Goal: Task Accomplishment & Management: Manage account settings

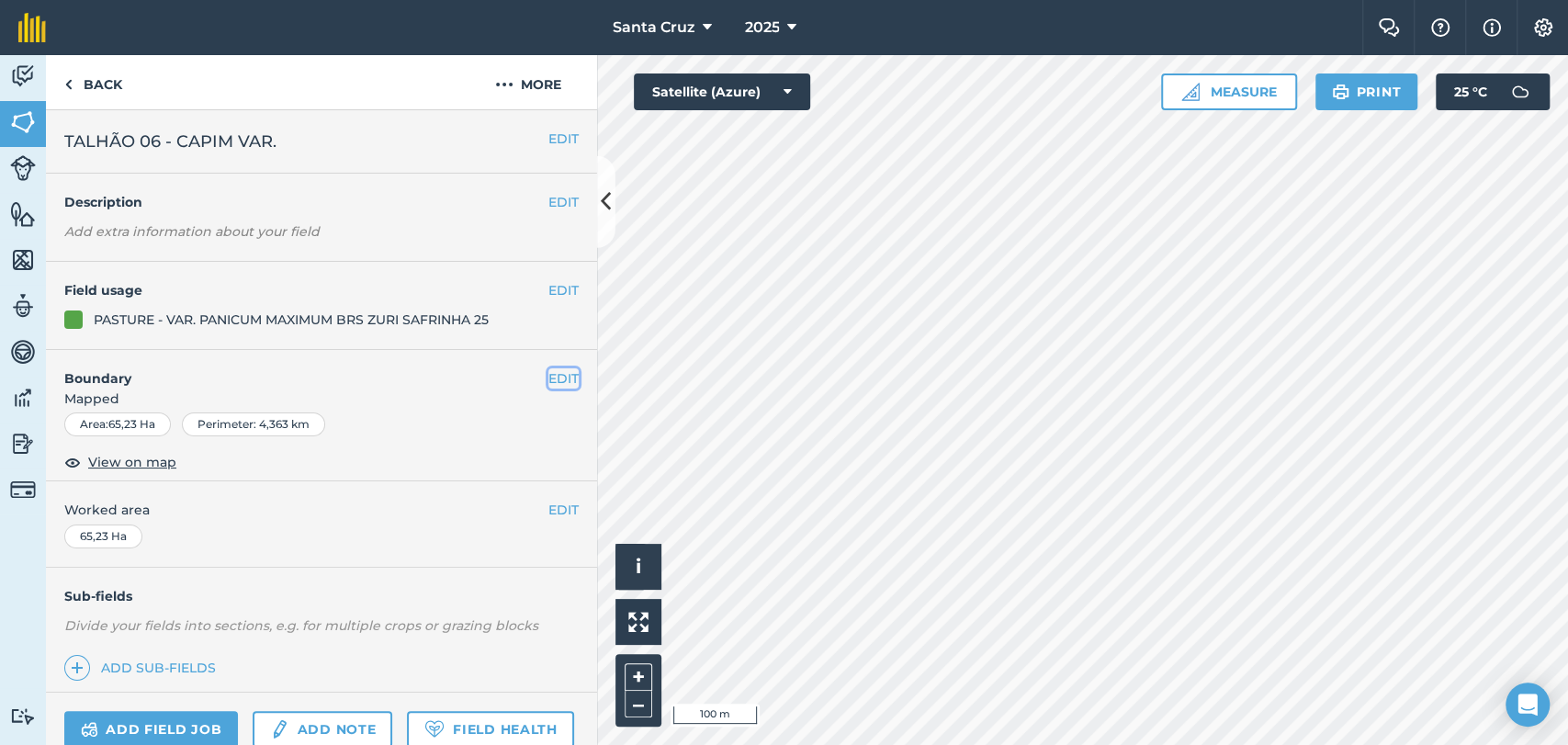
click at [548, 384] on button "EDIT" at bounding box center [563, 378] width 31 height 20
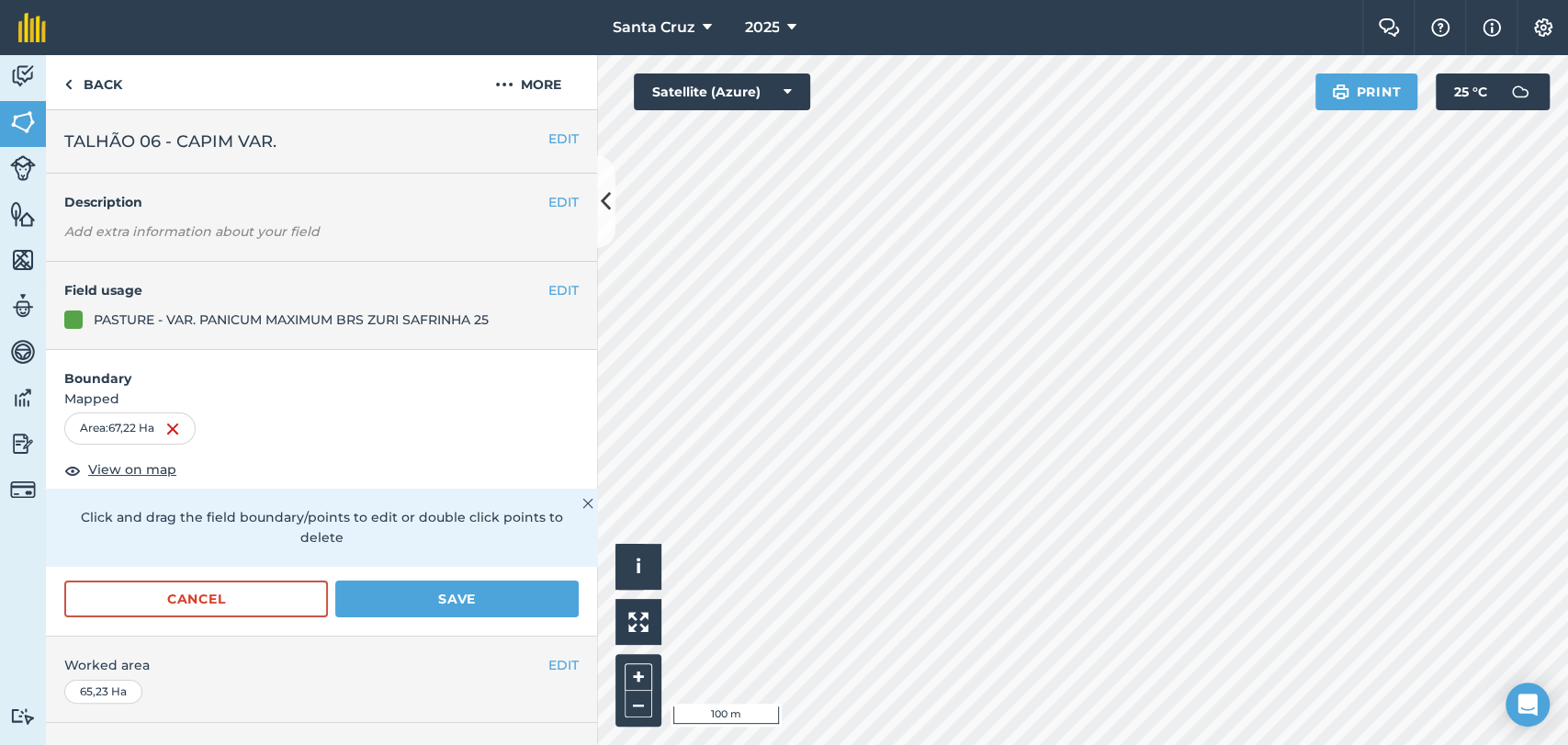
click at [1475, 0] on html "Santa [PERSON_NAME] 2025 Farm Chat Help Info Settings Santa [PERSON_NAME] - 202…" at bounding box center [784, 372] width 1568 height 745
click at [1393, 744] on html "Santa [PERSON_NAME] 2025 Farm Chat Help Info Settings Santa [PERSON_NAME] - 202…" at bounding box center [784, 372] width 1568 height 745
click at [1131, 744] on html "Santa [PERSON_NAME] 2025 Farm Chat Help Info Settings Santa [PERSON_NAME] - 202…" at bounding box center [784, 372] width 1568 height 745
click at [762, 744] on html "Santa [PERSON_NAME] 2025 Farm Chat Help Info Settings Santa [PERSON_NAME] - 202…" at bounding box center [784, 372] width 1568 height 745
click at [590, 186] on div "Activity Fields Livestock Features Maps Team Vehicles Data Reporting Billing Tu…" at bounding box center [784, 399] width 1568 height 690
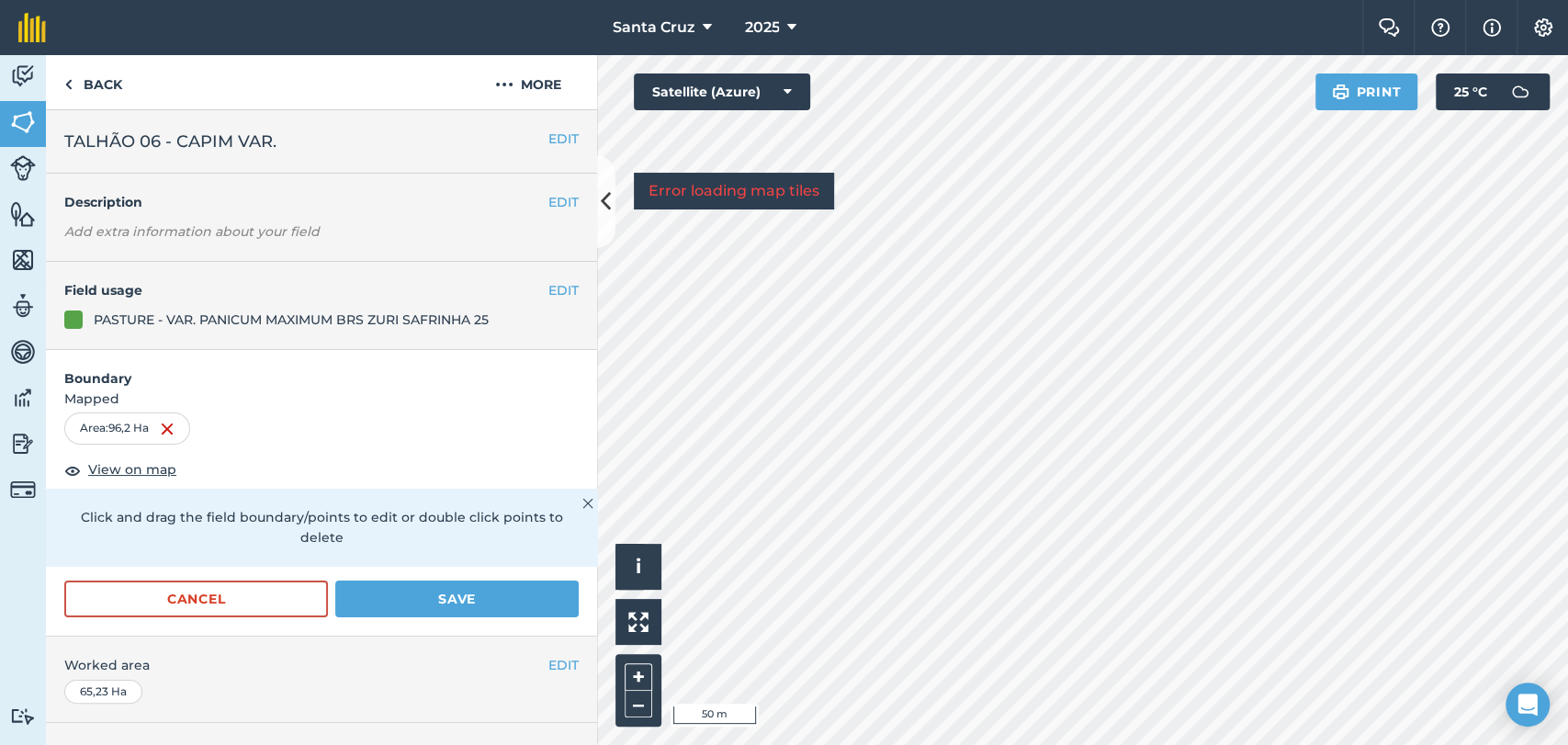
click at [564, 240] on div "Activity Fields Livestock Features Maps Team Vehicles Data Reporting Billing Tu…" at bounding box center [784, 399] width 1568 height 690
click at [511, 237] on div "Activity Fields Livestock Features Maps Team Vehicles Data Reporting Billing Tu…" at bounding box center [784, 399] width 1568 height 690
click at [948, 744] on html "Santa [PERSON_NAME] 2025 Farm Chat Help Info Settings Santa [PERSON_NAME] - 202…" at bounding box center [784, 372] width 1568 height 745
click at [997, 744] on html "Santa [PERSON_NAME] 2025 Farm Chat Help Info Settings Santa [PERSON_NAME] - 202…" at bounding box center [784, 372] width 1568 height 745
click at [213, 495] on div "Activity Fields Livestock Features Maps Team Vehicles Data Reporting Billing Tu…" at bounding box center [784, 399] width 1568 height 690
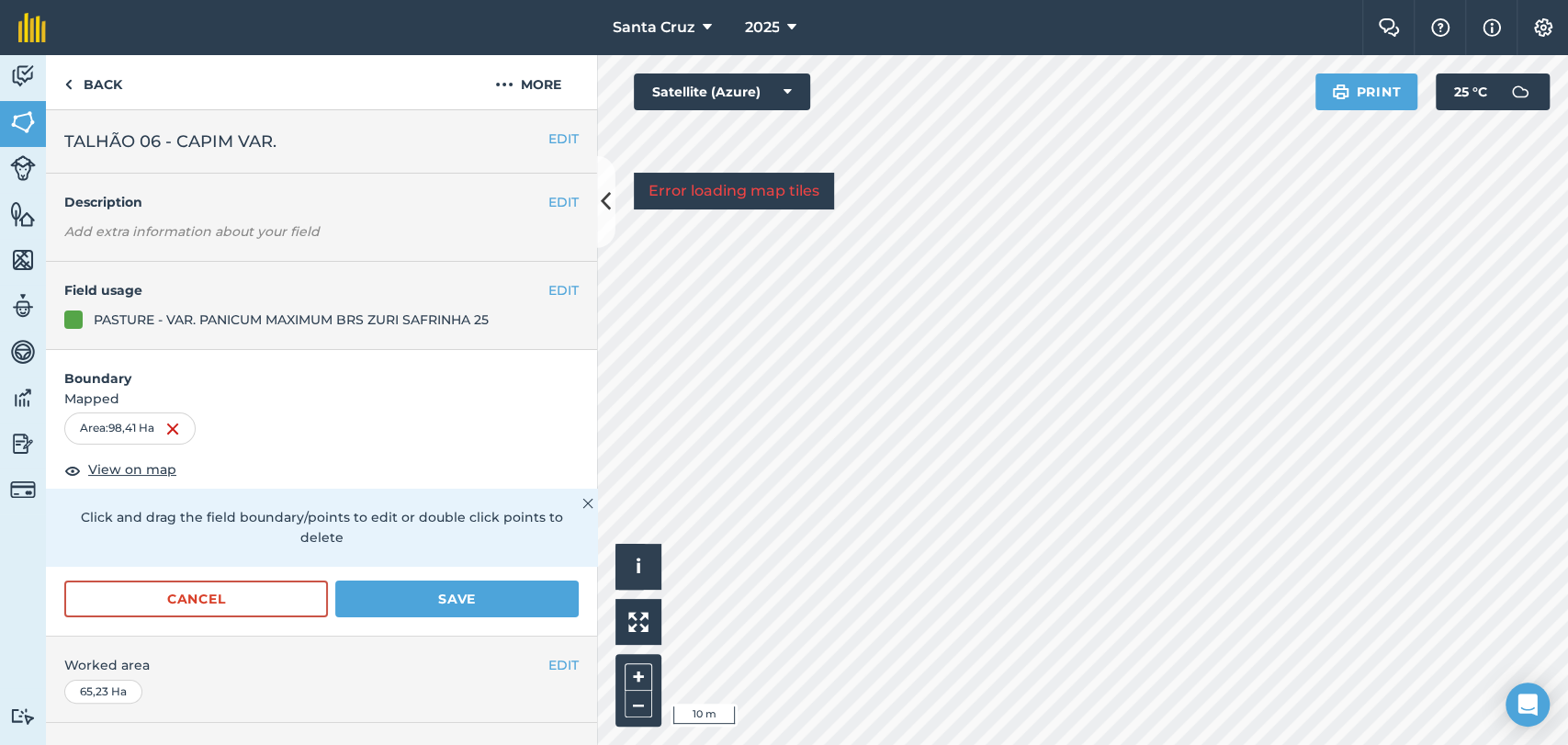
click at [536, 210] on div "Activity Fields Livestock Features Maps Team Vehicles Data Reporting Billing Tu…" at bounding box center [784, 399] width 1568 height 690
click at [432, 373] on div "Activity Fields Livestock Features Maps Team Vehicles Data Reporting Billing Tu…" at bounding box center [784, 399] width 1568 height 690
click at [494, 486] on div "Activity Fields Livestock Features Maps Team Vehicles Data Reporting Billing Tu…" at bounding box center [784, 399] width 1568 height 690
click at [615, 561] on div "Hello i © 2025 TomTom, Microsoft 10 m + –" at bounding box center [1082, 399] width 971 height 690
click at [476, 340] on div "Activity Fields Livestock Features Maps Team Vehicles Data Reporting Billing Tu…" at bounding box center [784, 399] width 1568 height 690
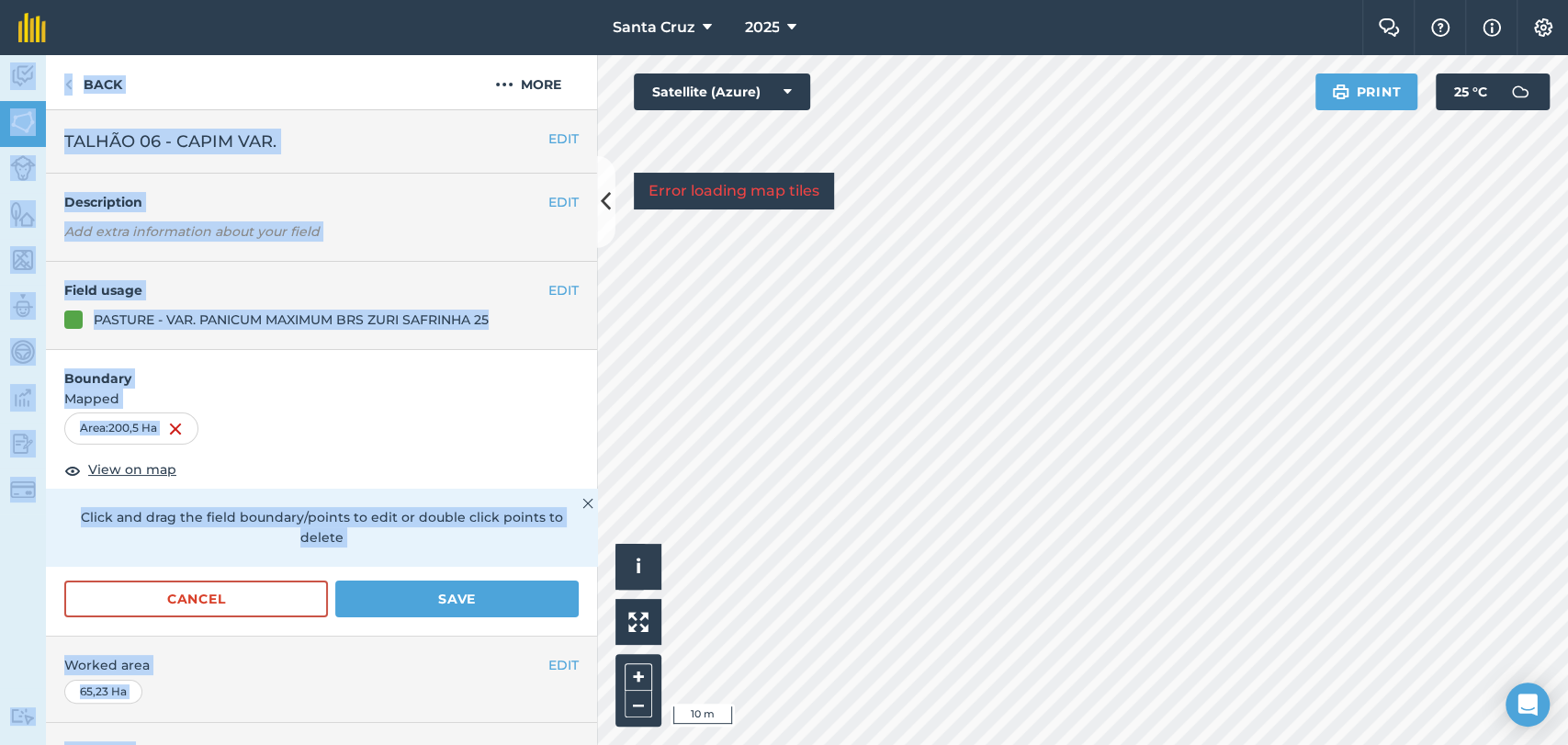
click at [1145, 190] on div "Santa [PERSON_NAME] 2025 Farm Chat Help Info Settings Santa [PERSON_NAME] - 202…" at bounding box center [784, 372] width 1568 height 745
click at [493, 212] on div "EDIT Description Add extra information about your field" at bounding box center [321, 218] width 551 height 88
drag, startPoint x: 382, startPoint y: 193, endPoint x: 390, endPoint y: 198, distance: 9.4
click at [384, 195] on h4 "Description" at bounding box center [322, 202] width 514 height 20
click at [393, 199] on h4 "Description" at bounding box center [322, 202] width 514 height 20
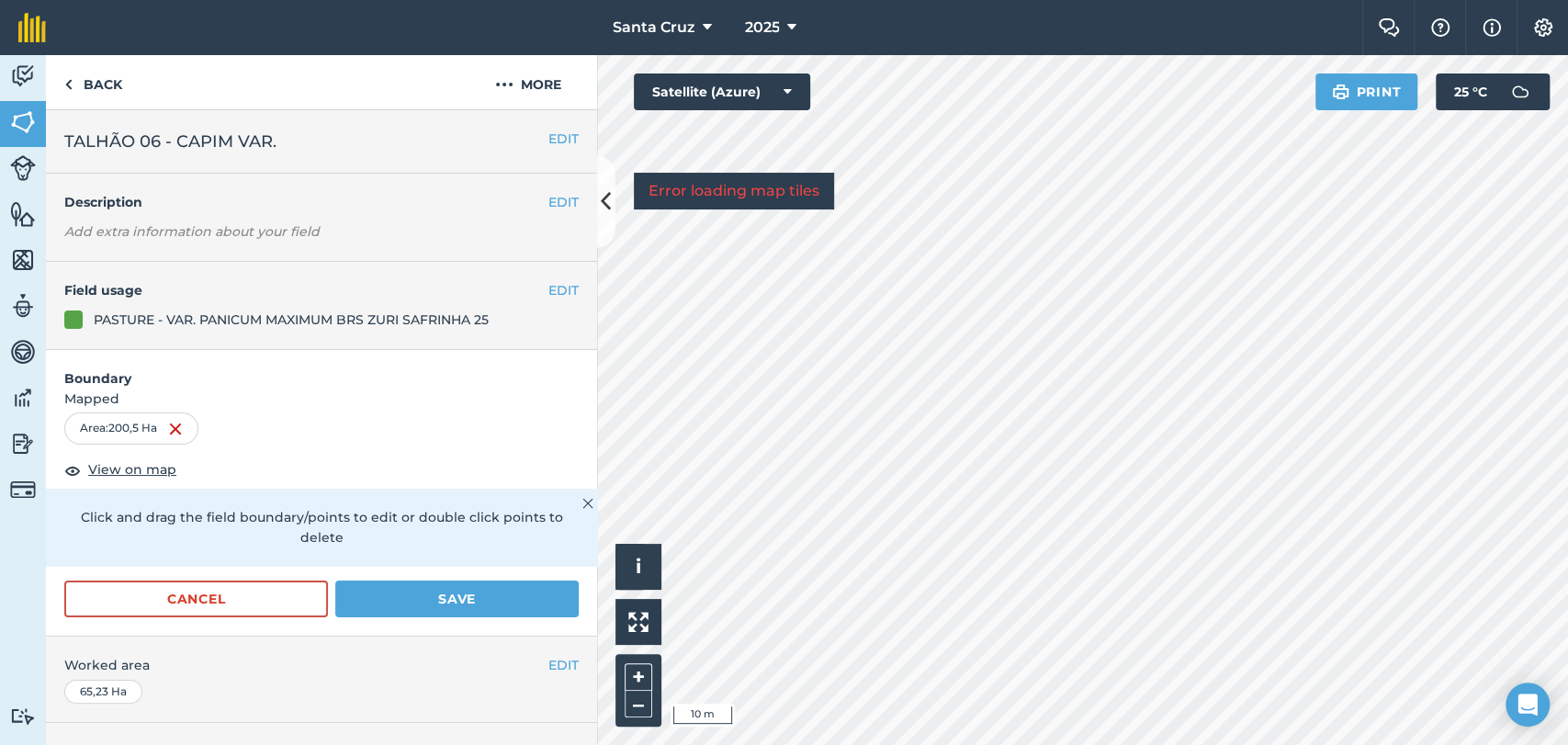
drag, startPoint x: 471, startPoint y: 421, endPoint x: 459, endPoint y: 424, distance: 12.4
click at [470, 421] on div "Area : 200,5 Ha" at bounding box center [322, 427] width 514 height 31
click at [461, 589] on button "Save" at bounding box center [457, 599] width 243 height 37
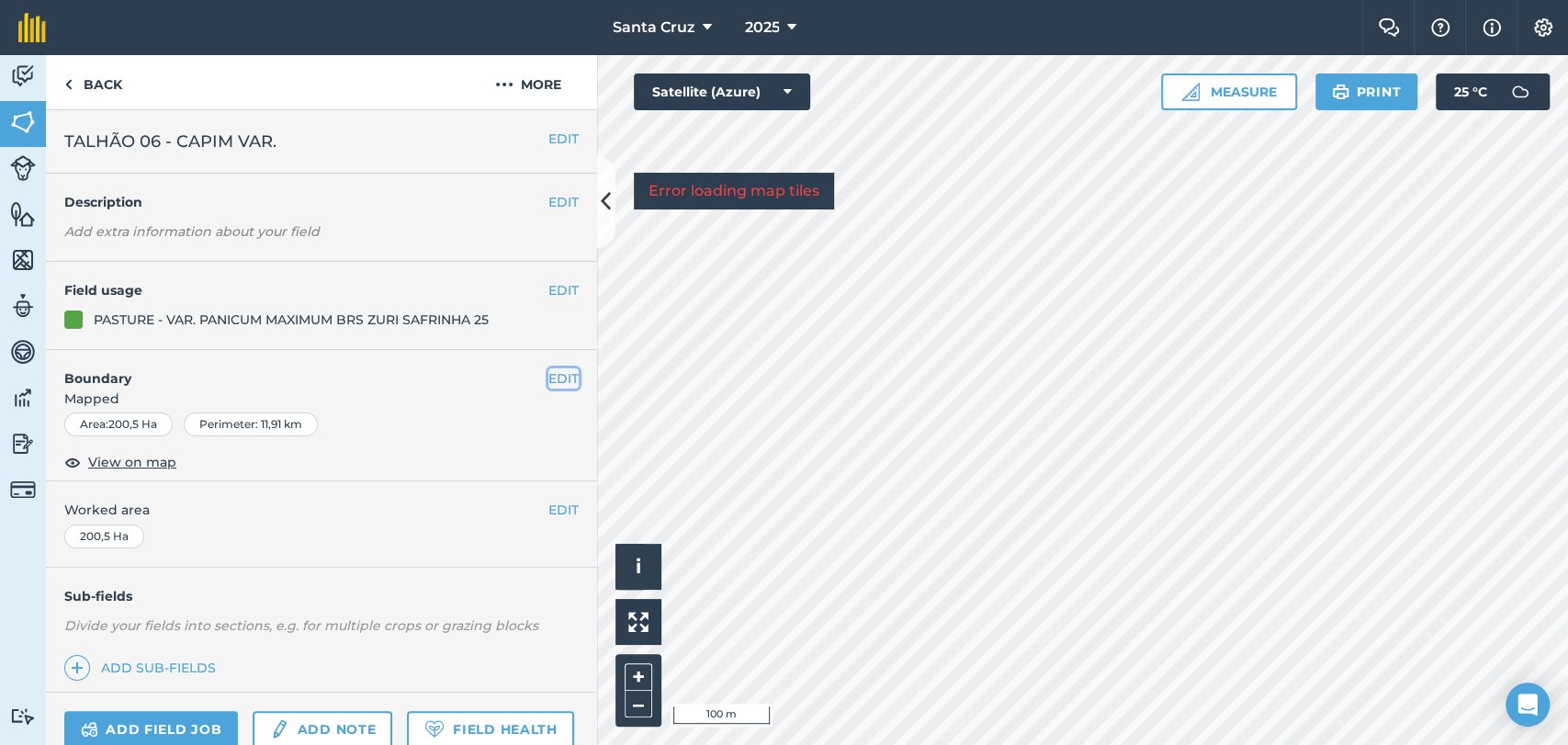
click at [548, 372] on button "EDIT" at bounding box center [563, 378] width 31 height 20
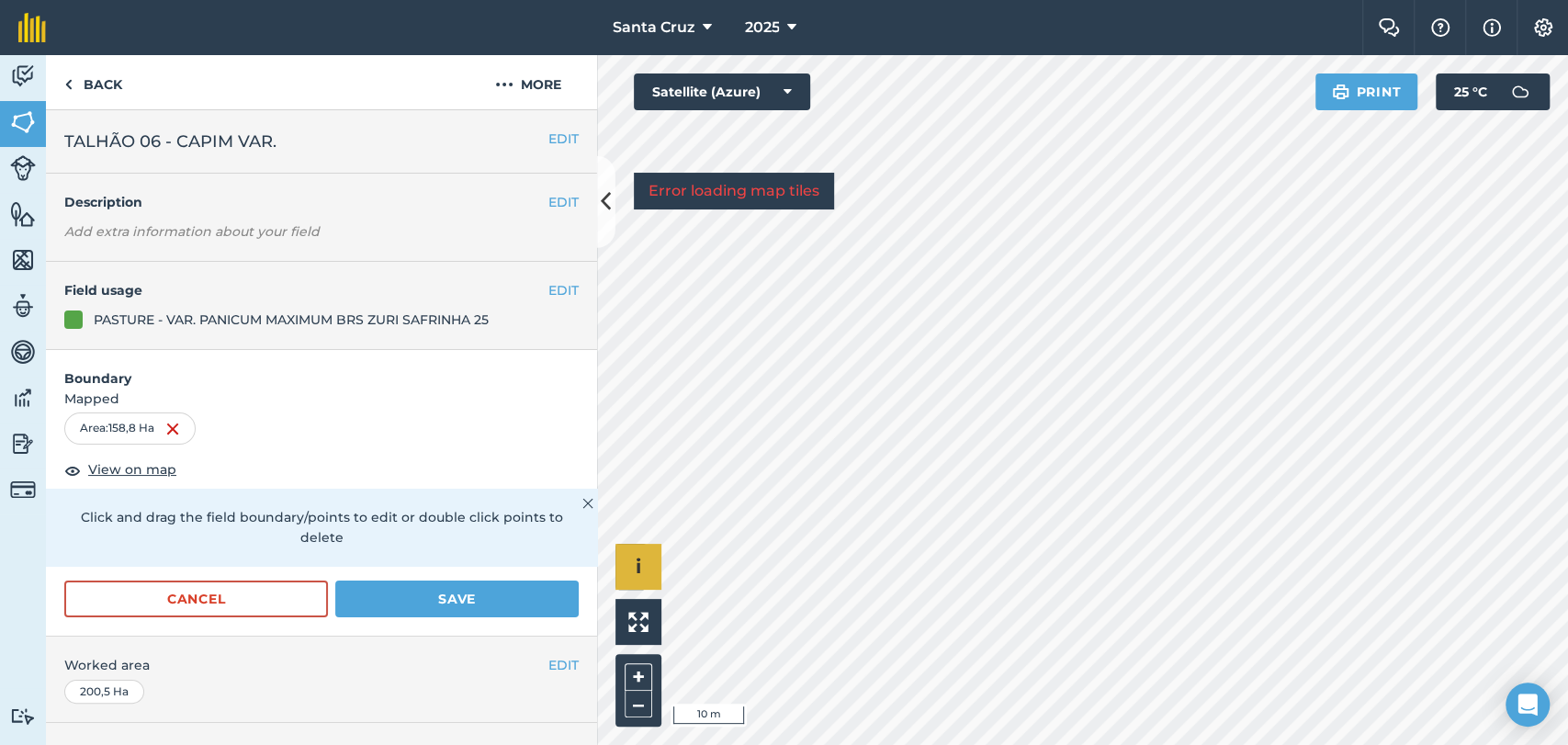
click at [636, 575] on div "Hello i © 2025 TomTom, Microsoft 10 m + –" at bounding box center [1082, 399] width 971 height 690
click at [1154, 744] on html "Santa [PERSON_NAME] 2025 Farm Chat Help Info Settings Santa [PERSON_NAME] - 202…" at bounding box center [784, 372] width 1568 height 745
click at [392, 598] on button "Save" at bounding box center [457, 599] width 243 height 37
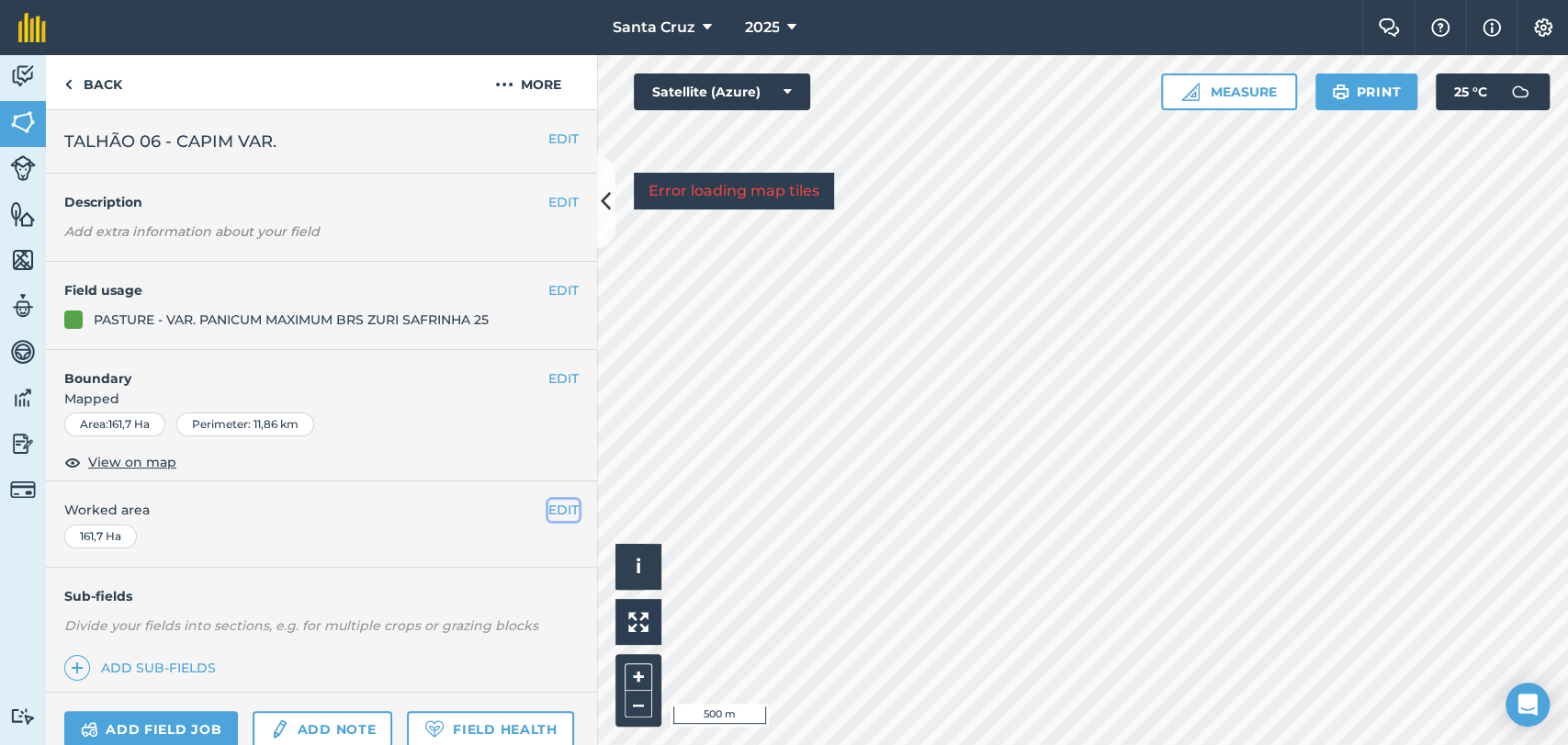
click at [548, 512] on button "EDIT" at bounding box center [563, 510] width 31 height 20
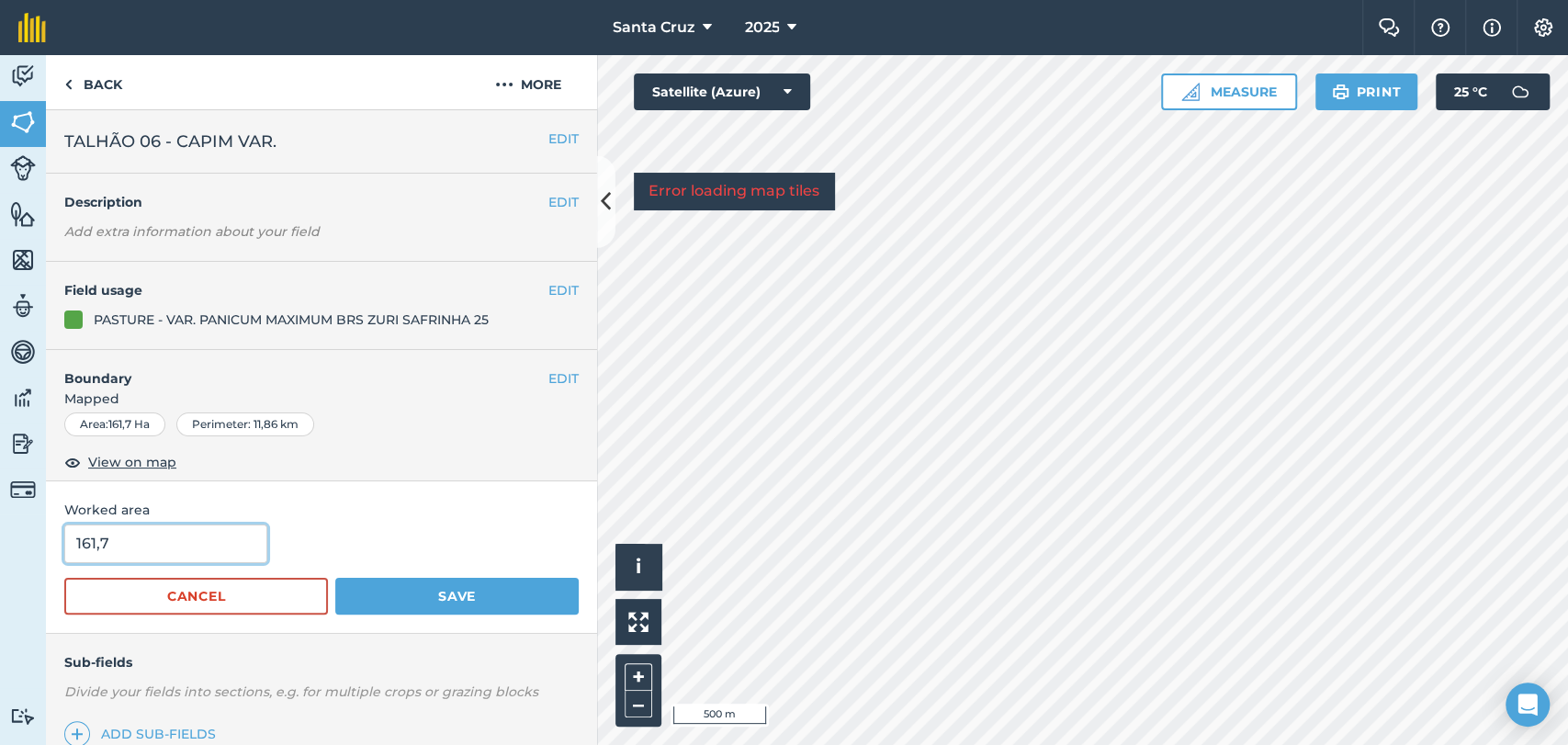
click at [227, 542] on input "161,7" at bounding box center [166, 543] width 203 height 39
type input "154,74"
click at [375, 606] on button "Save" at bounding box center [457, 596] width 243 height 37
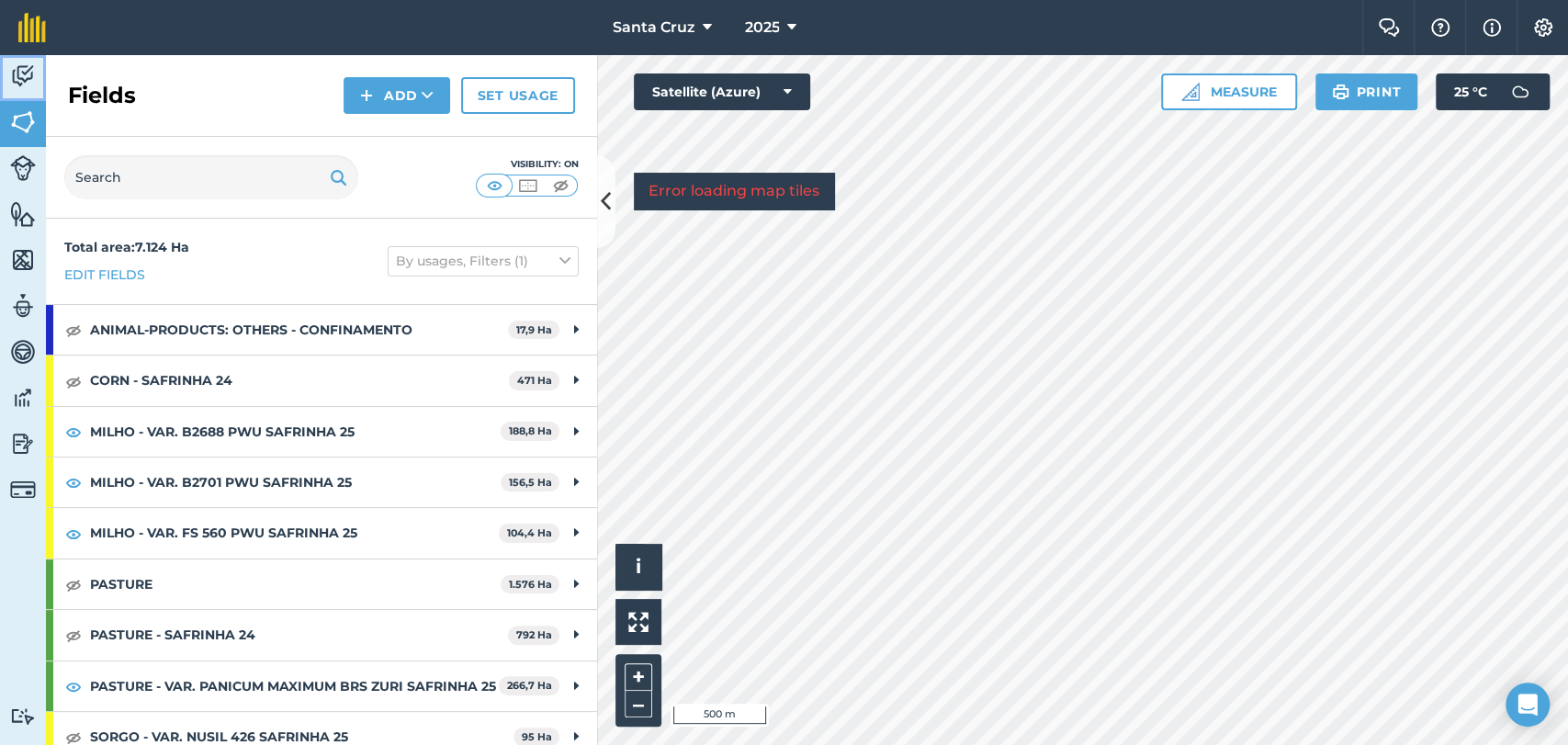
click at [10, 96] on link "Activity" at bounding box center [23, 77] width 46 height 46
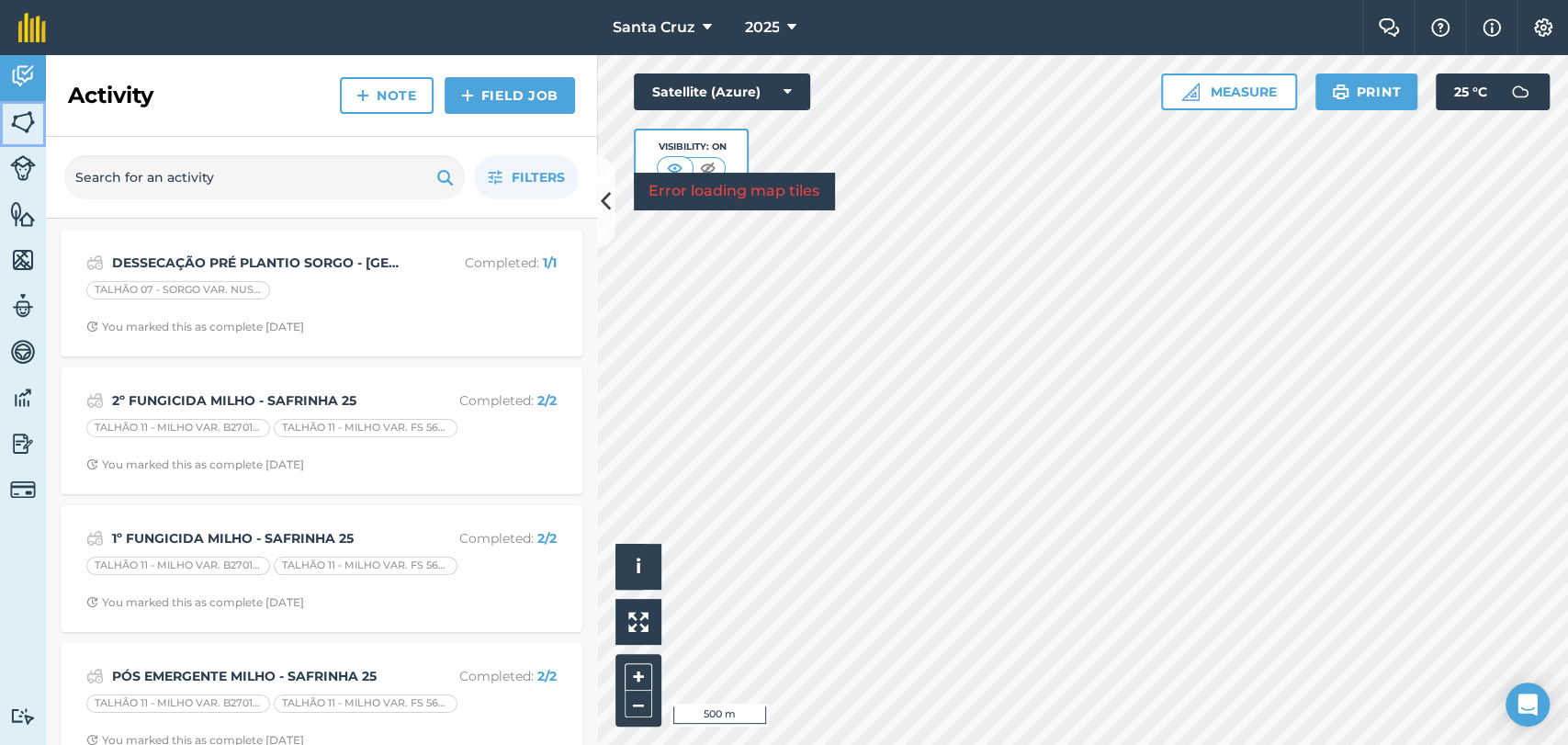
click at [43, 119] on link "Fields" at bounding box center [23, 124] width 46 height 46
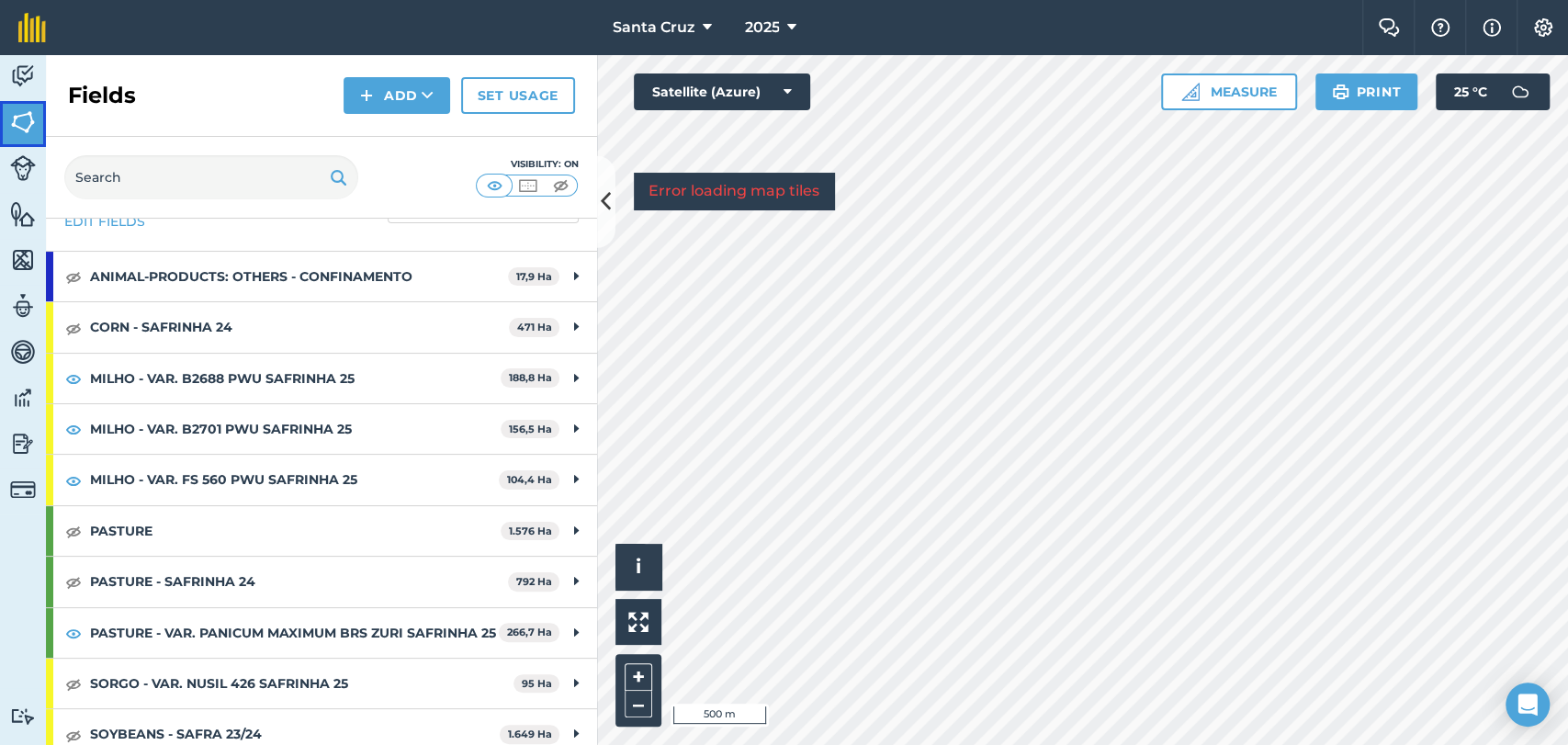
scroll to position [102, 0]
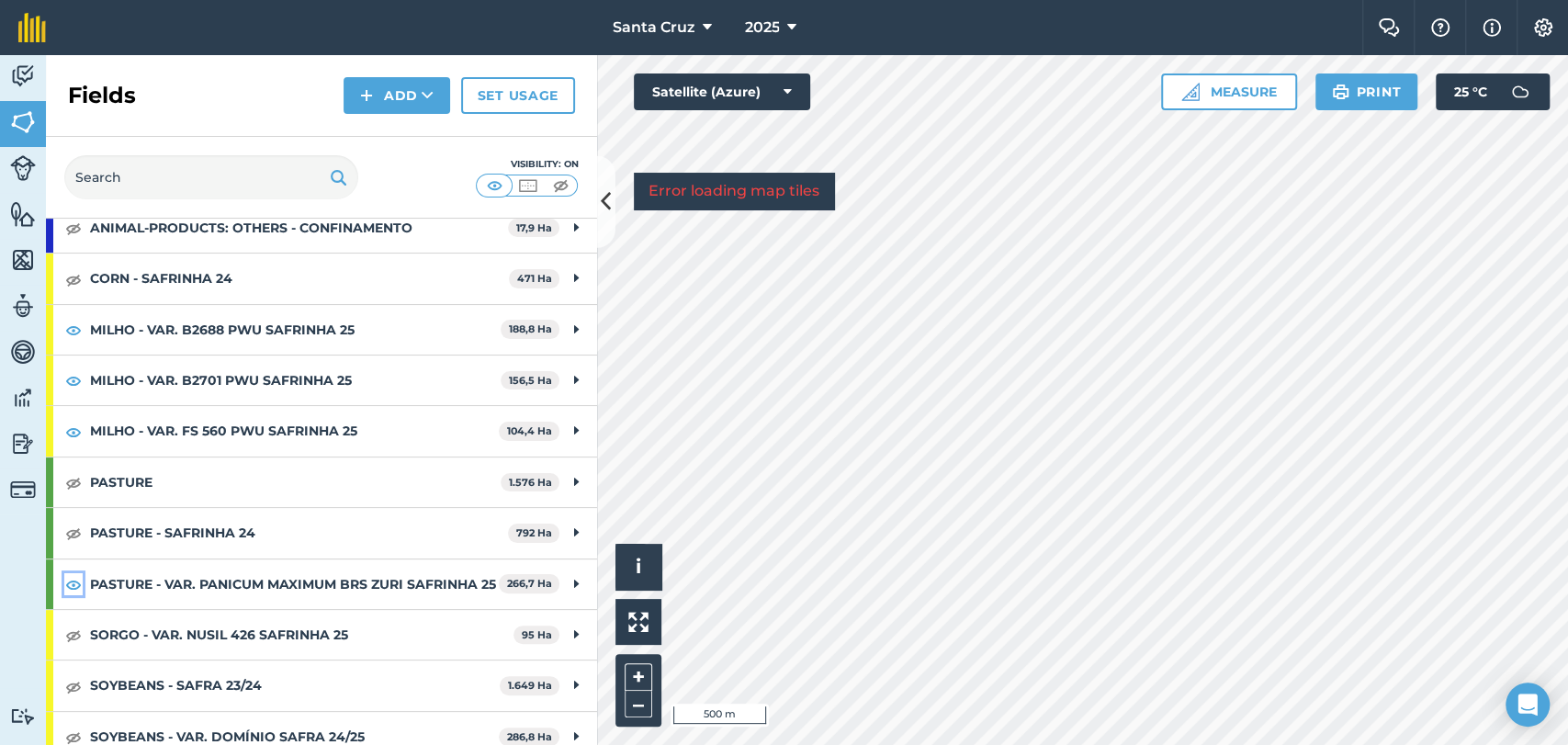
click at [73, 595] on img at bounding box center [73, 584] width 17 height 22
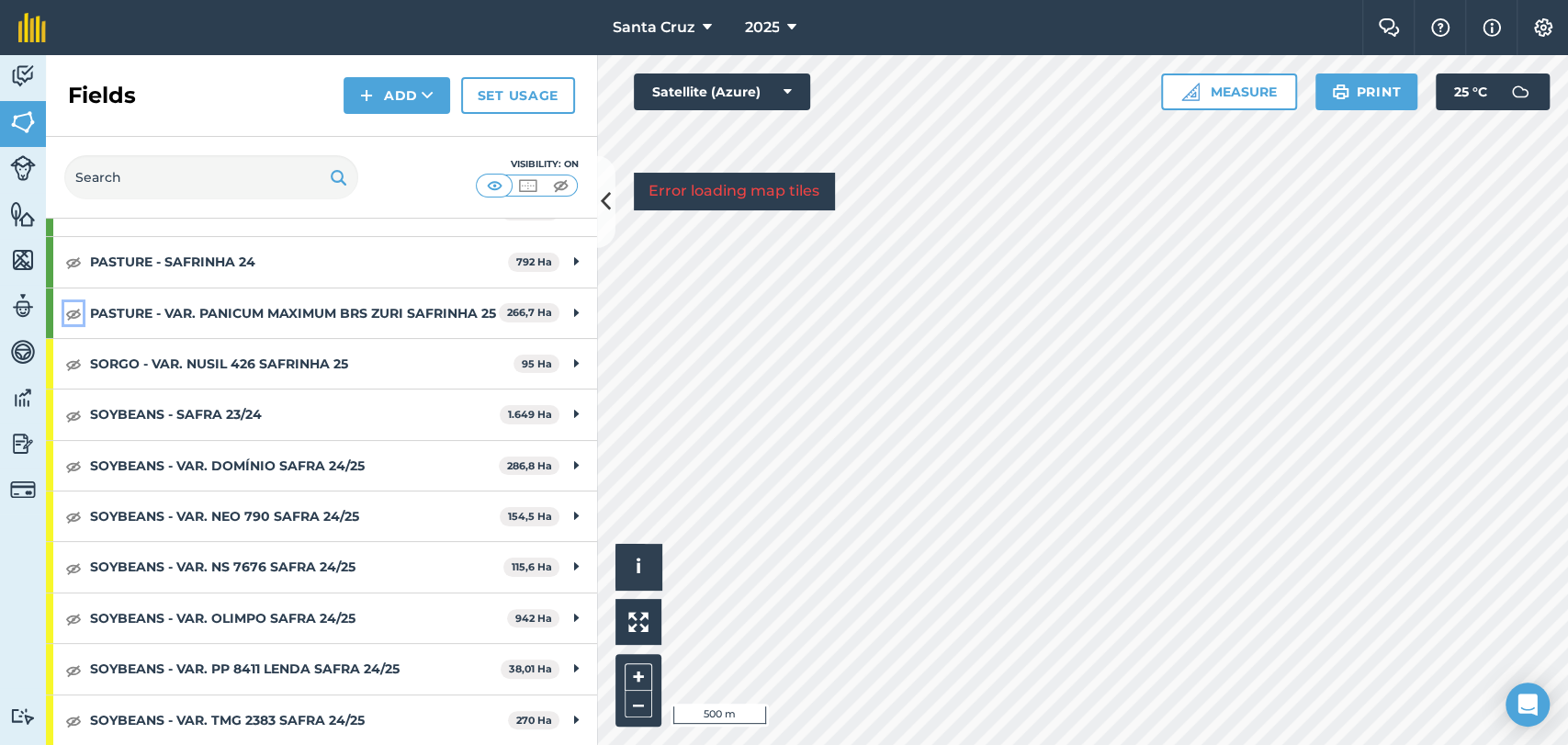
scroll to position [391, 0]
click at [70, 468] on img at bounding box center [73, 466] width 17 height 22
click at [72, 521] on img at bounding box center [73, 517] width 17 height 22
click at [71, 569] on img at bounding box center [73, 568] width 17 height 22
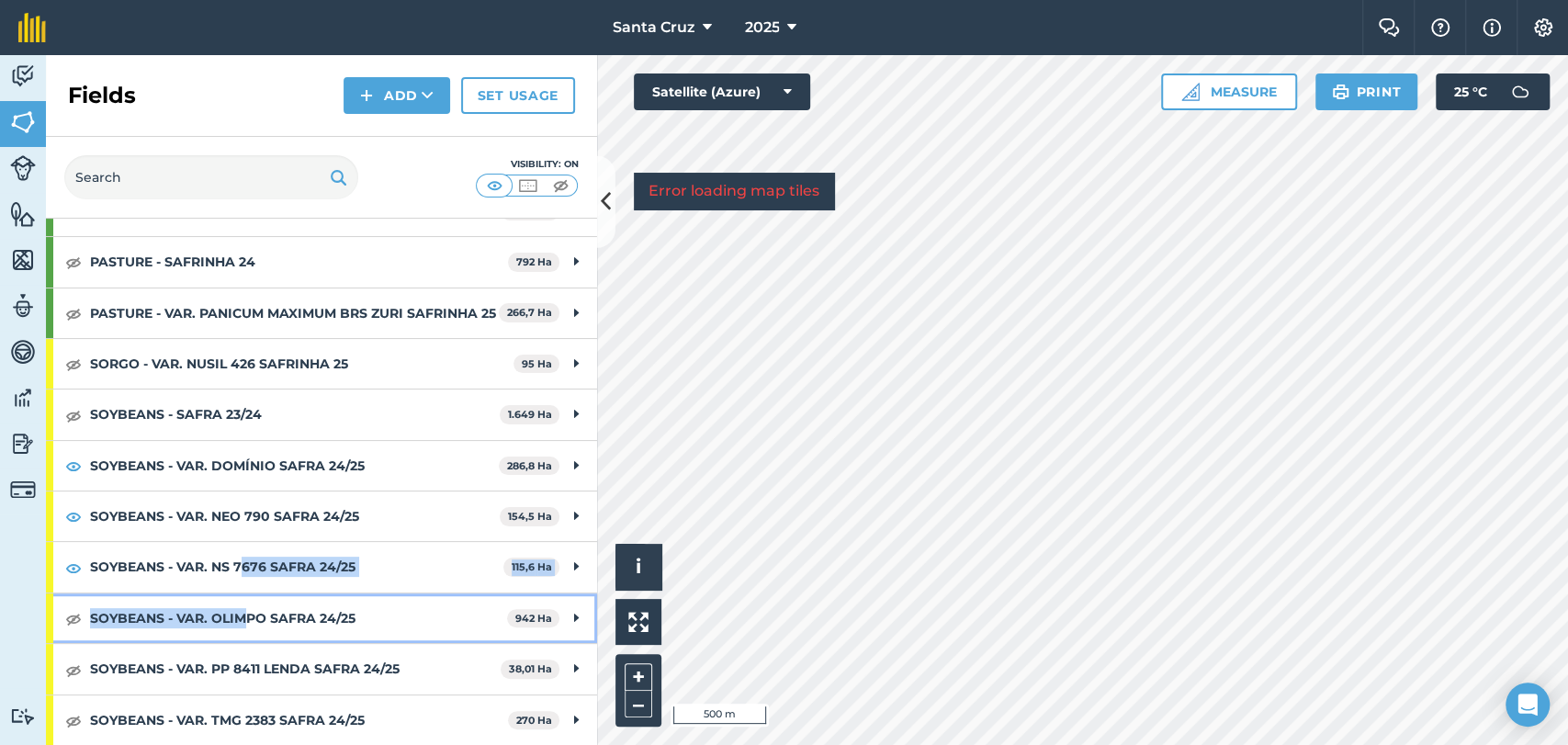
drag, startPoint x: 242, startPoint y: 615, endPoint x: 242, endPoint y: 595, distance: 20.0
click at [242, 586] on div "Total area : 7.124 Ha Edit fields By usages, Filters (1) ANIMAL-PRODUCTS: OTHER…" at bounding box center [321, 482] width 551 height 526
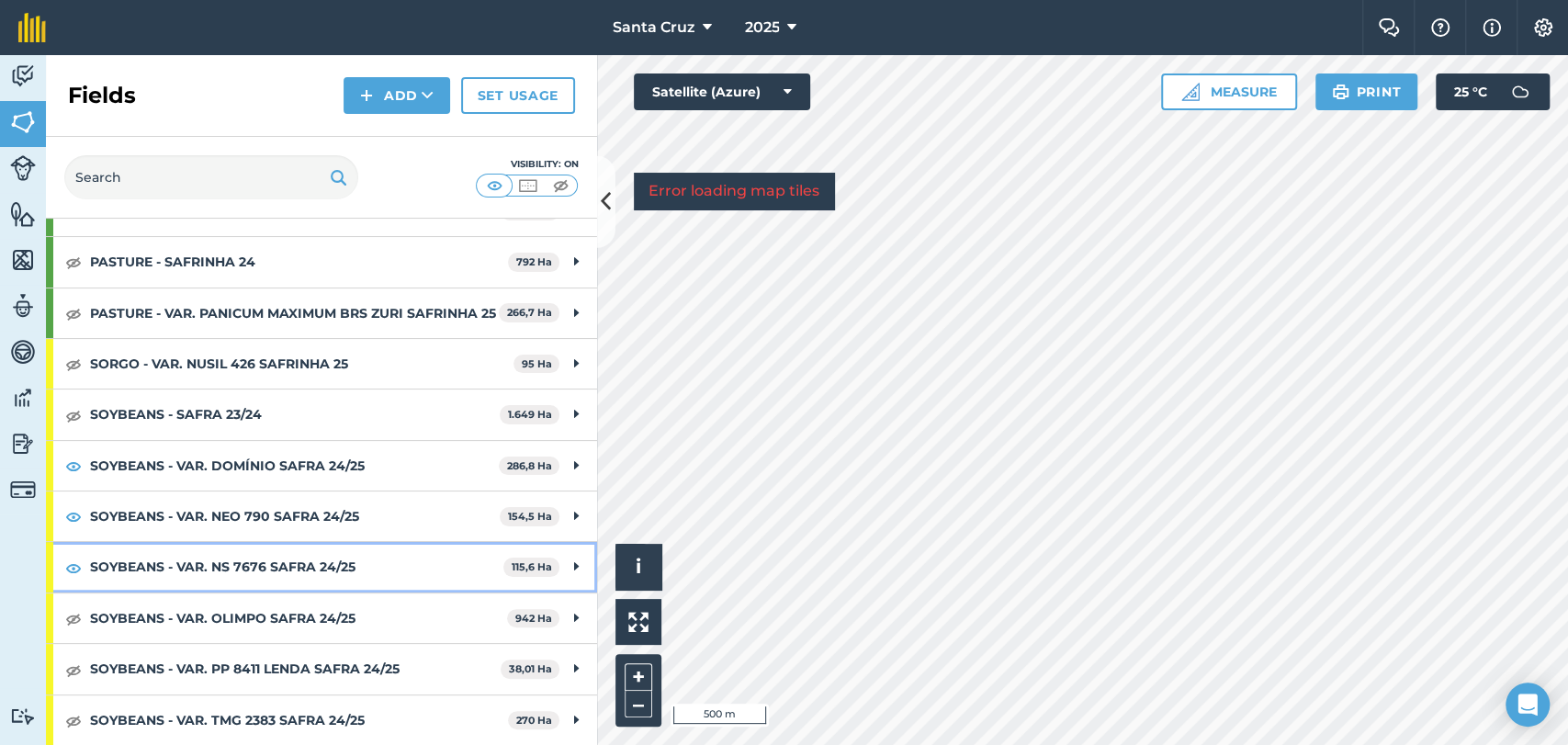
click at [162, 555] on strong "SOYBEANS - VAR. NS 7676 SAFRA 24/25" at bounding box center [297, 567] width 413 height 50
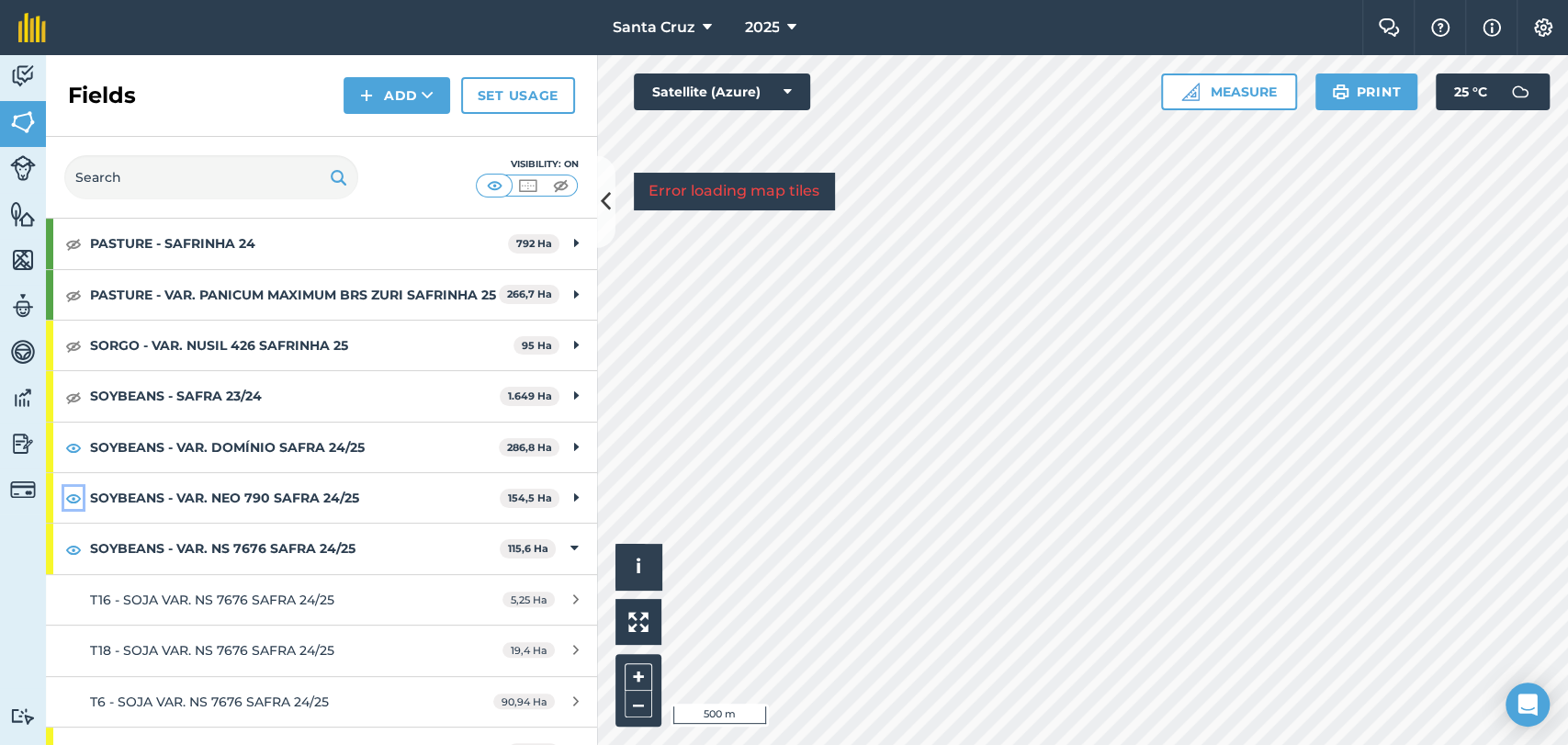
click at [69, 509] on img at bounding box center [73, 498] width 17 height 22
click at [66, 459] on img at bounding box center [73, 447] width 17 height 22
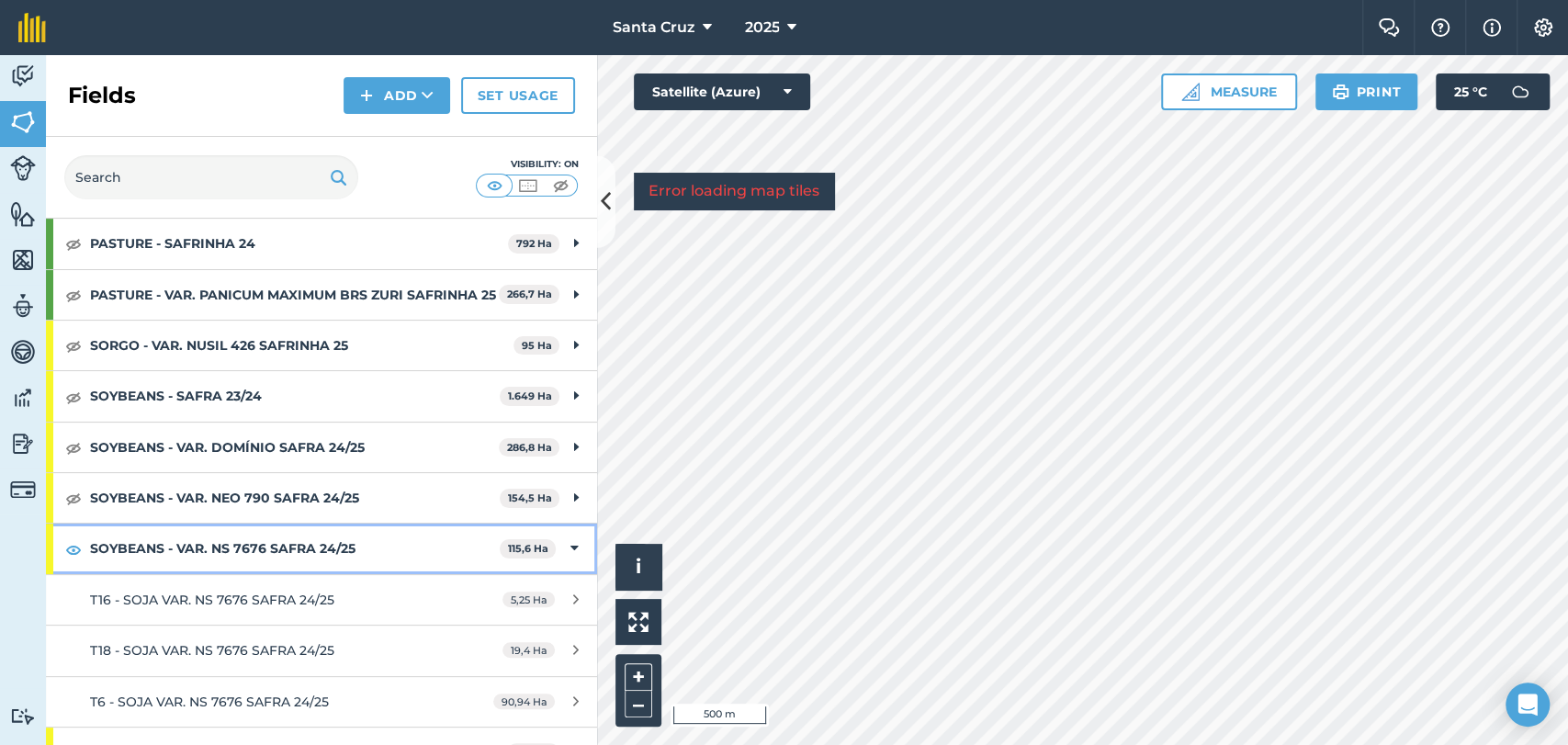
click at [117, 568] on strong "SOYBEANS - VAR. NS 7676 SAFRA 24/25" at bounding box center [295, 548] width 410 height 50
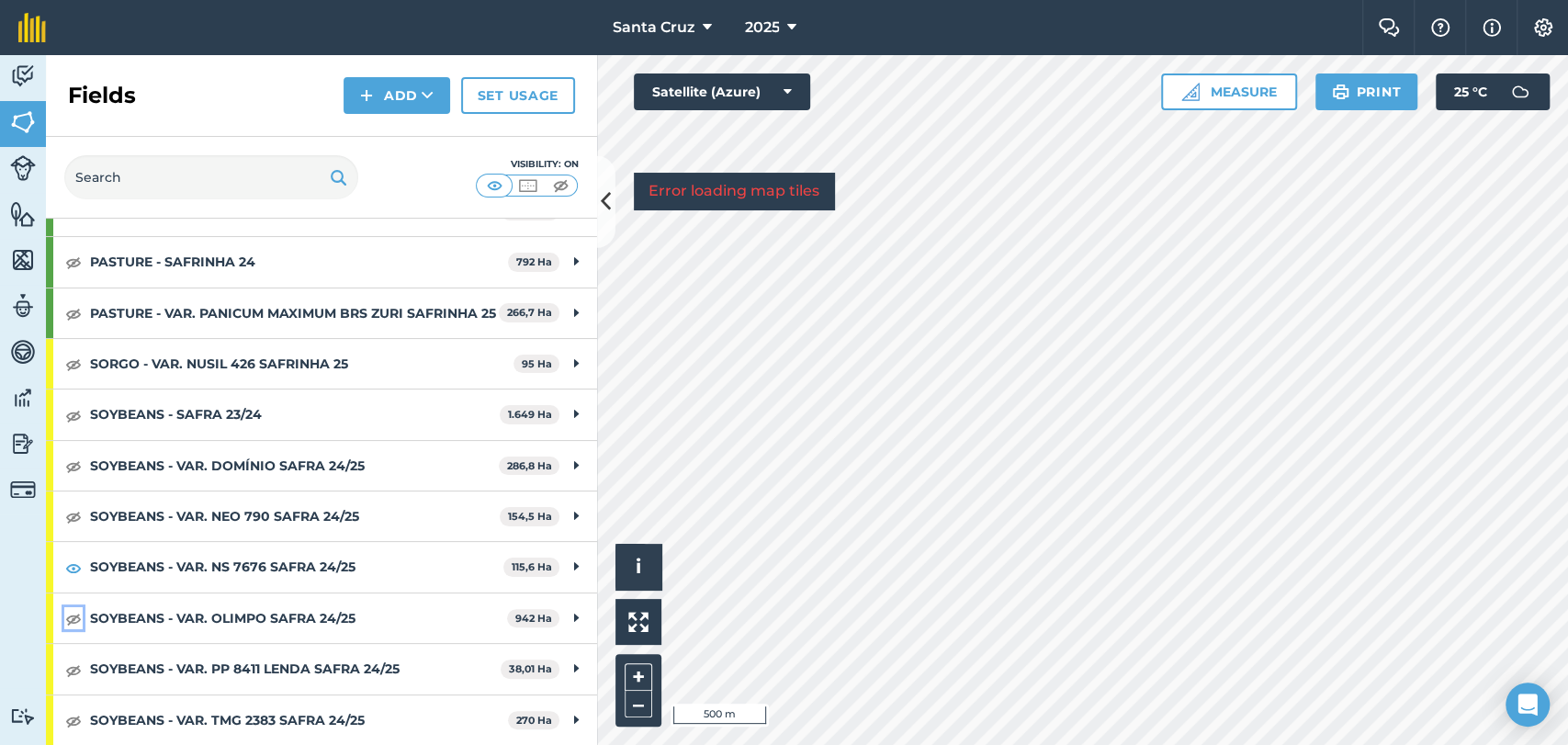
click at [73, 614] on img at bounding box center [73, 618] width 17 height 22
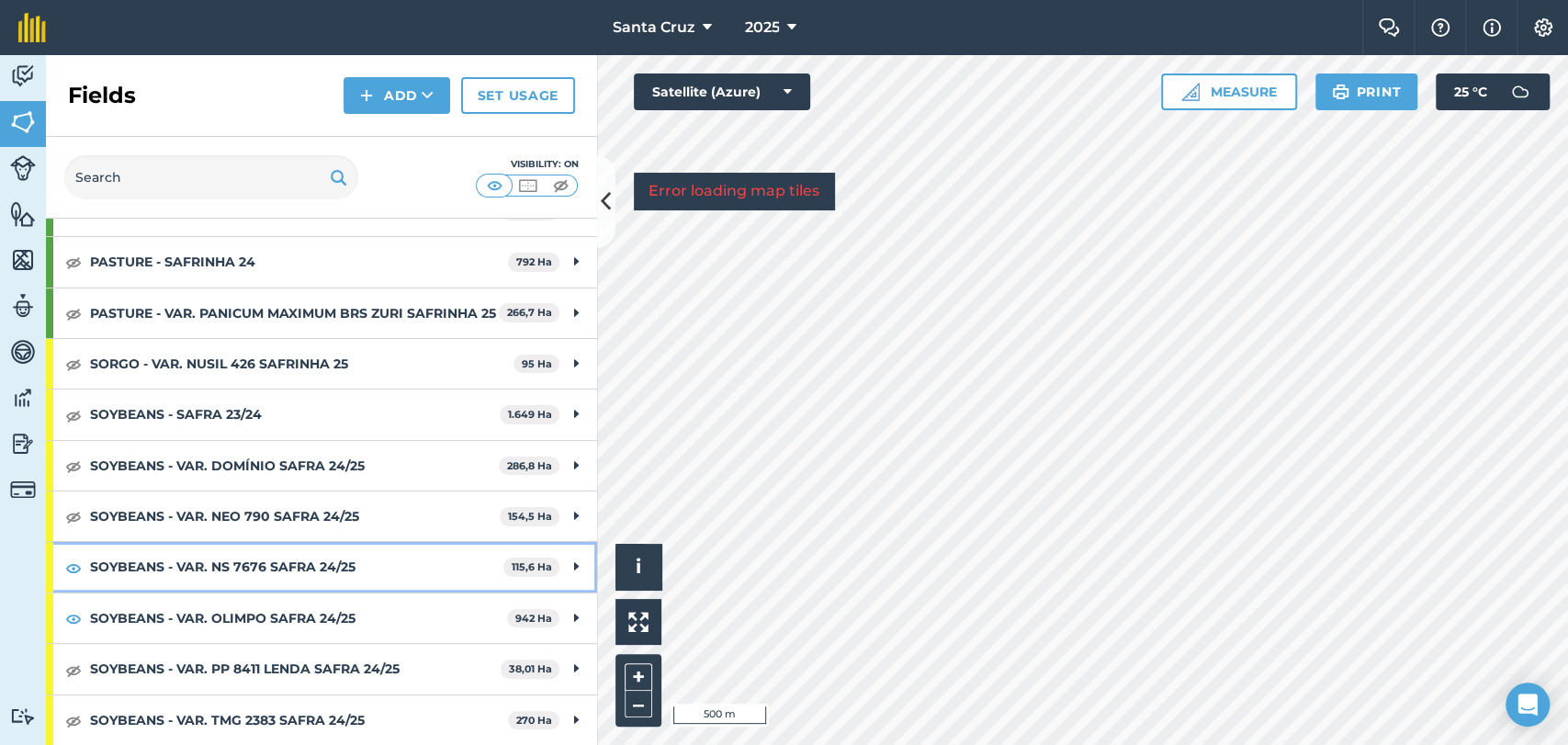
click at [342, 568] on strong "SOYBEANS - VAR. NS 7676 SAFRA 24/25" at bounding box center [297, 567] width 413 height 50
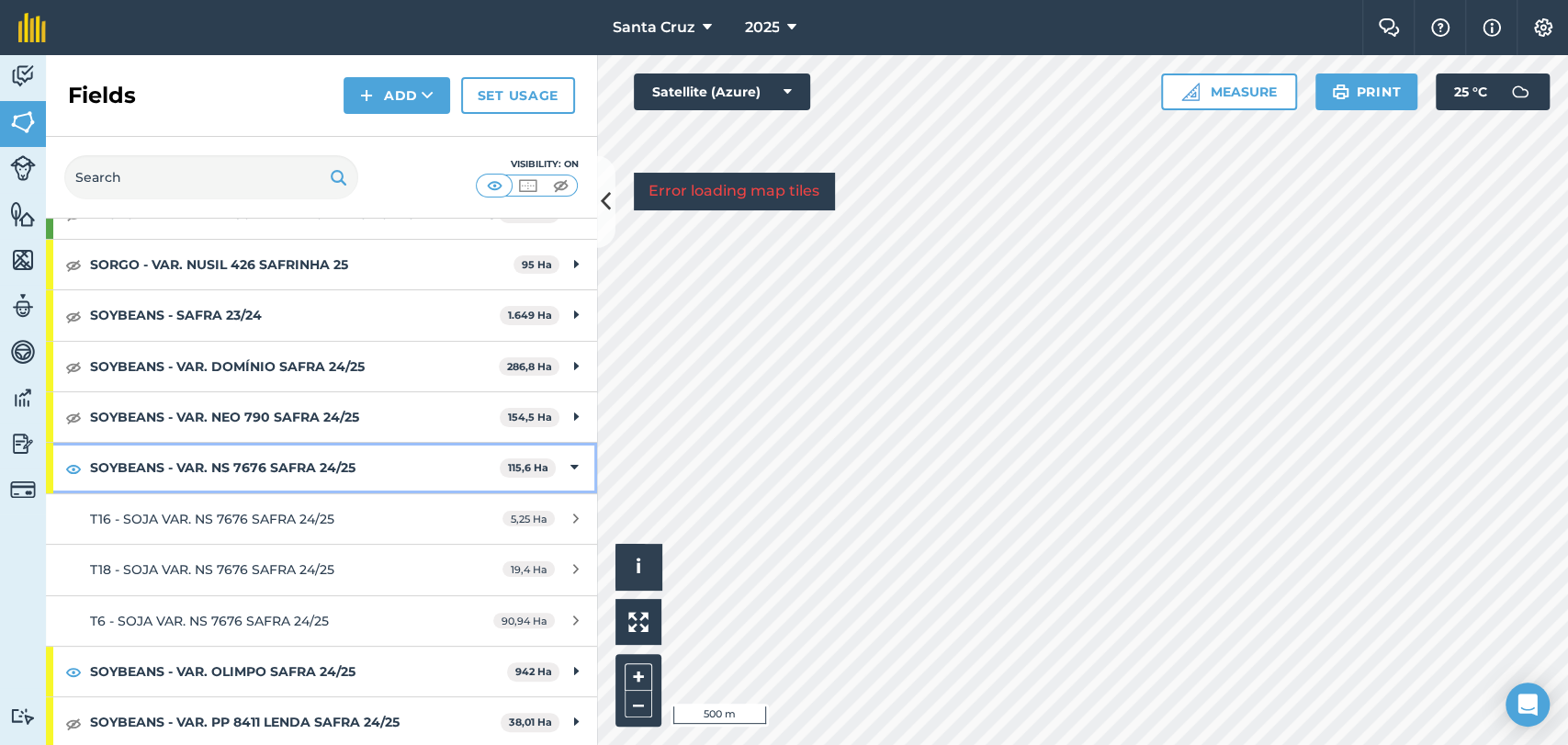
scroll to position [544, 0]
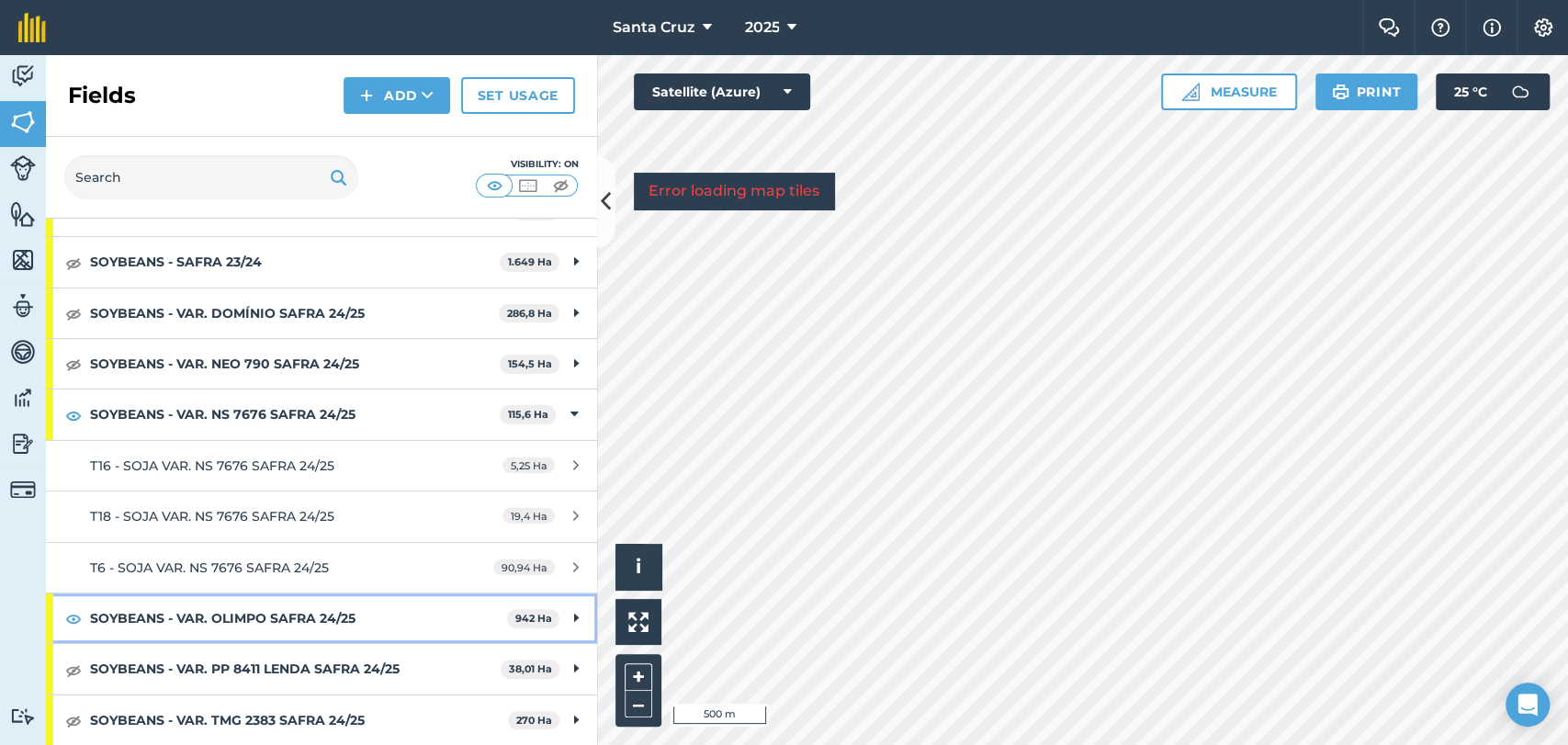
click at [126, 606] on strong "SOYBEANS - VAR. OLIMPO SAFRA 24/25" at bounding box center [299, 618] width 417 height 50
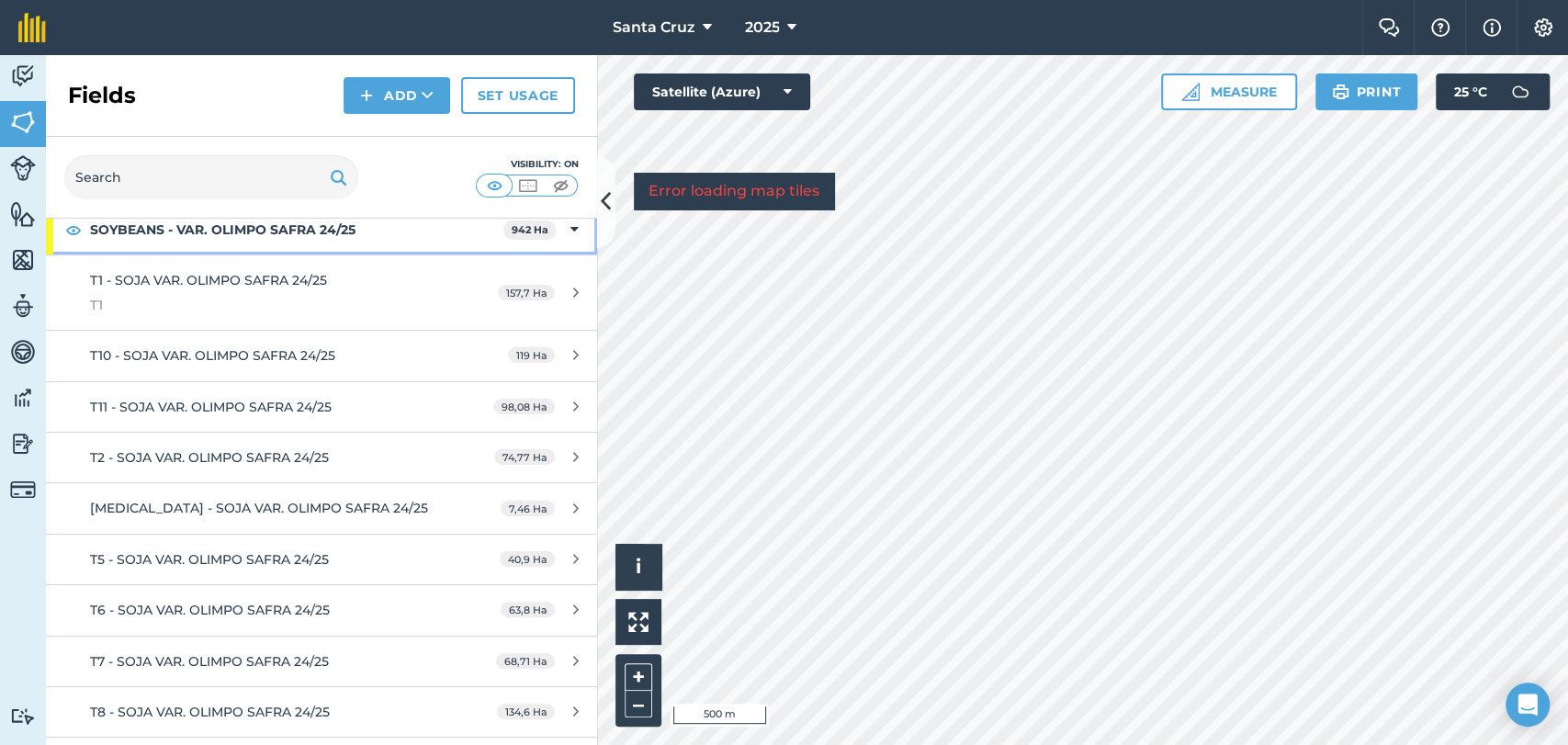
scroll to position [748, 0]
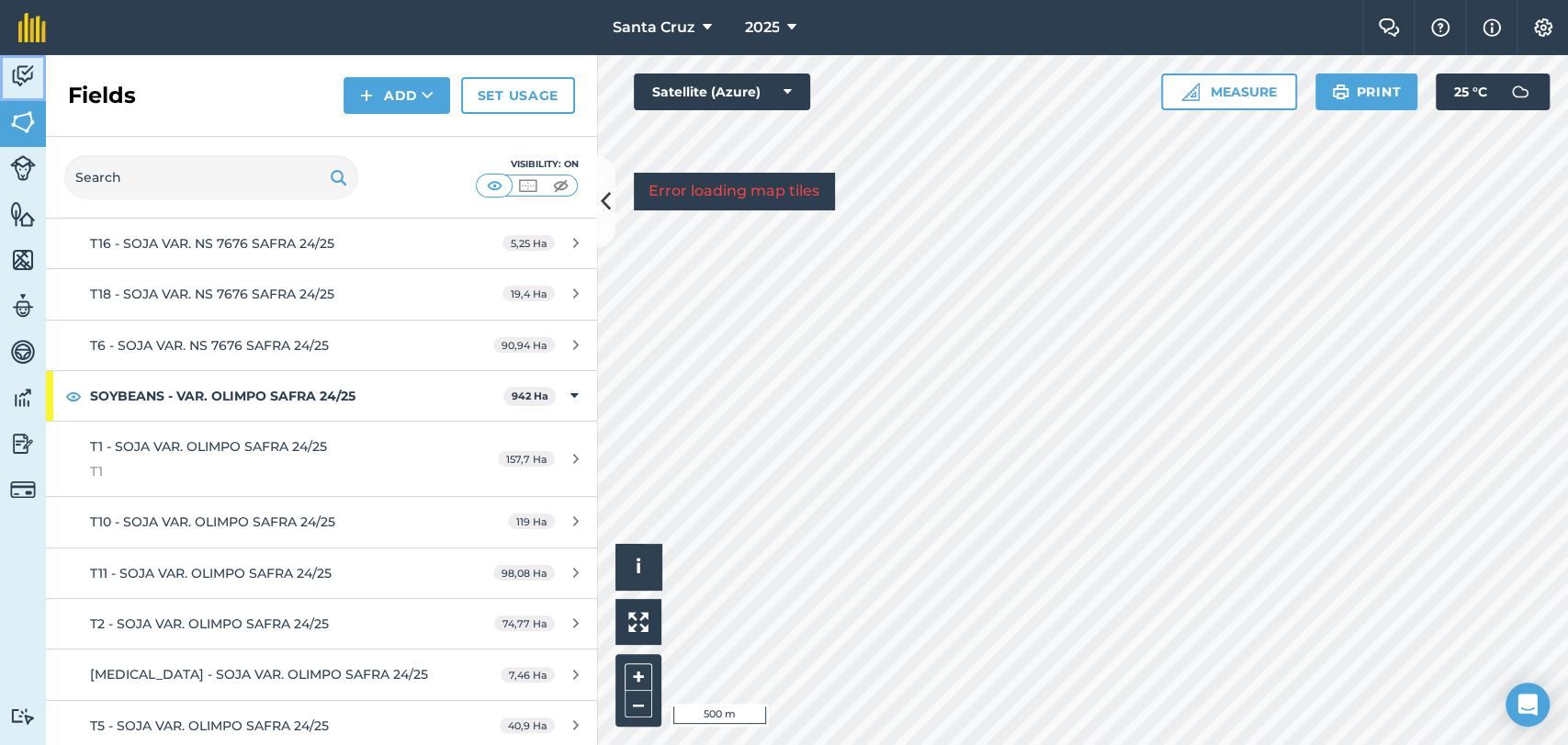
click at [27, 79] on img at bounding box center [23, 76] width 26 height 28
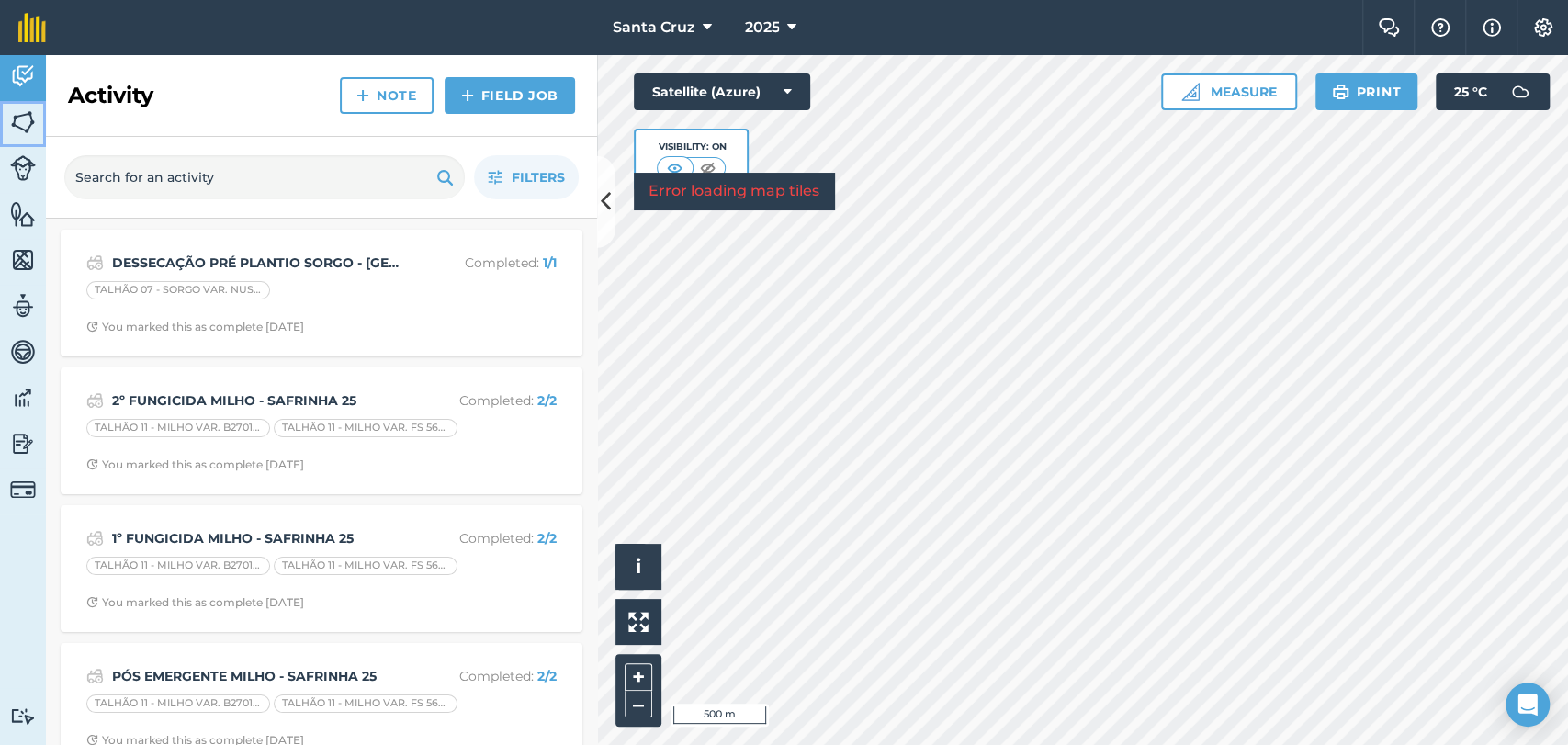
click at [18, 131] on img at bounding box center [23, 122] width 26 height 28
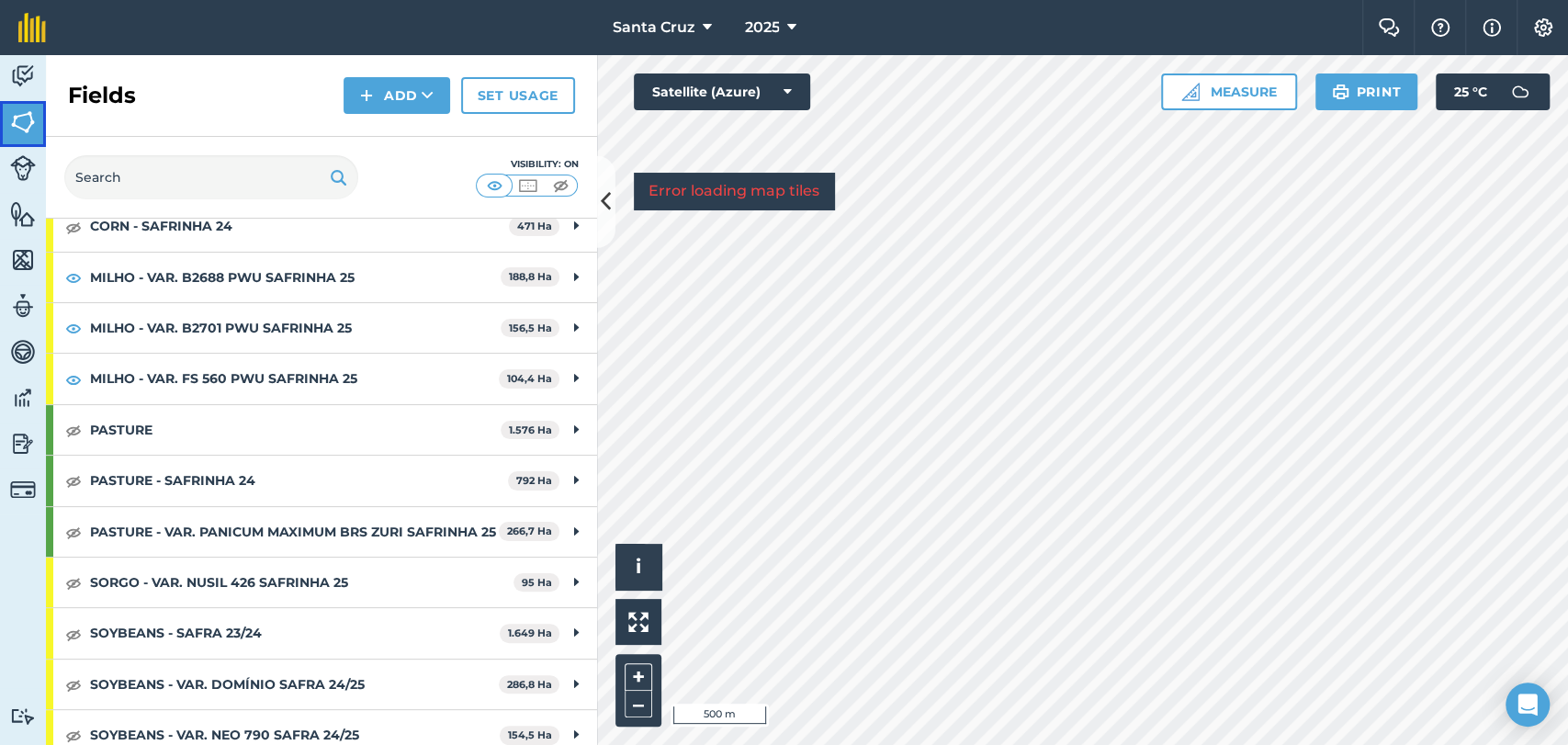
scroll to position [408, 0]
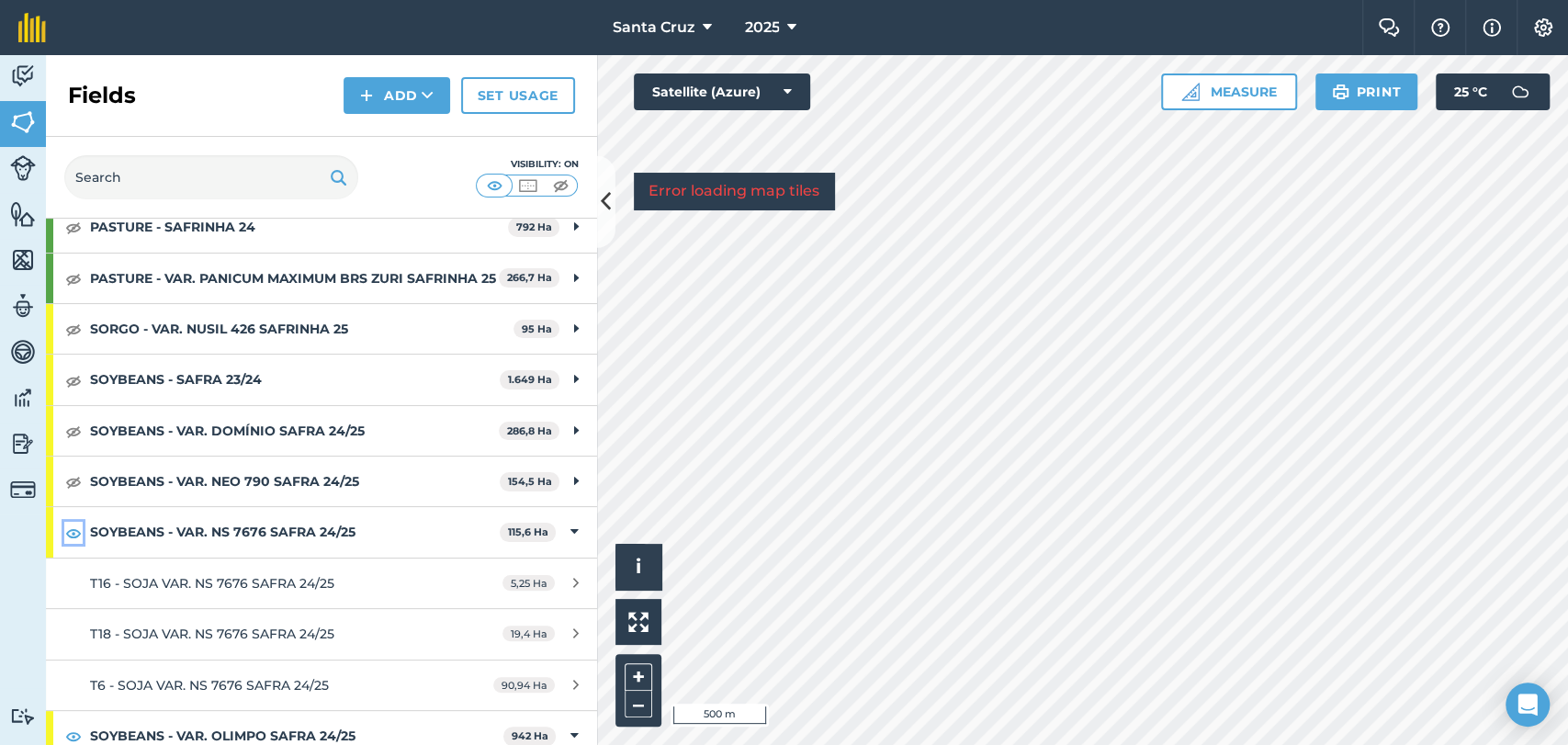
click at [73, 544] on img at bounding box center [73, 532] width 17 height 22
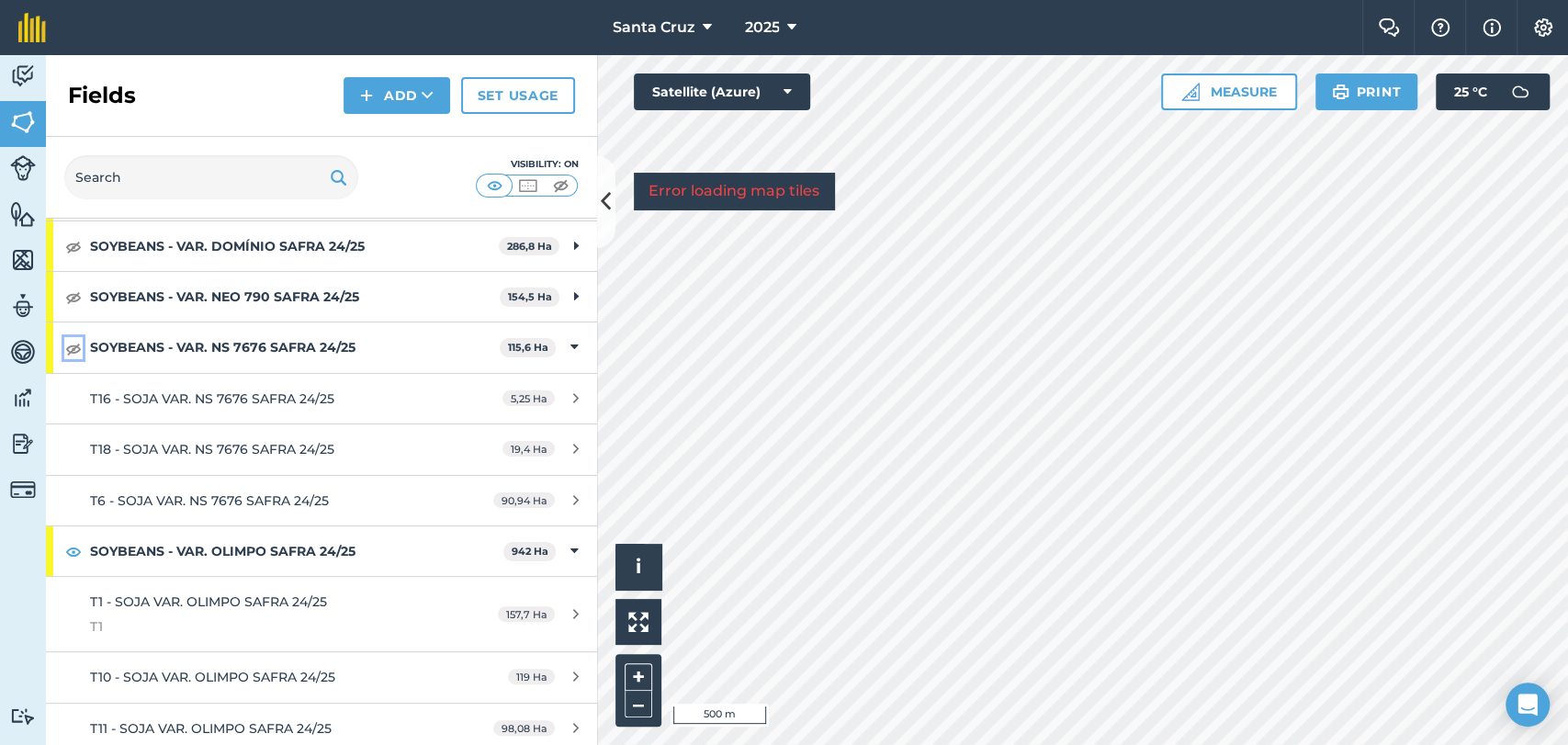
scroll to position [612, 0]
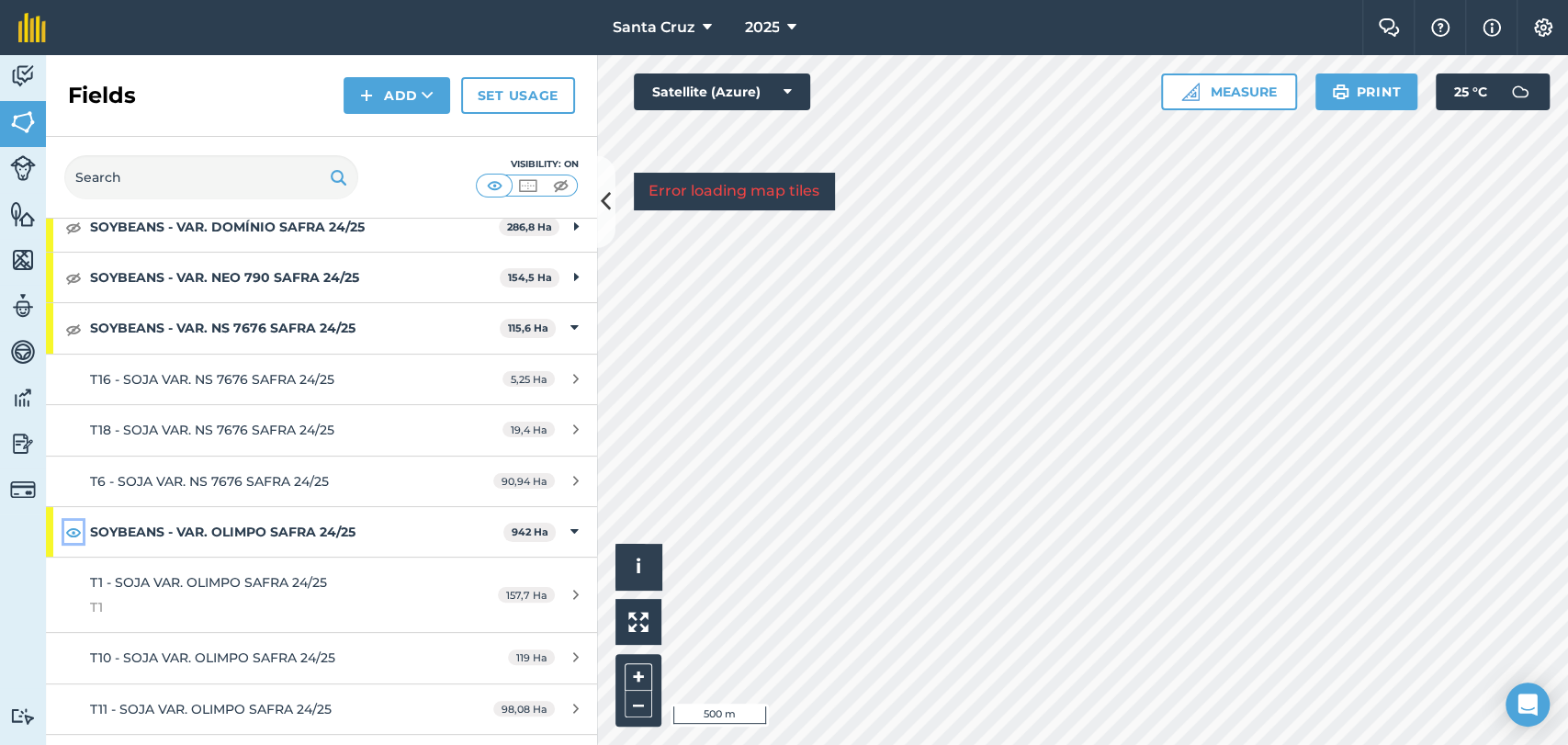
click at [80, 543] on img at bounding box center [73, 531] width 17 height 22
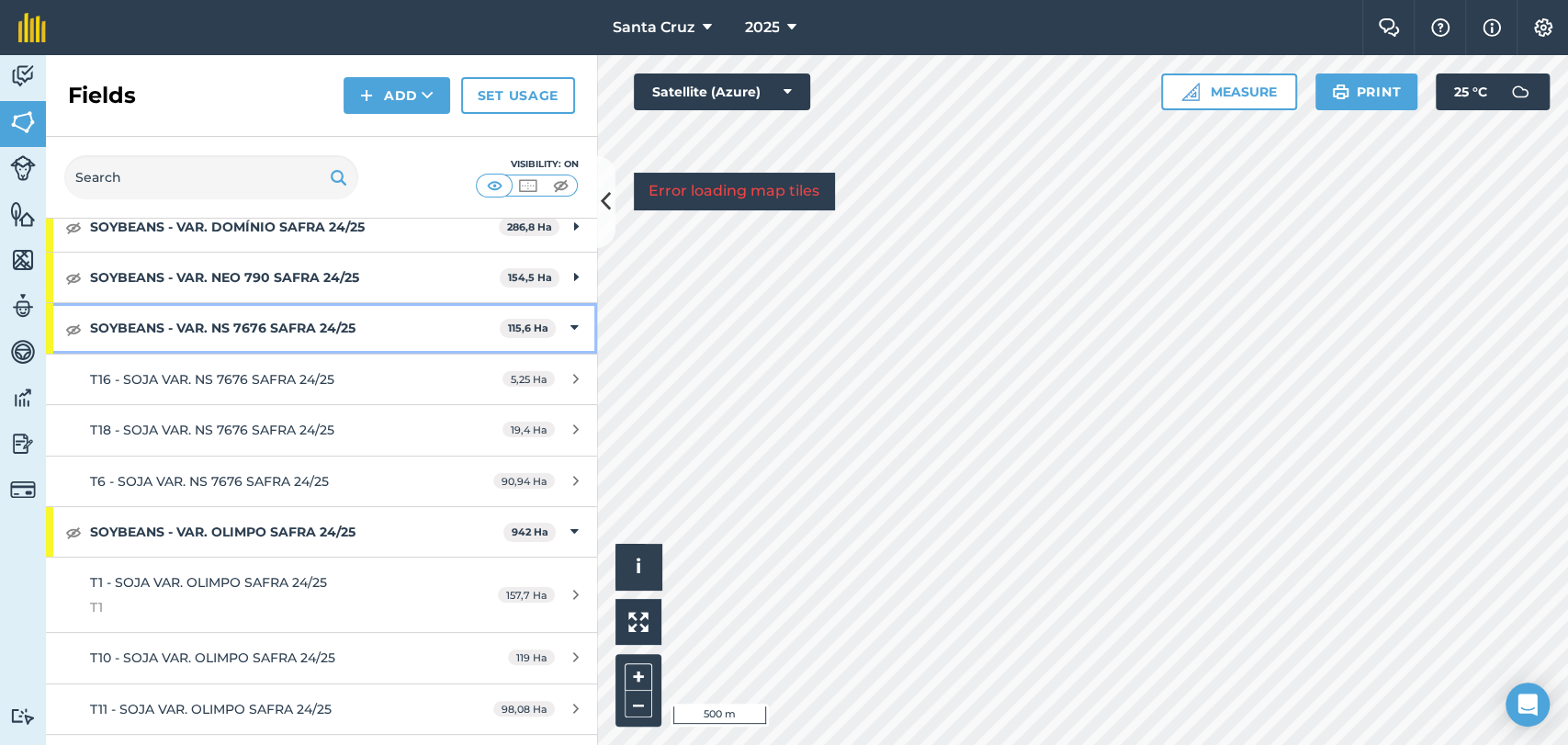
click at [214, 353] on strong "SOYBEANS - VAR. NS 7676 SAFRA 24/25" at bounding box center [295, 328] width 410 height 50
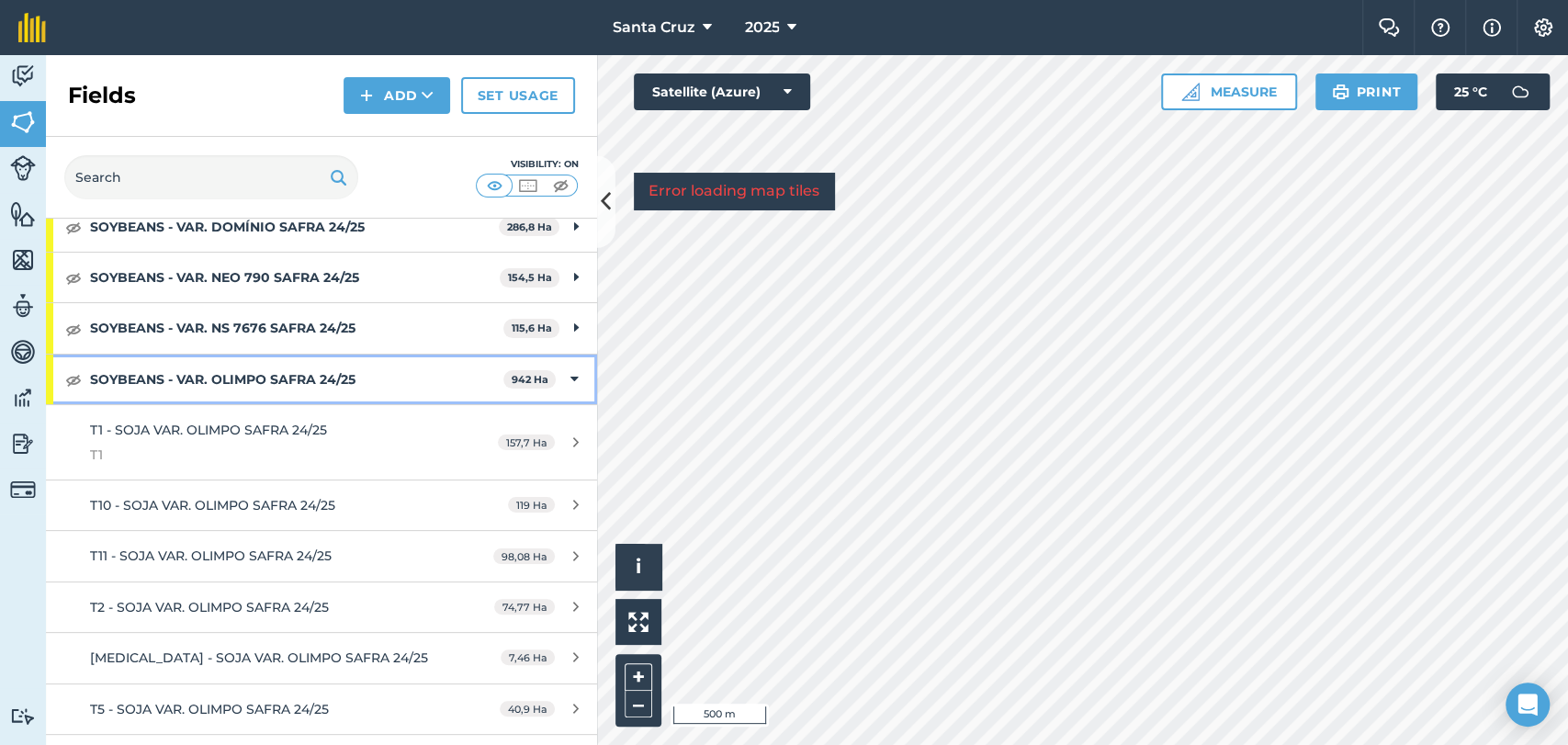
click at [182, 392] on strong "SOYBEANS - VAR. OLIMPO SAFRA 24/25" at bounding box center [297, 379] width 413 height 50
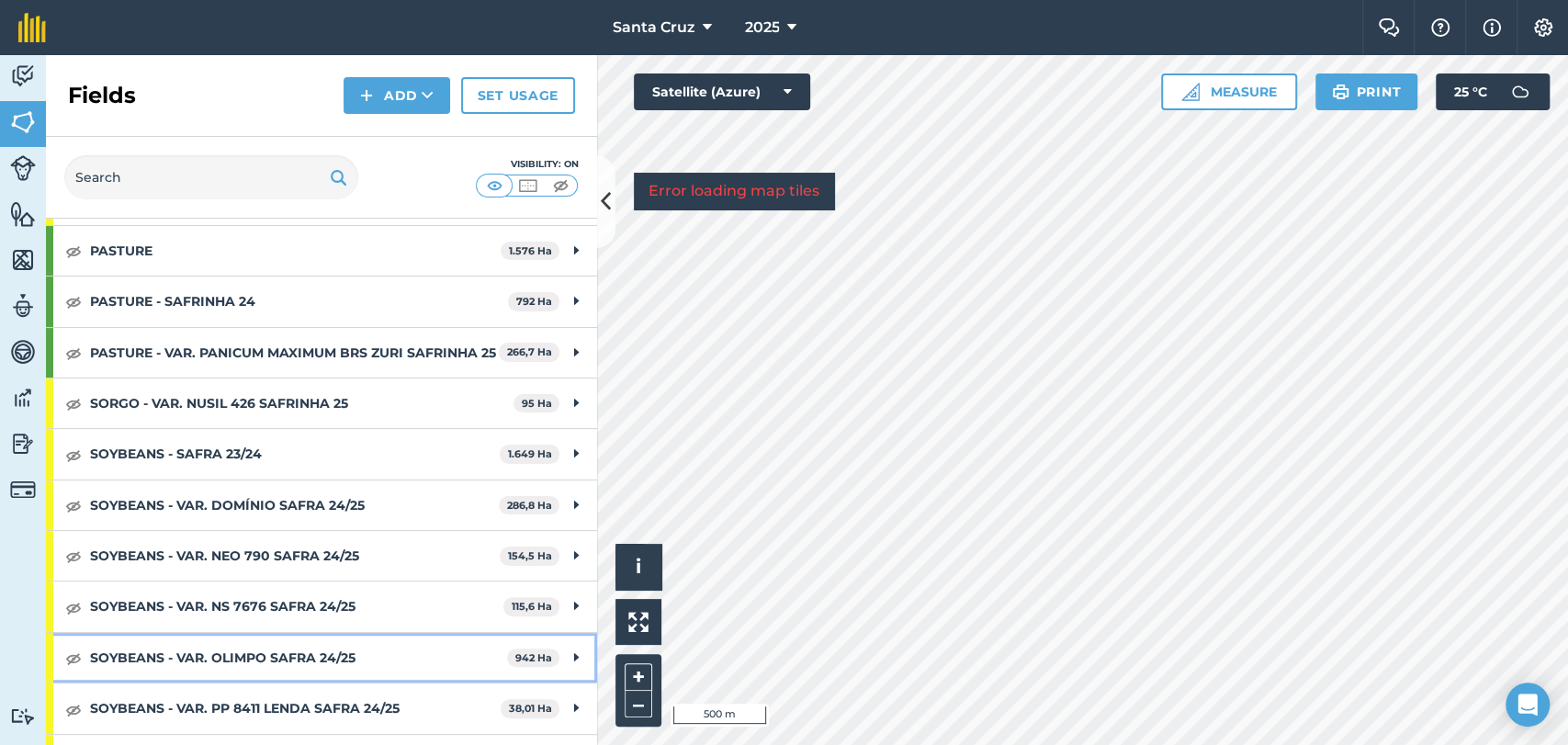
scroll to position [188, 0]
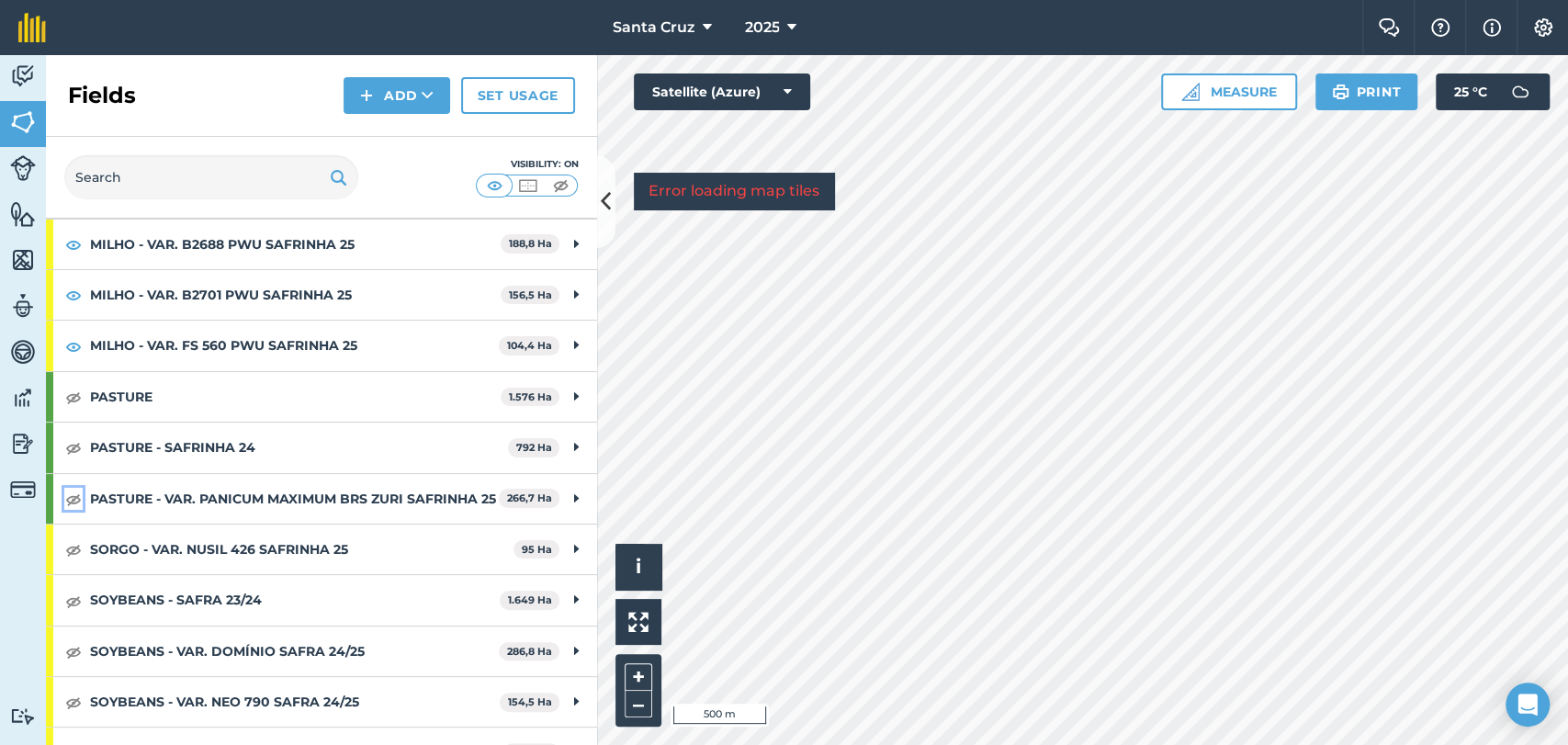
click at [66, 510] on img at bounding box center [73, 499] width 17 height 22
click at [25, 269] on img at bounding box center [23, 260] width 26 height 28
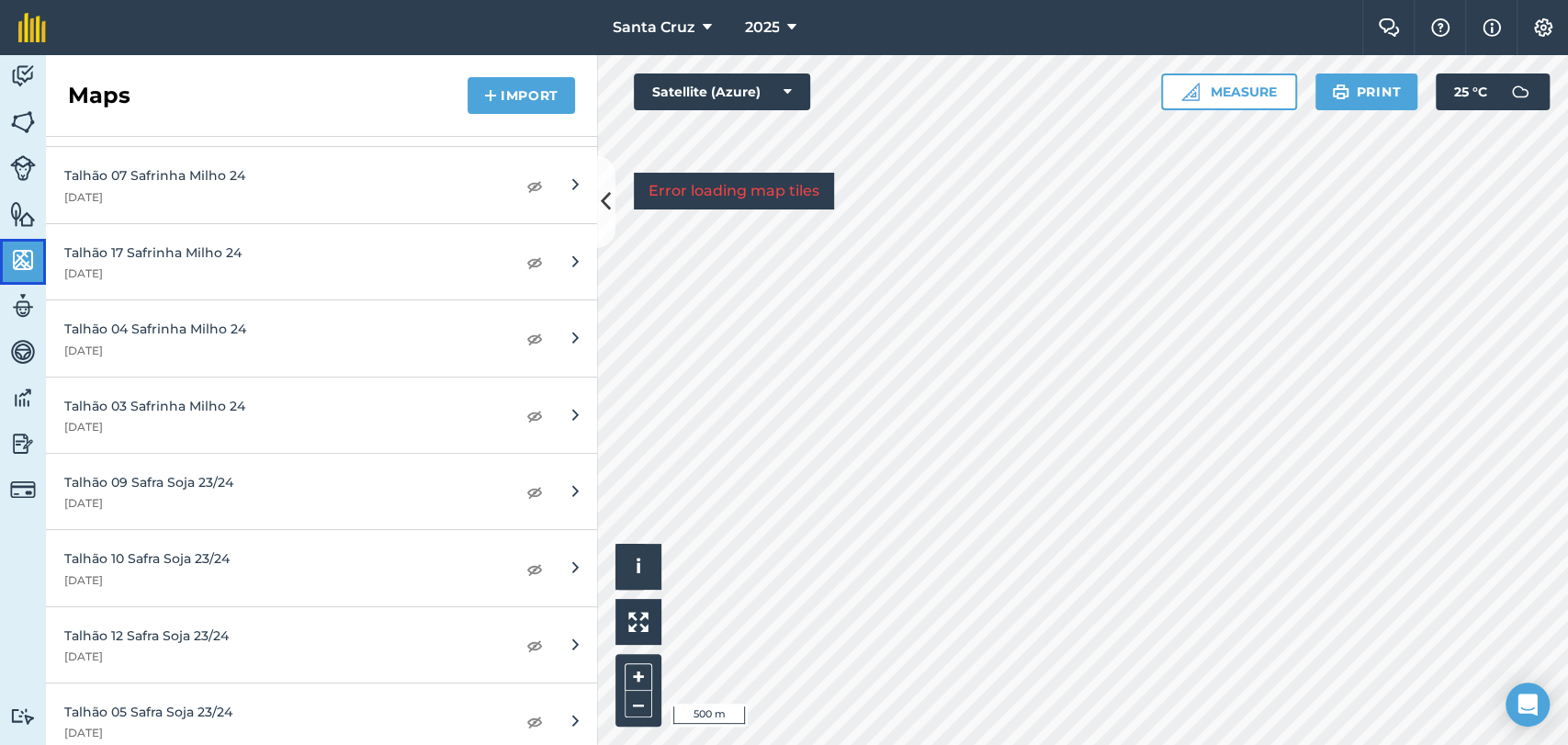
scroll to position [919, 0]
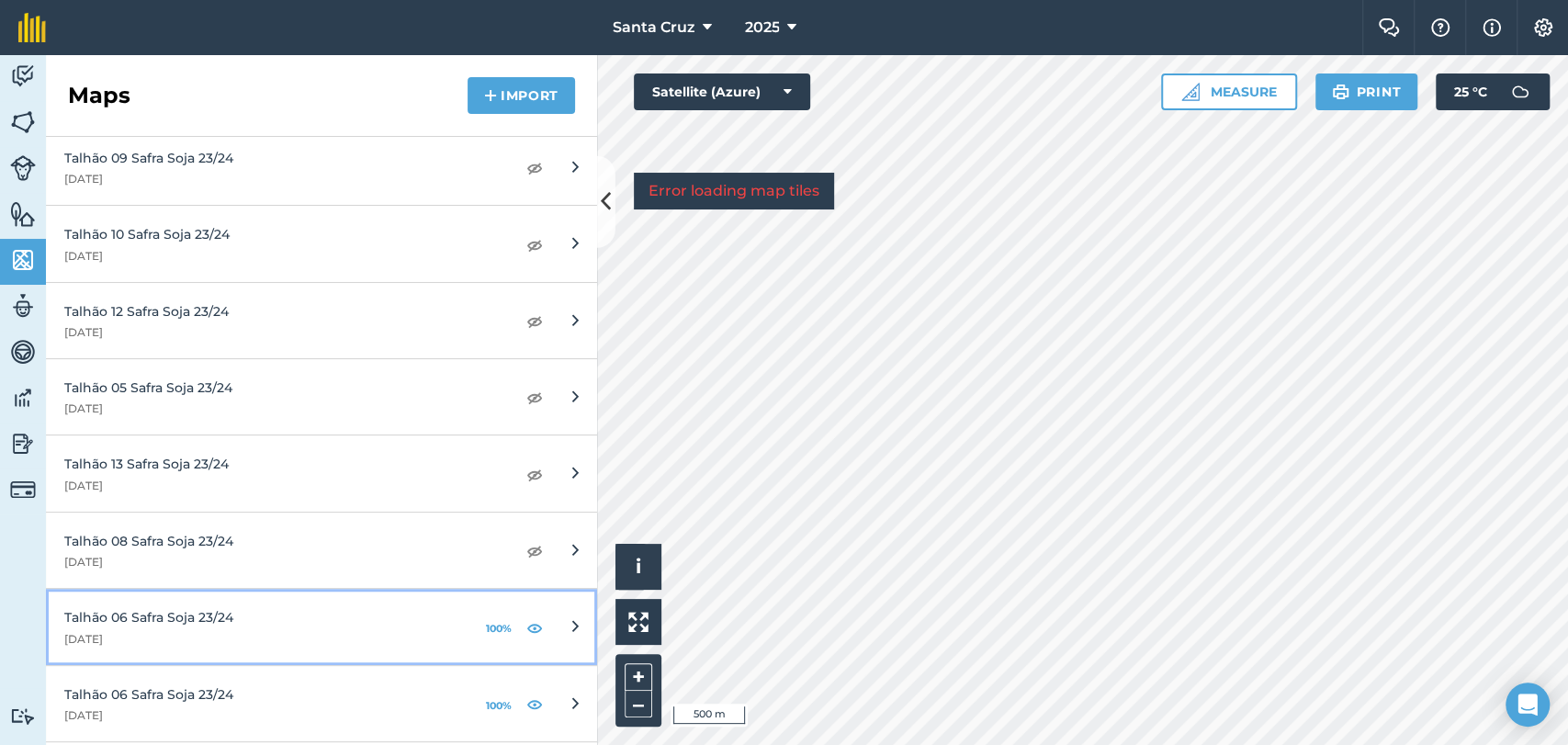
click at [503, 621] on div "100%" at bounding box center [512, 627] width 61 height 30
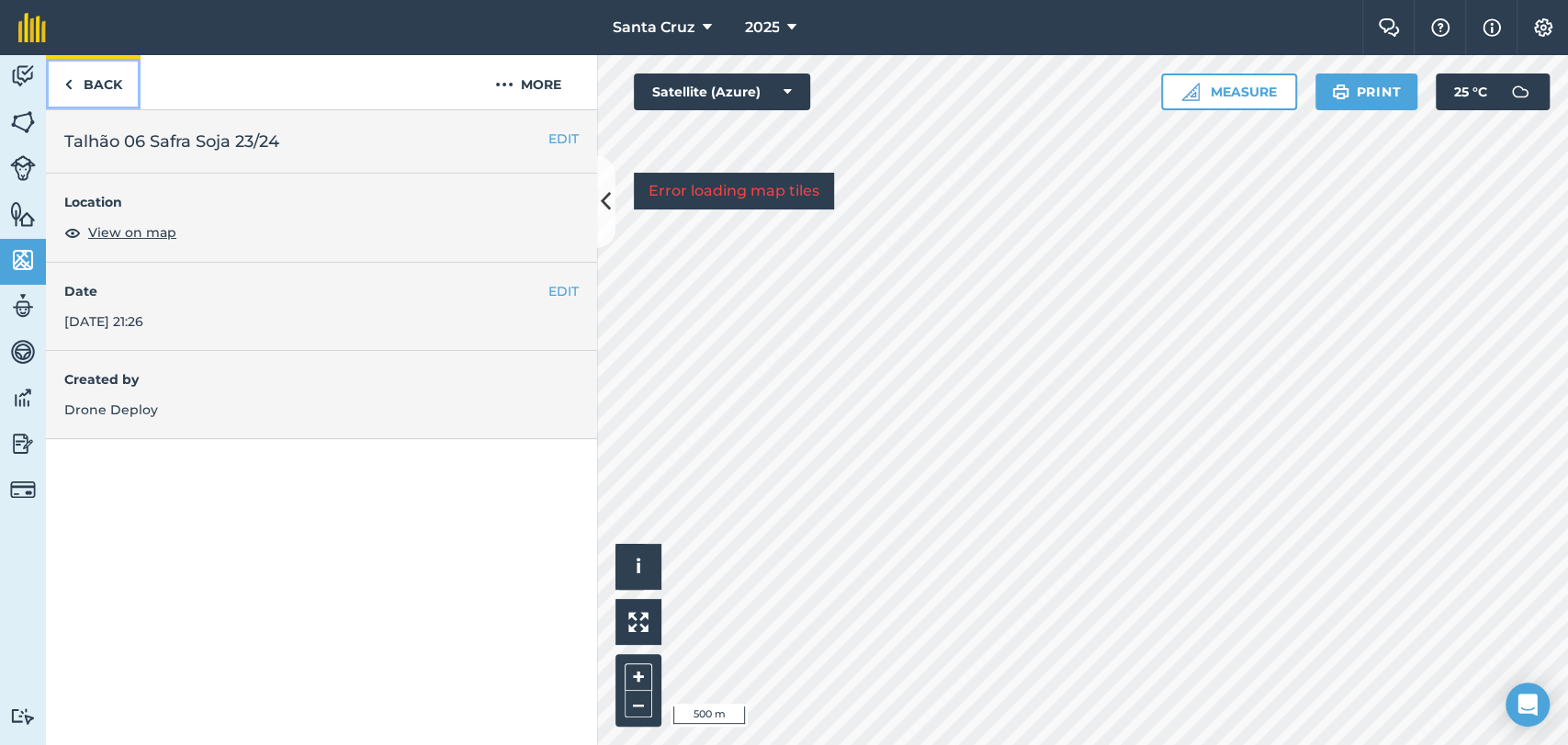
click at [128, 94] on link "Back" at bounding box center [92, 81] width 94 height 55
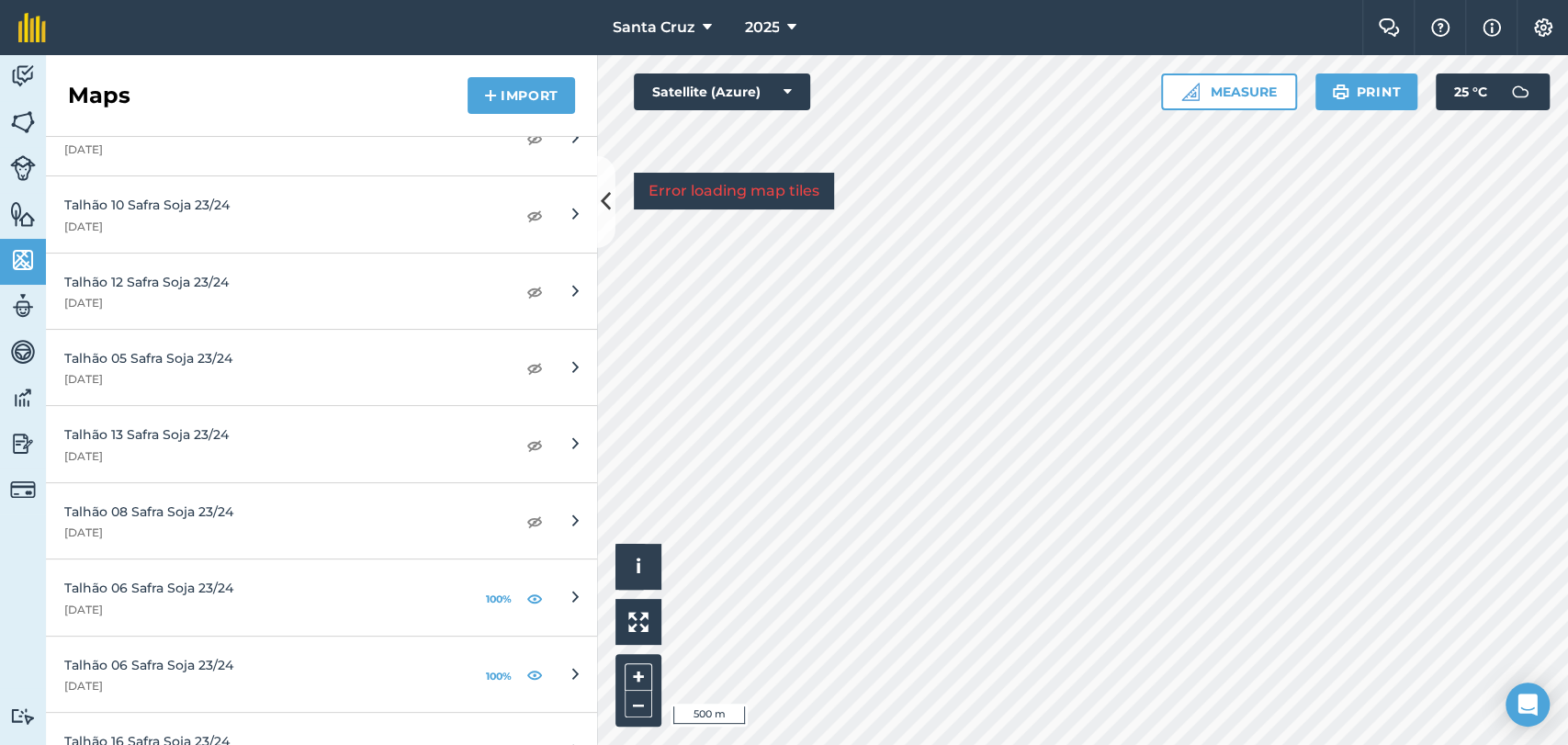
scroll to position [1225, 0]
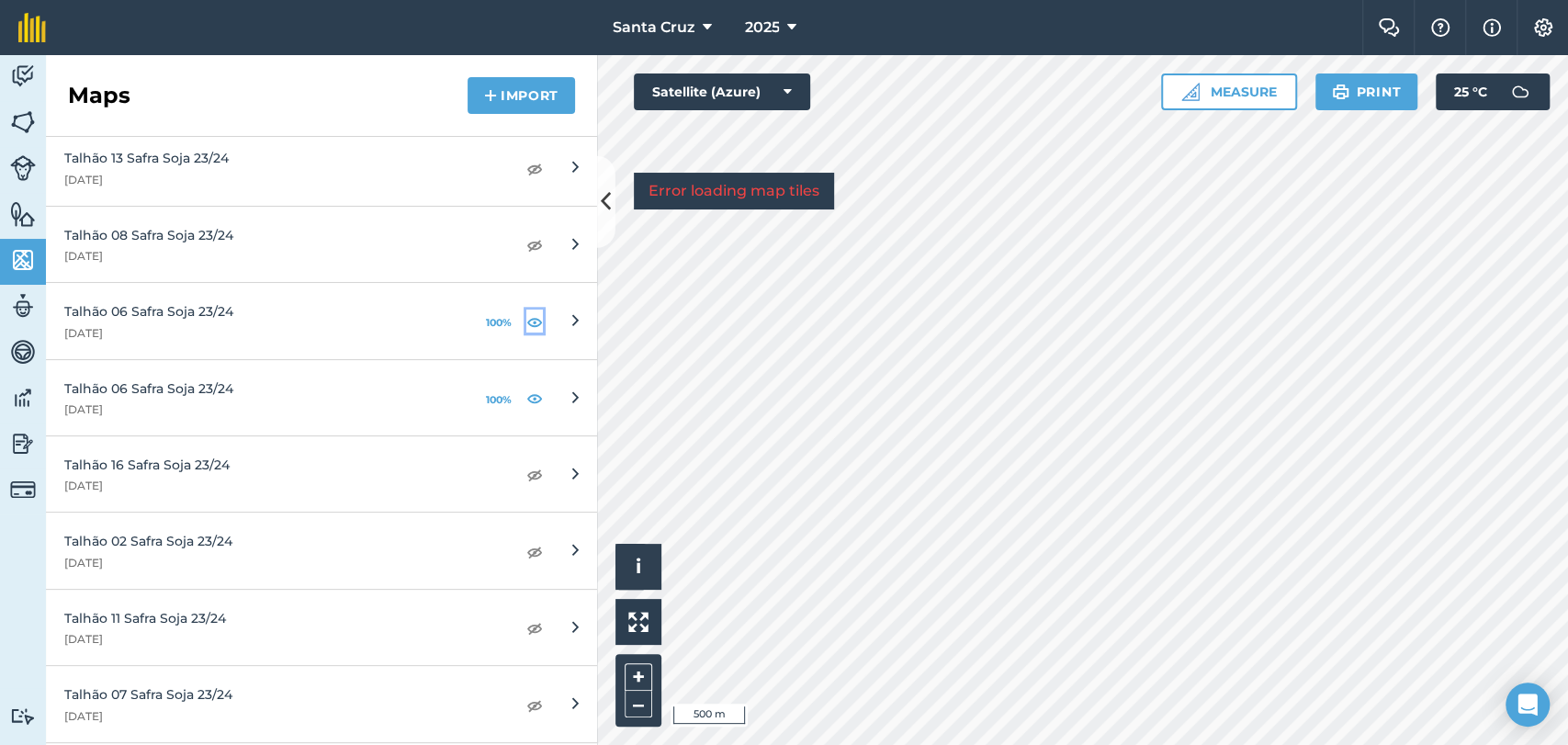
click at [526, 317] on img at bounding box center [534, 322] width 17 height 22
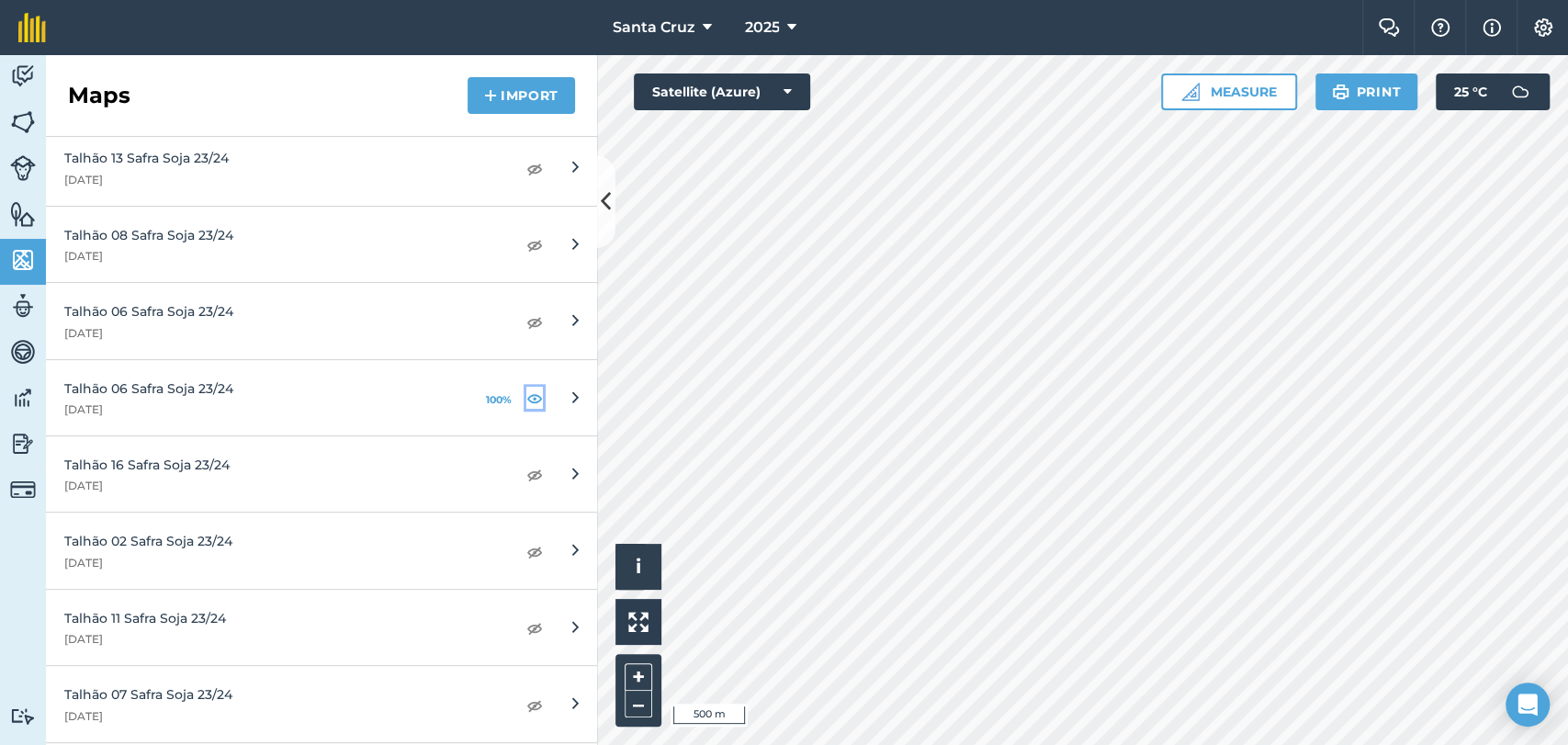
click at [526, 398] on img at bounding box center [534, 397] width 17 height 22
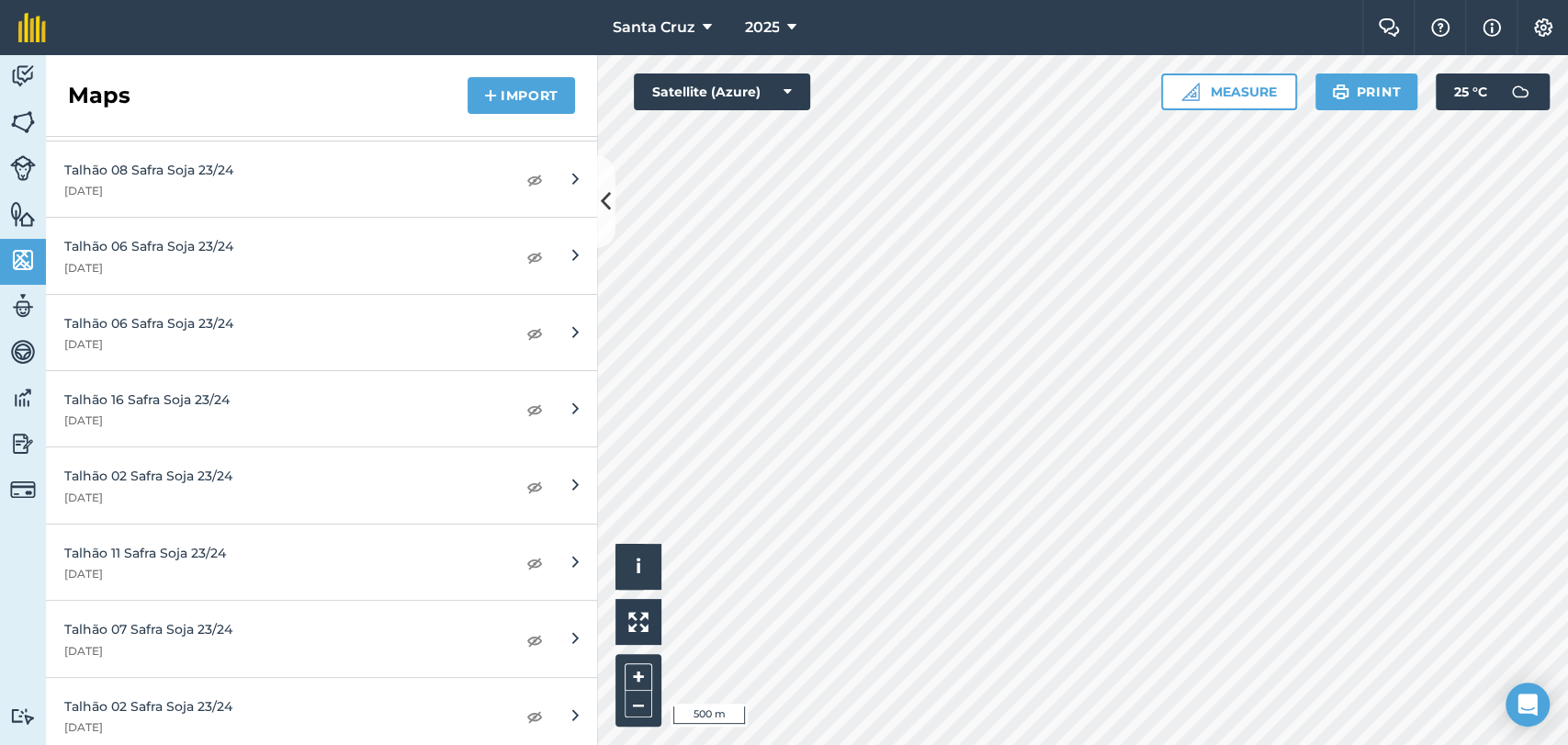
scroll to position [1714, 0]
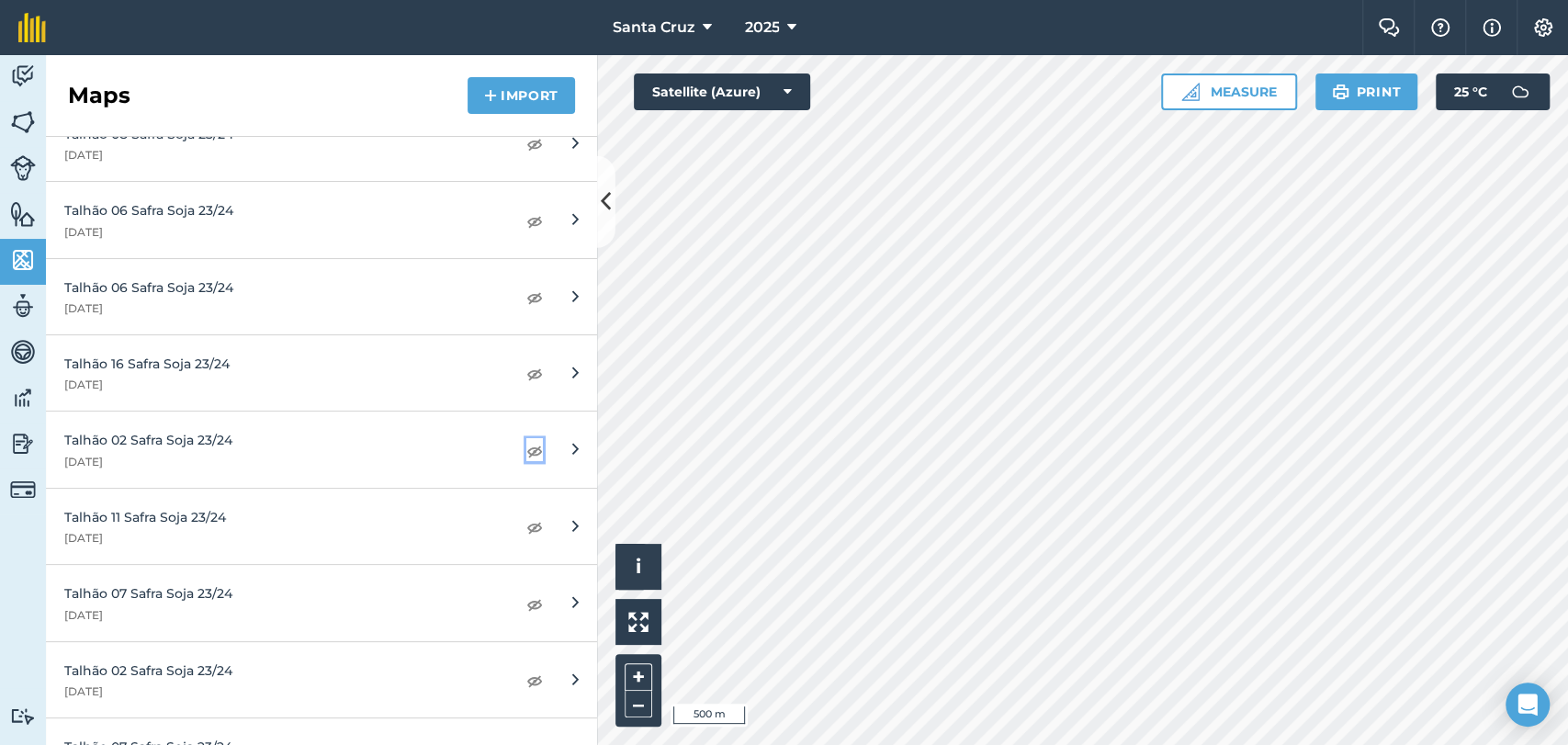
click at [526, 449] on img at bounding box center [534, 450] width 17 height 22
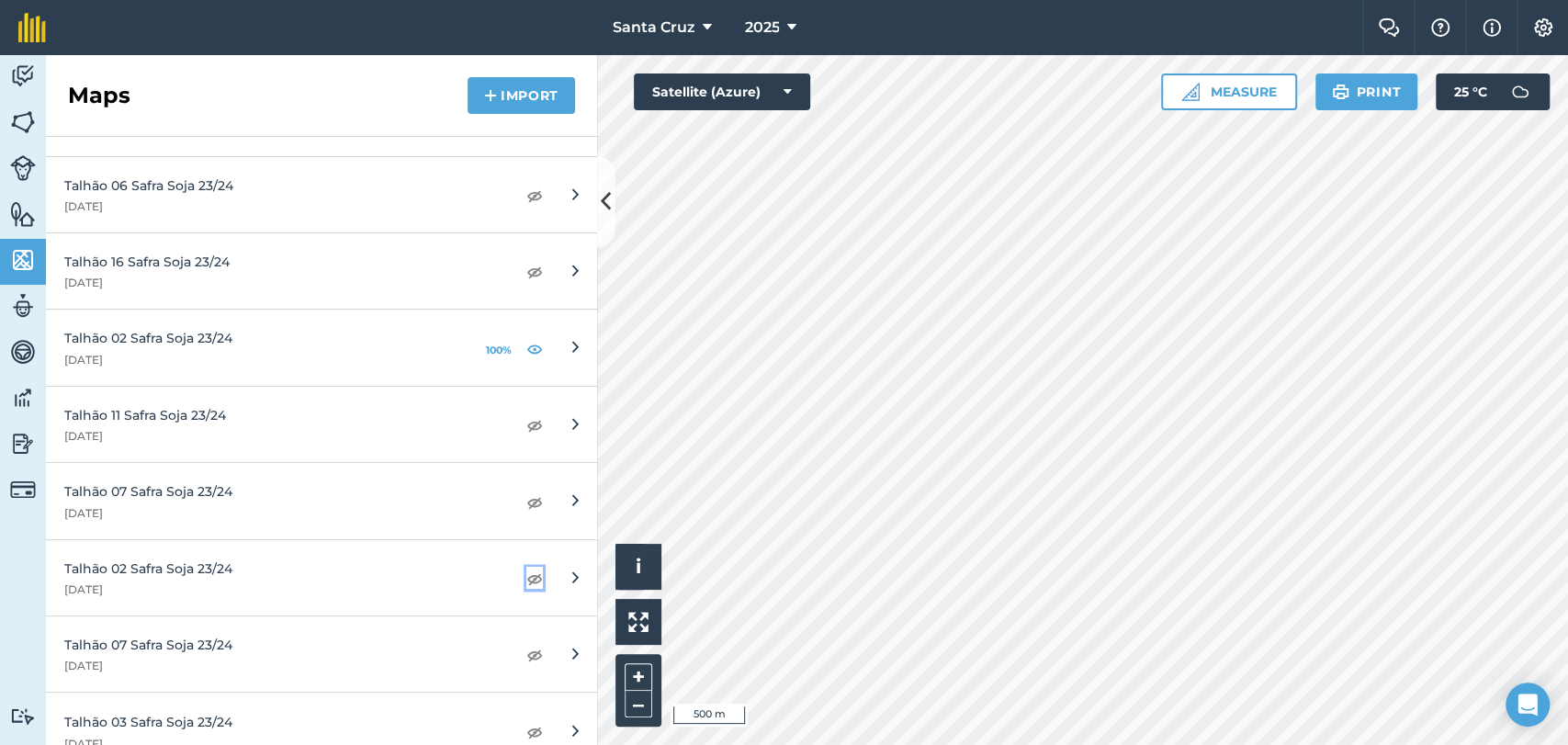
click at [526, 573] on img at bounding box center [534, 578] width 17 height 22
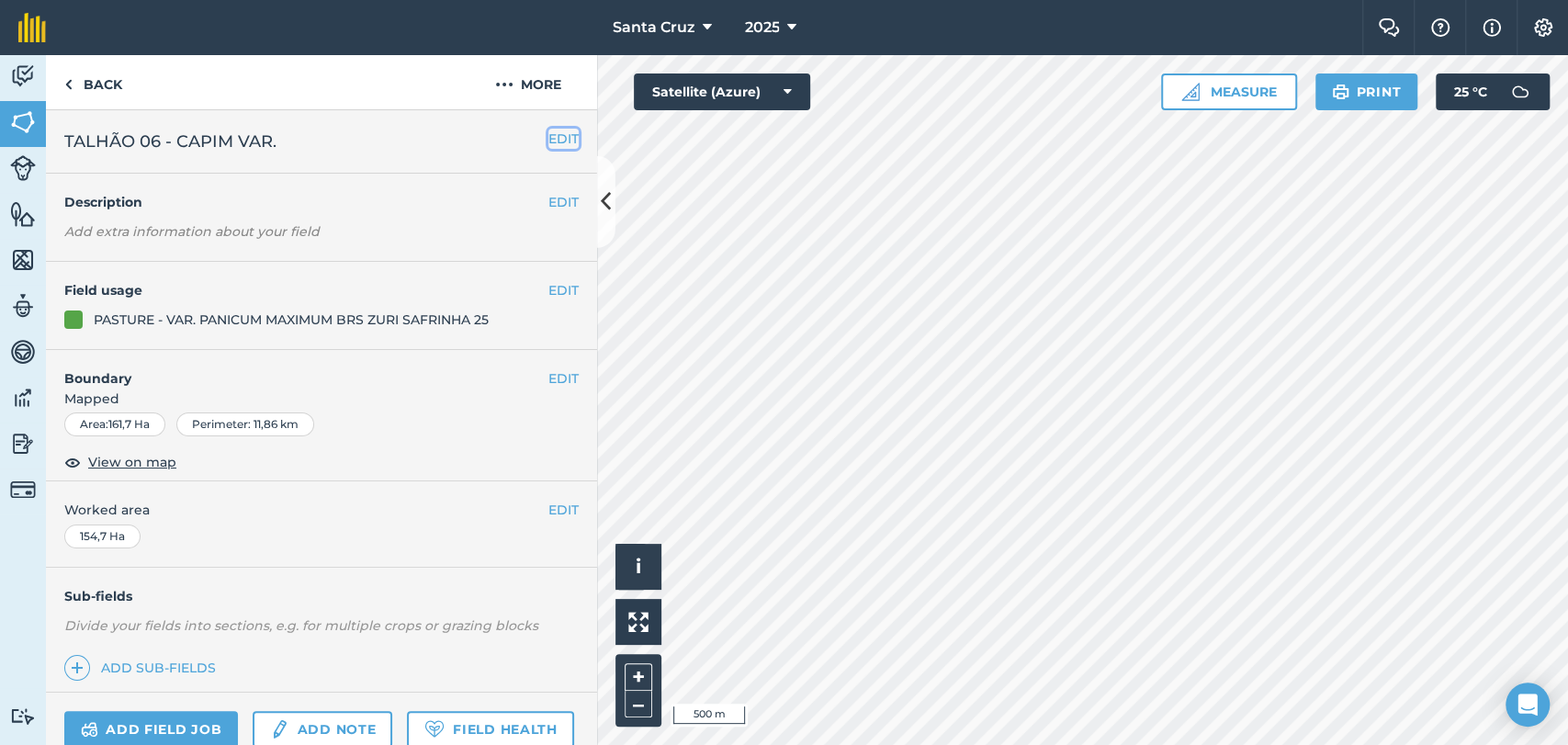
click at [548, 144] on button "EDIT" at bounding box center [563, 138] width 31 height 20
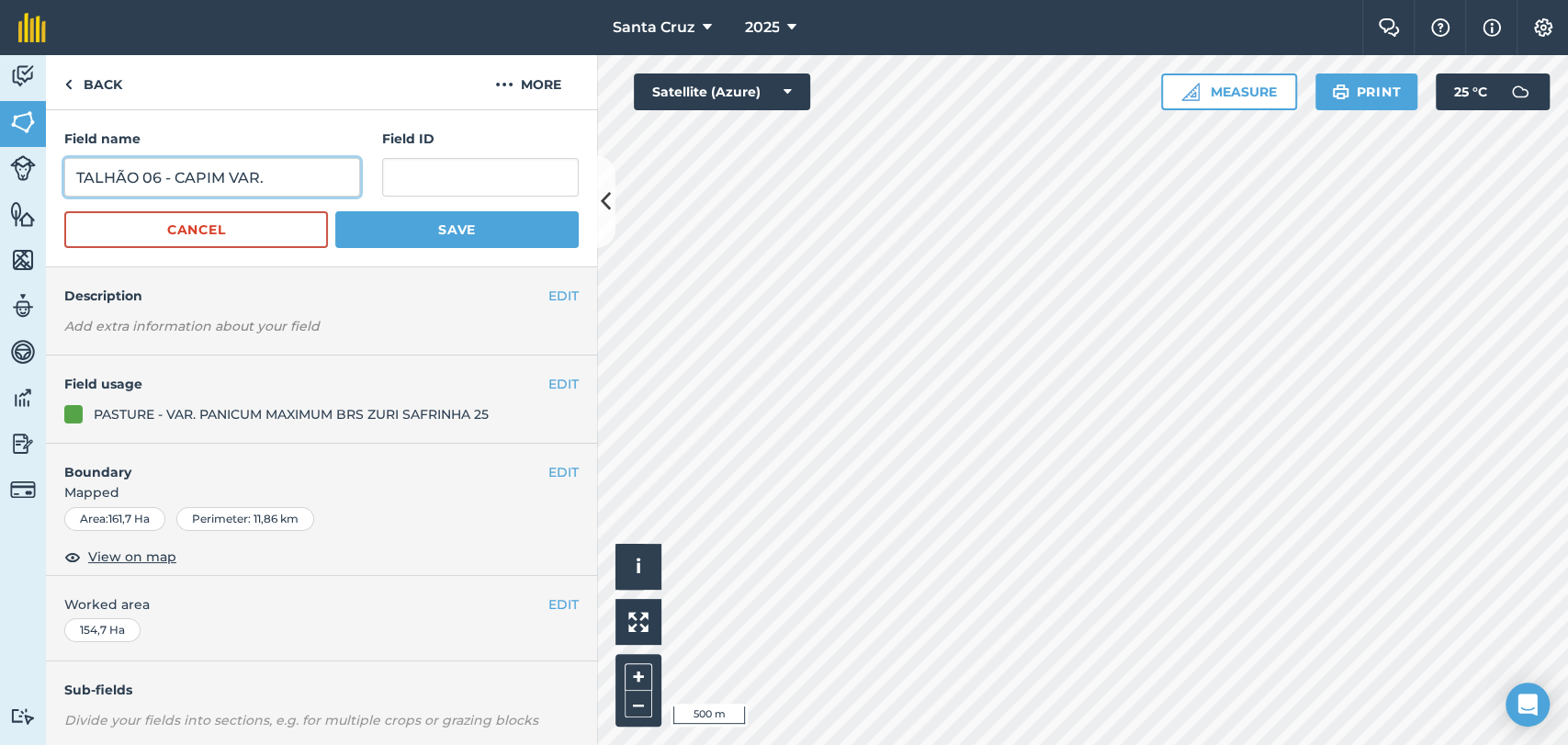
click at [308, 178] on input "TALHÃO 06 - CAPIM VAR." at bounding box center [213, 177] width 296 height 39
type input "TALHÃO 06 - CAPIM VAR. ZURI SAFRINHA 25"
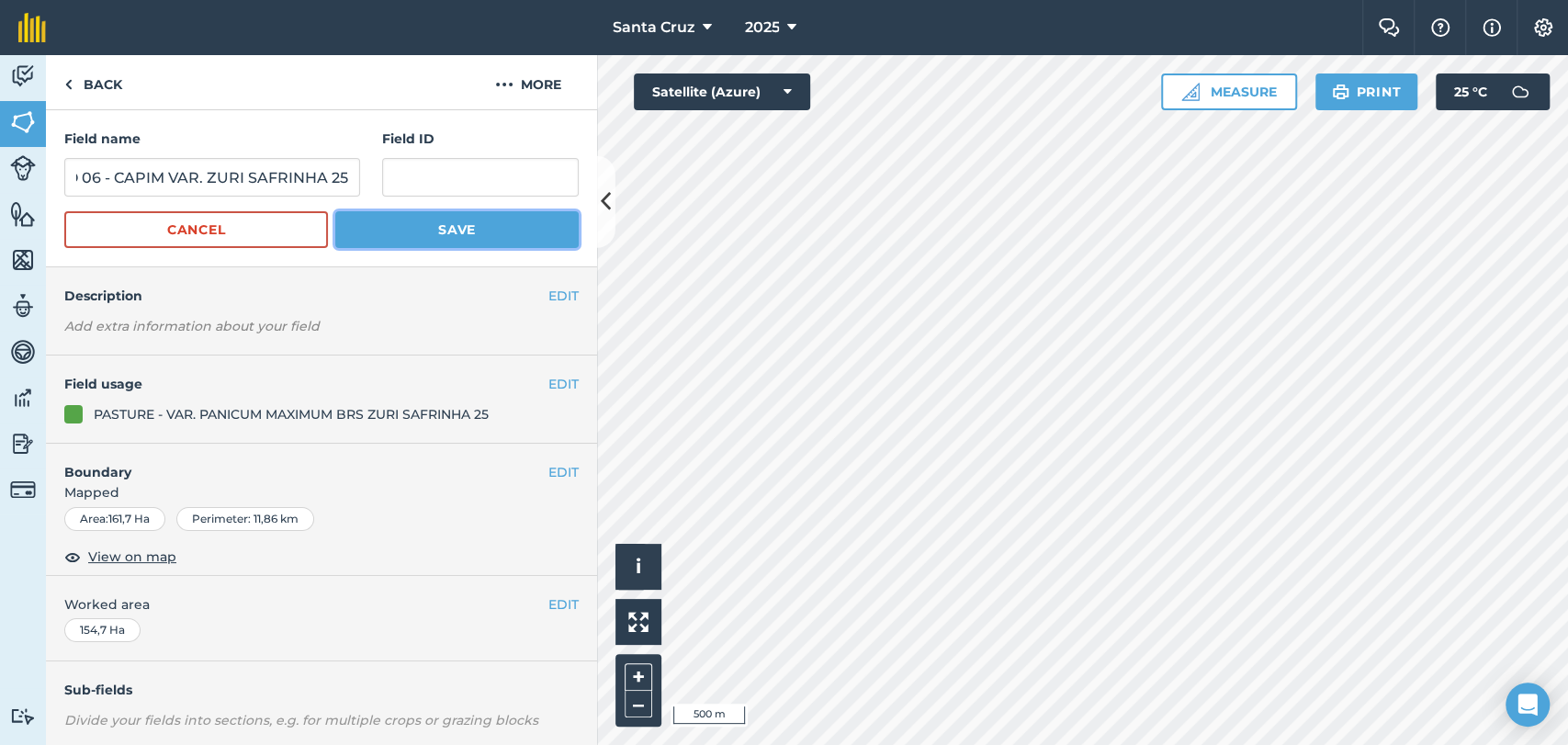
scroll to position [0, 0]
click at [419, 236] on button "Save" at bounding box center [457, 229] width 243 height 37
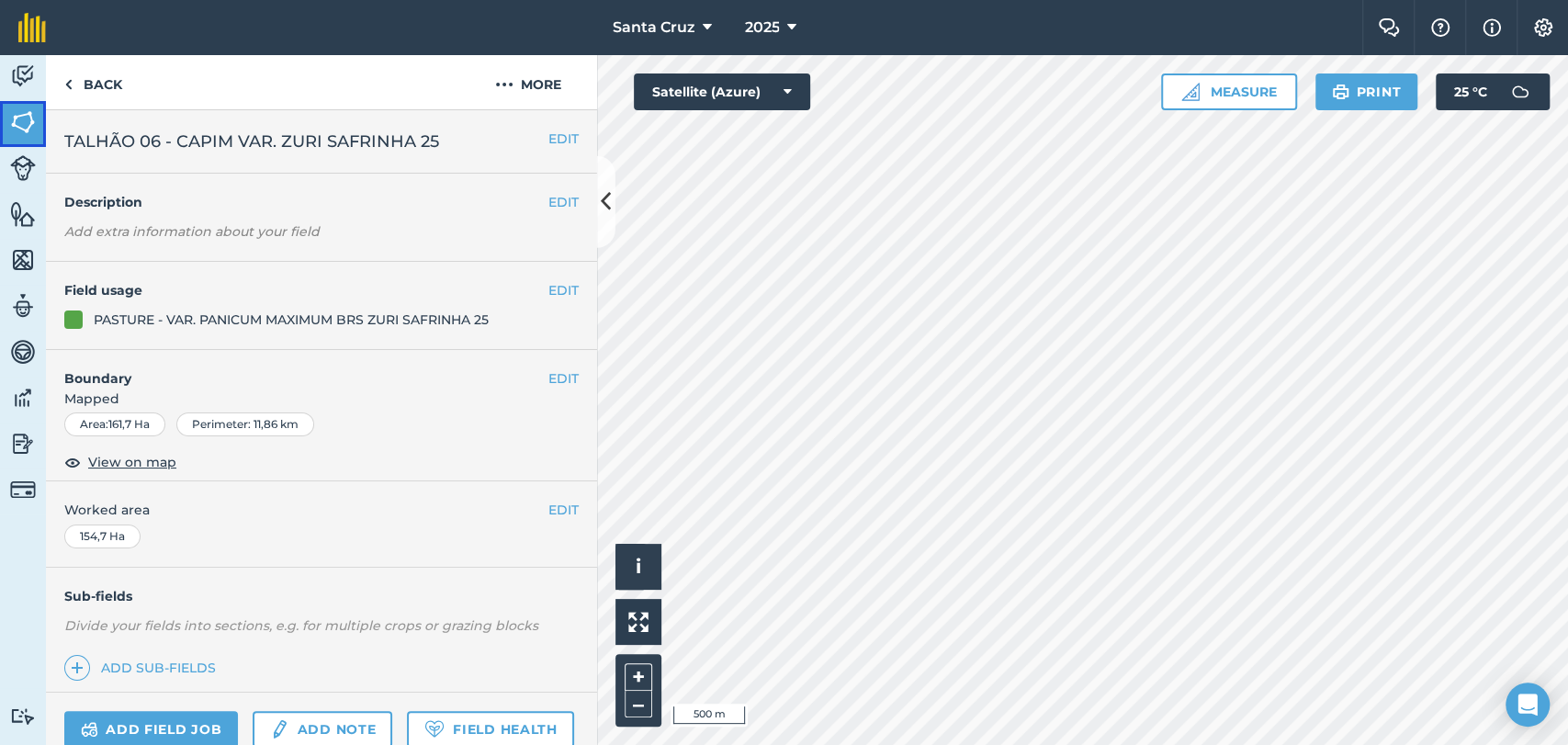
click at [25, 135] on link "Fields" at bounding box center [23, 124] width 46 height 46
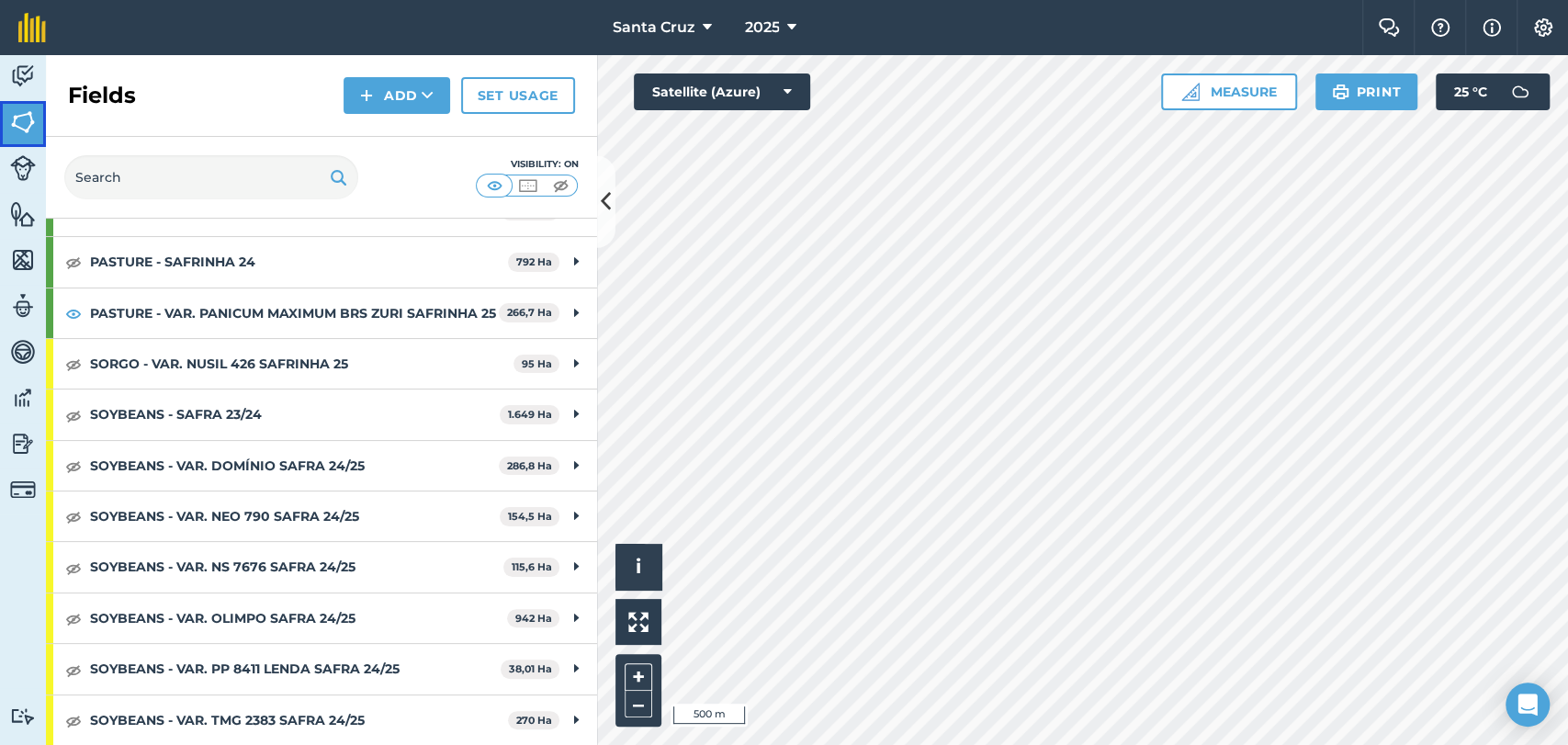
scroll to position [391, 0]
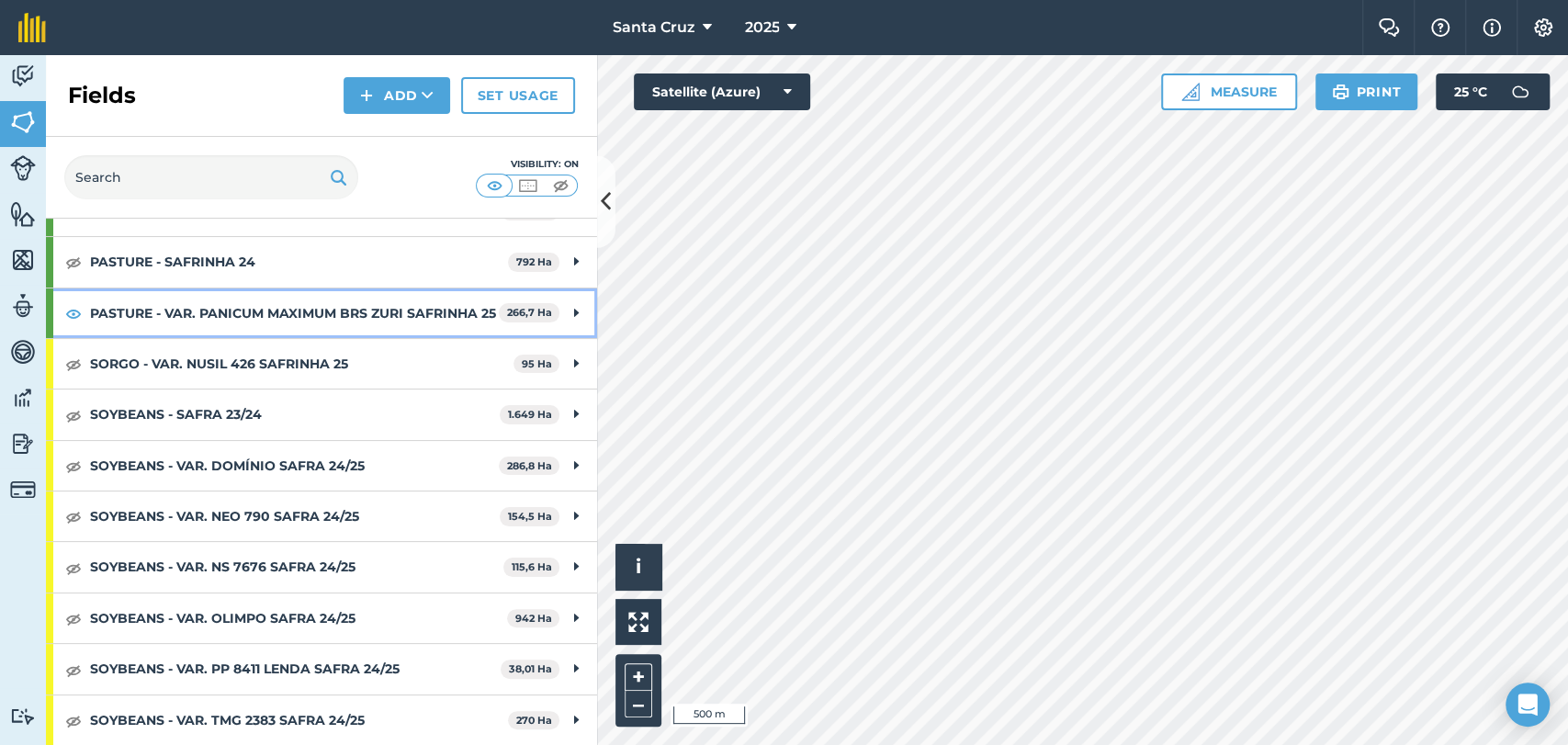
click at [232, 314] on strong "PASTURE - VAR. PANICUM MAXIMUM BRS ZURI SAFRINHA 25" at bounding box center [295, 313] width 409 height 50
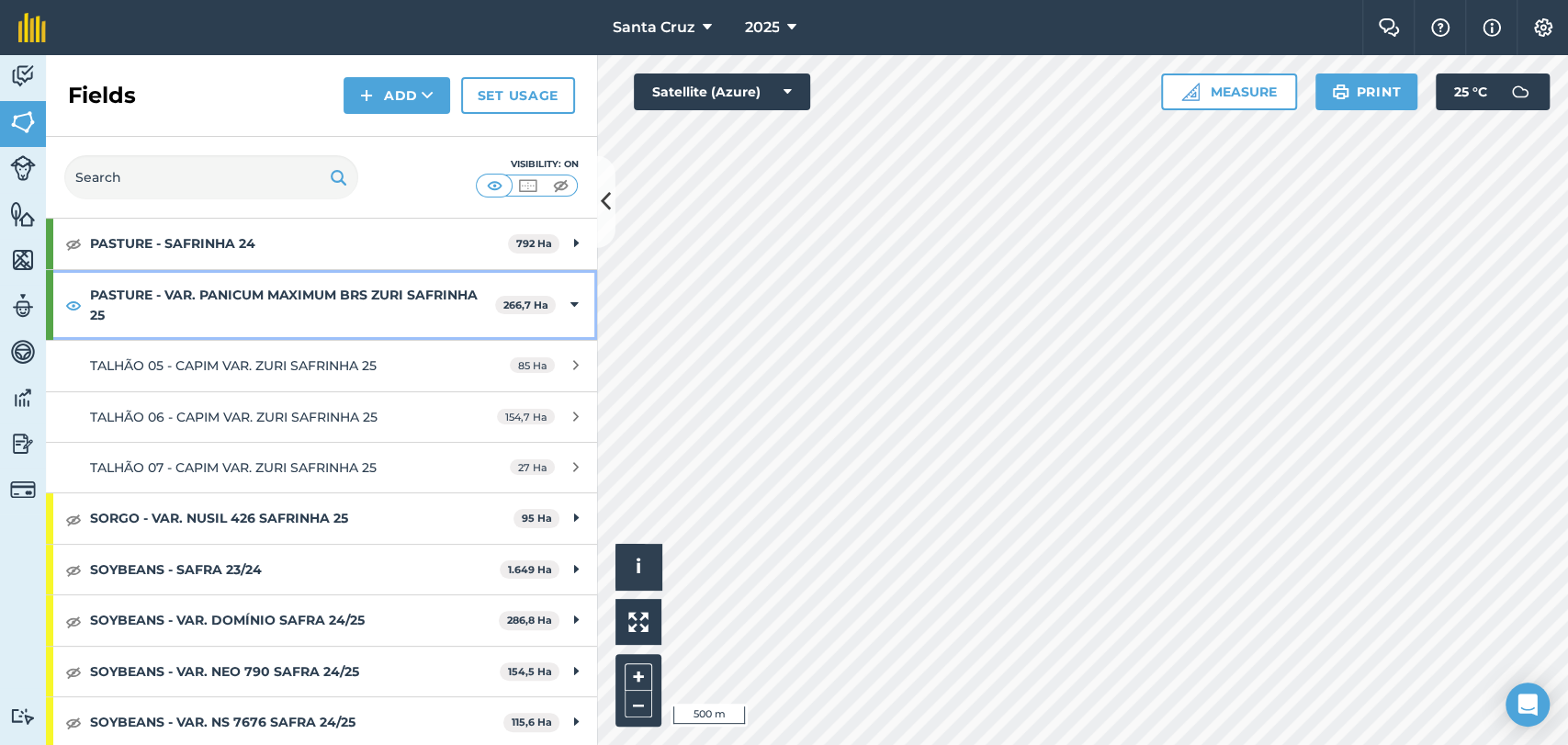
click at [294, 318] on strong "PASTURE - VAR. PANICUM MAXIMUM BRS ZURI SAFRINHA 25" at bounding box center [293, 305] width 405 height 71
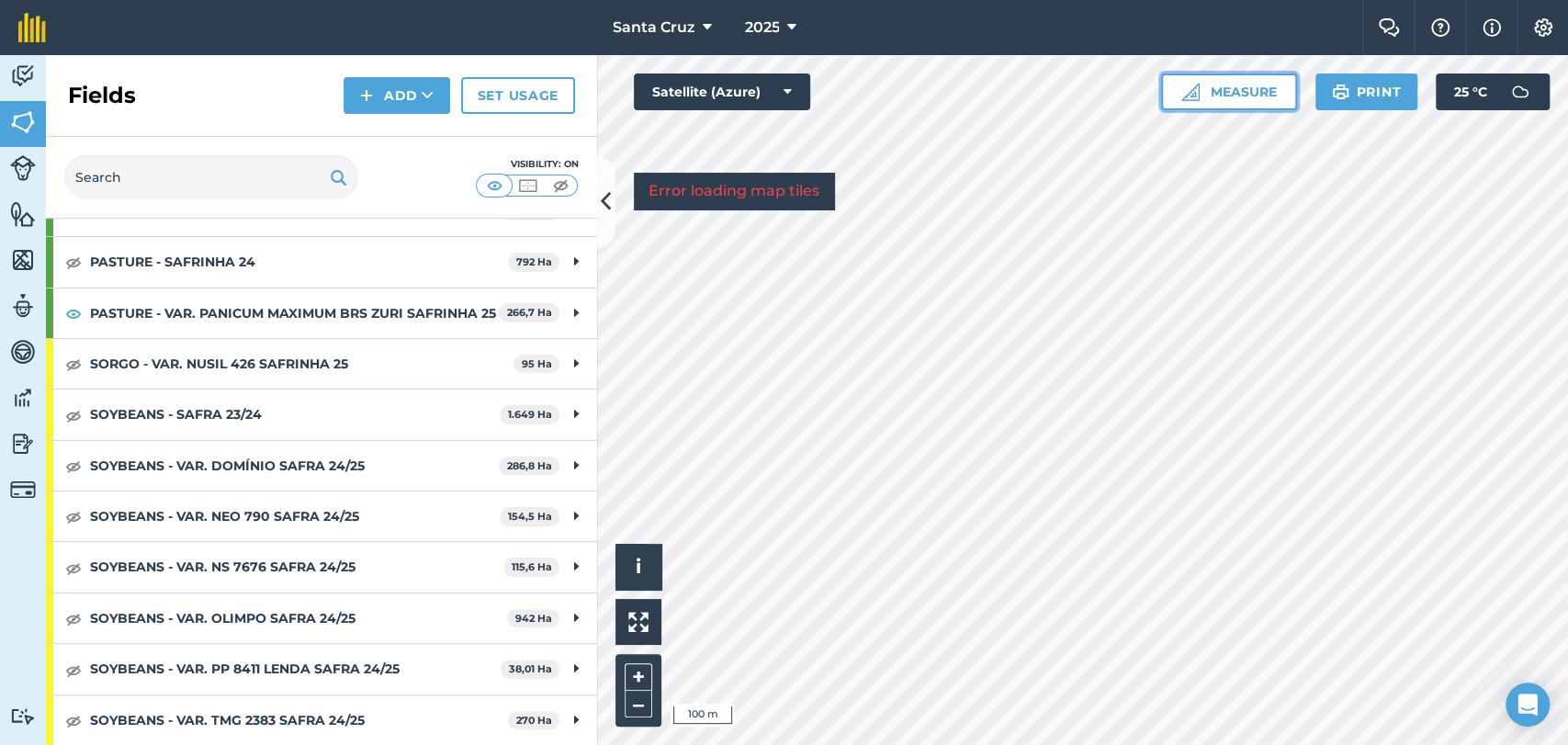
click at [1237, 91] on button "Measure" at bounding box center [1228, 91] width 136 height 37
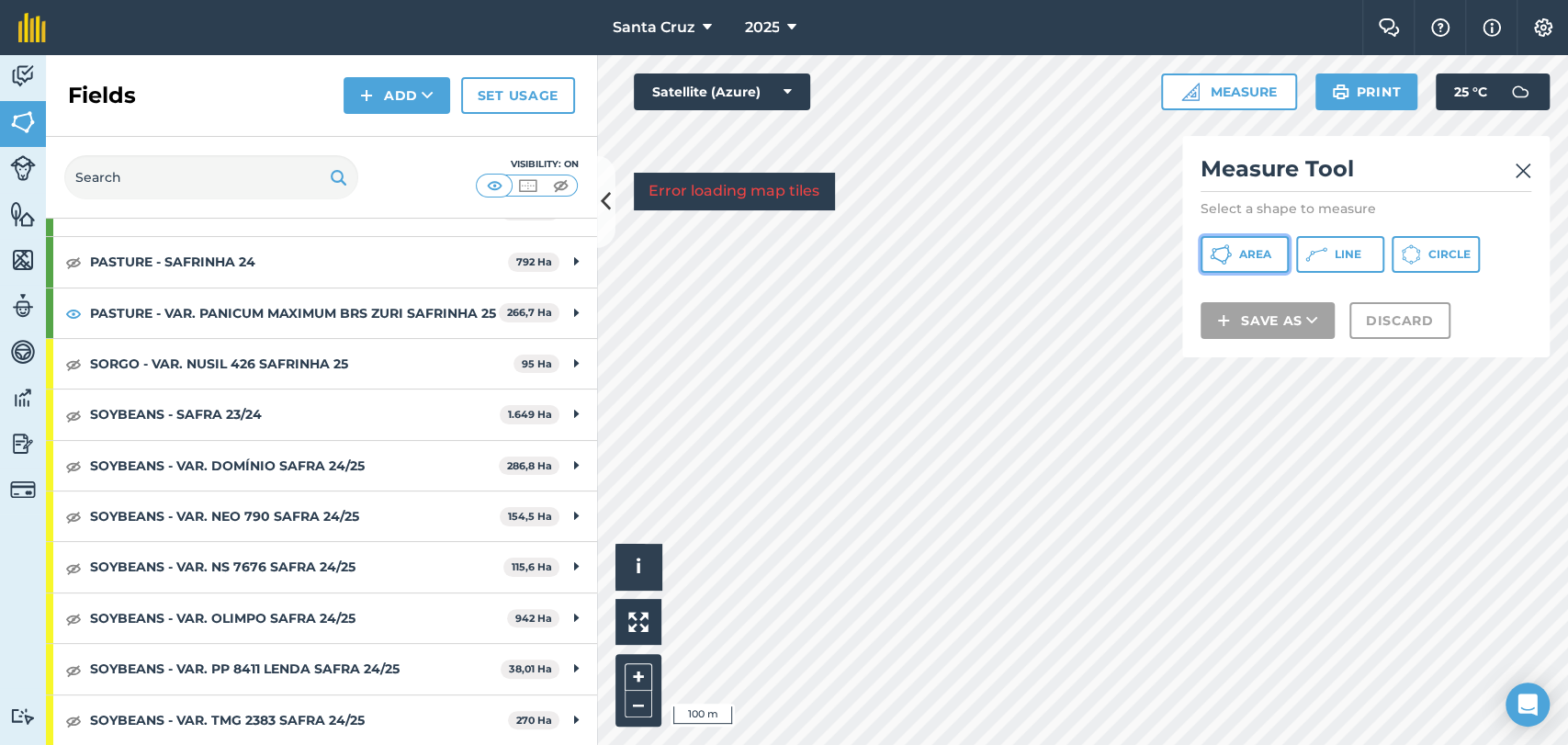
click at [1253, 250] on span "Area" at bounding box center [1255, 254] width 32 height 15
click at [646, 186] on div "Click to start drawing i © 2025 TomTom, Microsoft 10 m + – Satellite (Azure) Er…" at bounding box center [1082, 399] width 971 height 690
click at [1177, 744] on html "Santa [PERSON_NAME] 2025 Farm Chat Help Info Settings Santa [PERSON_NAME] - 202…" at bounding box center [784, 372] width 1568 height 745
click at [740, 181] on div "Click to start drawing i © 2025 TomTom, Microsoft 20 m + – Satellite (Azure) Er…" at bounding box center [1082, 399] width 971 height 690
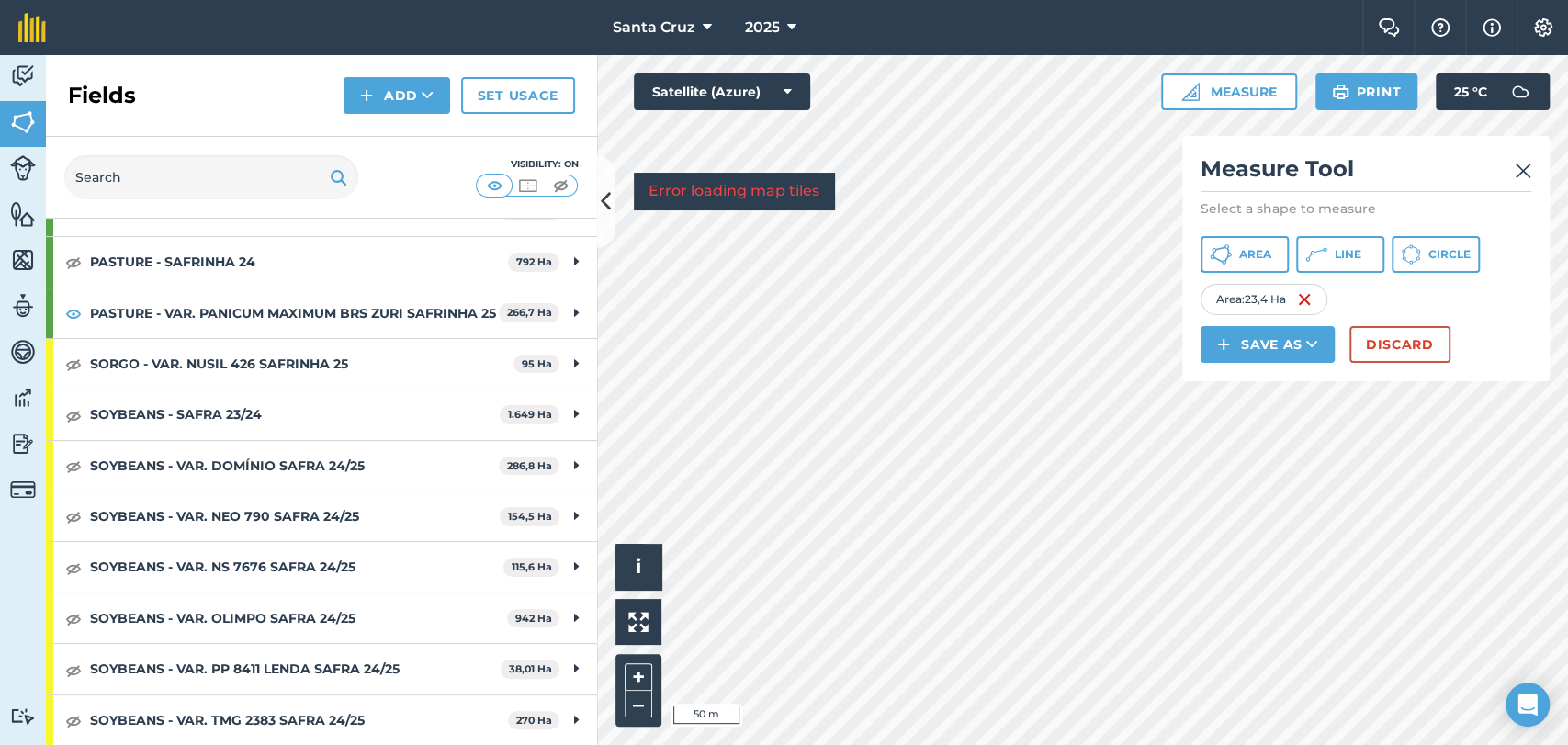
click at [558, 725] on div "Activity Fields Livestock Features Maps Team Vehicles Data Reporting Billing Tu…" at bounding box center [784, 399] width 1568 height 690
click at [588, 472] on div "Activity Fields Livestock Features Maps Team Vehicles Data Reporting Billing Tu…" at bounding box center [784, 399] width 1568 height 690
click at [1267, 351] on div "Click to start drawing i © 2025 TomTom, Microsoft 5 m + – Satellite (Azure) Err…" at bounding box center [1082, 399] width 971 height 690
click at [1447, 744] on html "Santa [PERSON_NAME] 2025 Farm Chat Help Info Settings Santa [PERSON_NAME] - 202…" at bounding box center [784, 372] width 1568 height 745
click at [770, 101] on div "Click to start drawing i © 2025 TomTom, Microsoft 20 m + – Satellite (Azure) Er…" at bounding box center [1082, 399] width 971 height 690
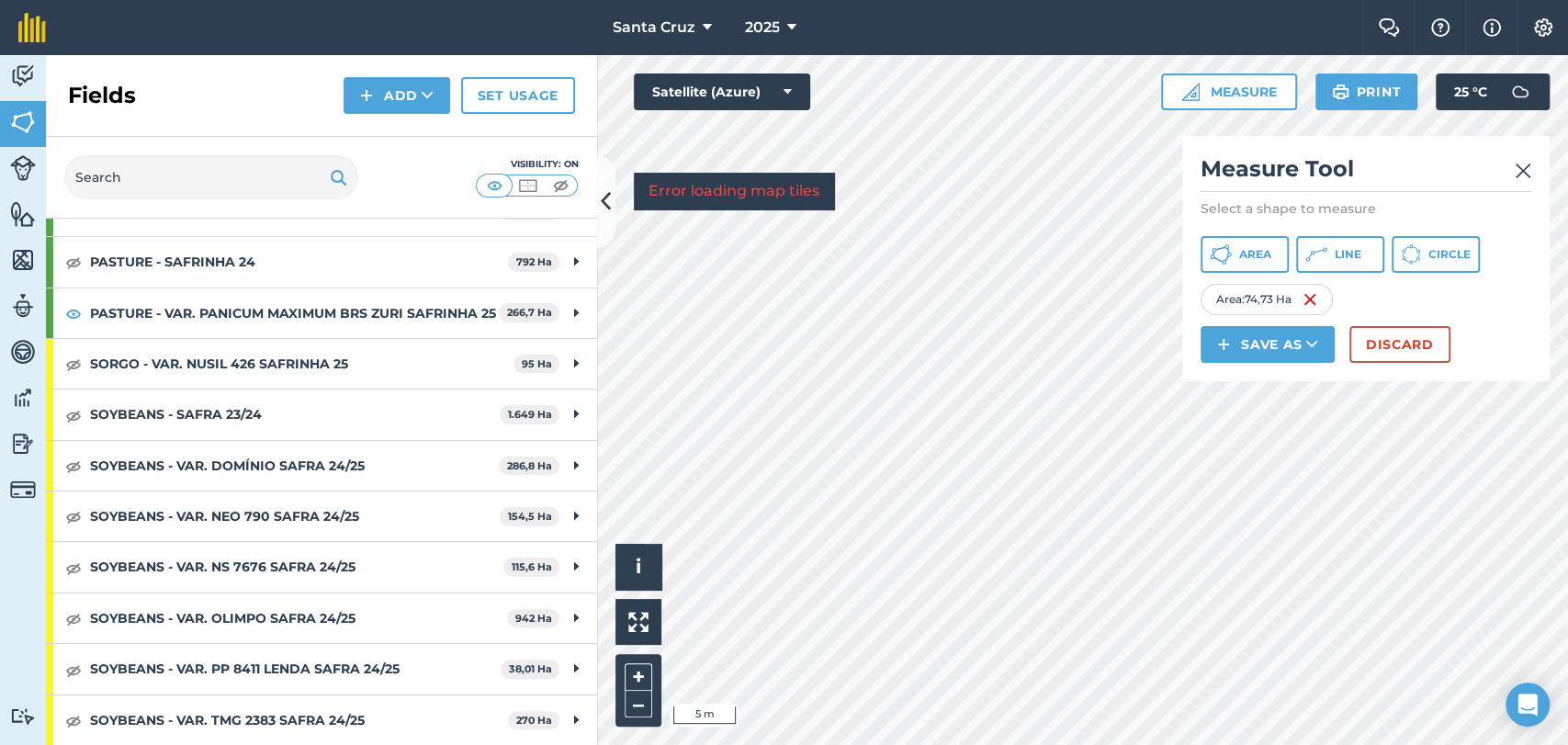
click at [499, 356] on div "Activity Fields Livestock Features Maps Team Vehicles Data Reporting Billing Tu…" at bounding box center [784, 399] width 1568 height 690
click at [512, 527] on div "Activity Fields Livestock Features Maps Team Vehicles Data Reporting Billing Tu…" at bounding box center [784, 399] width 1568 height 690
click at [1206, 219] on div "Click to start drawing i © 2025 TomTom, Microsoft 5 m + – Satellite (Azure) Err…" at bounding box center [1082, 399] width 971 height 690
click at [476, 341] on div "Activity Fields Livestock Features Maps Team Vehicles Data Reporting Billing Tu…" at bounding box center [784, 399] width 1568 height 690
click at [846, 174] on div "Click to start drawing i © 2025 TomTom, Microsoft 10 m + – Satellite (Azure) Er…" at bounding box center [1082, 399] width 971 height 690
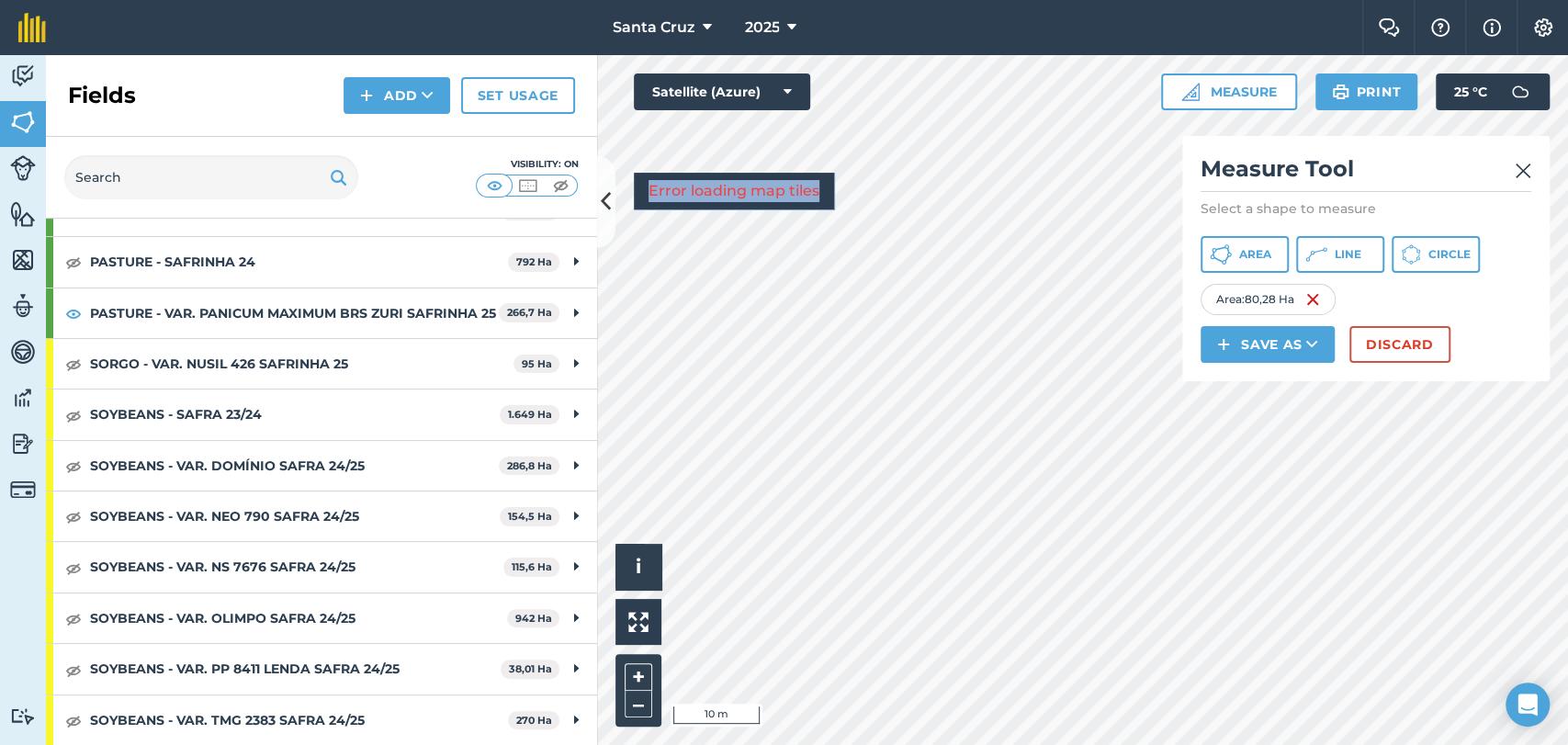
drag, startPoint x: 832, startPoint y: 178, endPoint x: 560, endPoint y: 585, distance: 489.5
click at [560, 585] on div "Activity Fields Livestock Features Maps Team Vehicles Data Reporting Billing Tu…" at bounding box center [784, 399] width 1568 height 690
click at [809, 184] on div "Click to start drawing i © 2025 TomTom, Microsoft 10 m + – Satellite (Azure) Er…" at bounding box center [1082, 399] width 971 height 690
click at [1319, 361] on button "Save as" at bounding box center [1267, 344] width 134 height 37
click at [1260, 385] on link "Field" at bounding box center [1267, 385] width 128 height 41
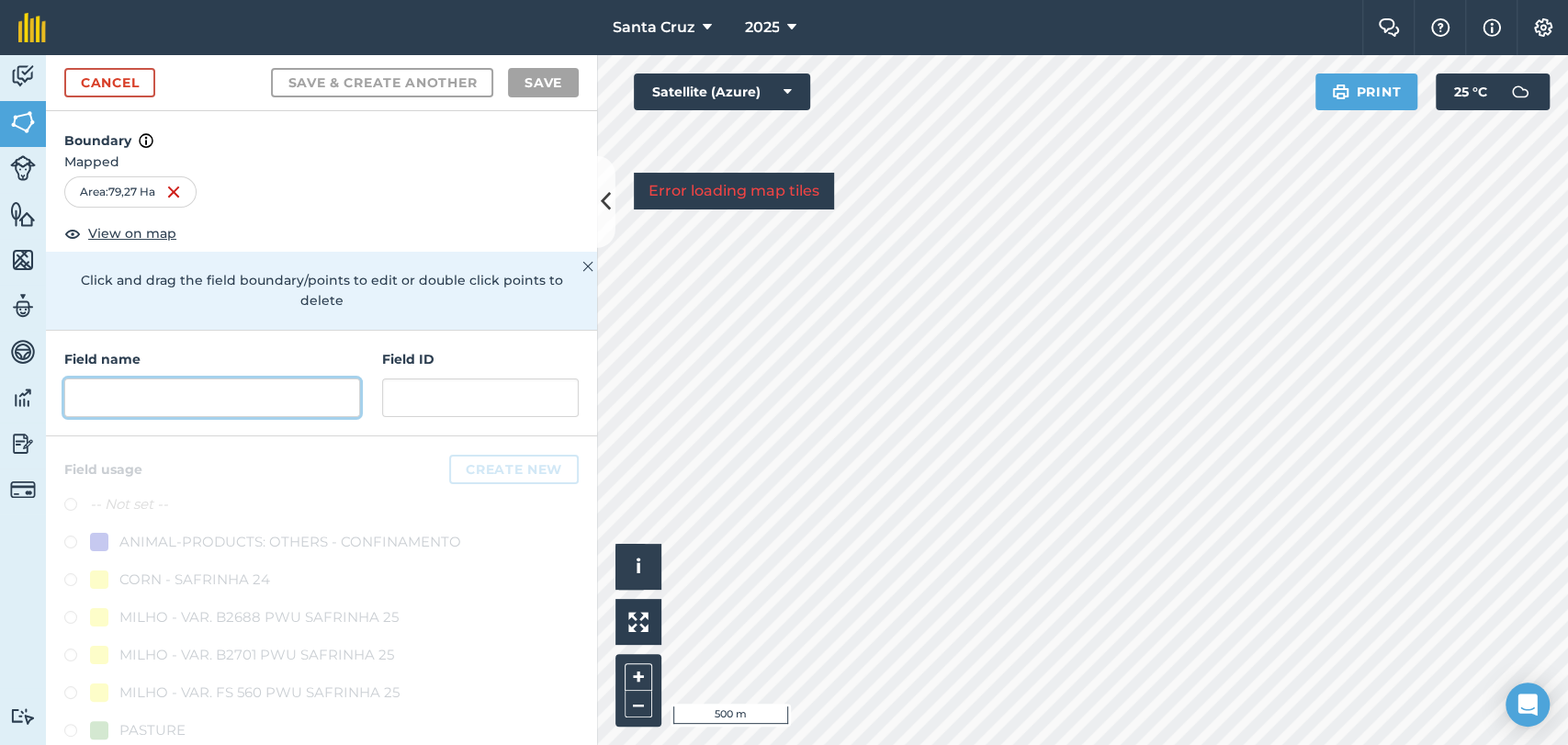
click at [142, 406] on input "text" at bounding box center [213, 397] width 296 height 39
click at [239, 395] on input "text" at bounding box center [213, 397] width 296 height 39
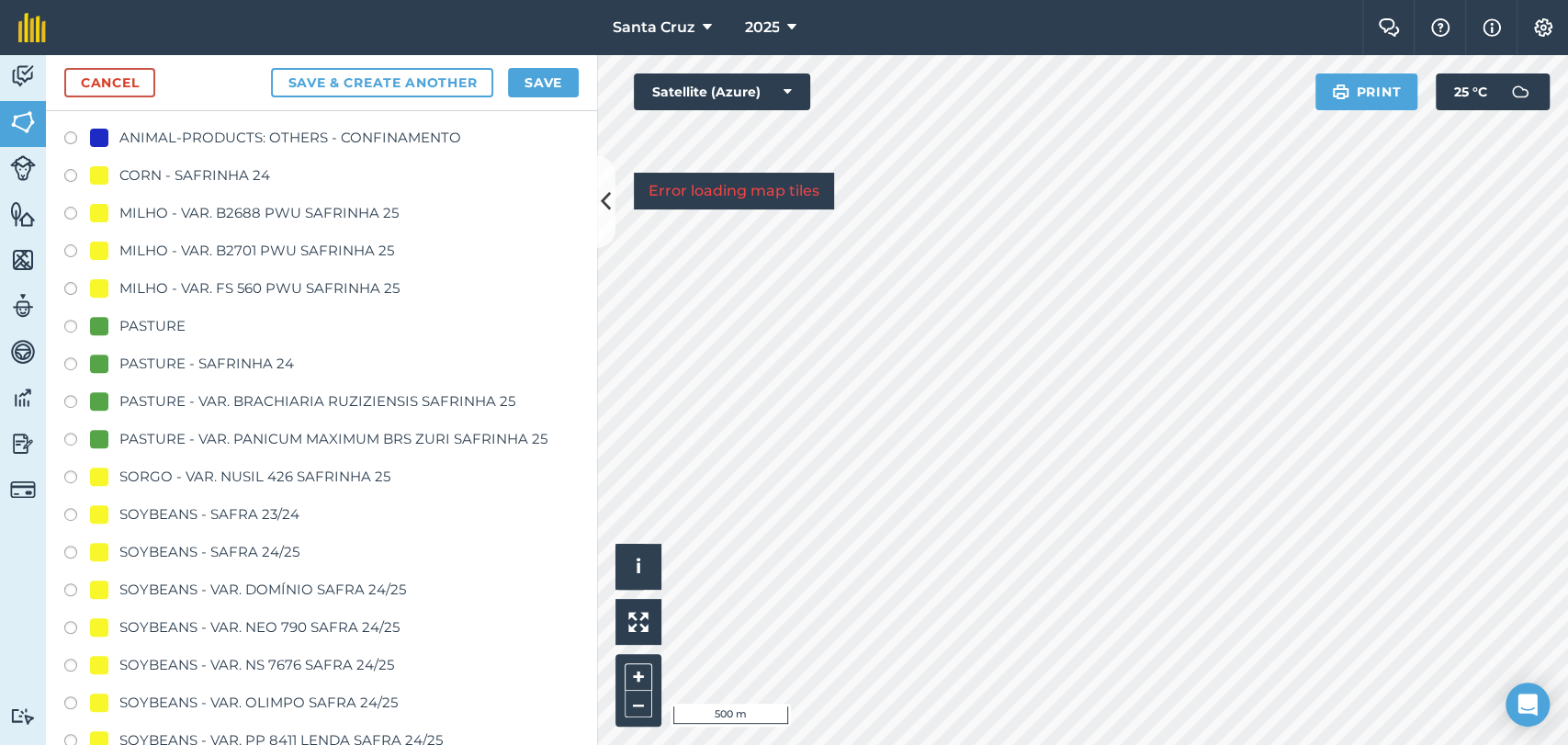
scroll to position [408, 0]
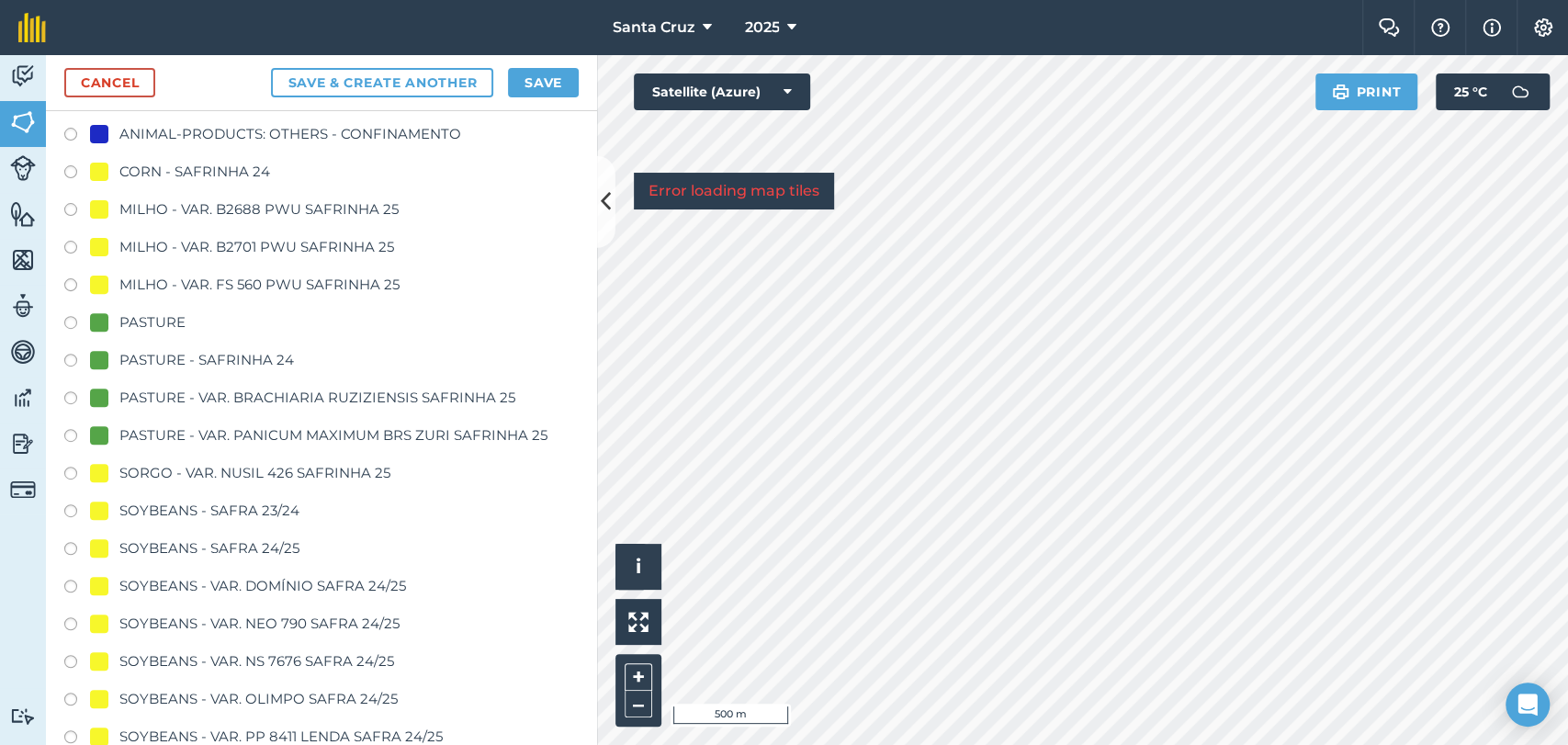
type input "TALHÃO 02 - VAR, ZURI SAFRINHA 25"
click at [71, 435] on label at bounding box center [77, 438] width 26 height 18
radio input "true"
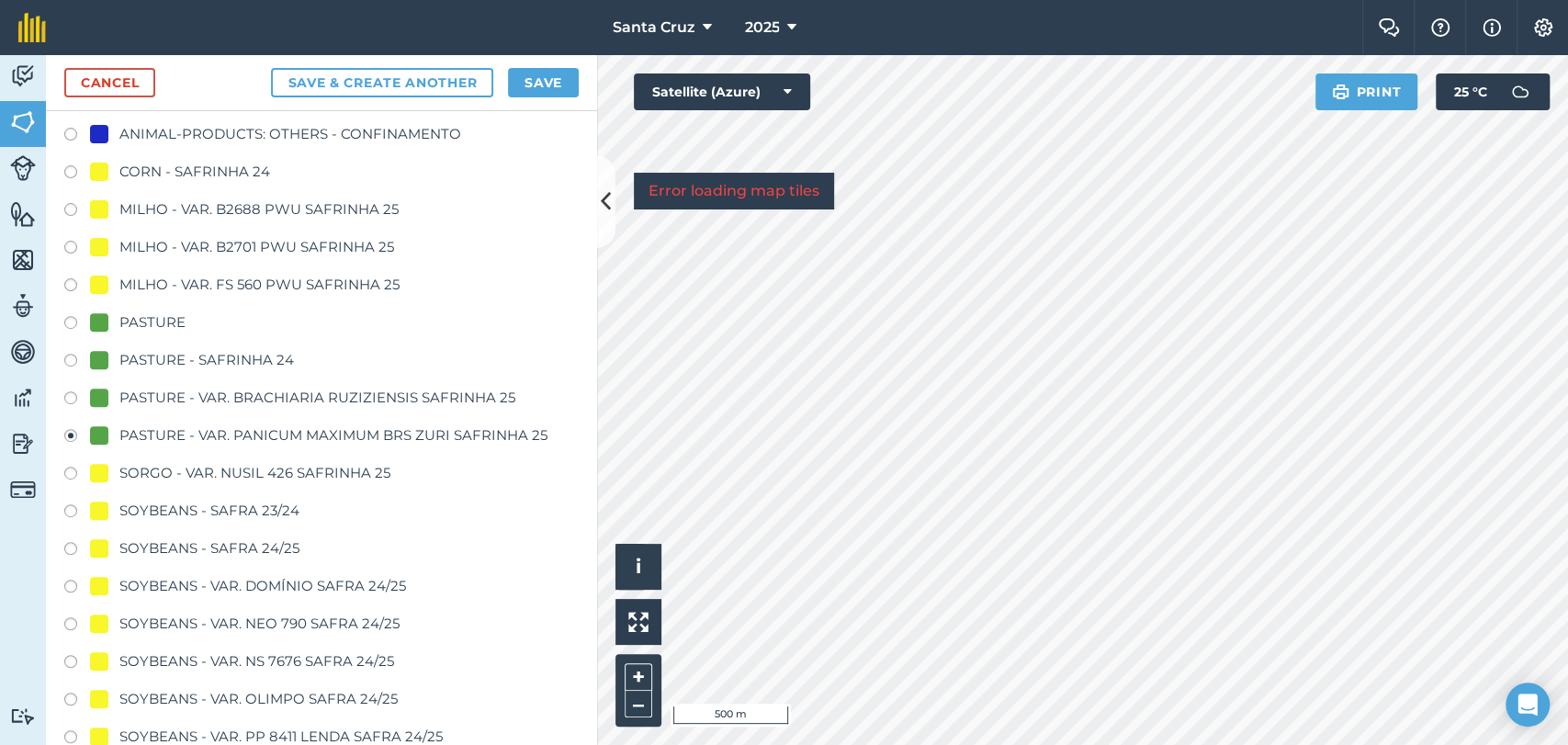
click at [548, 67] on div "Cancel Save & Create Another Save" at bounding box center [321, 82] width 551 height 56
click at [550, 75] on button "Save" at bounding box center [542, 82] width 71 height 30
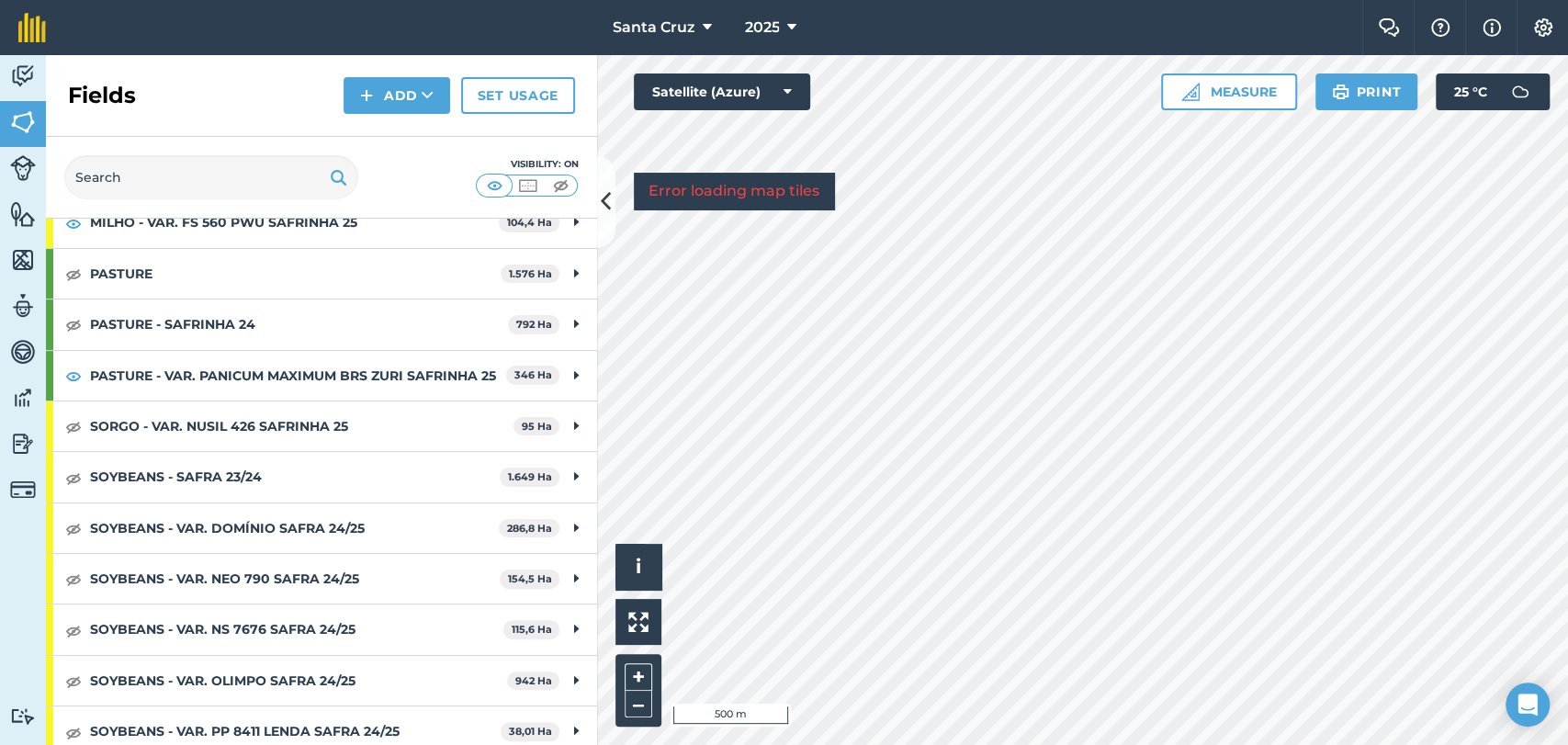
scroll to position [391, 0]
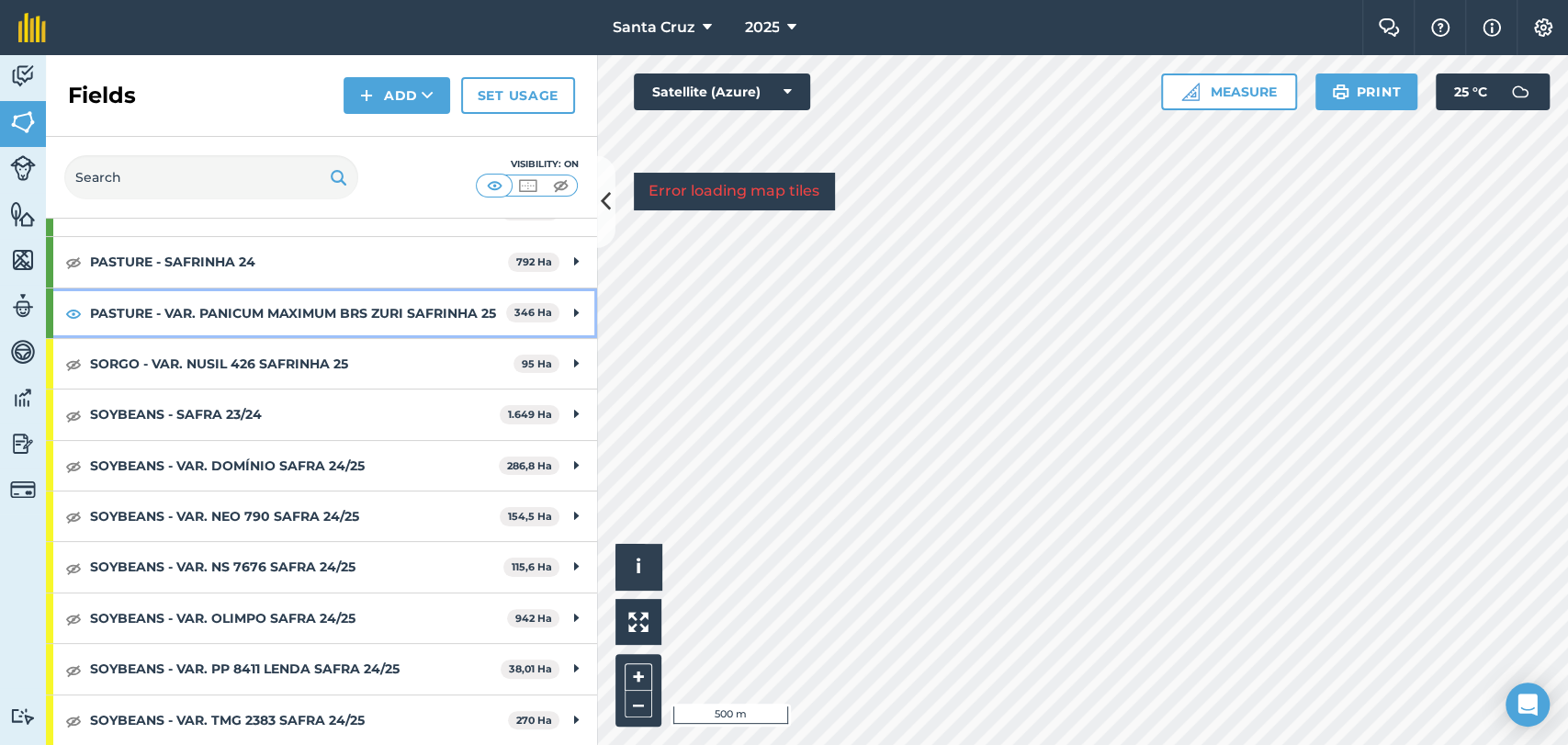
click at [238, 326] on strong "PASTURE - VAR. PANICUM MAXIMUM BRS ZURI SAFRINHA 25" at bounding box center [298, 313] width 416 height 50
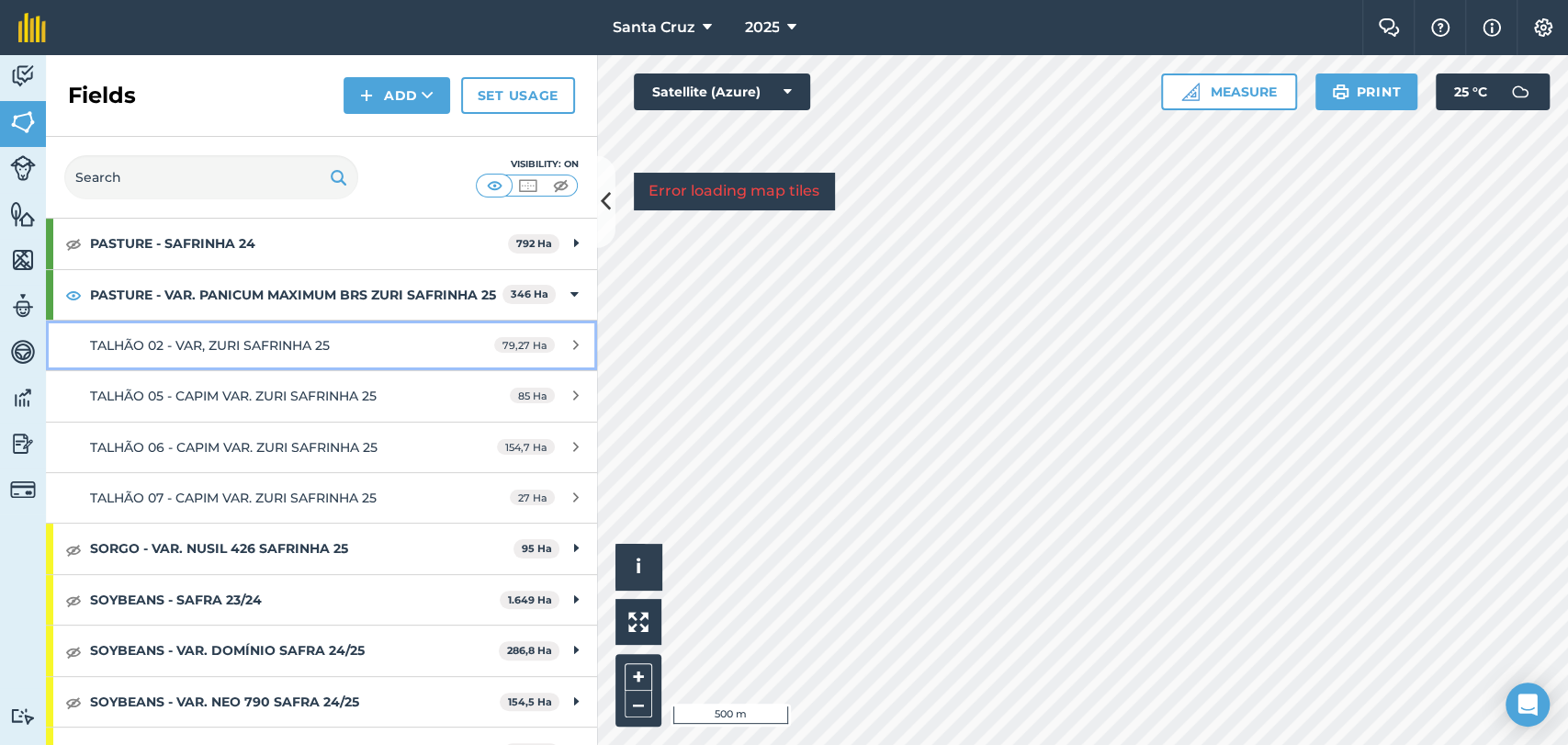
click at [254, 354] on span "TALHÃO 02 - VAR, ZURI SAFRINHA 25" at bounding box center [210, 345] width 239 height 17
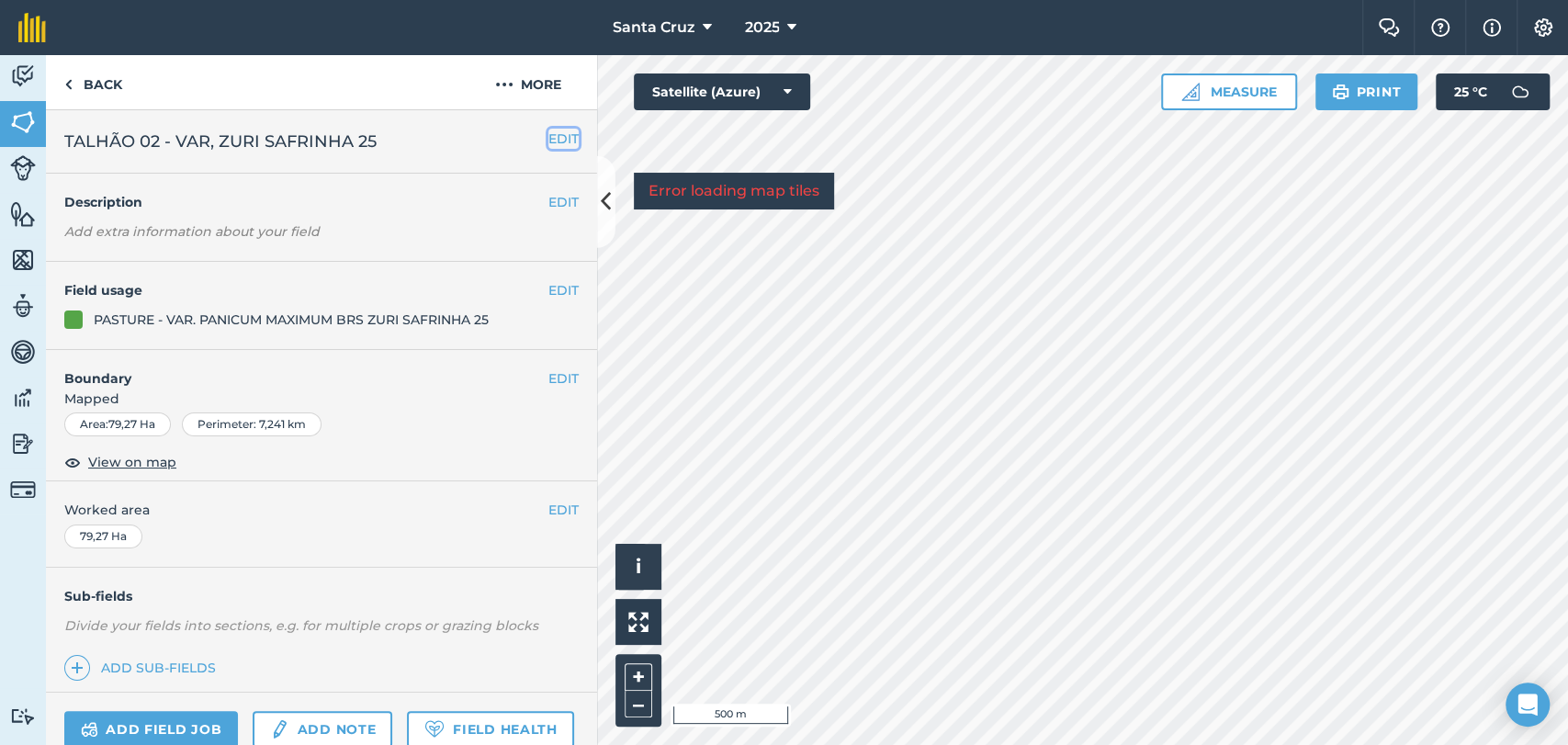
click at [548, 136] on button "EDIT" at bounding box center [563, 138] width 31 height 20
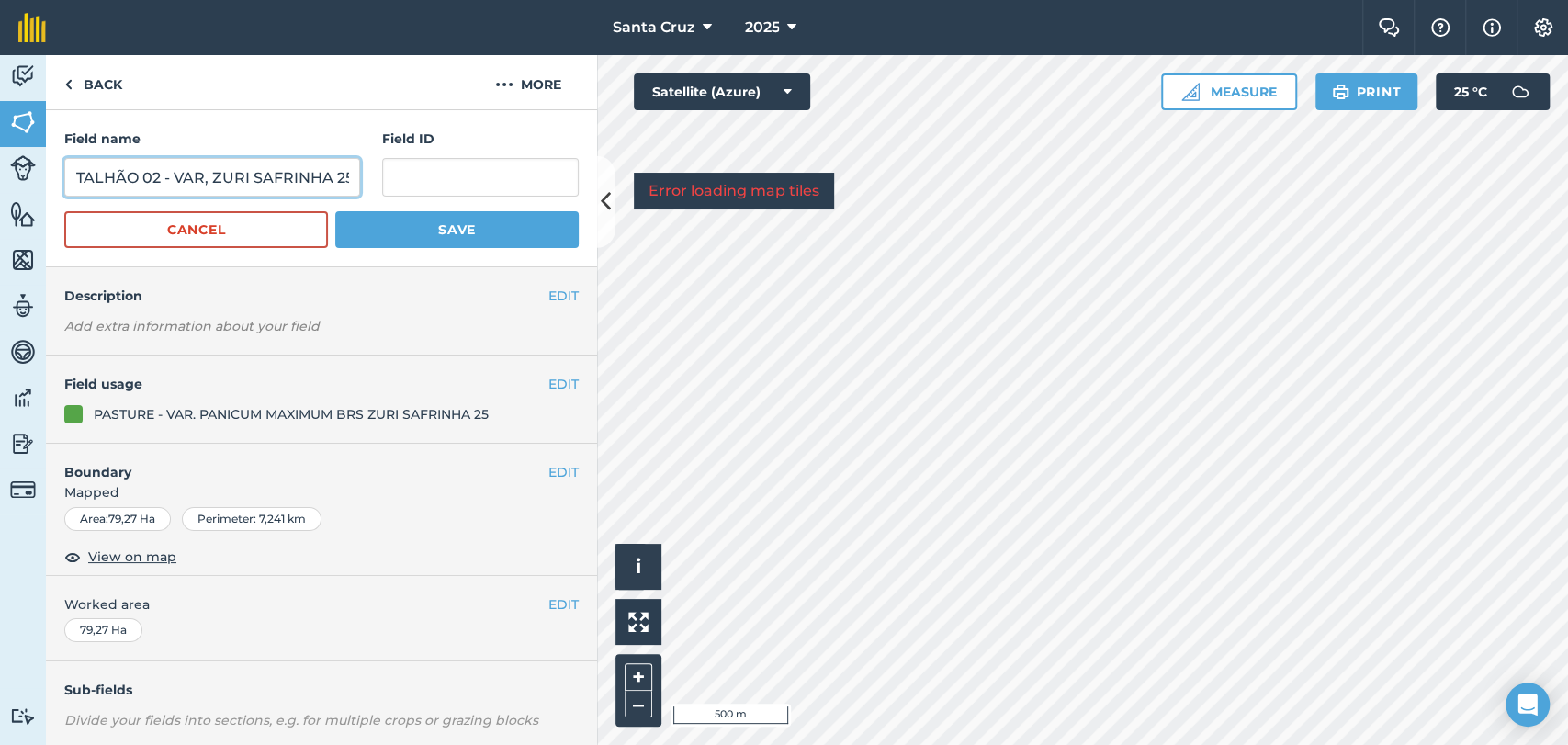
click at [211, 182] on input "TALHÃO 02 - VAR, ZURI SAFRINHA 25" at bounding box center [213, 177] width 296 height 39
type input "TALHÃO 02 - CAPIM VAR. ZURI SAFRINHA 25"
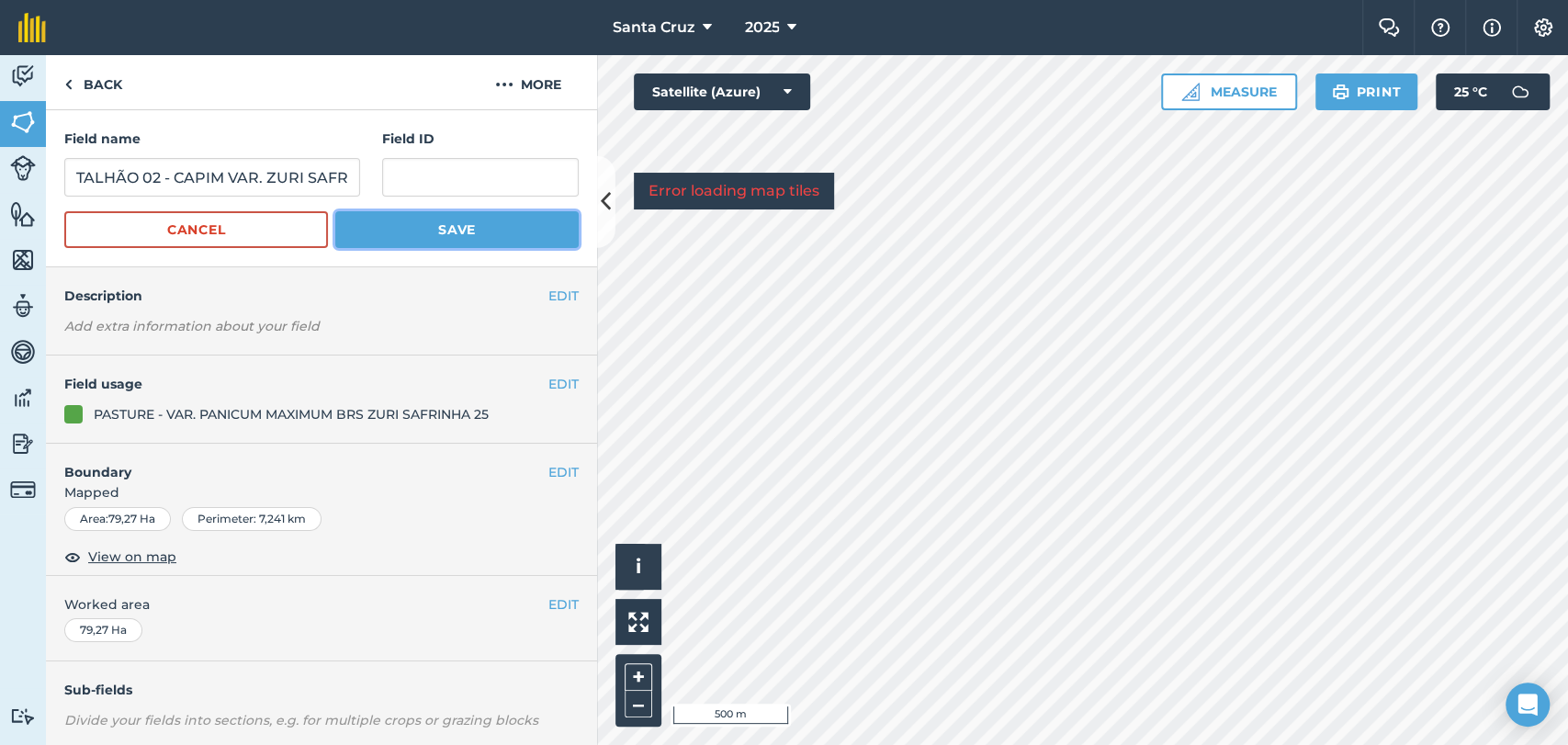
click at [416, 216] on button "Save" at bounding box center [457, 229] width 243 height 37
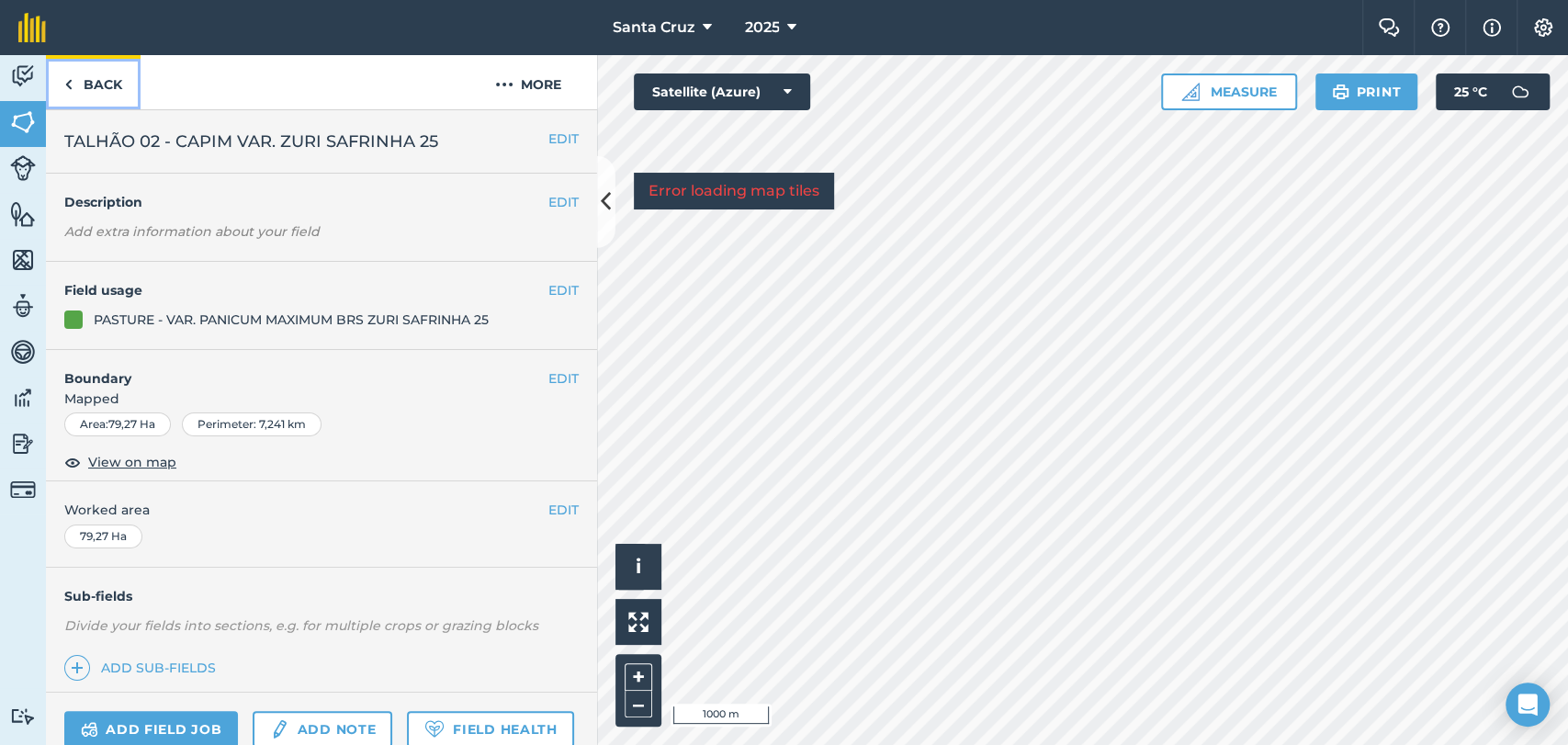
click at [97, 82] on link "Back" at bounding box center [92, 81] width 94 height 55
click at [40, 88] on link "Activity" at bounding box center [23, 77] width 46 height 46
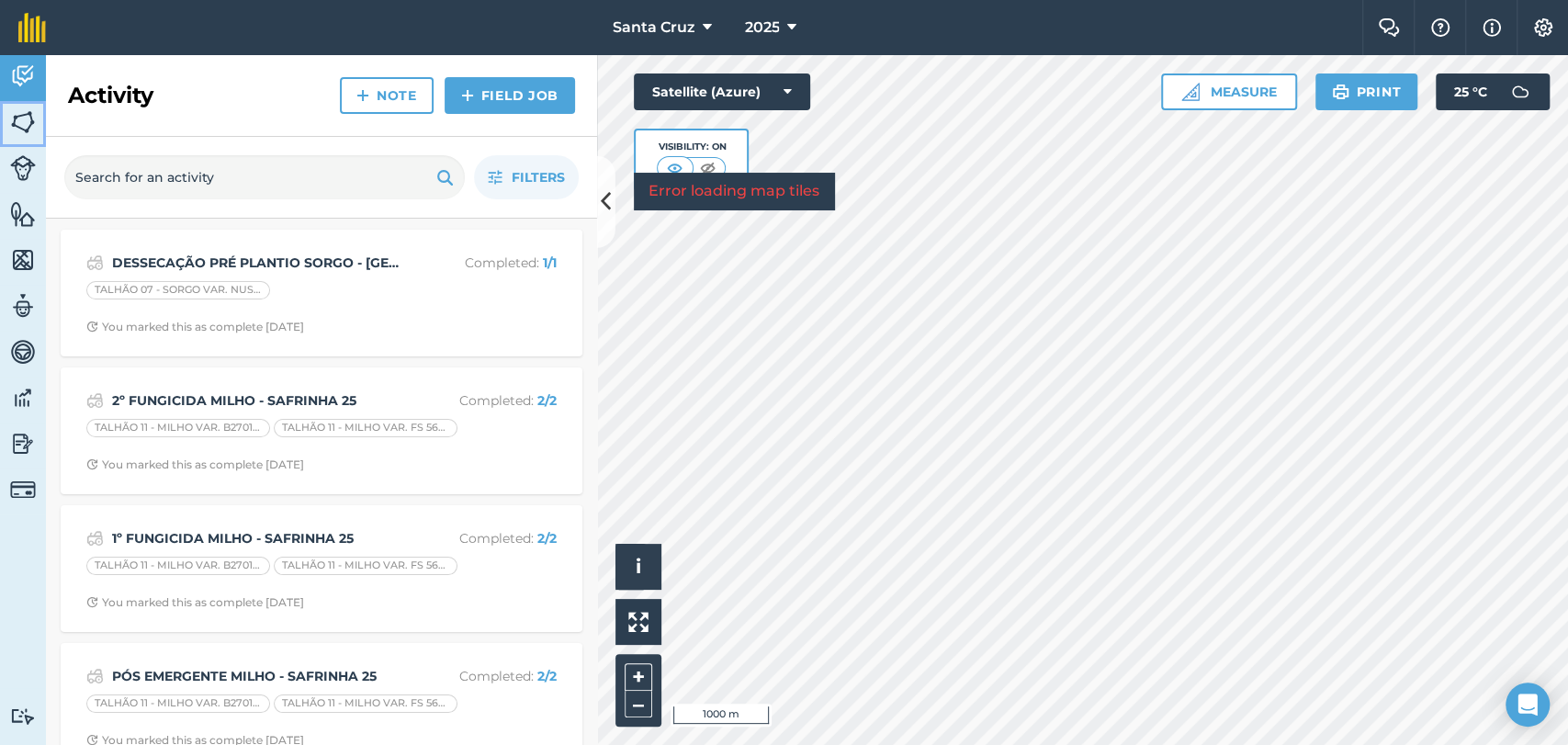
click at [34, 124] on img at bounding box center [23, 122] width 26 height 28
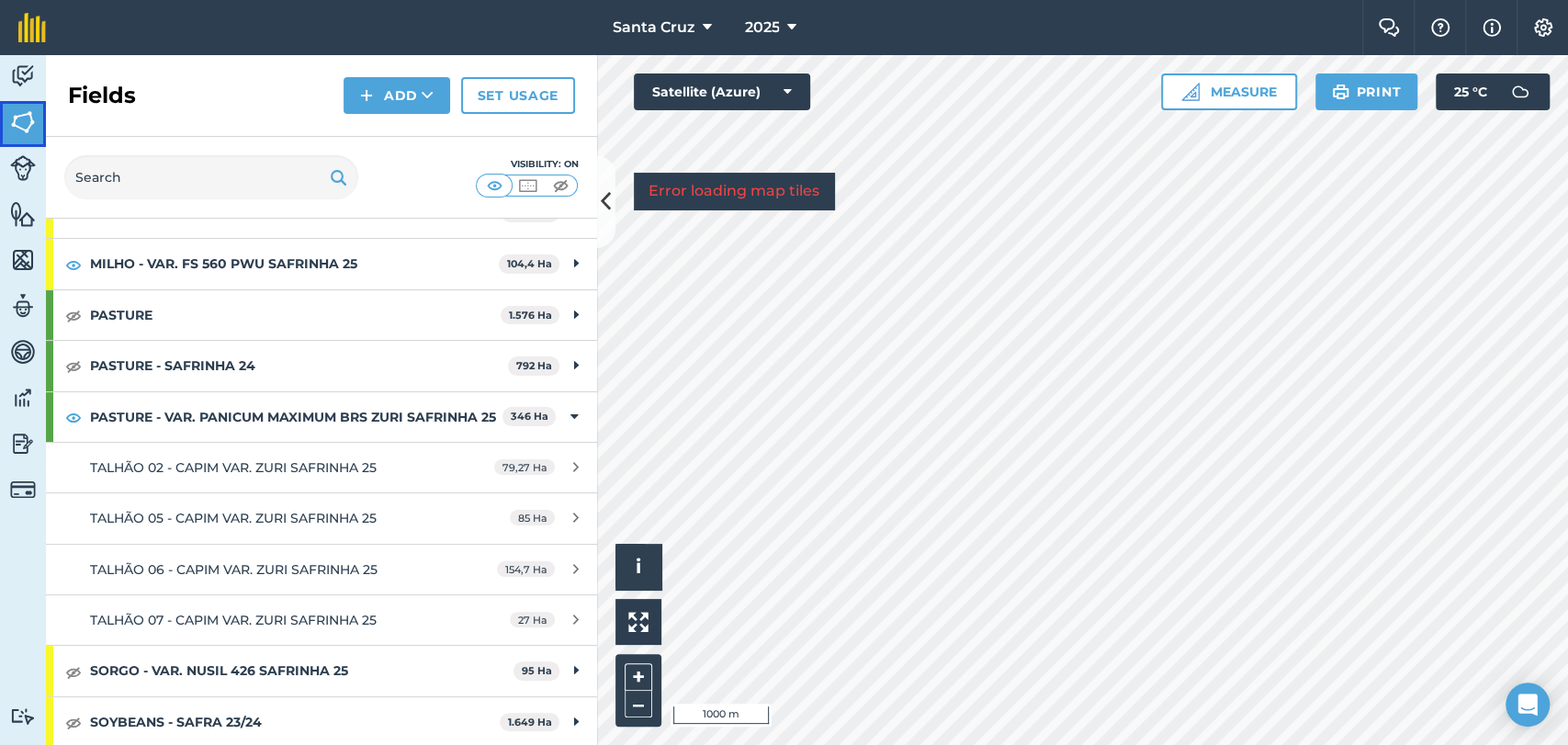
scroll to position [306, 0]
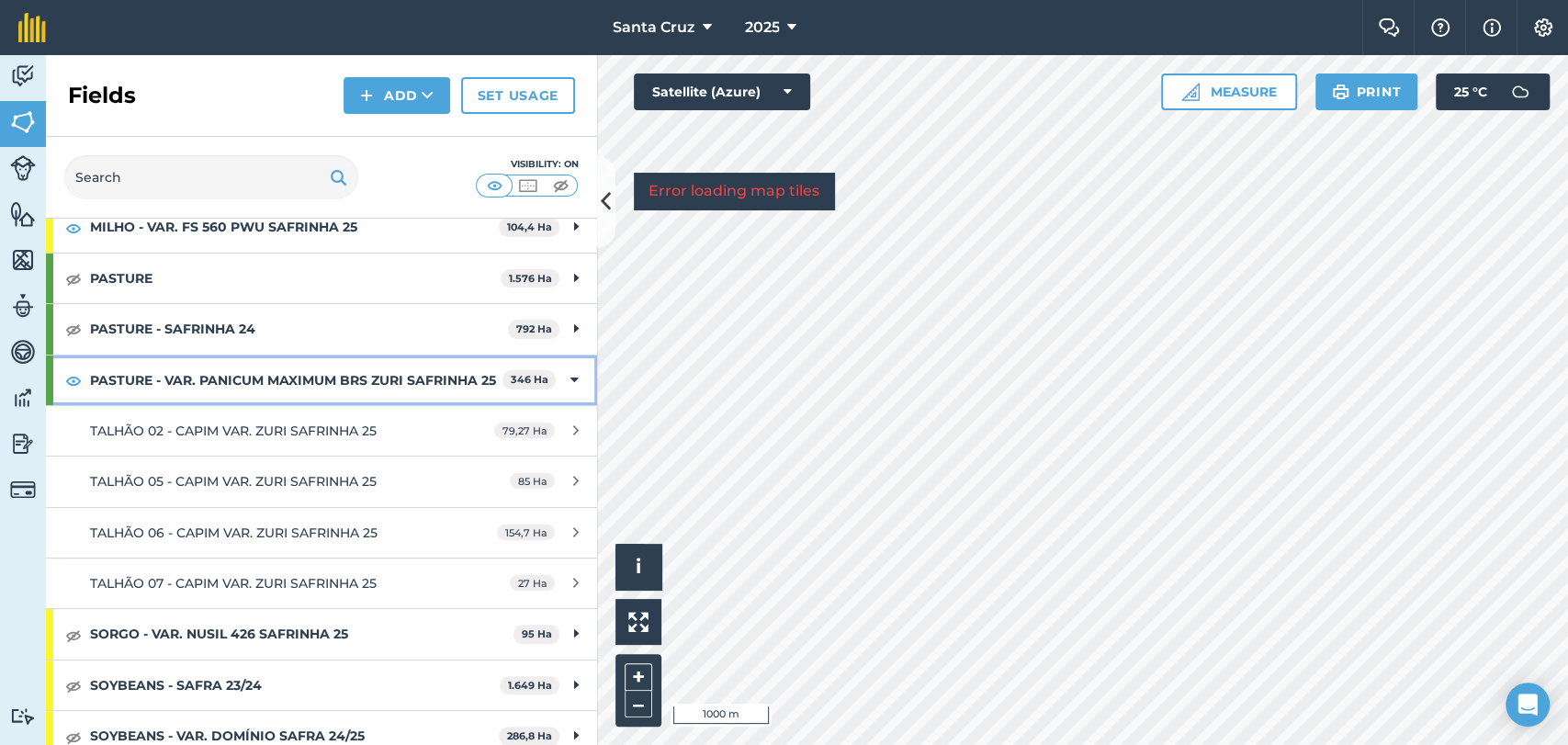
click at [534, 405] on div "PASTURE - VAR. PANICUM MAXIMUM BRS ZURI SAFRINHA 25 346 Ha" at bounding box center [321, 380] width 551 height 50
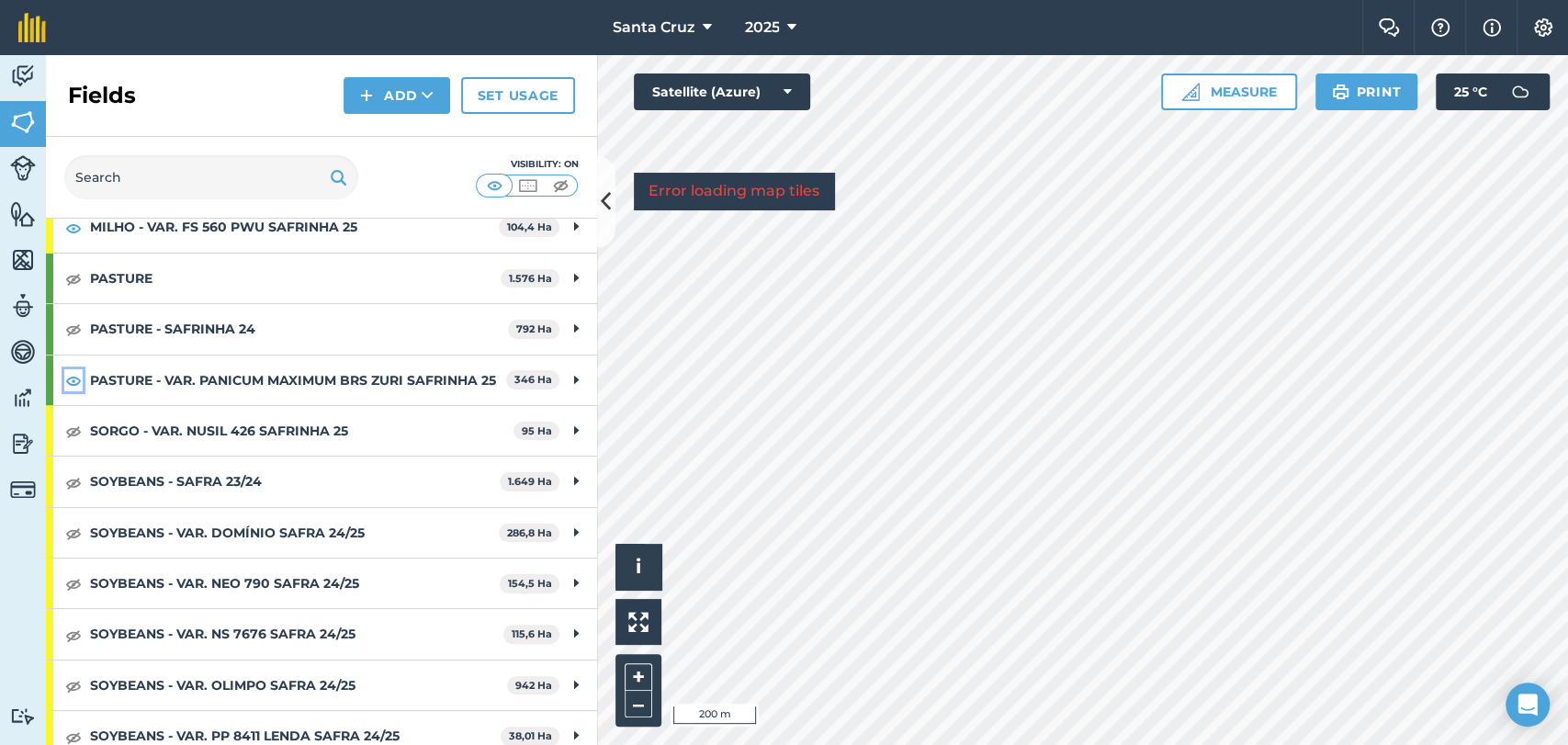
click at [71, 389] on img at bounding box center [73, 380] width 17 height 22
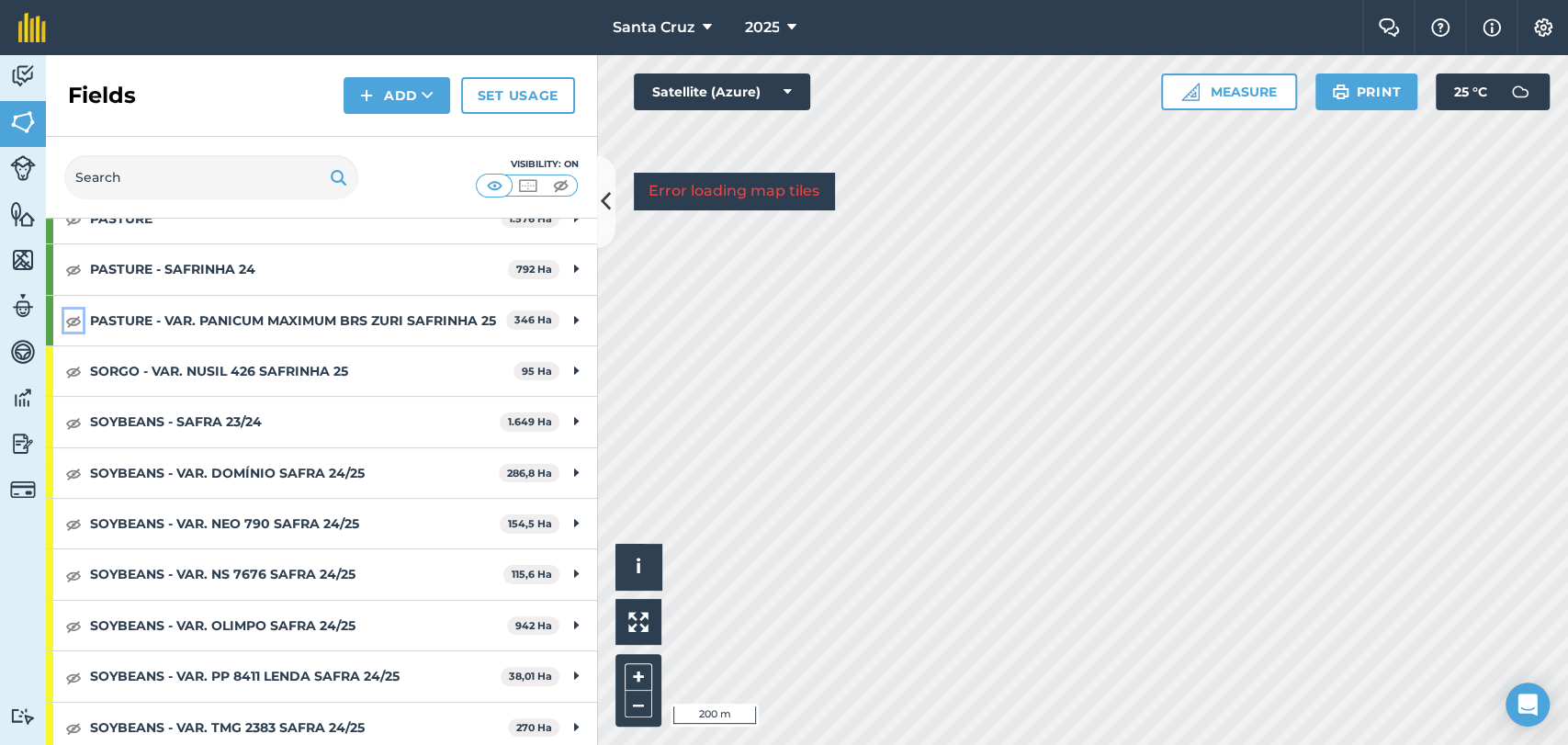
scroll to position [391, 0]
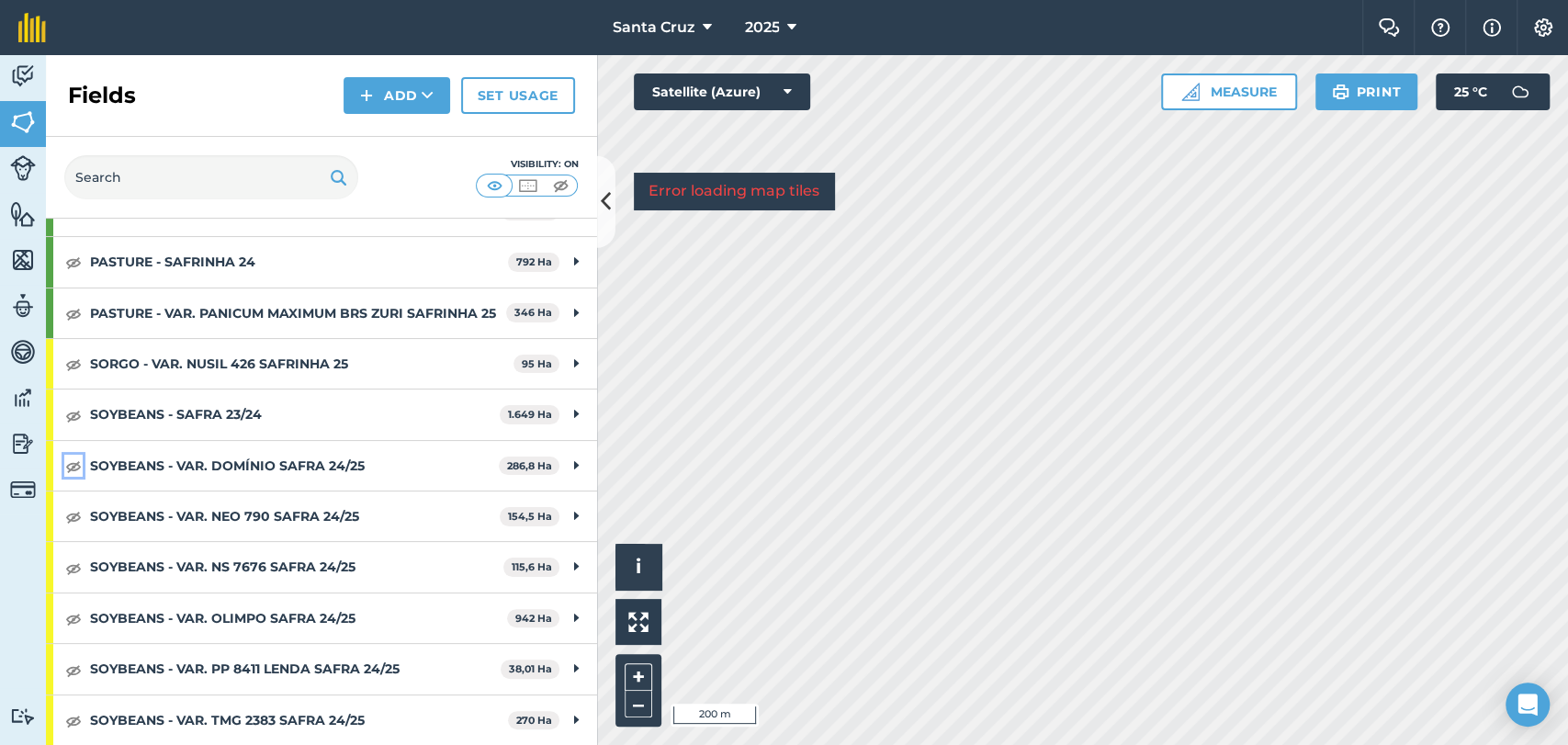
click at [68, 472] on img at bounding box center [73, 466] width 17 height 22
click at [73, 513] on img at bounding box center [73, 517] width 17 height 22
click at [71, 575] on img at bounding box center [73, 568] width 17 height 22
click at [69, 614] on img at bounding box center [73, 618] width 17 height 22
click at [76, 619] on img at bounding box center [73, 618] width 17 height 22
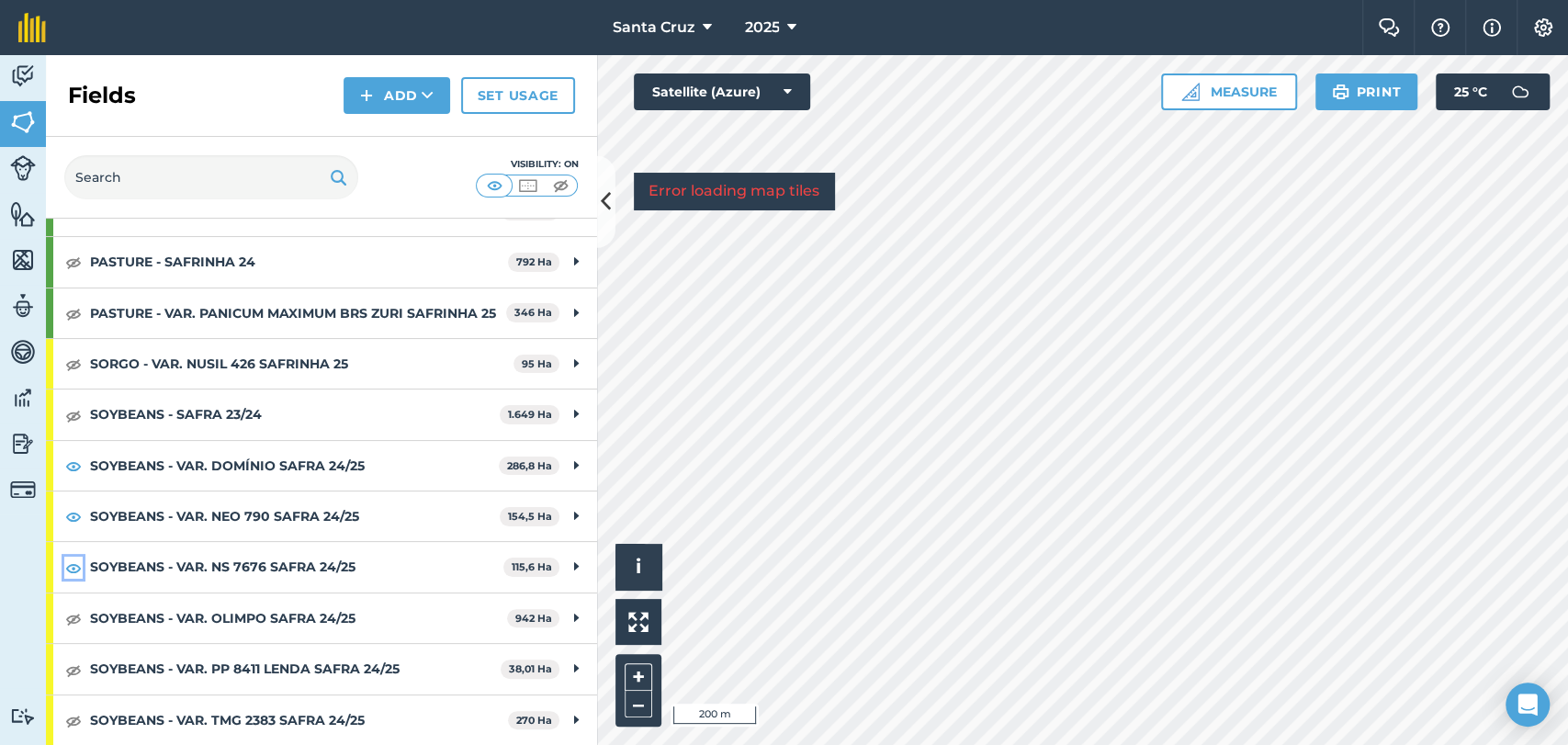
click at [77, 568] on img at bounding box center [73, 568] width 17 height 22
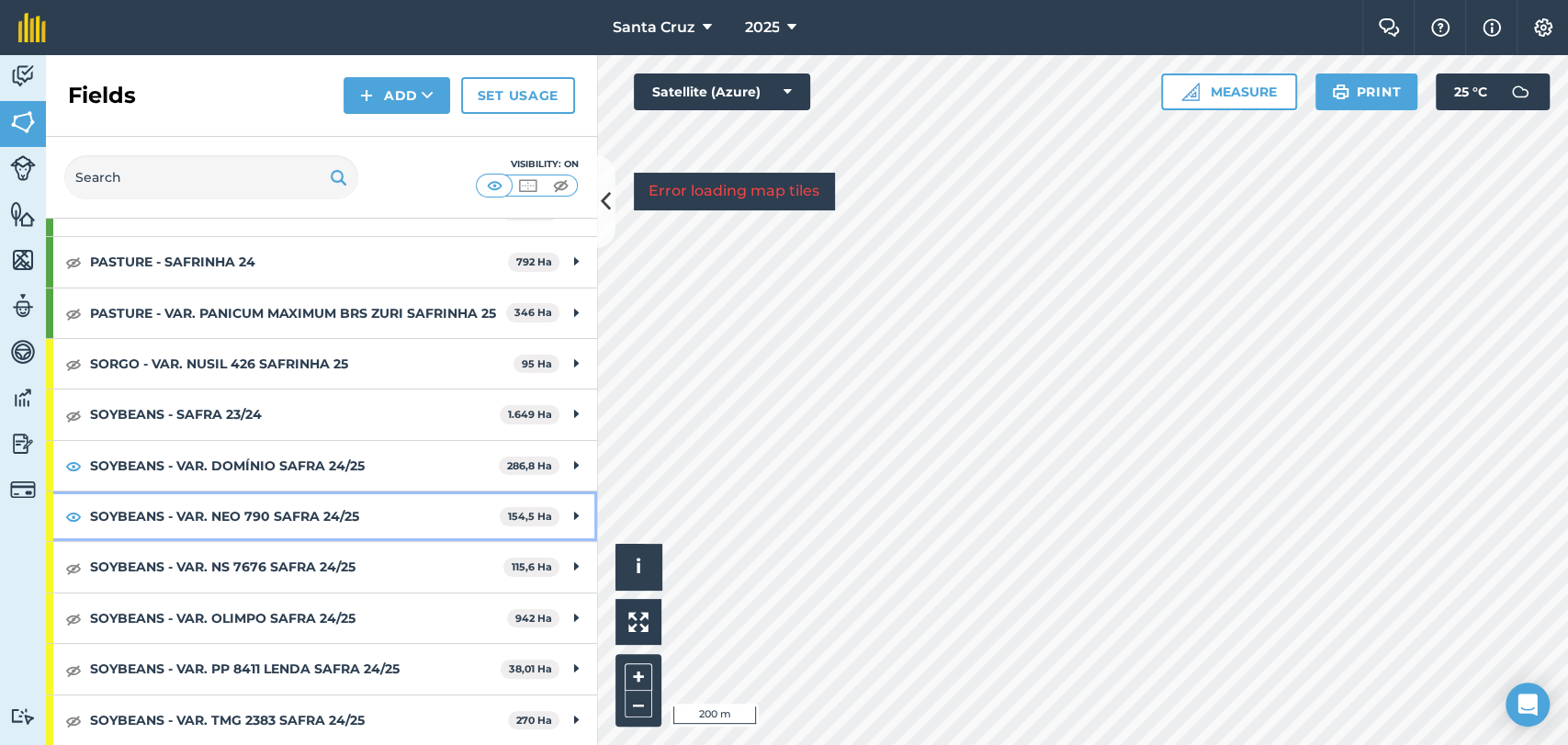
click at [84, 509] on div "SOYBEANS - VAR. NEO 790 SAFRA 24/25 154,5 Ha" at bounding box center [321, 517] width 551 height 50
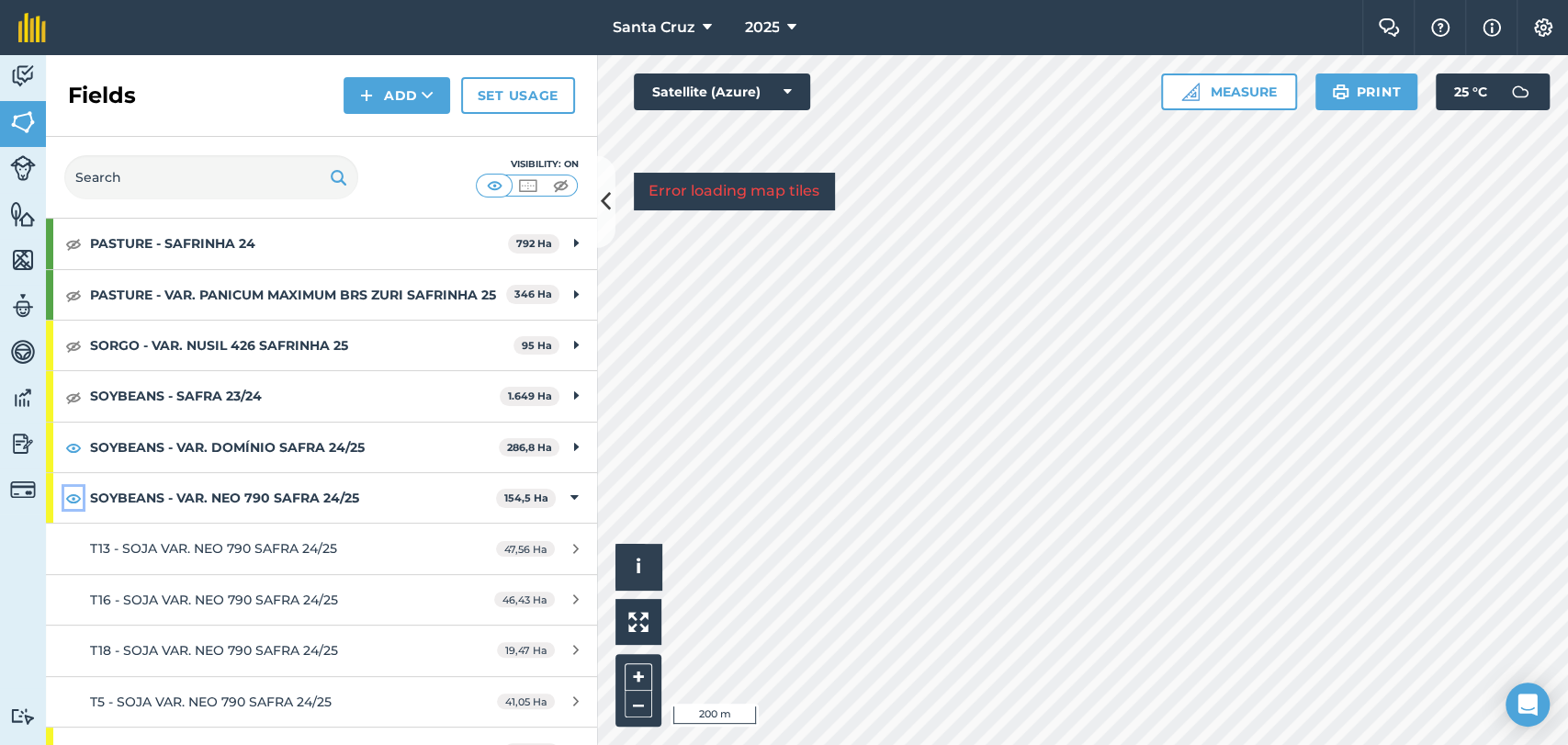
click at [76, 509] on img at bounding box center [73, 498] width 17 height 22
click at [72, 459] on img at bounding box center [73, 447] width 17 height 22
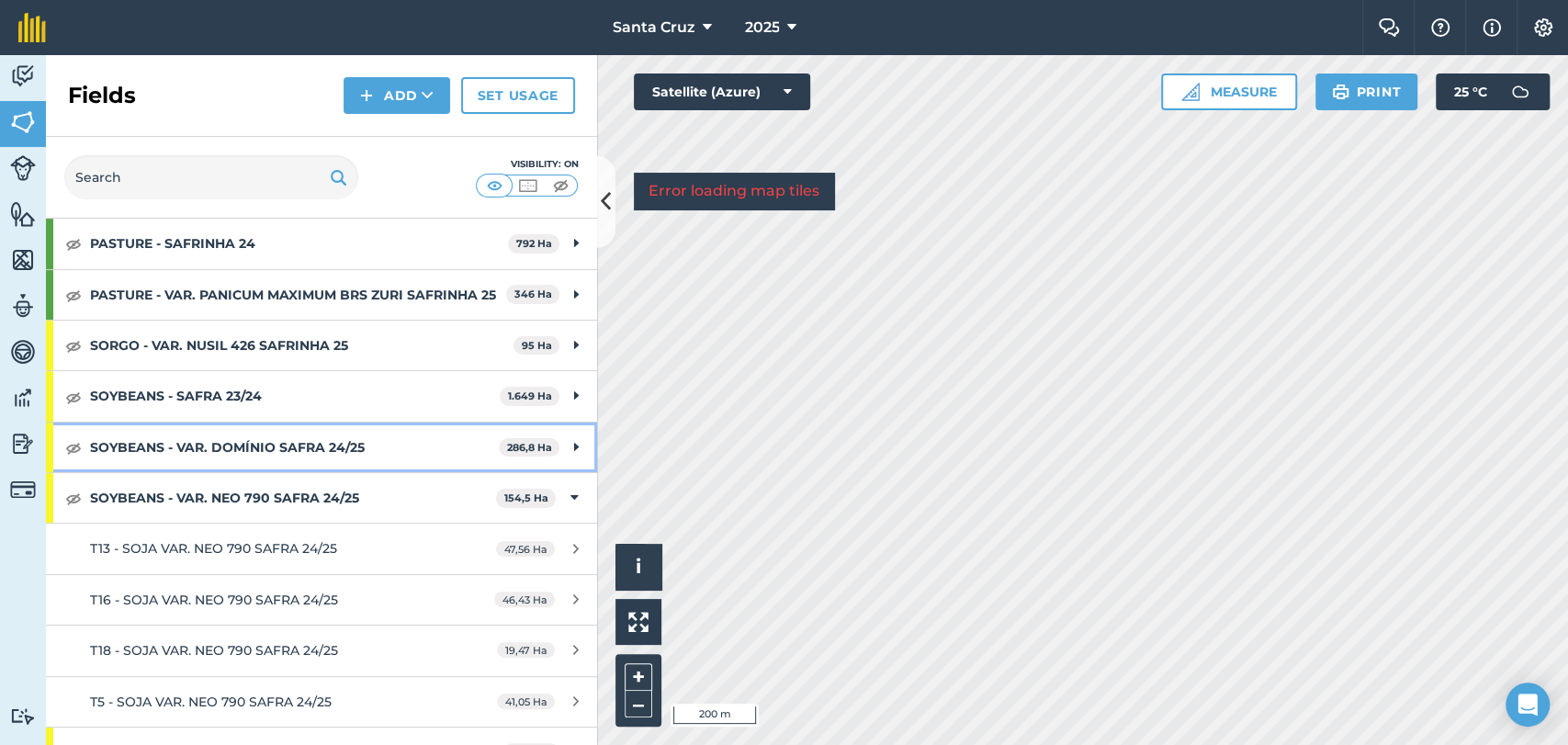
click at [172, 465] on strong "SOYBEANS - VAR. DOMÍNIO SAFRA 24/25" at bounding box center [295, 447] width 409 height 50
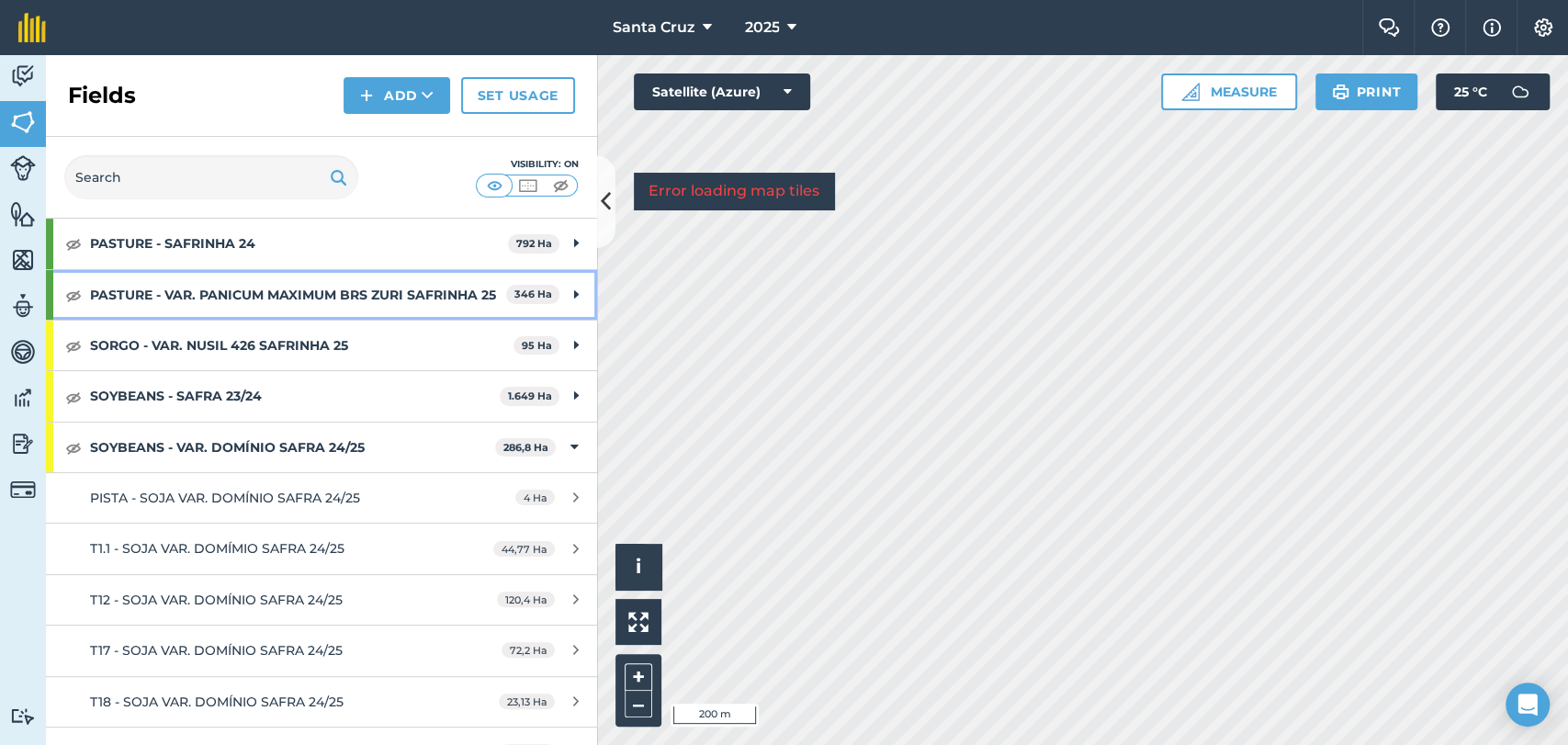
click at [158, 303] on strong "PASTURE - VAR. PANICUM MAXIMUM BRS ZURI SAFRINHA 25" at bounding box center [298, 295] width 416 height 50
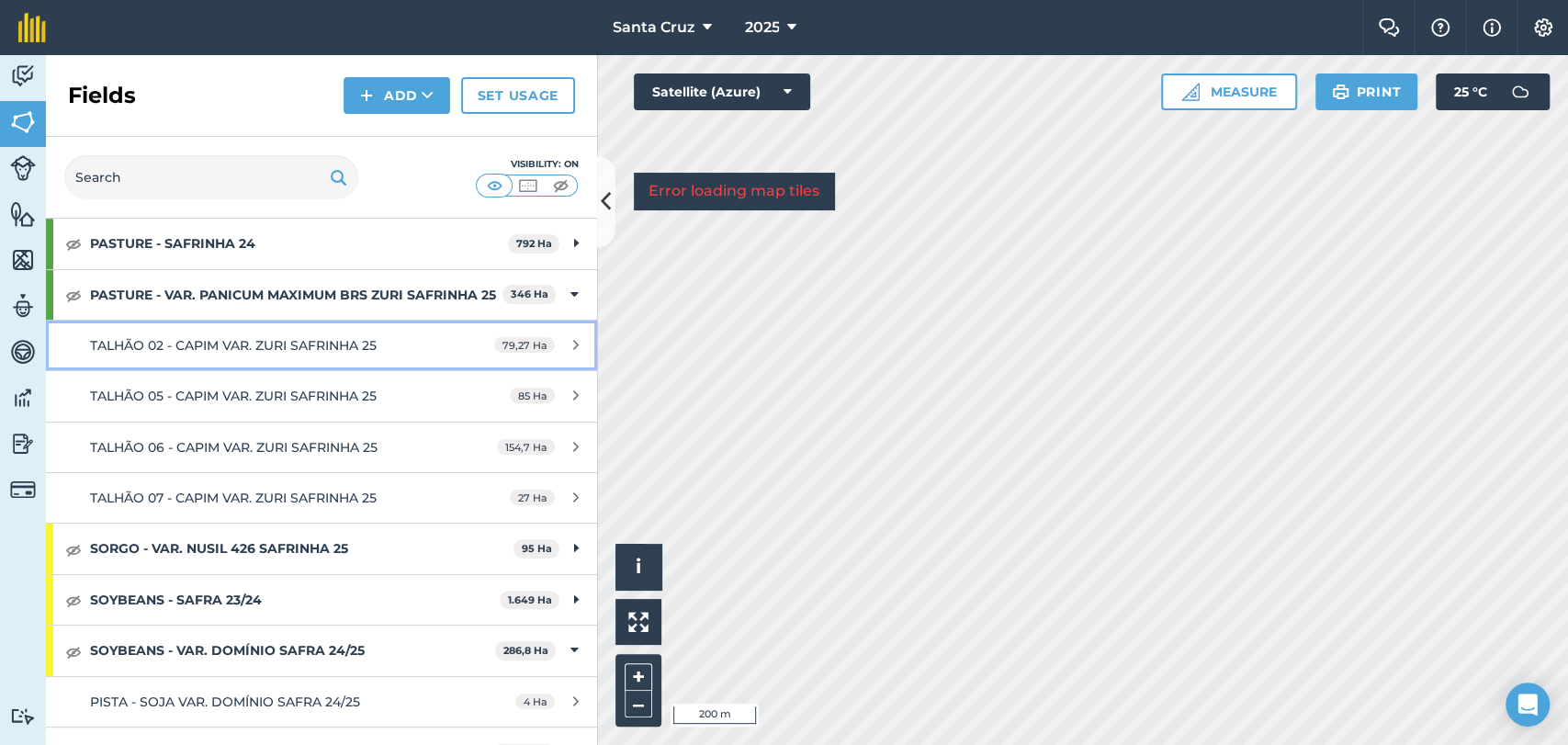
click at [232, 354] on span "TALHÃO 02 - CAPIM VAR. ZURI SAFRINHA 25" at bounding box center [233, 345] width 287 height 17
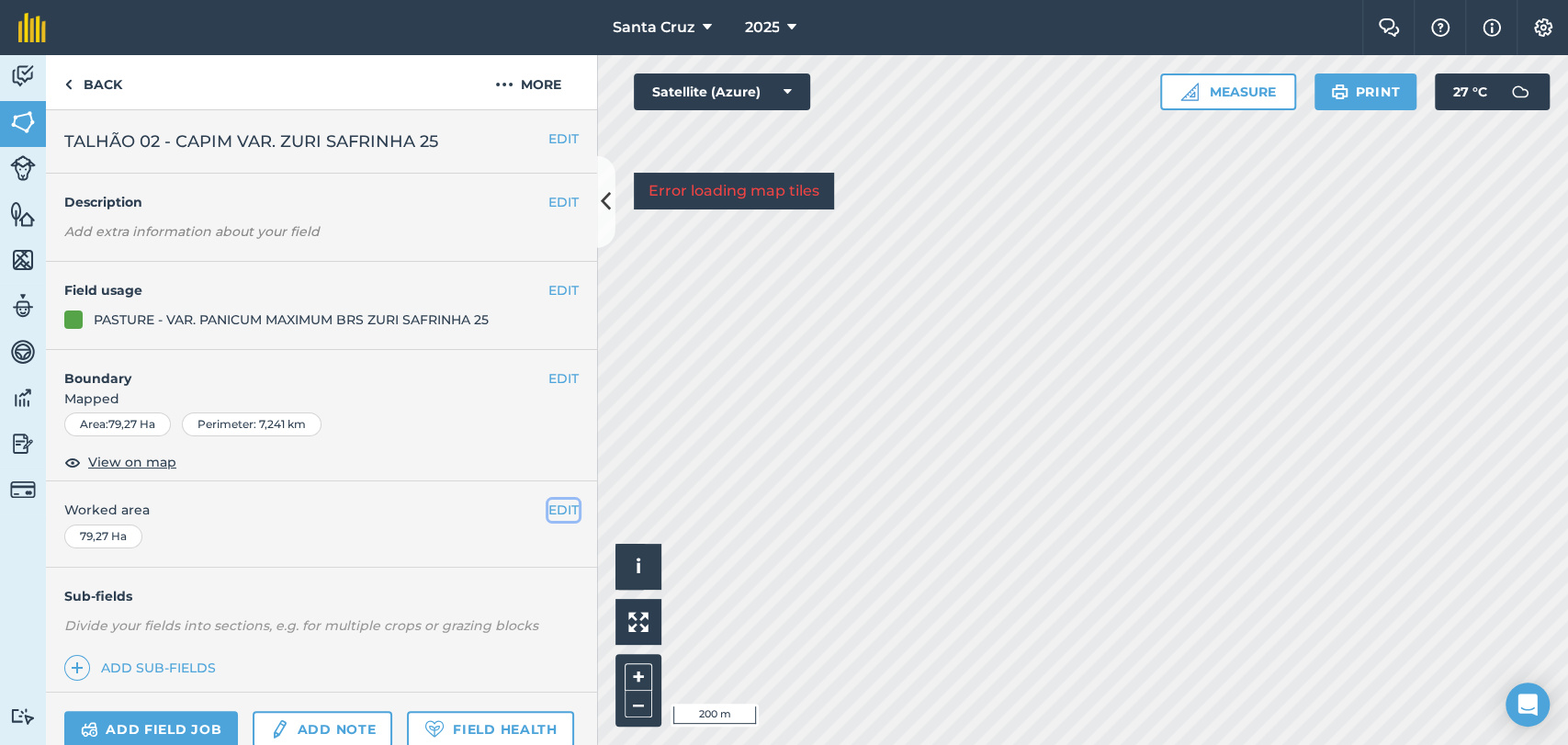
click at [548, 510] on button "EDIT" at bounding box center [563, 510] width 31 height 20
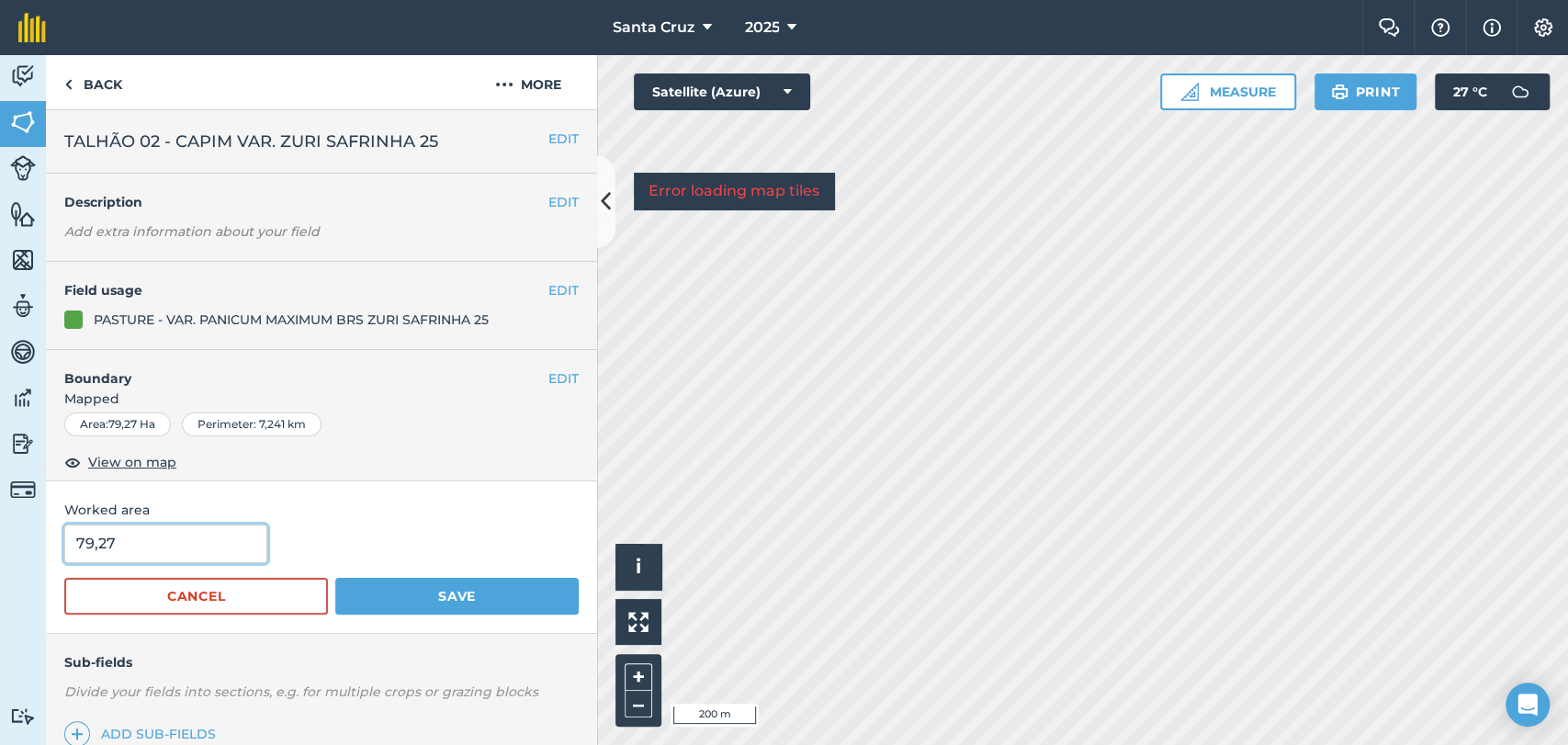
click at [143, 540] on input "79,27" at bounding box center [166, 543] width 203 height 39
type input "74,77"
click at [445, 588] on button "Save" at bounding box center [457, 596] width 243 height 37
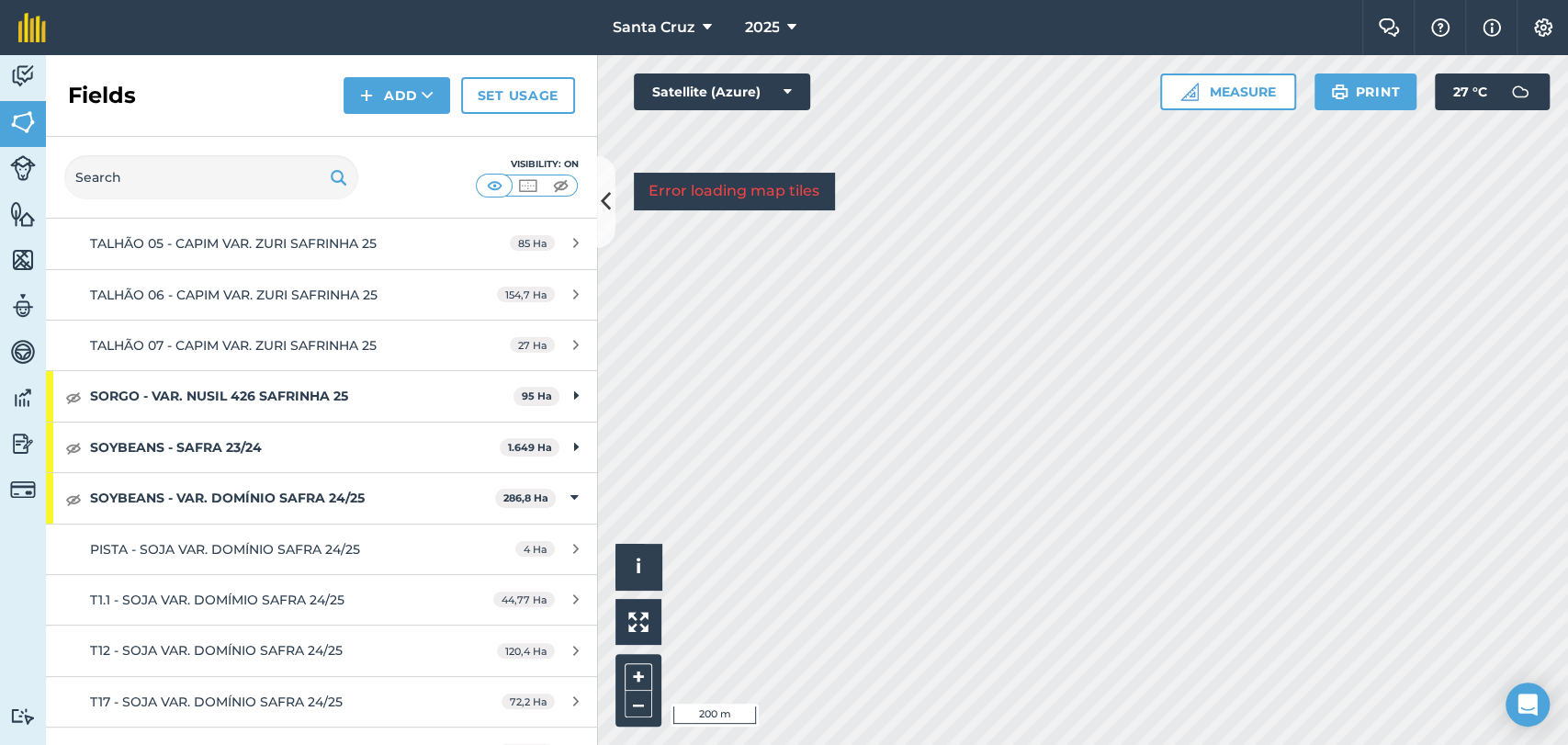
scroll to position [714, 0]
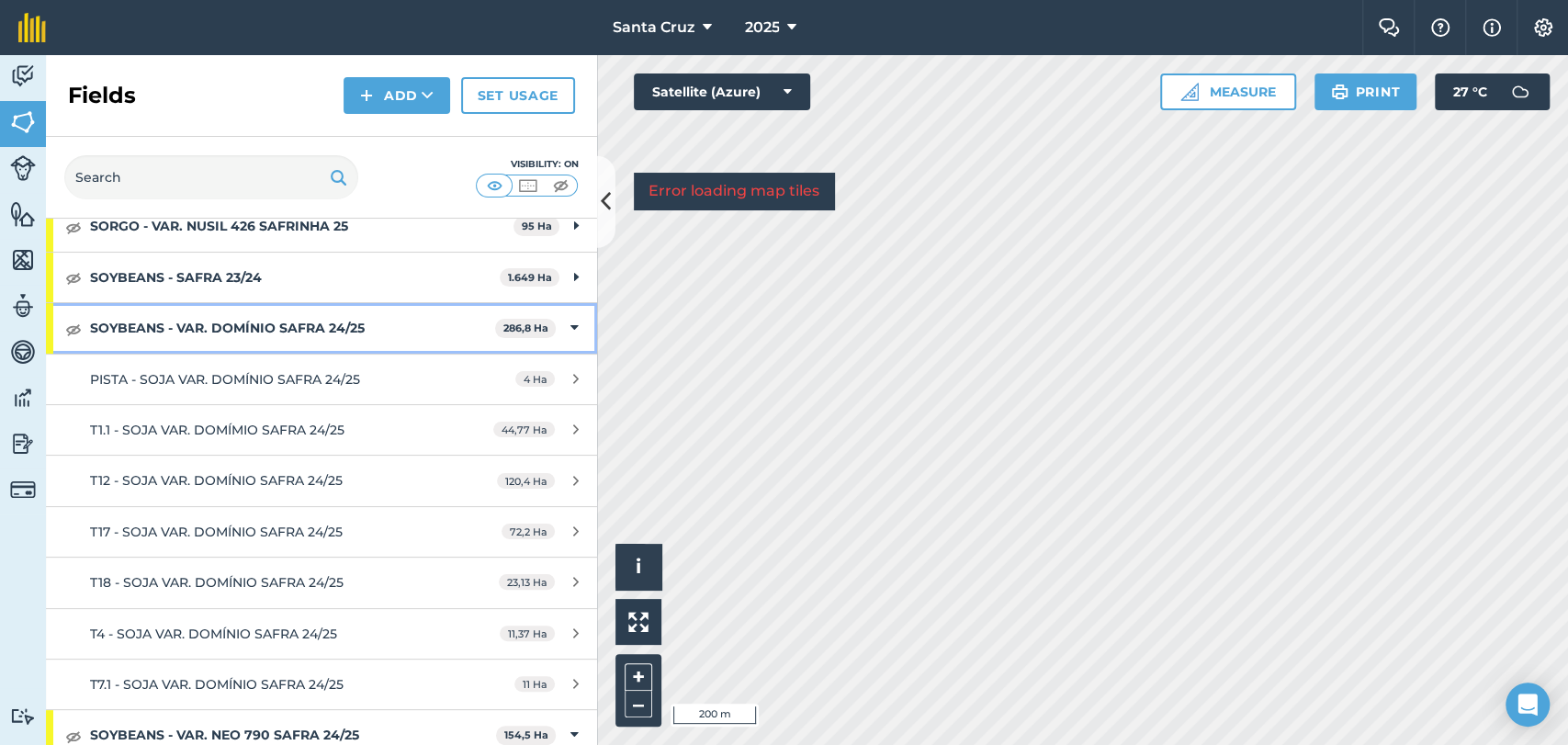
click at [216, 348] on strong "SOYBEANS - VAR. DOMÍNIO SAFRA 24/25" at bounding box center [293, 328] width 405 height 50
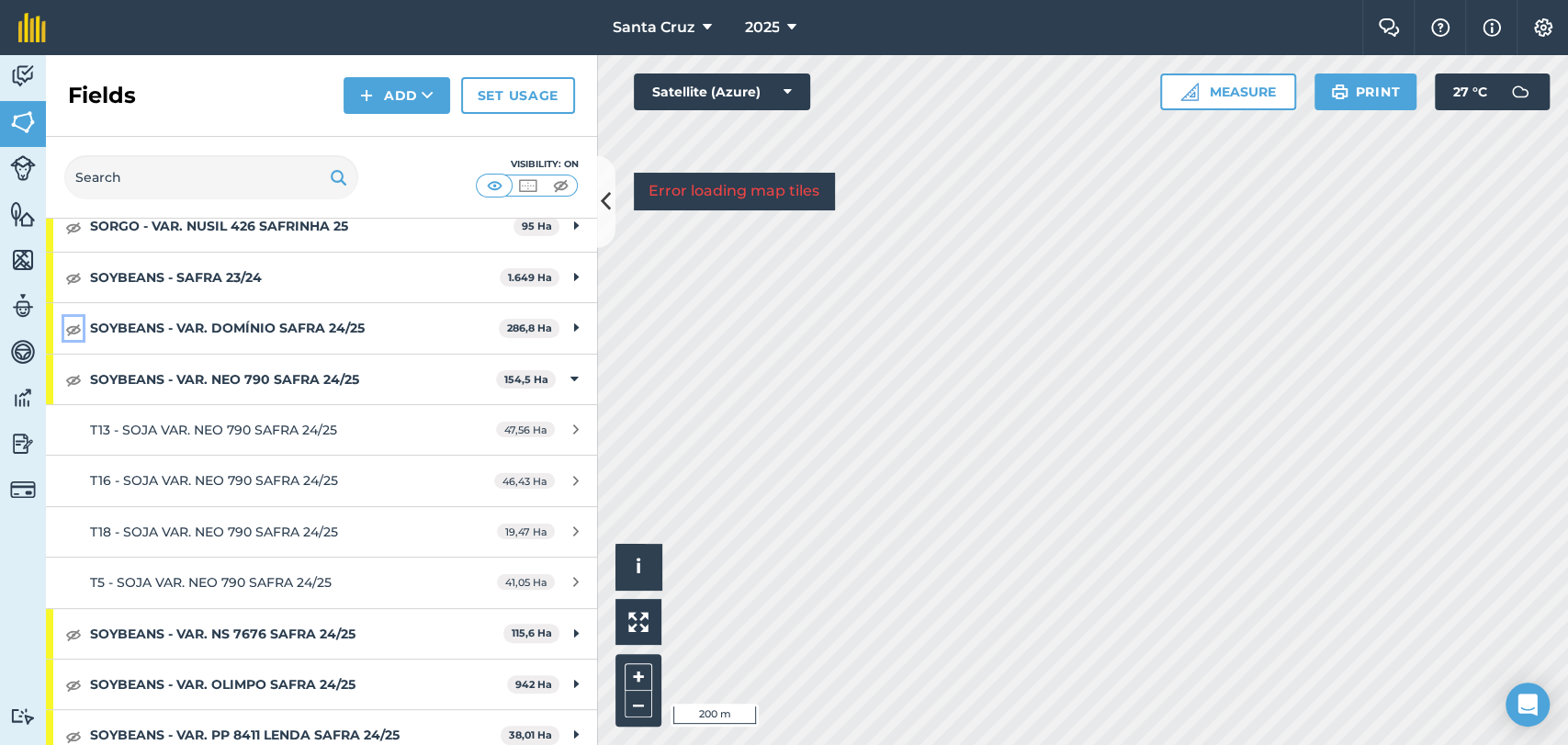
click at [70, 340] on img at bounding box center [73, 329] width 17 height 22
click at [81, 390] on button at bounding box center [73, 379] width 18 height 22
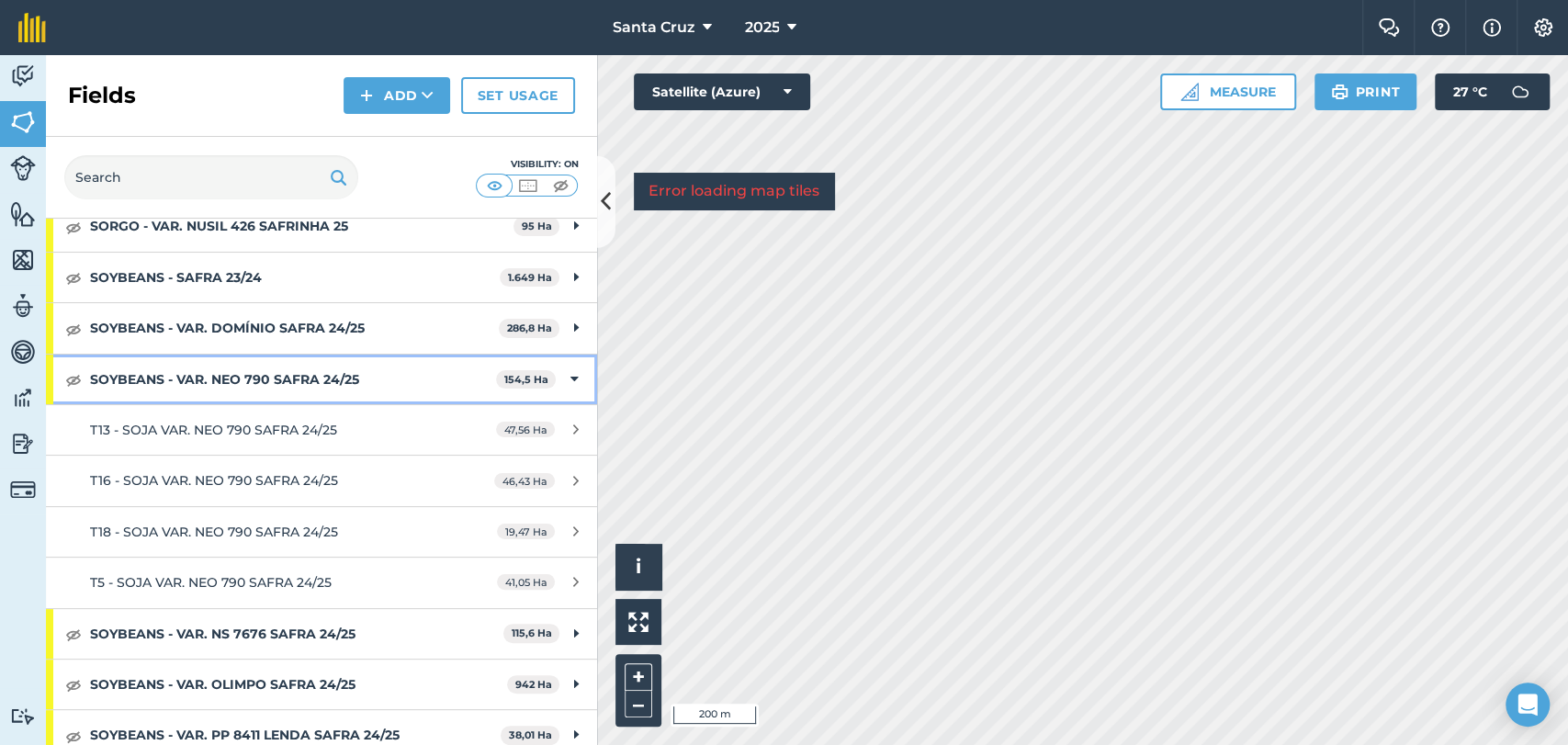
click at [165, 395] on strong "SOYBEANS - VAR. NEO 790 SAFRA 24/25" at bounding box center [293, 379] width 406 height 50
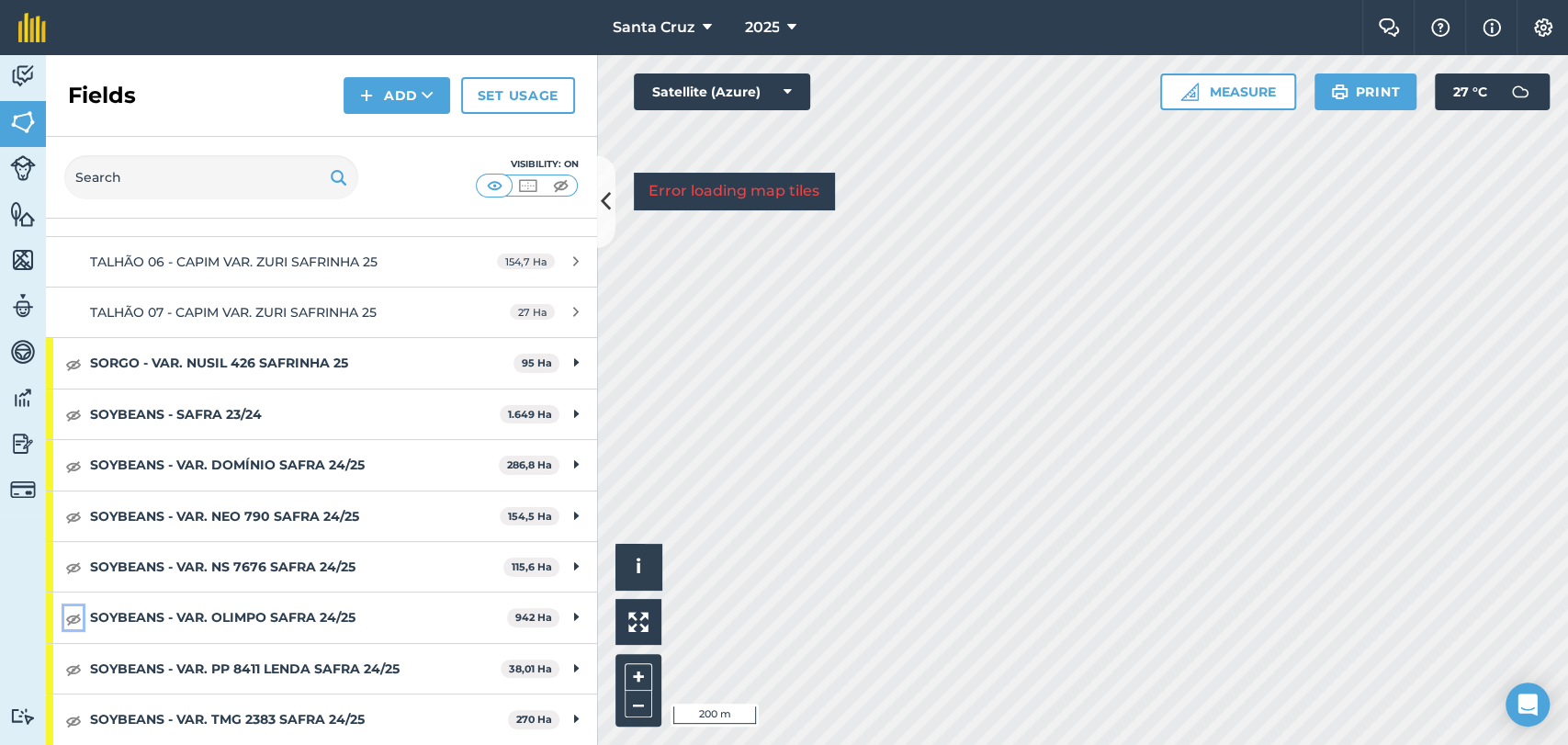
click at [72, 620] on img at bounding box center [73, 618] width 17 height 22
click at [75, 621] on img at bounding box center [73, 618] width 17 height 22
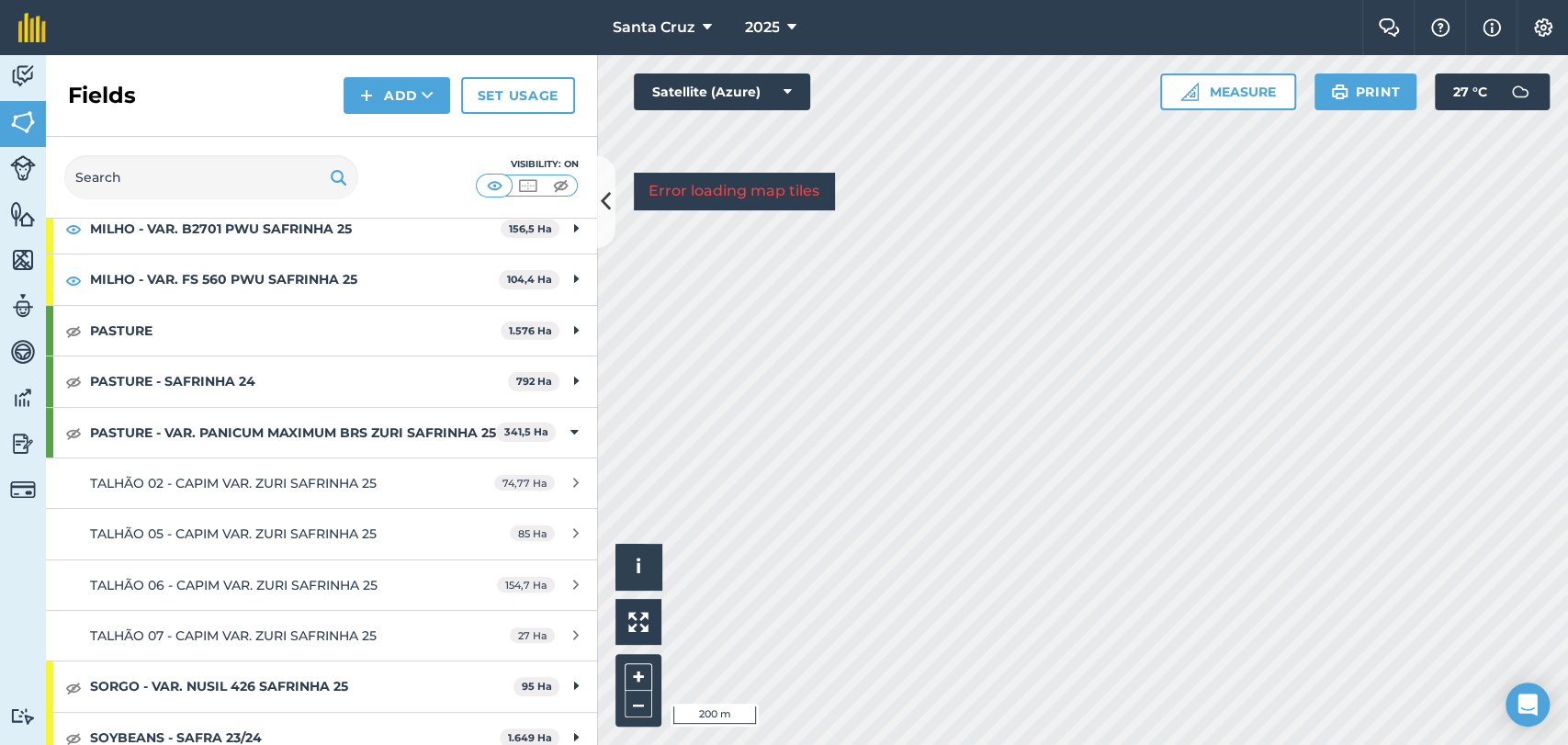
scroll to position [186, 0]
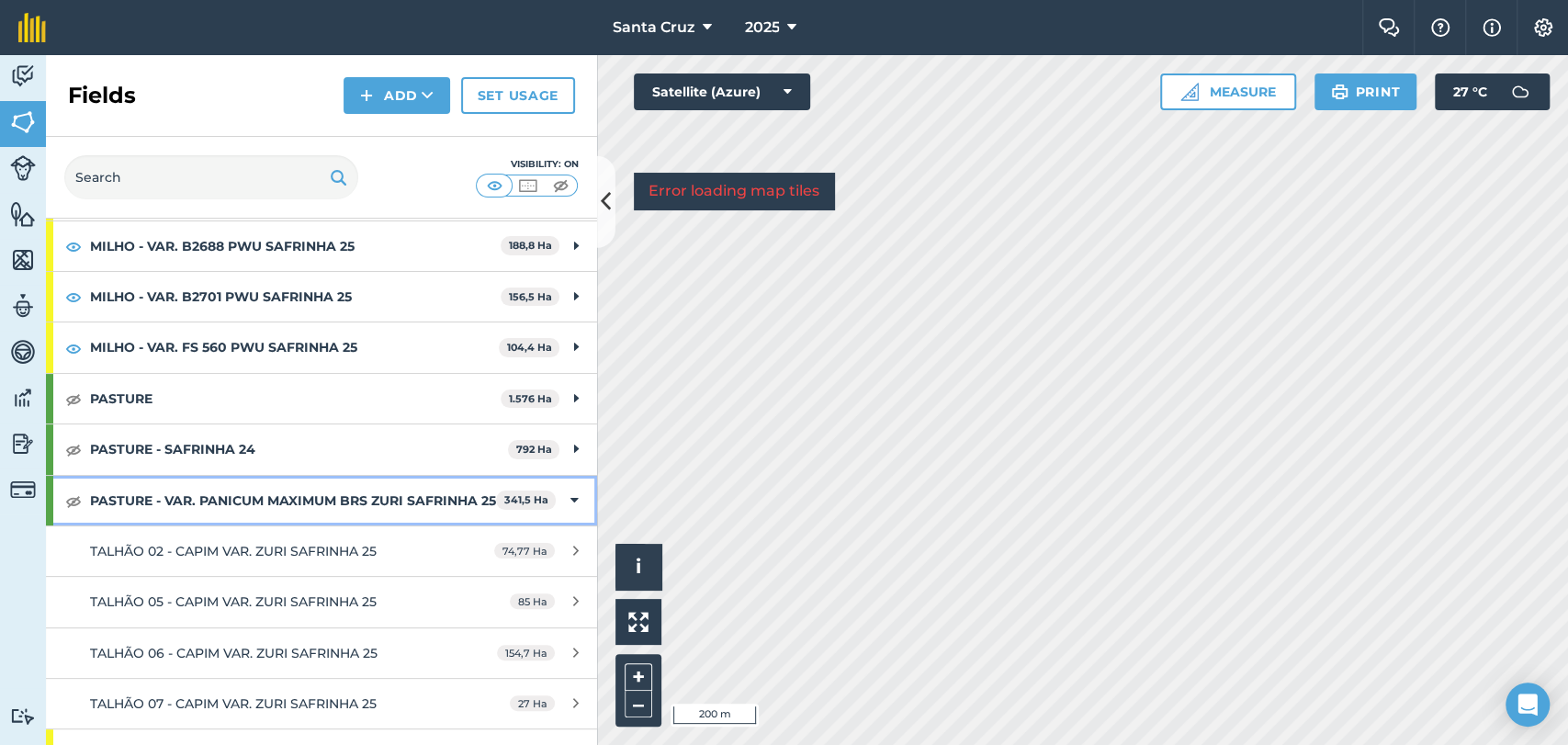
click at [185, 507] on strong "PASTURE - VAR. PANICUM MAXIMUM BRS ZURI SAFRINHA 25" at bounding box center [293, 501] width 406 height 50
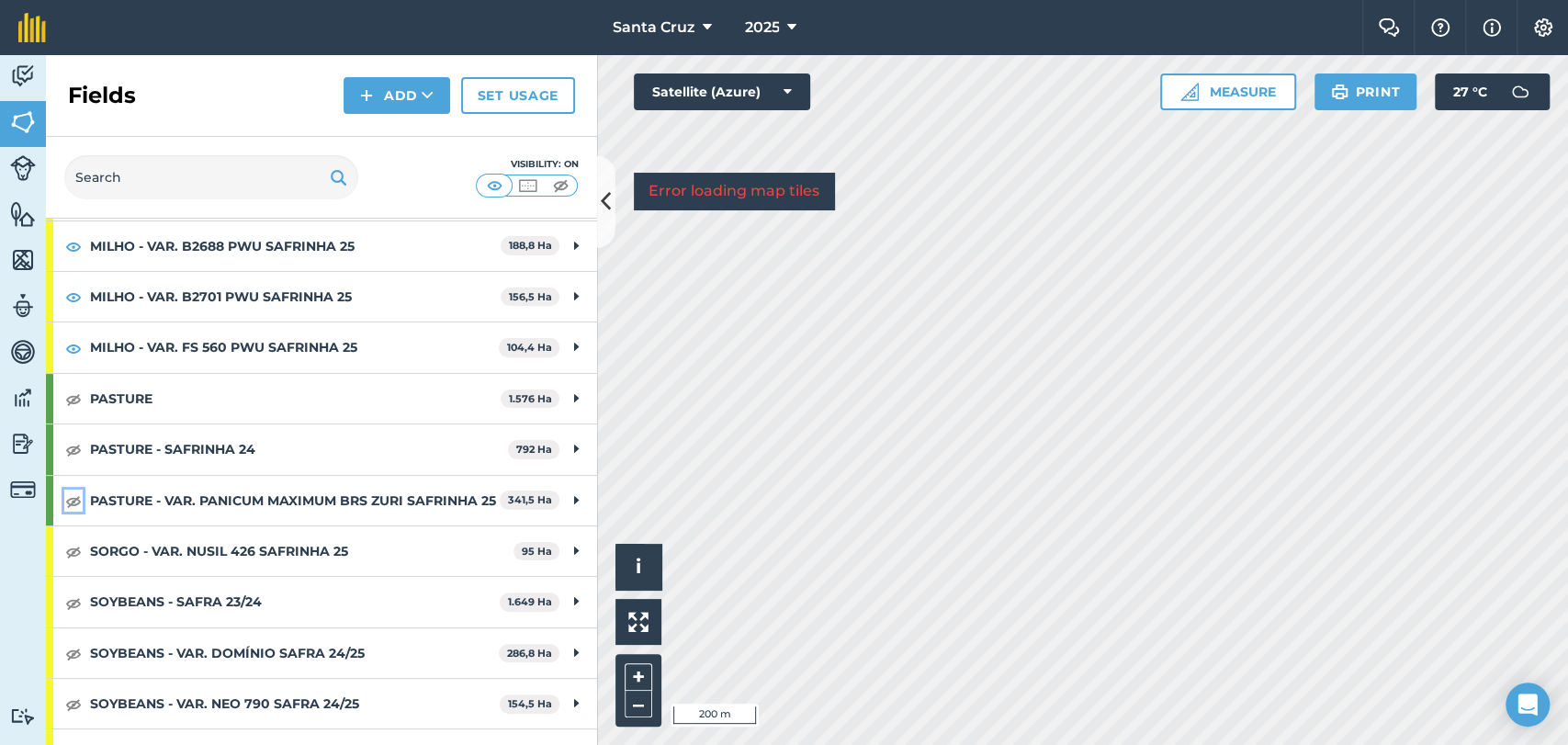
click at [72, 509] on img at bounding box center [73, 501] width 17 height 22
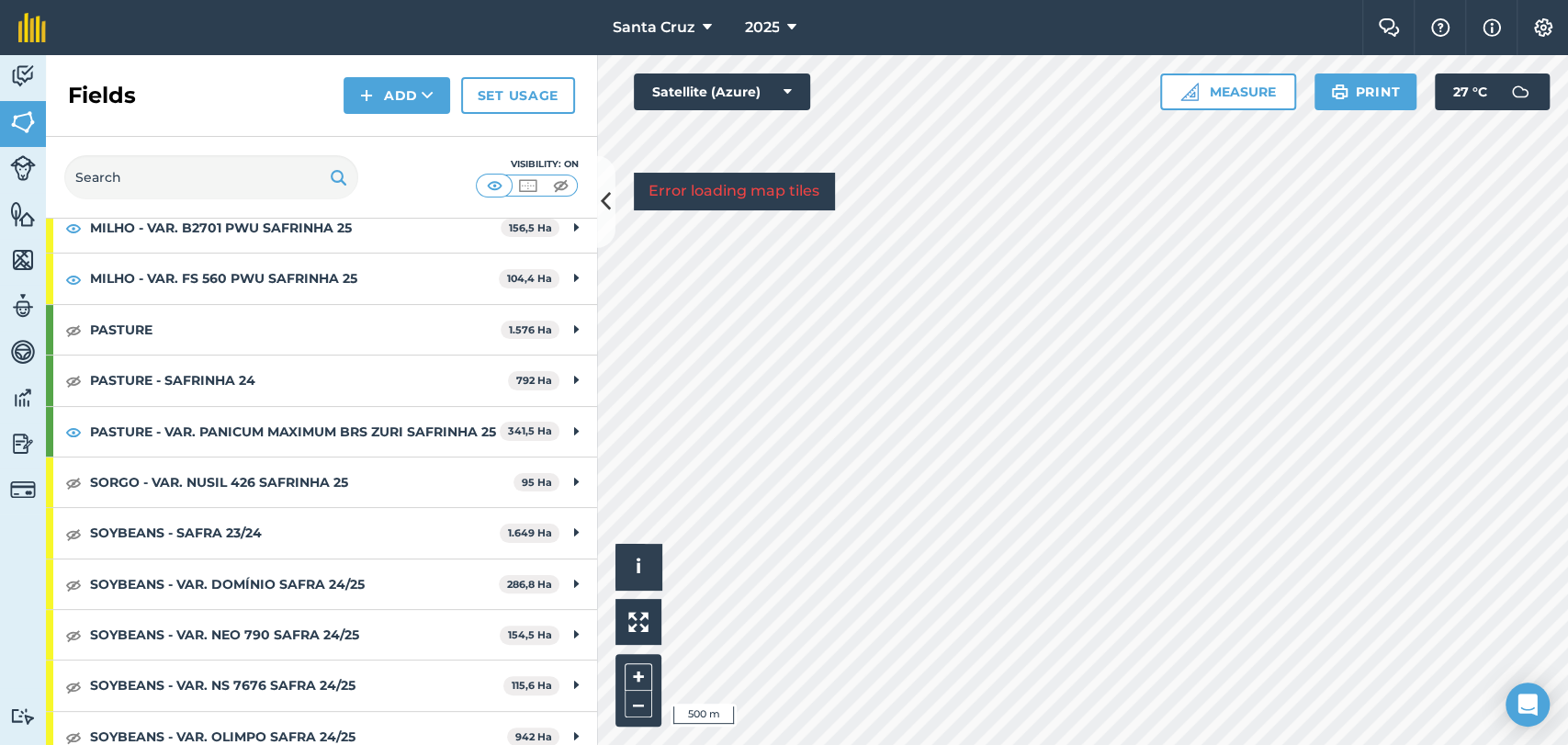
scroll to position [391, 0]
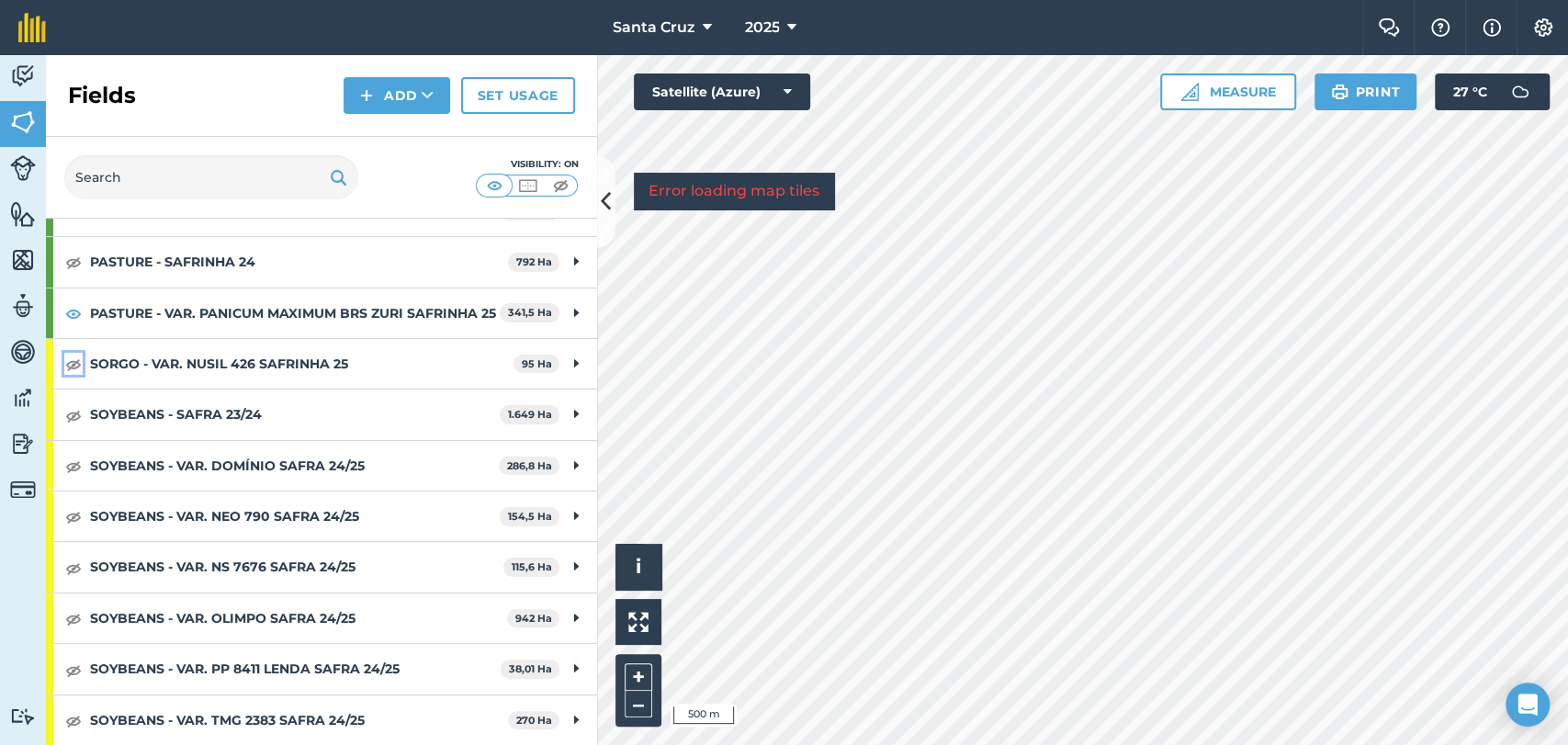
click at [73, 363] on img at bounding box center [73, 364] width 17 height 22
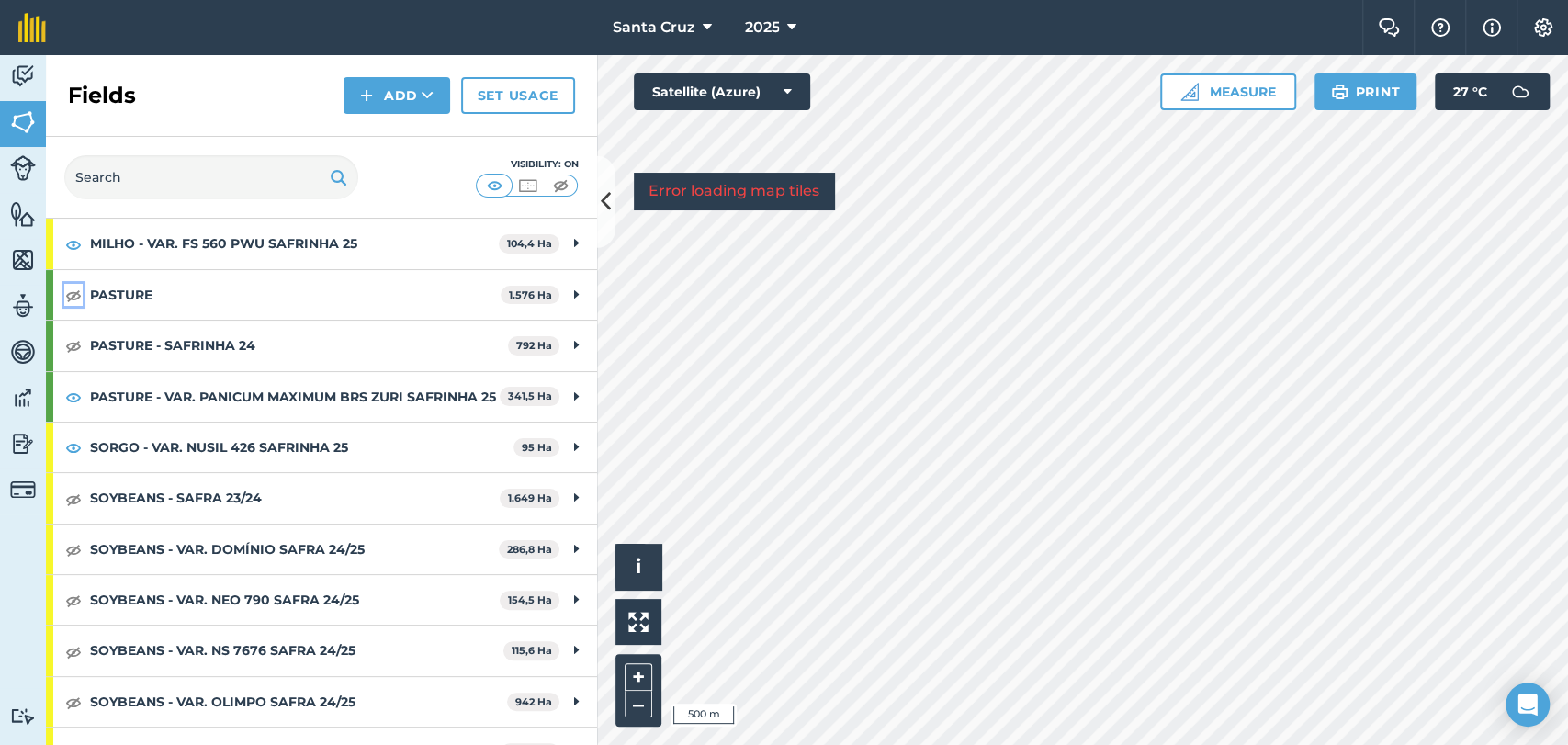
click at [67, 301] on img at bounding box center [73, 295] width 17 height 22
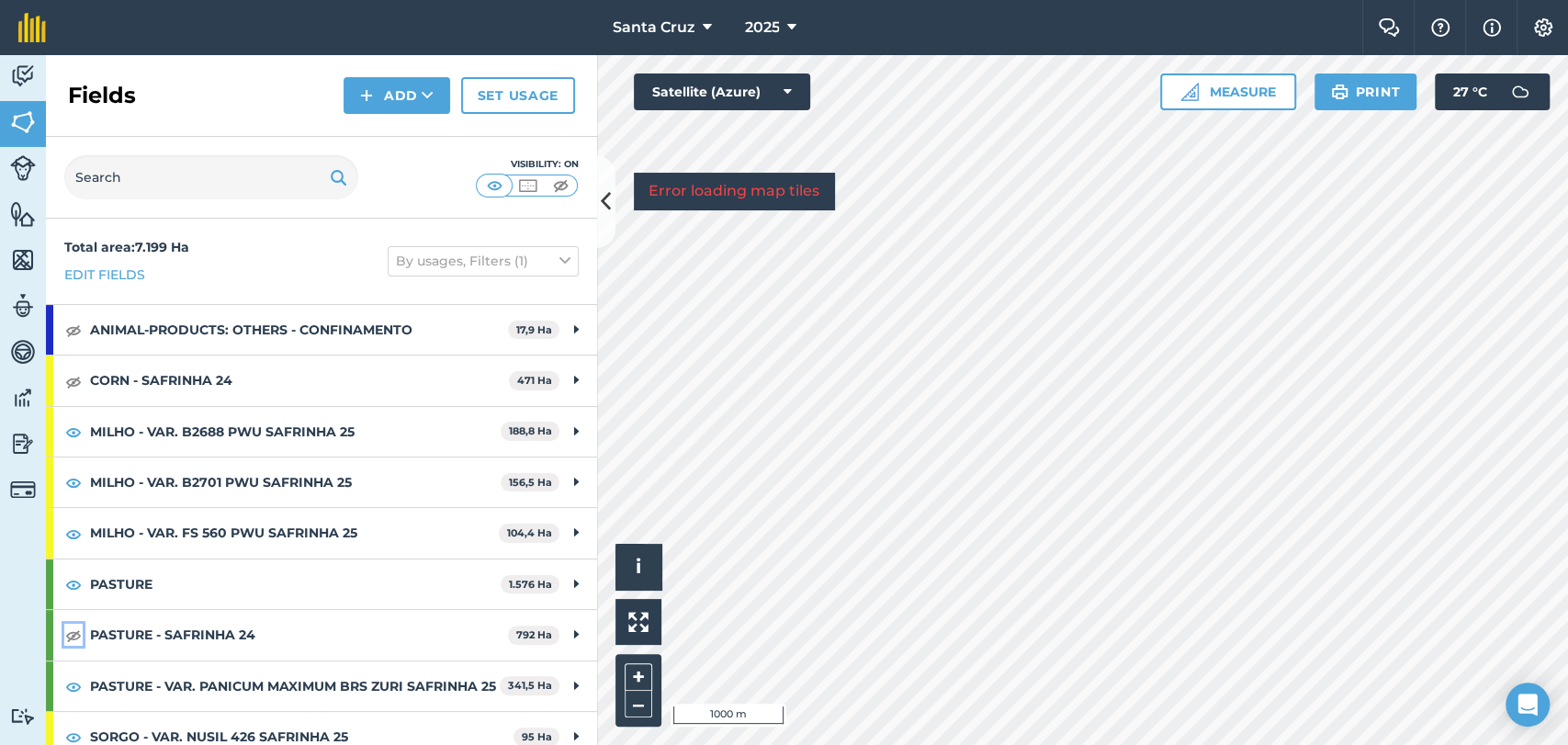
click at [74, 630] on img at bounding box center [73, 635] width 17 height 22
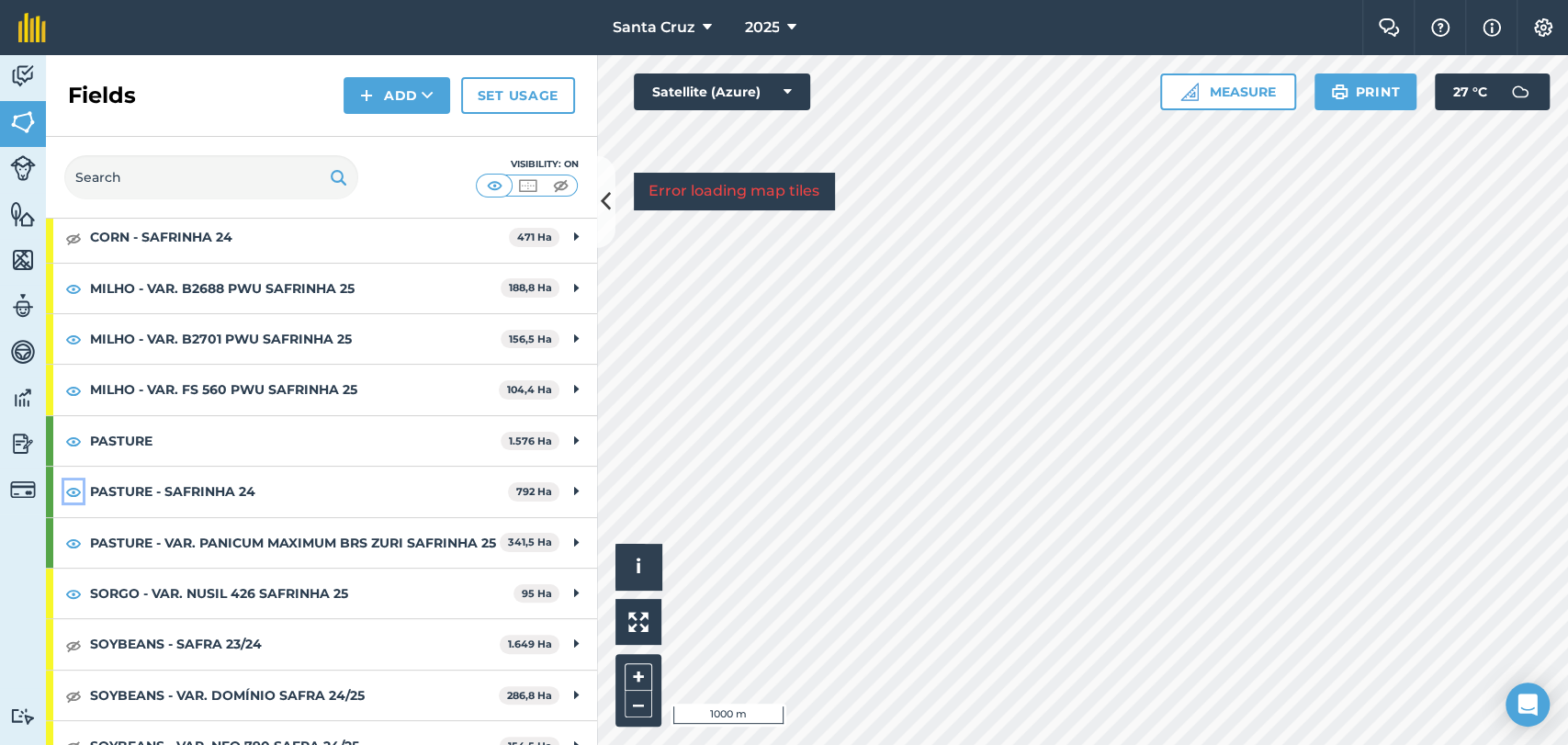
scroll to position [306, 0]
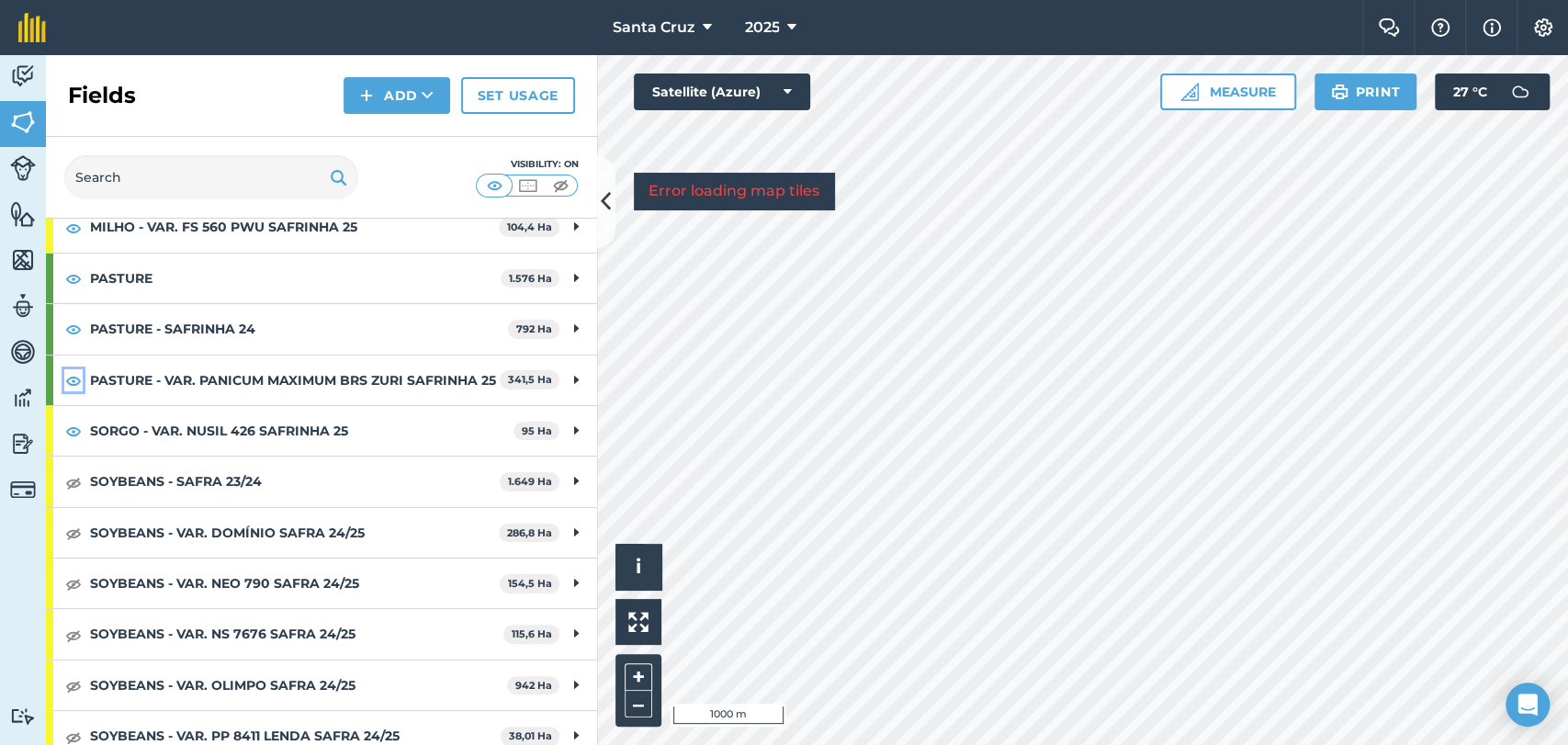
click at [75, 389] on img at bounding box center [73, 380] width 17 height 22
click at [74, 388] on img at bounding box center [73, 380] width 17 height 22
click at [69, 337] on img at bounding box center [73, 329] width 17 height 22
click at [72, 281] on img at bounding box center [73, 278] width 17 height 22
click at [7, 263] on link "Maps" at bounding box center [23, 261] width 46 height 46
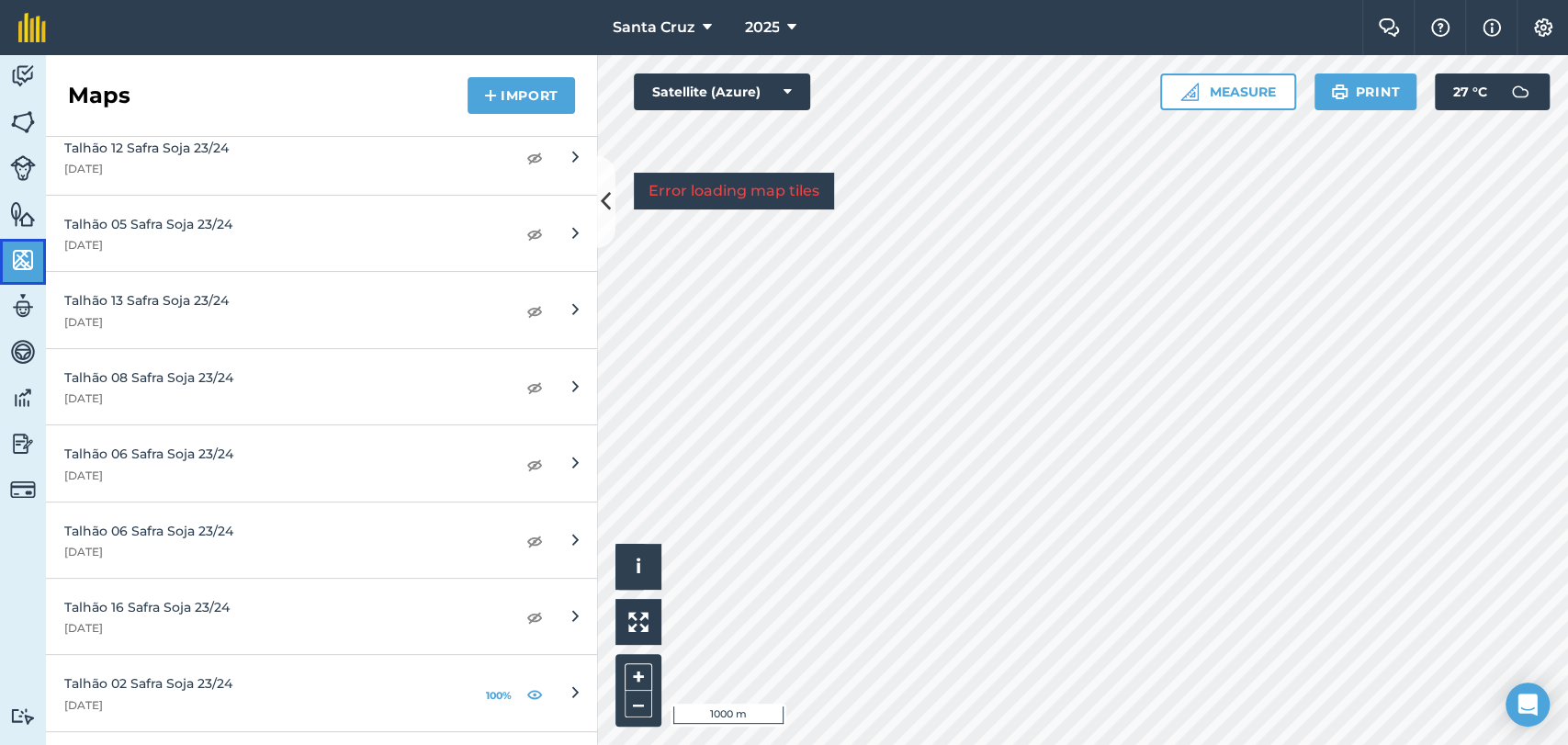
scroll to position [1734, 0]
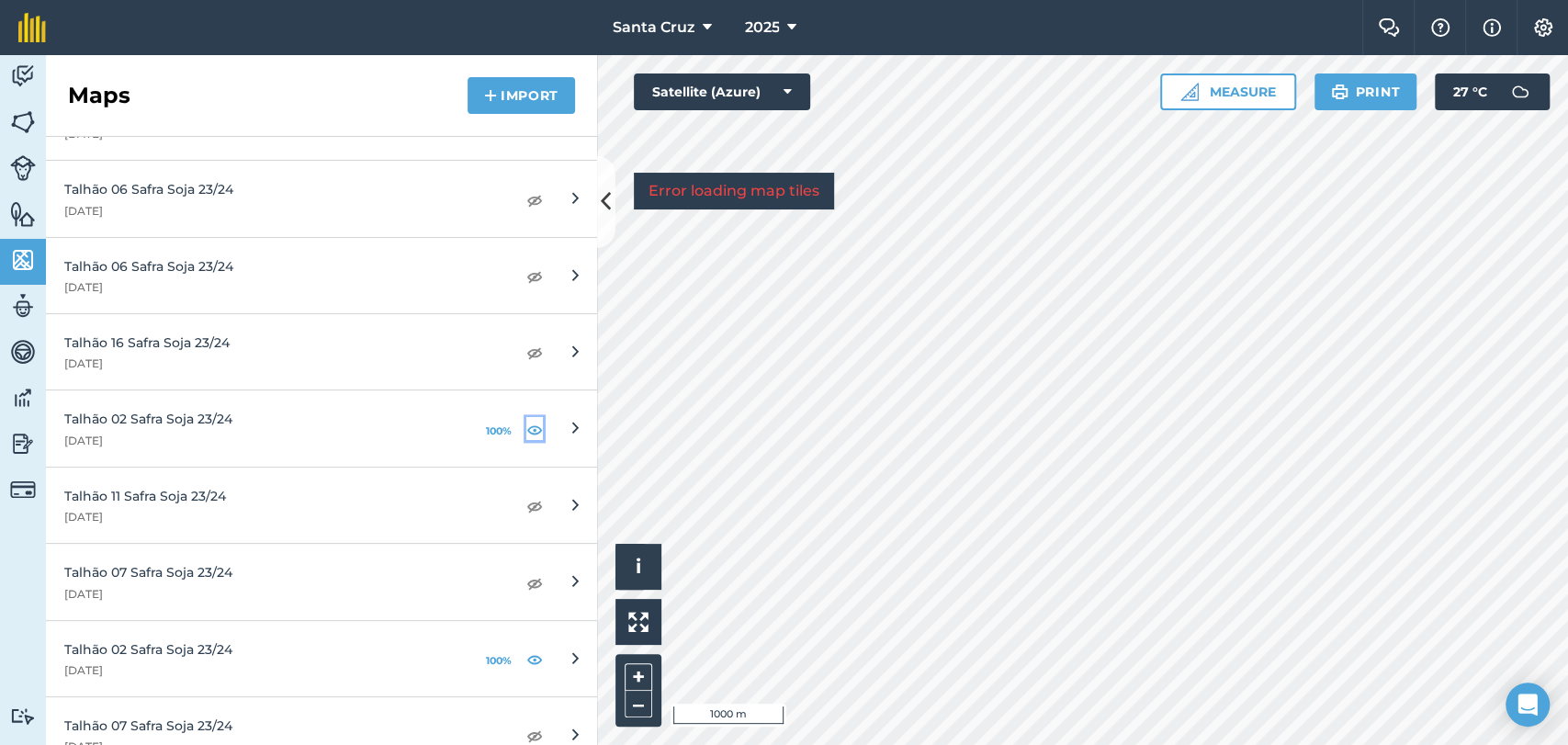
click at [526, 425] on img at bounding box center [534, 429] width 17 height 22
click at [526, 657] on img at bounding box center [534, 659] width 17 height 22
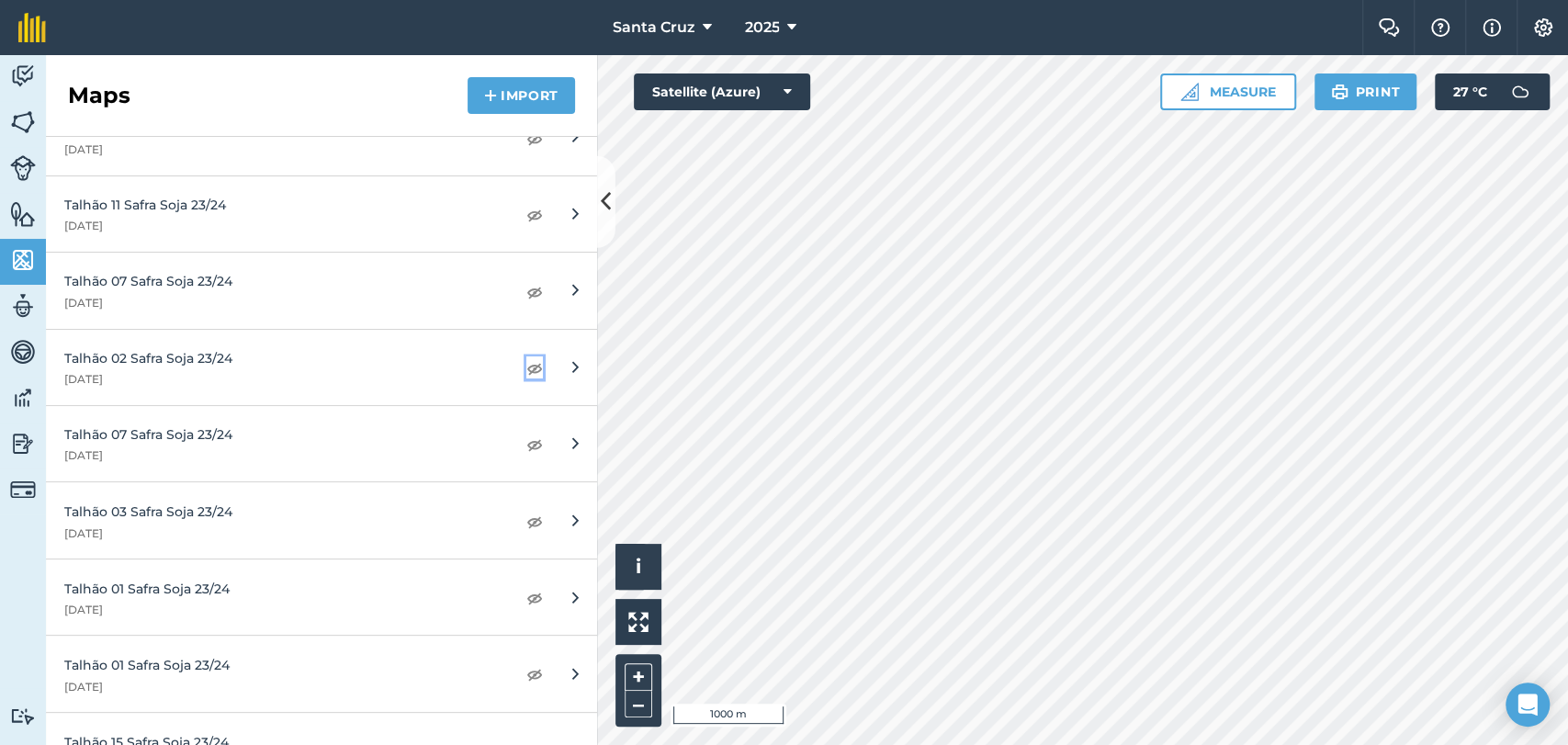
scroll to position [2041, 0]
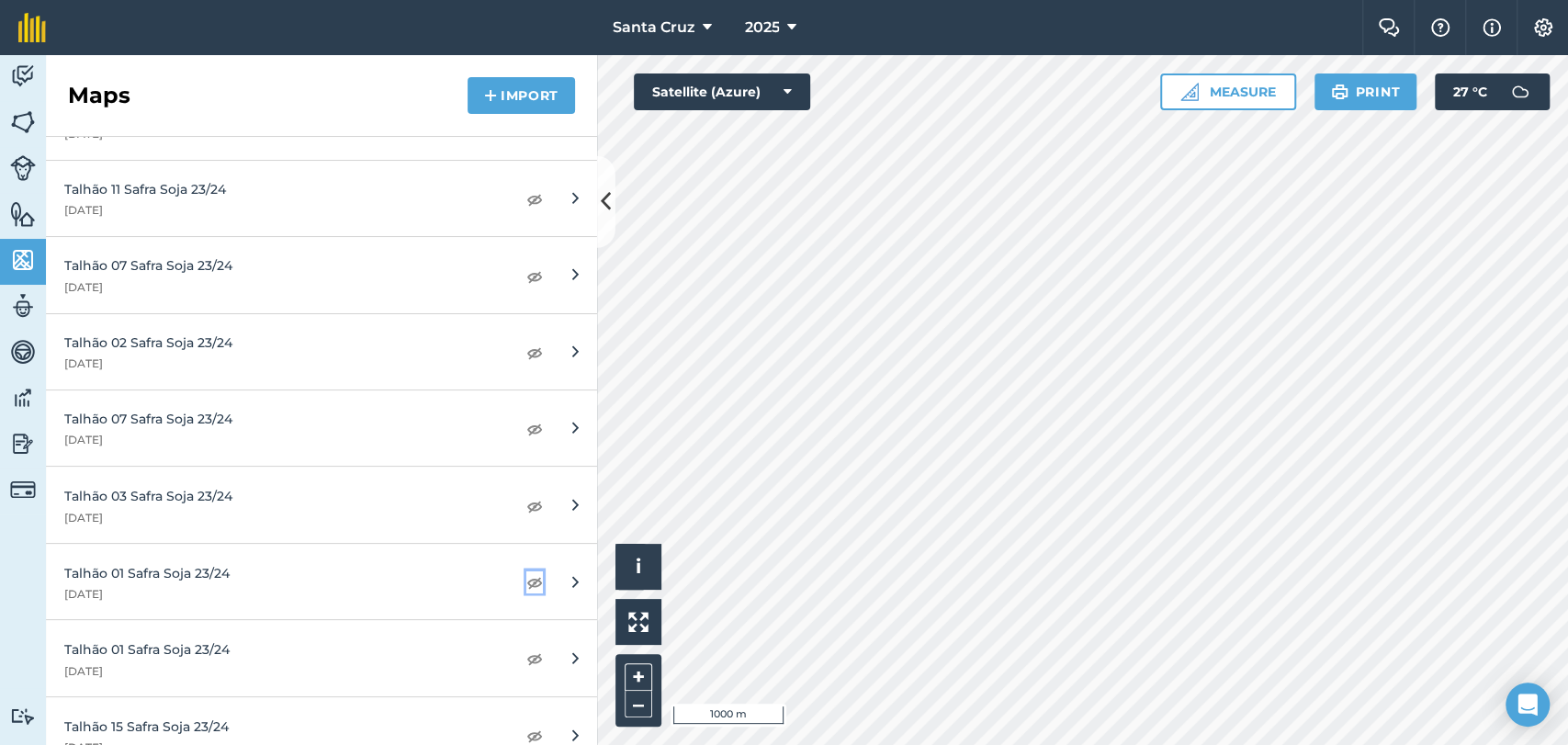
click at [526, 576] on img at bounding box center [534, 581] width 17 height 22
click at [526, 661] on img at bounding box center [534, 658] width 17 height 22
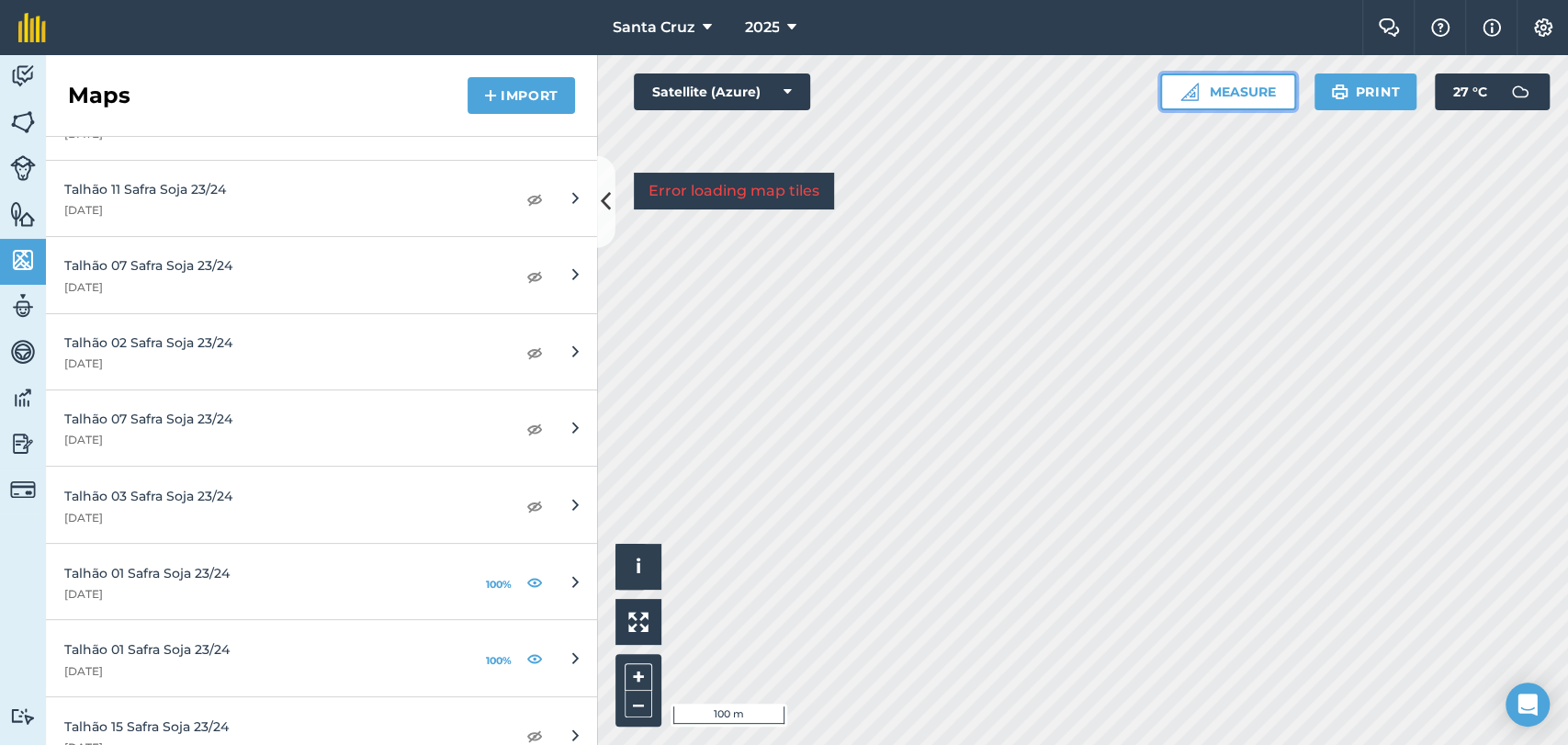
click at [1209, 97] on button "Measure" at bounding box center [1227, 91] width 136 height 37
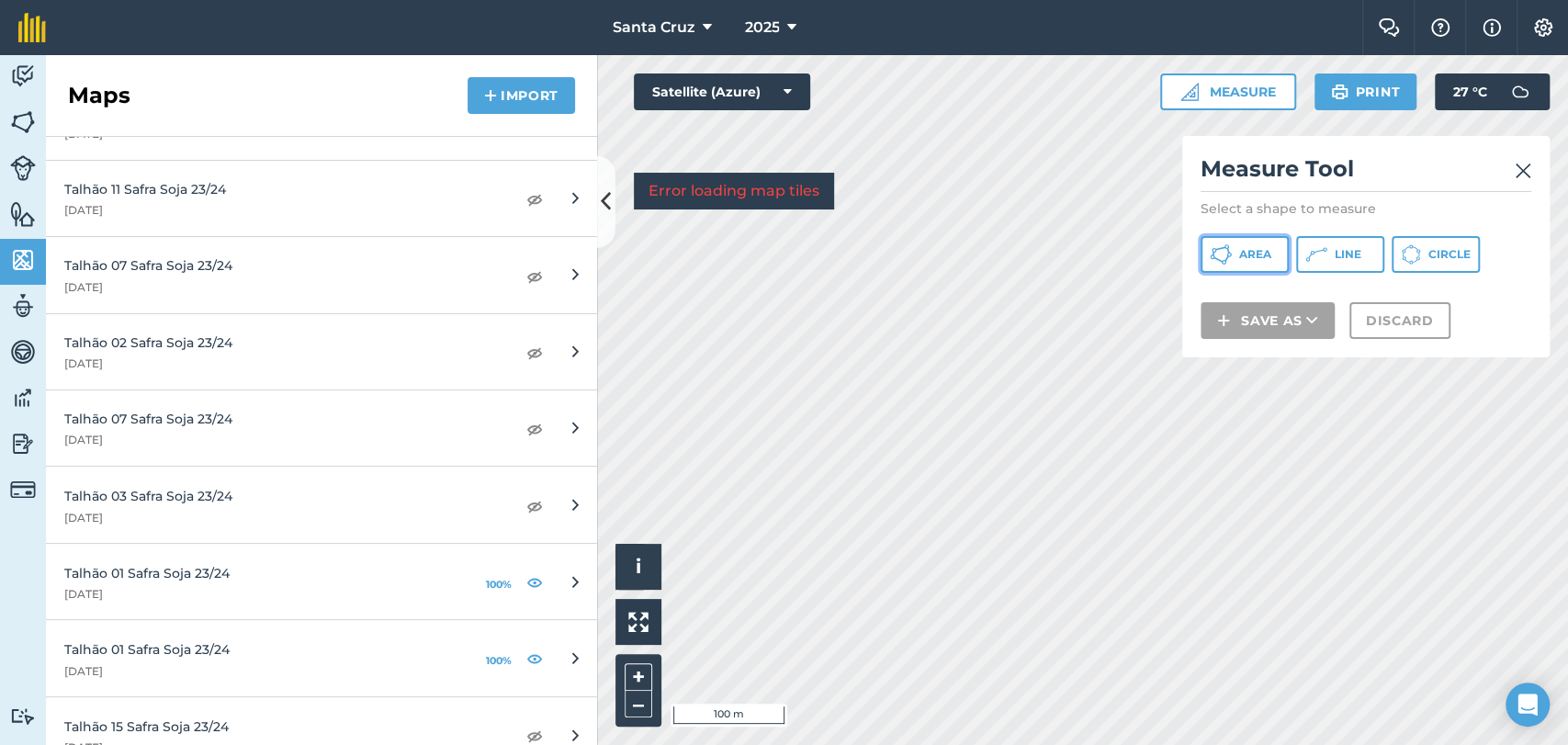
click at [1235, 256] on button "Area" at bounding box center [1244, 254] width 88 height 37
click at [1117, 0] on html "Santa [PERSON_NAME] 2025 Farm Chat Help Info Settings Santa [PERSON_NAME] - 202…" at bounding box center [784, 372] width 1568 height 745
click at [732, 105] on div "Click to start drawing i © 2025 TomTom, Microsoft 20 m + – Satellite (Azure) Er…" at bounding box center [1082, 399] width 971 height 690
click at [1071, 744] on html "Santa [PERSON_NAME] 2025 Farm Chat Help Info Settings Santa [PERSON_NAME] - 202…" at bounding box center [784, 372] width 1568 height 745
click at [1047, 389] on div "Click to start drawing i © 2025 TomTom, Microsoft 100 m + – Satellite (Azure) E…" at bounding box center [1082, 399] width 971 height 690
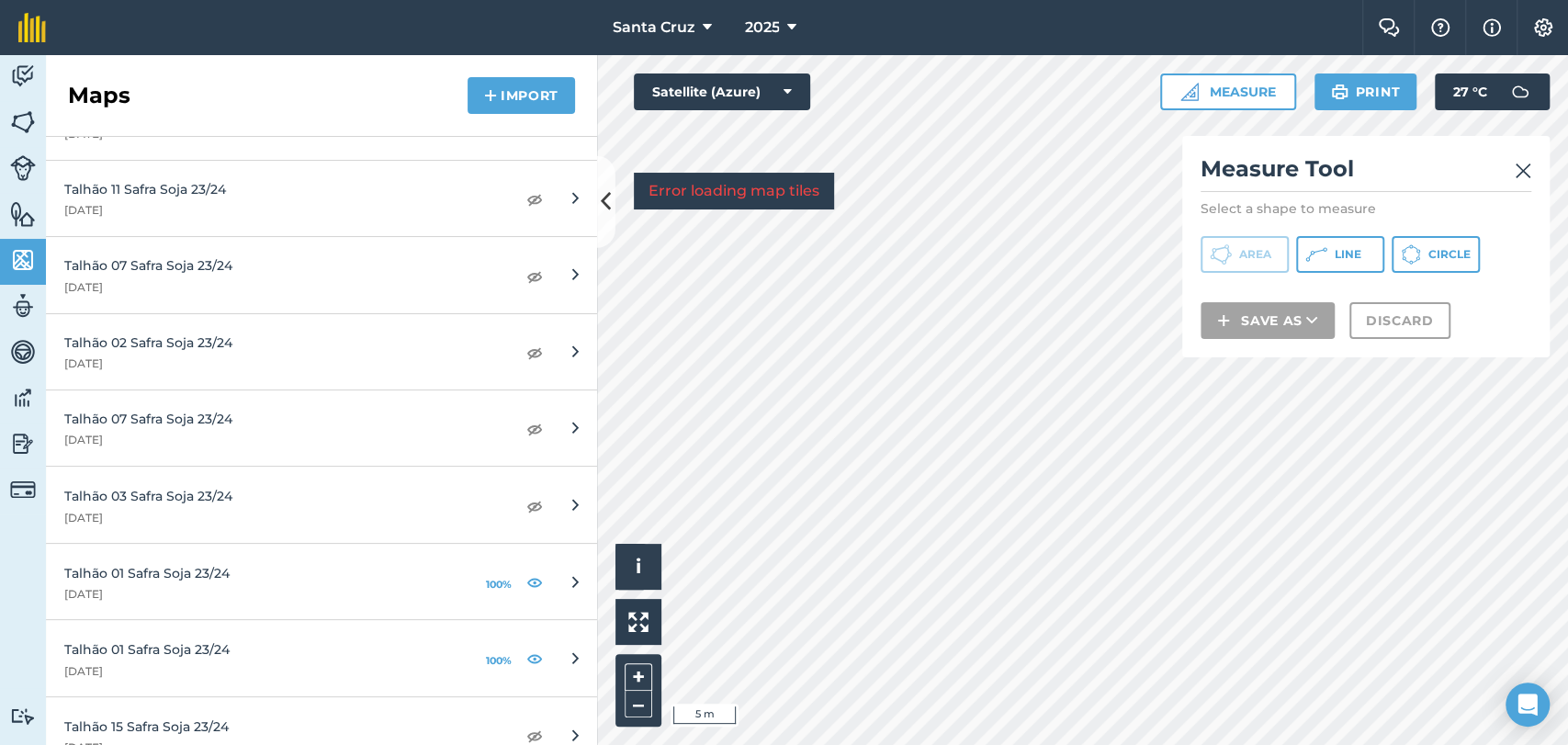
click at [1341, 744] on html "Santa [PERSON_NAME] 2025 Farm Chat Help Info Settings Santa [PERSON_NAME] - 202…" at bounding box center [784, 372] width 1568 height 745
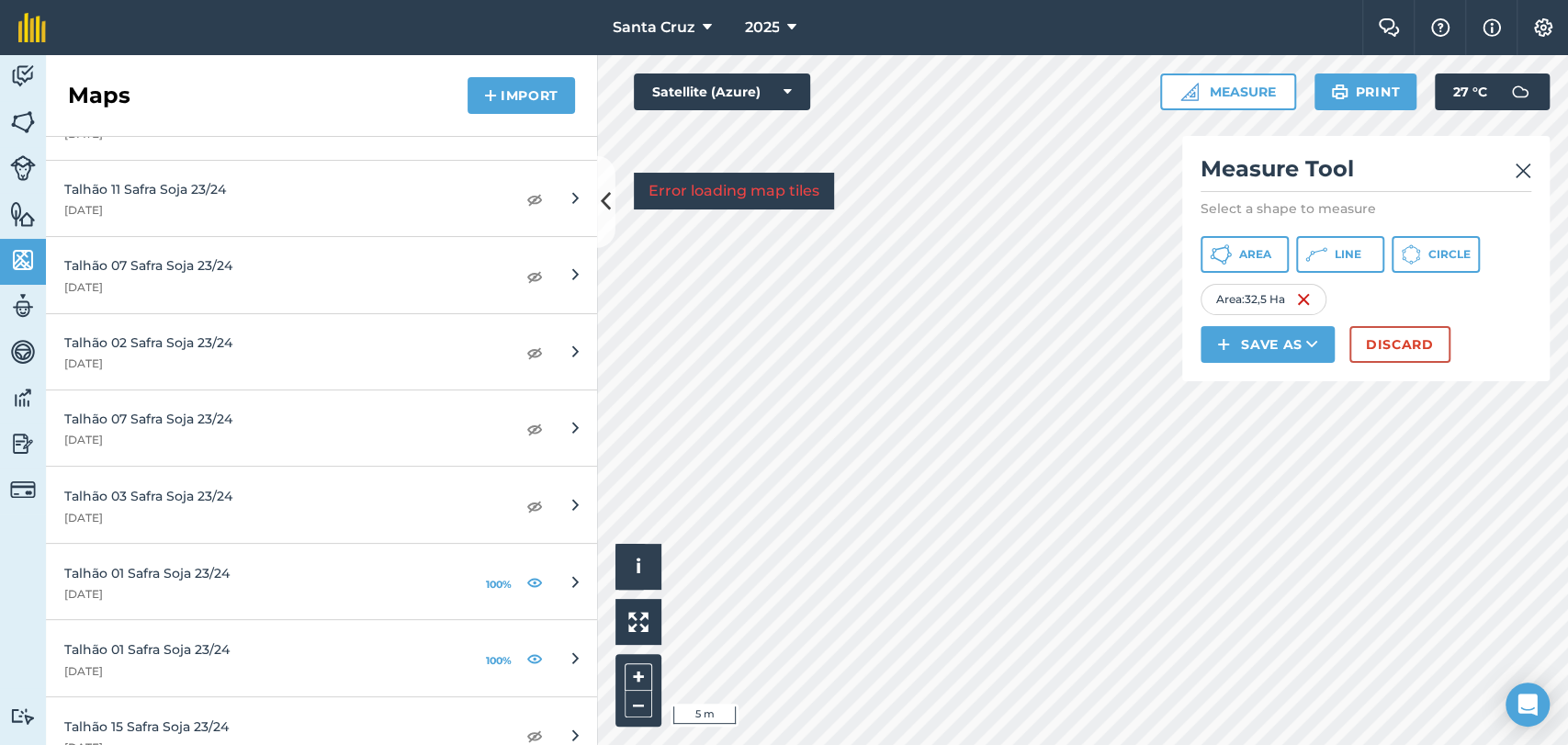
click at [1115, 744] on html "Santa [PERSON_NAME] 2025 Farm Chat Help Info Settings Santa [PERSON_NAME] - 202…" at bounding box center [784, 372] width 1568 height 745
click at [1490, 744] on html "Santa [PERSON_NAME] 2025 Farm Chat Help Info Settings Santa [PERSON_NAME] - 202…" at bounding box center [784, 372] width 1568 height 745
click at [929, 744] on html "Santa [PERSON_NAME] 2025 Farm Chat Help Info Settings Santa [PERSON_NAME] - 202…" at bounding box center [784, 372] width 1568 height 745
click at [1215, 744] on html "Santa [PERSON_NAME] 2025 Farm Chat Help Info Settings Santa [PERSON_NAME] - 202…" at bounding box center [784, 372] width 1568 height 745
click at [1090, 19] on div "Santa [PERSON_NAME] 2025 Farm Chat Help Info Settings Santa [PERSON_NAME] - 202…" at bounding box center [784, 372] width 1568 height 745
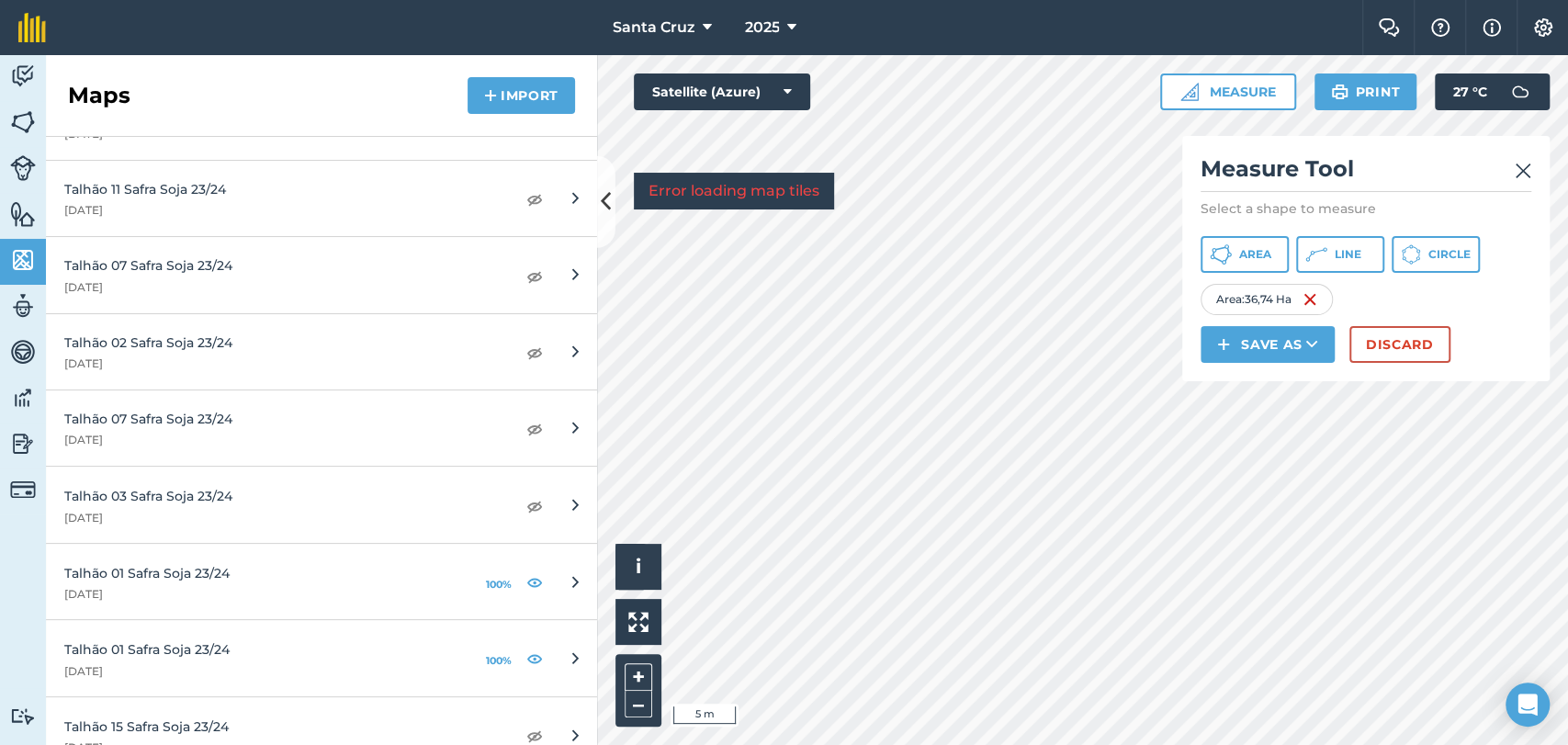
click at [786, 202] on div "Click to start drawing i © 2025 TomTom, Microsoft 5 m + – Satellite (Azure) Err…" at bounding box center [1082, 399] width 971 height 690
click at [941, 744] on html "Santa [PERSON_NAME] 2025 Farm Chat Help Info Settings Santa [PERSON_NAME] - 202…" at bounding box center [784, 372] width 1568 height 745
click at [1188, 348] on div "Click to start drawing i © 2025 TomTom, Microsoft 5 m + – Satellite (Azure) Err…" at bounding box center [1082, 399] width 971 height 690
click at [1278, 348] on button "Save as" at bounding box center [1267, 344] width 134 height 37
click at [1264, 381] on link "Field" at bounding box center [1267, 385] width 128 height 41
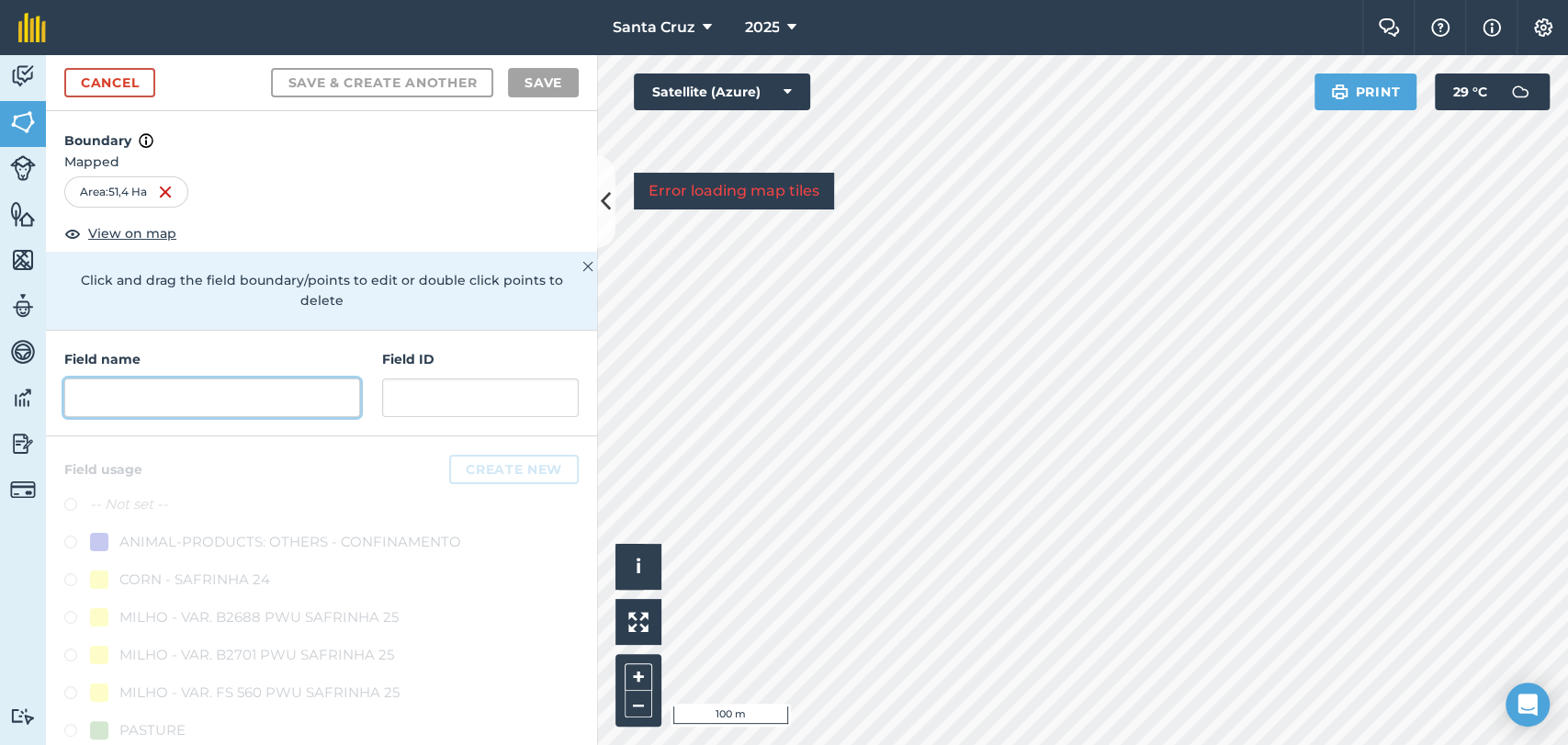
click at [161, 391] on input "text" at bounding box center [213, 397] width 296 height 39
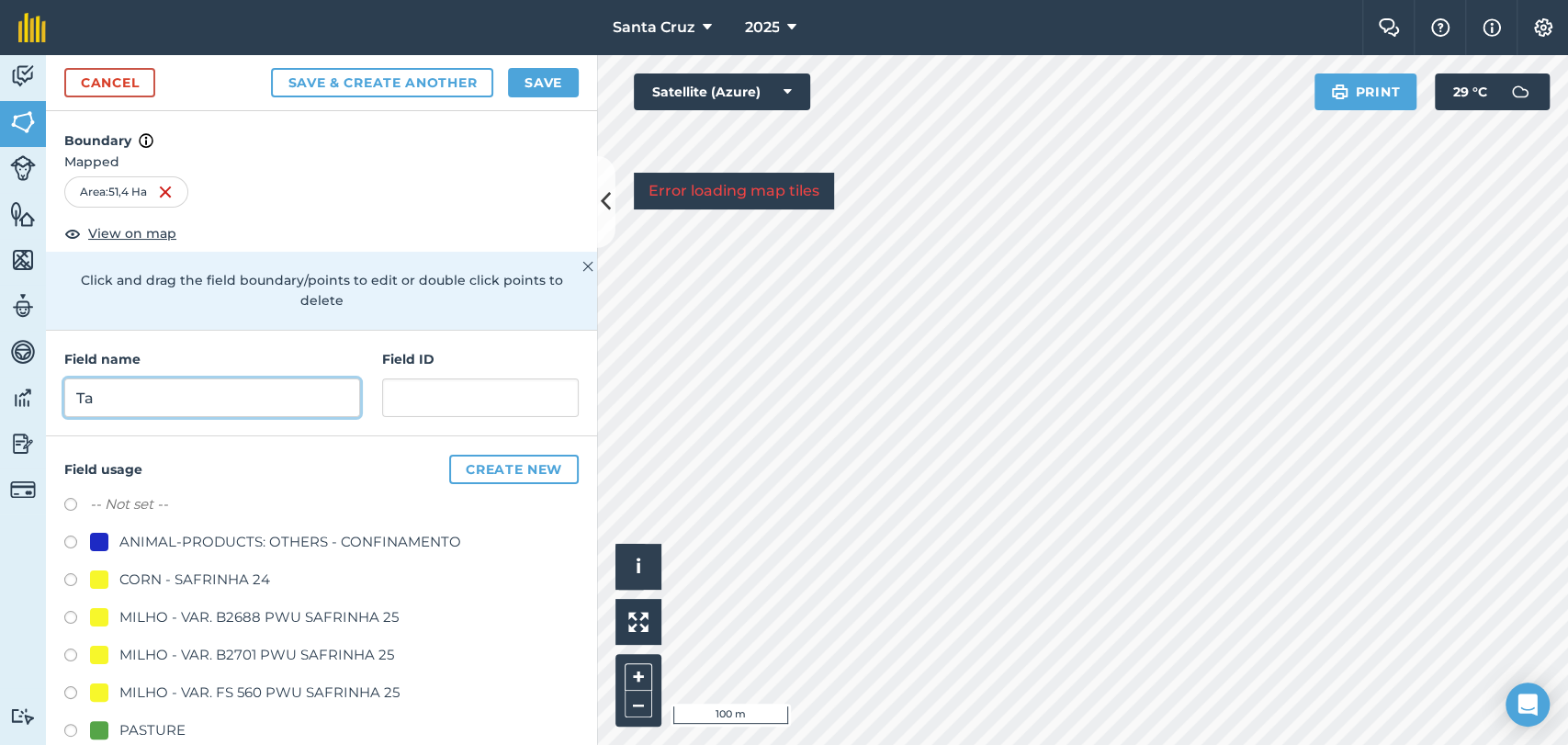
type input "T"
type input "TALHÃO 01 - CAPIM VAR."
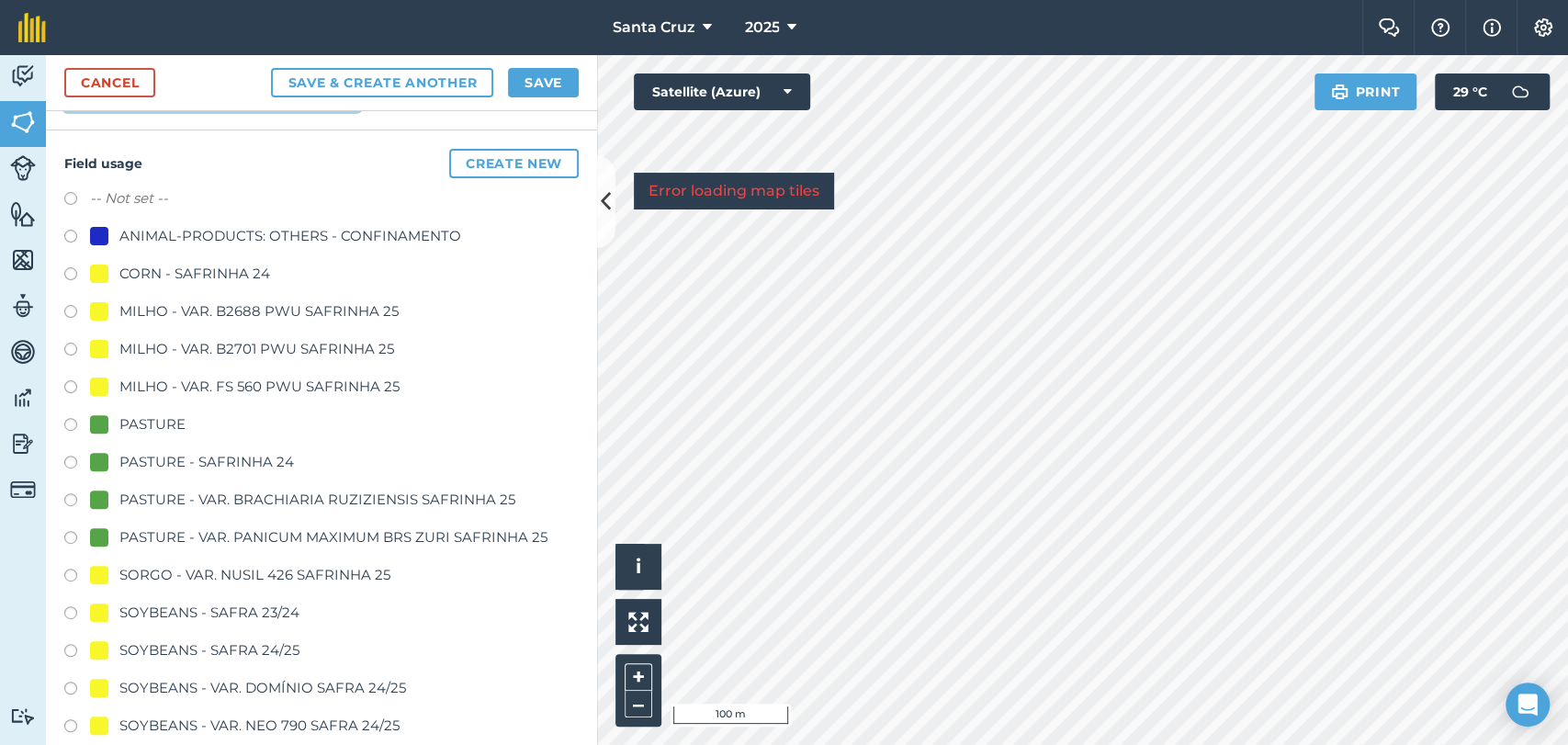
scroll to position [408, 0]
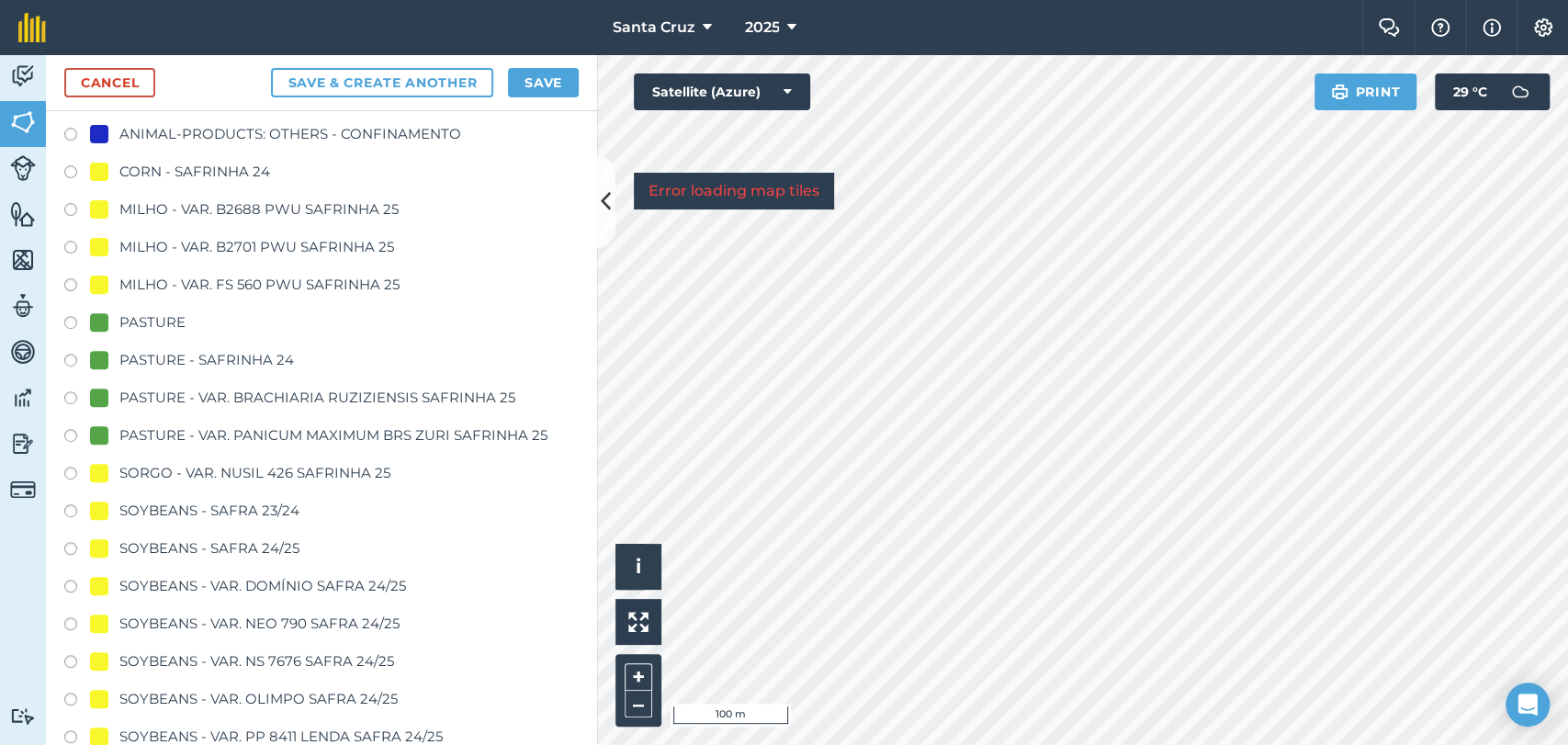
click at [69, 431] on label at bounding box center [77, 438] width 26 height 18
radio input "true"
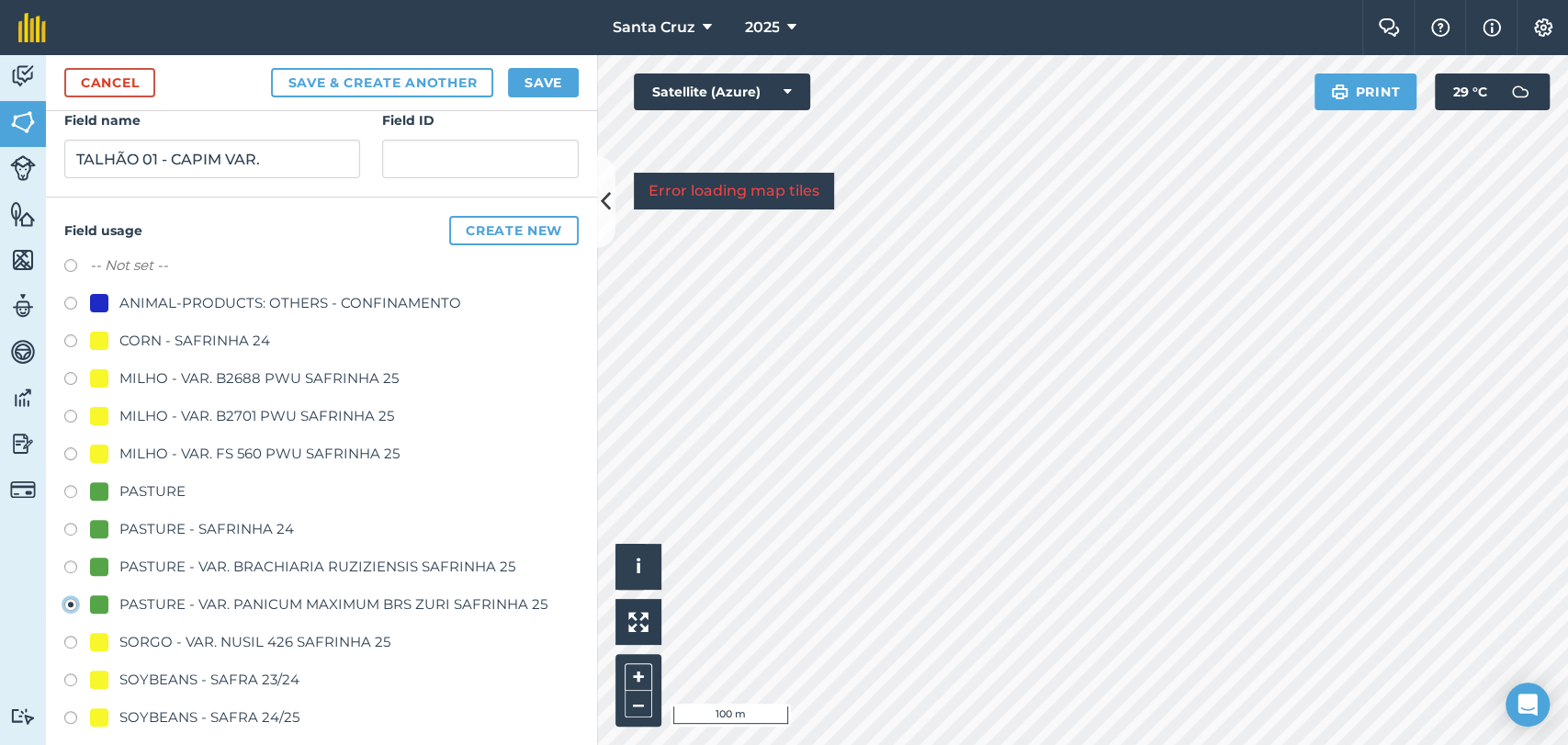
scroll to position [0, 0]
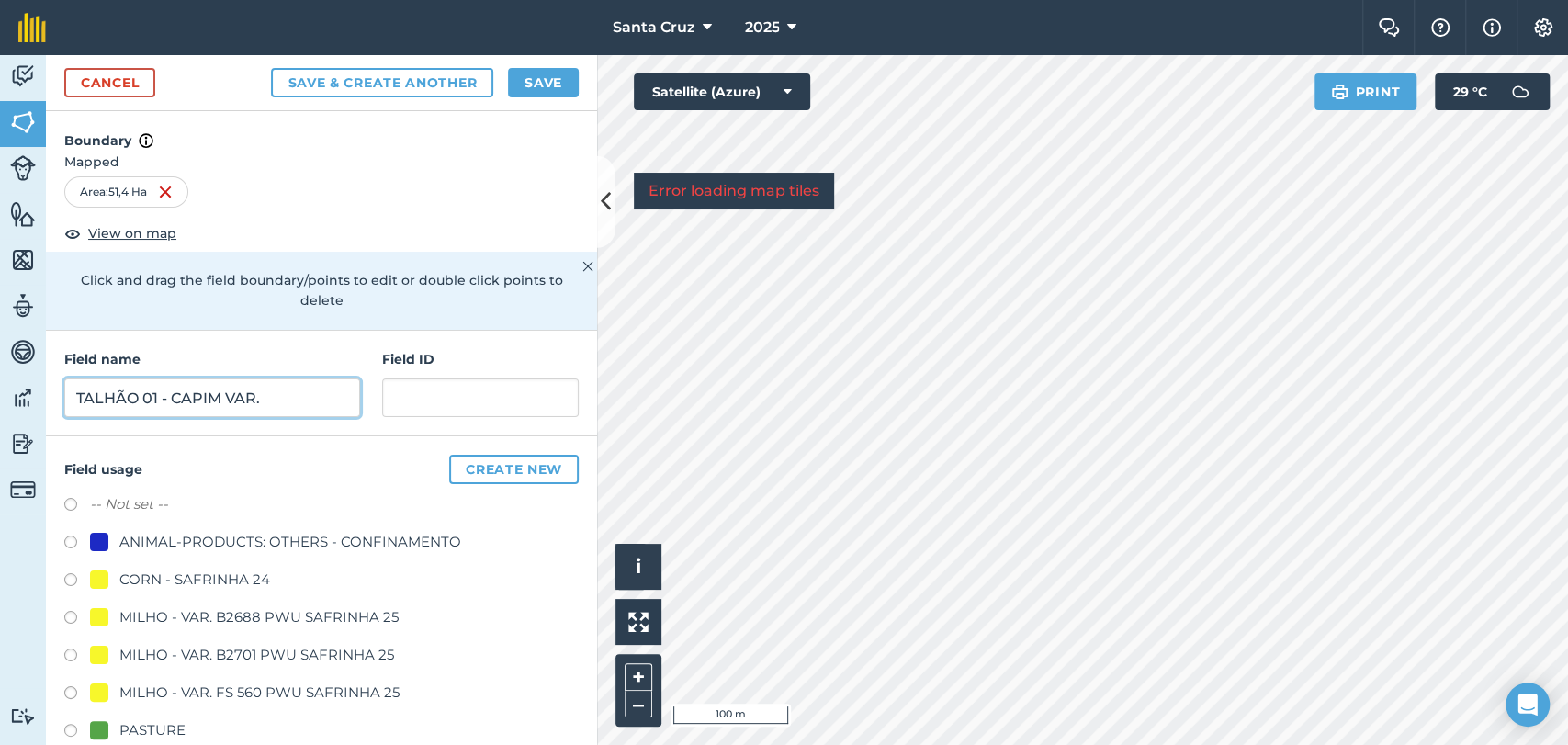
click at [319, 378] on input "TALHÃO 01 - CAPIM VAR." at bounding box center [213, 397] width 296 height 39
type input "TALHÃO 01 - CAPIM VAR. ZURI SAFRINHA 25"
click at [538, 80] on button "Save" at bounding box center [542, 82] width 71 height 30
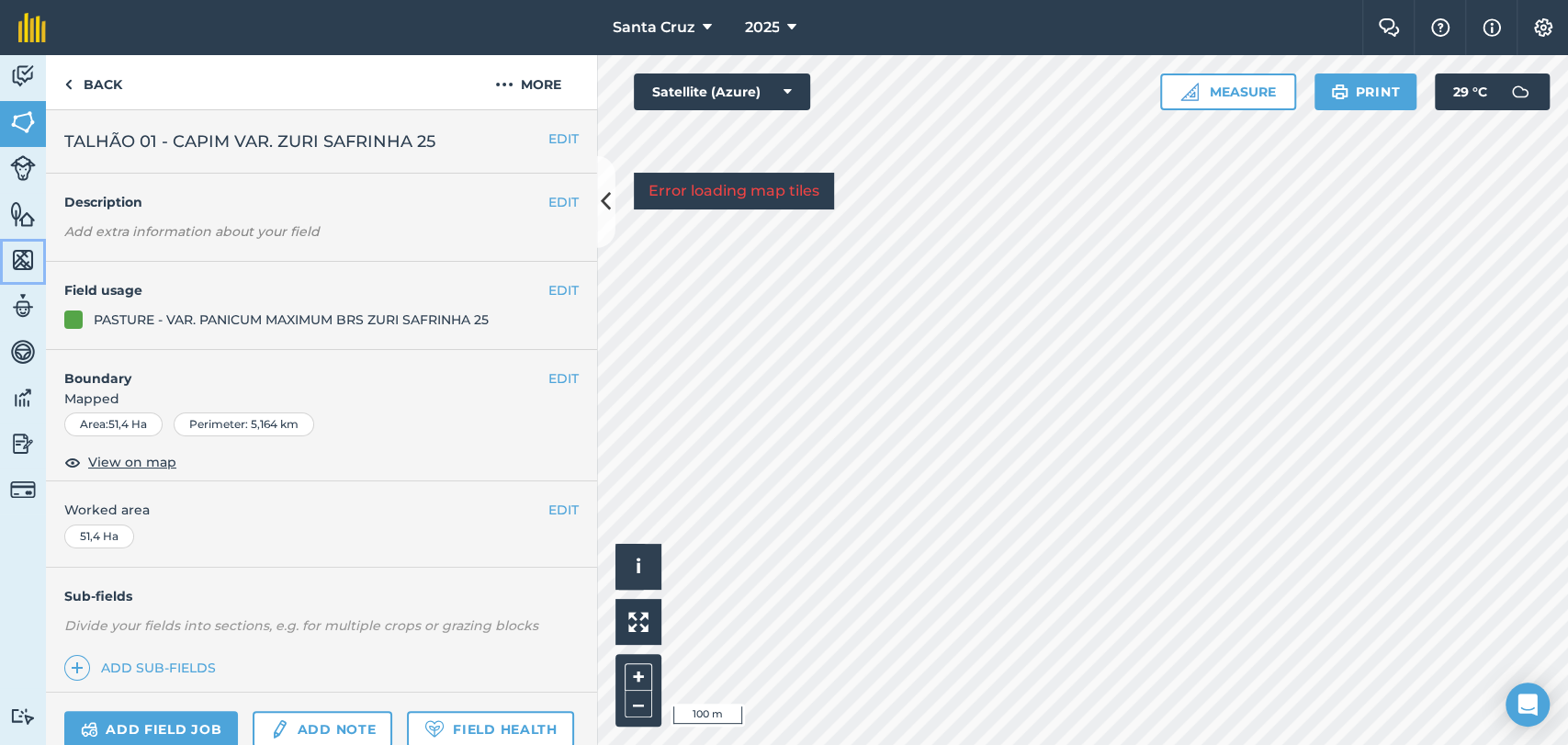
click at [12, 256] on img at bounding box center [23, 260] width 26 height 28
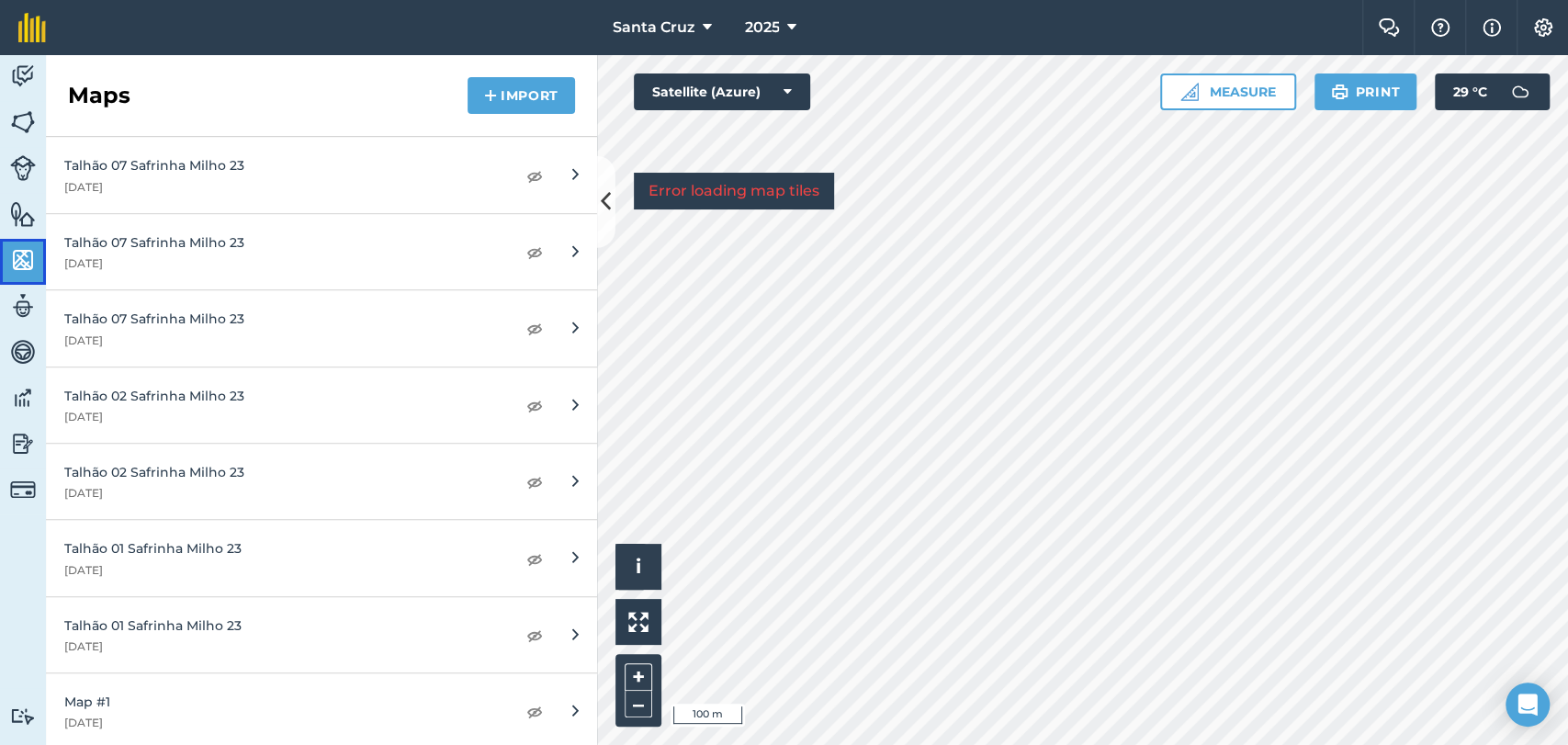
scroll to position [6226, 0]
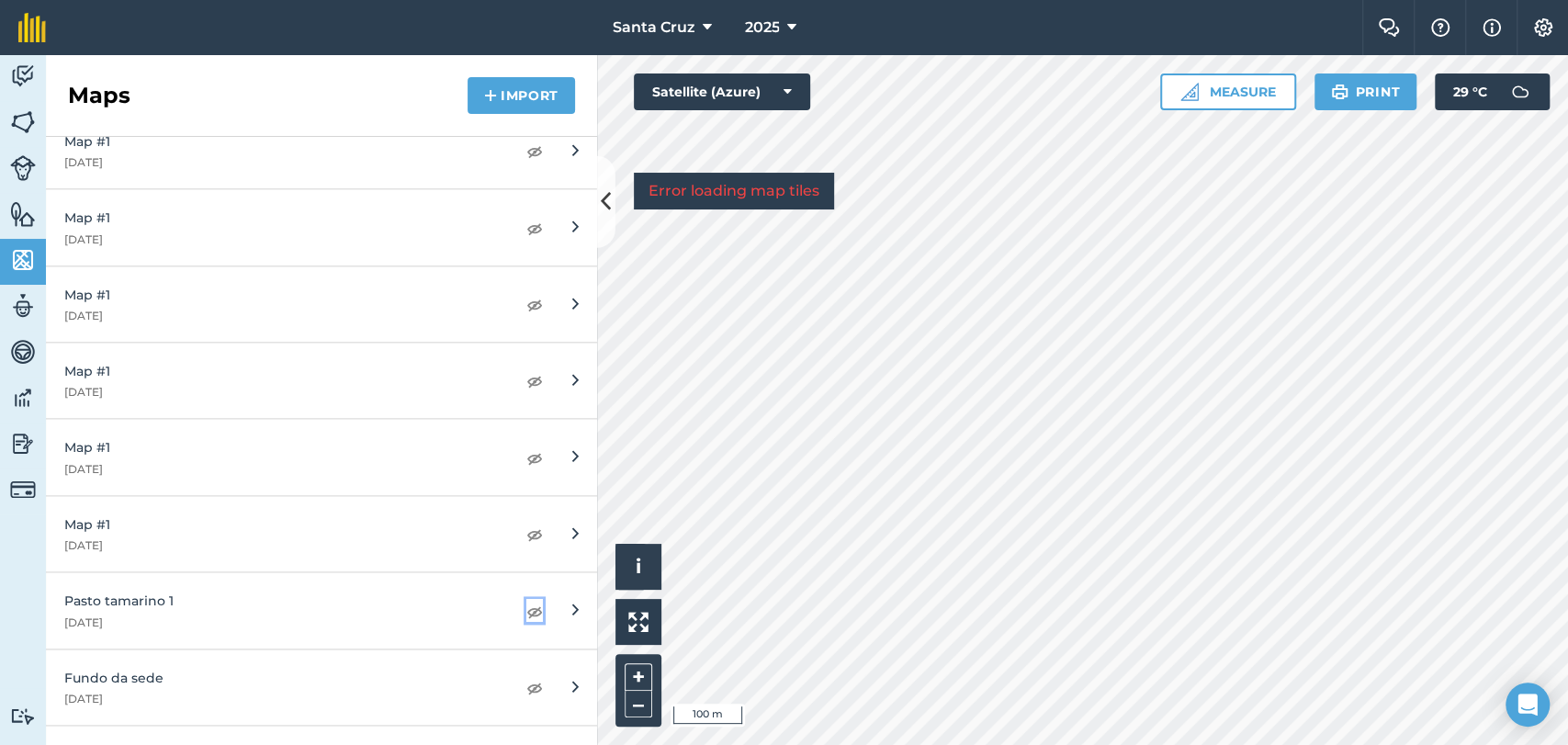
click at [526, 600] on img at bounding box center [534, 611] width 17 height 22
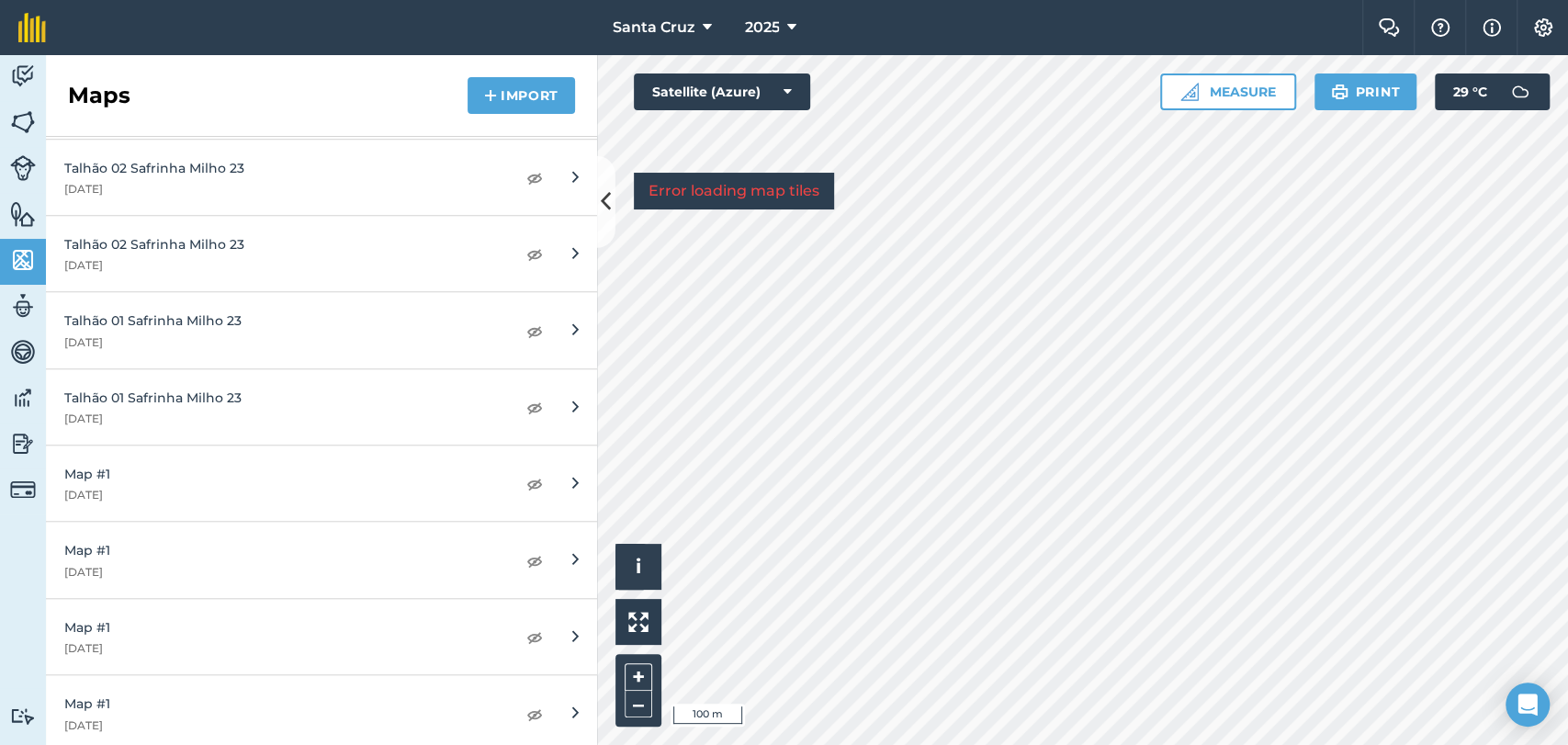
scroll to position [5717, 0]
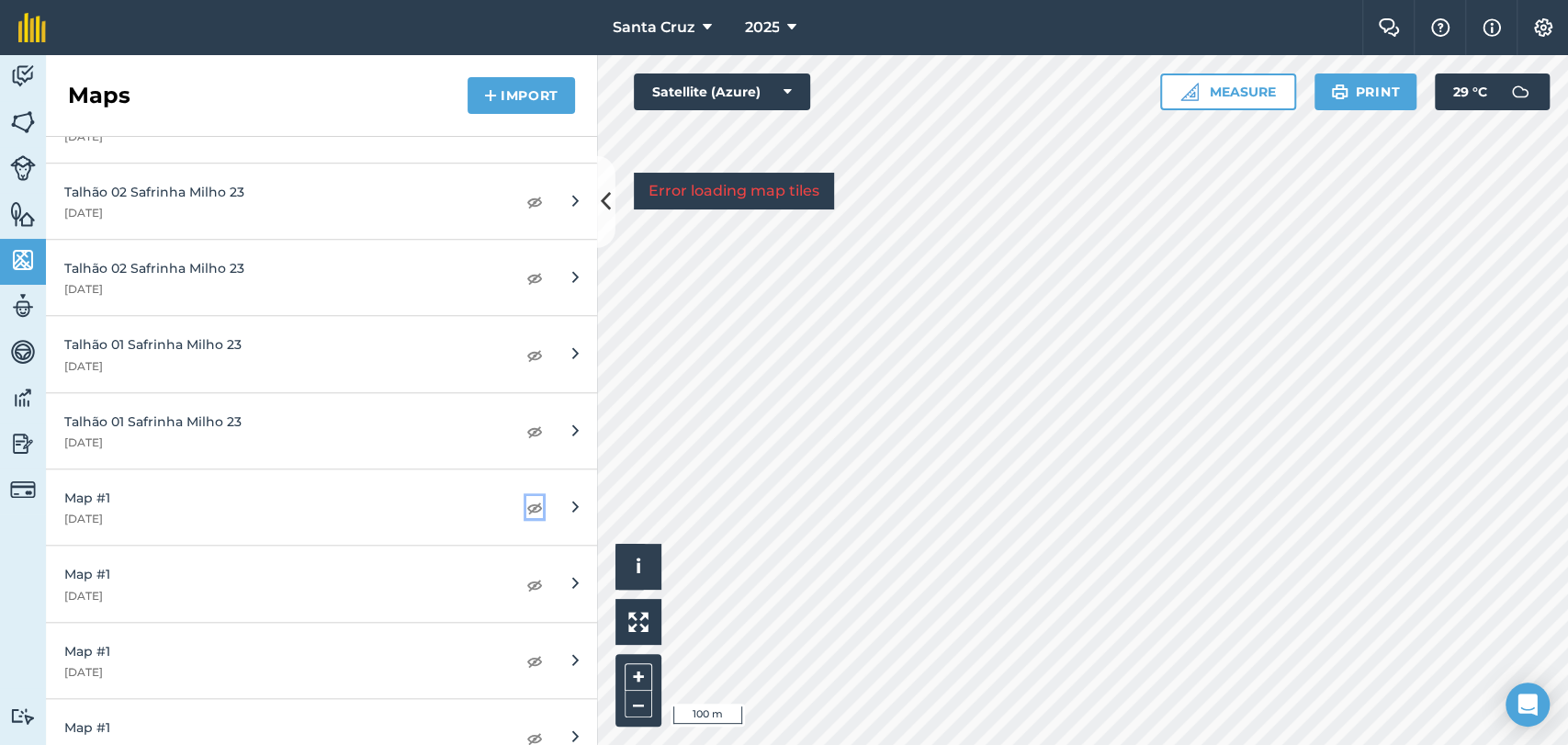
click at [526, 504] on img at bounding box center [534, 507] width 17 height 22
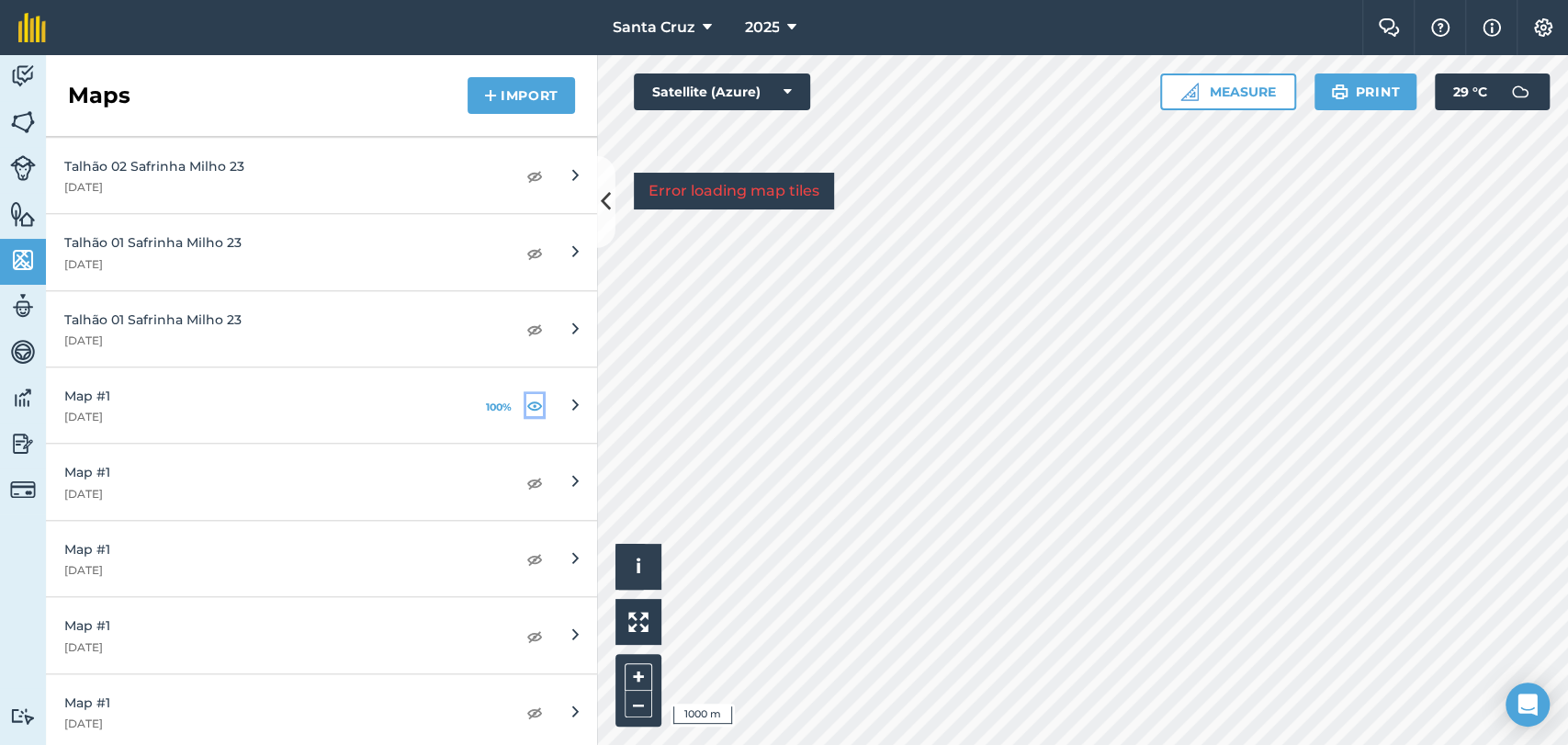
click at [526, 401] on img at bounding box center [534, 405] width 17 height 22
click at [526, 323] on img at bounding box center [534, 329] width 17 height 22
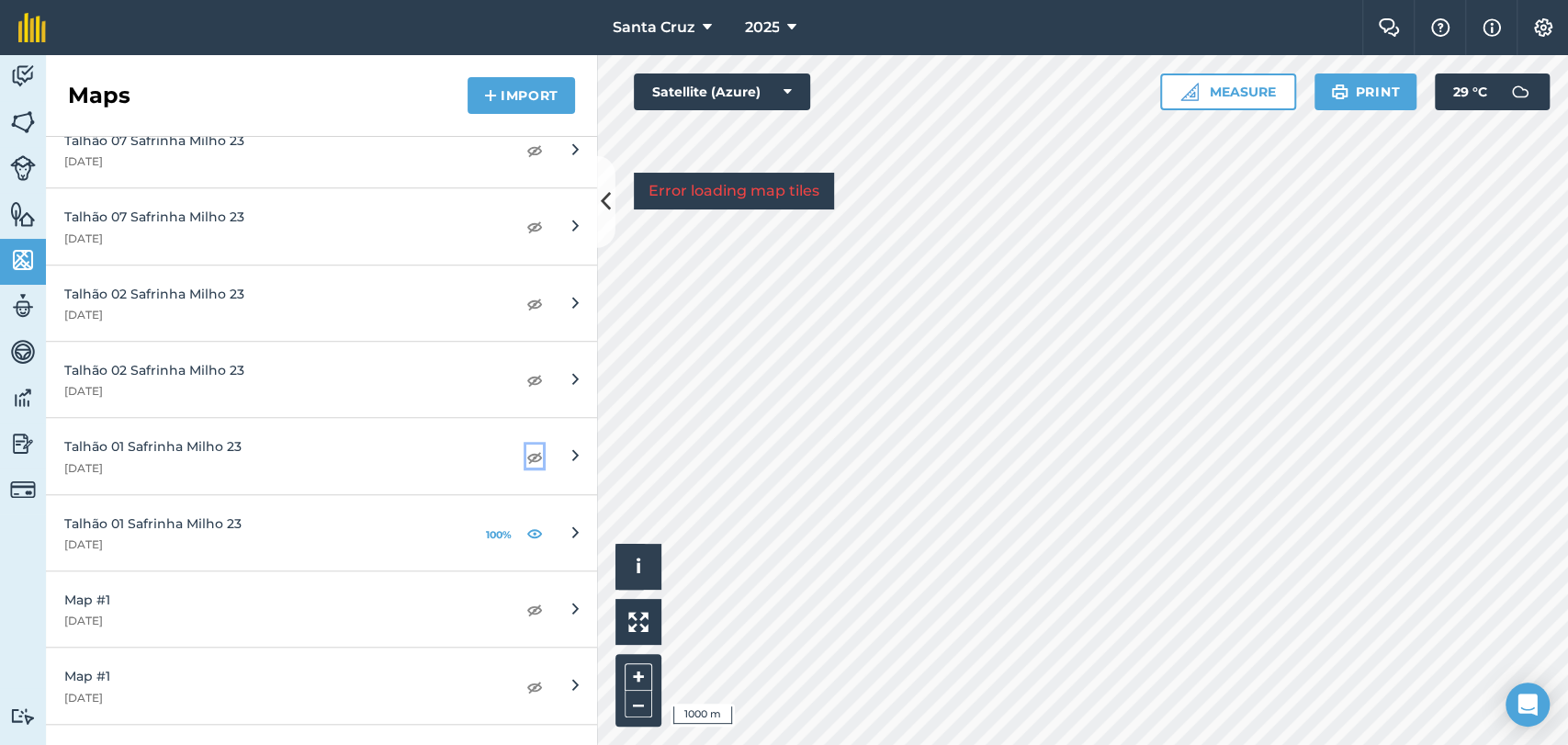
click at [526, 446] on img at bounding box center [534, 457] width 17 height 22
click at [526, 524] on img at bounding box center [534, 532] width 17 height 22
click at [526, 446] on img at bounding box center [534, 457] width 17 height 22
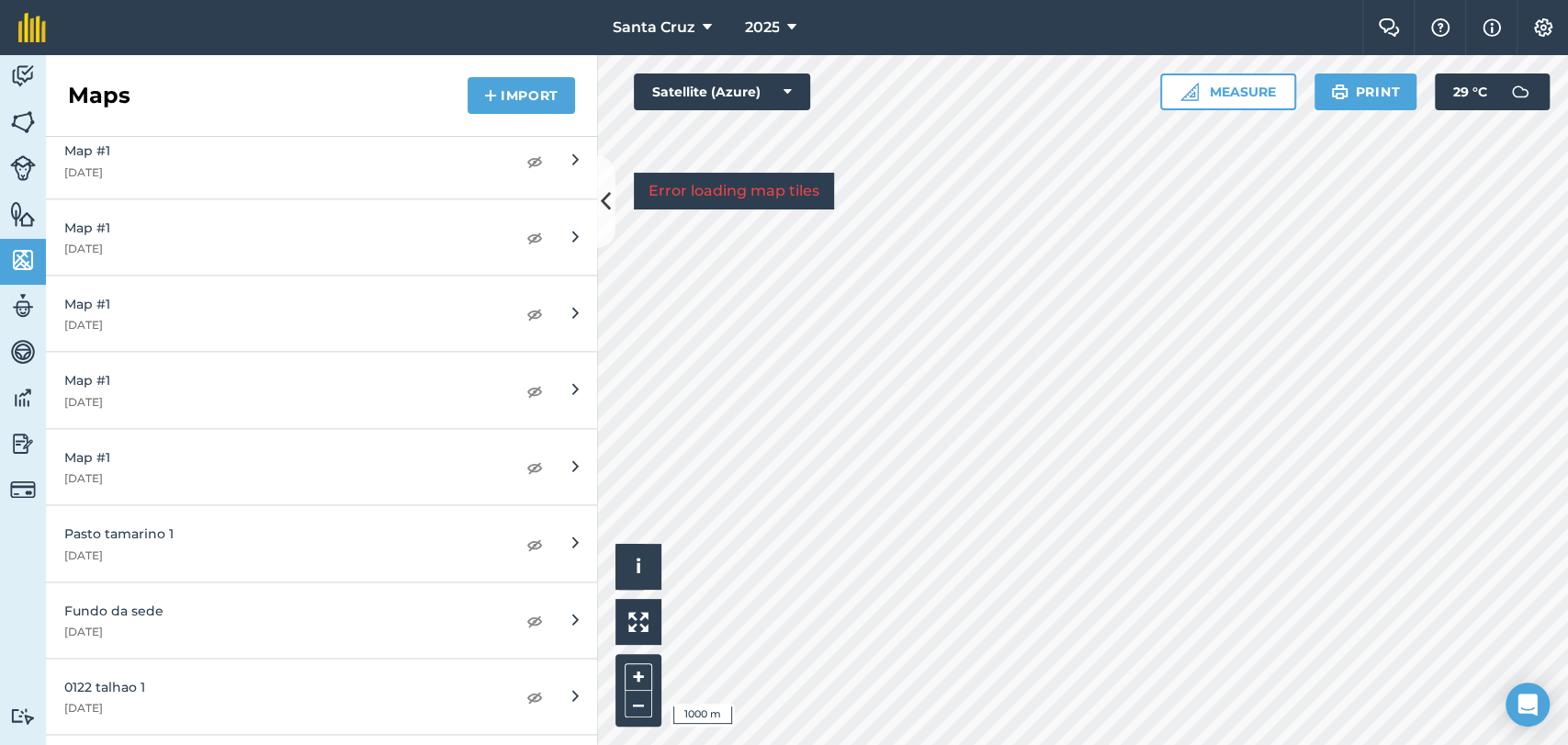
scroll to position [6329, 0]
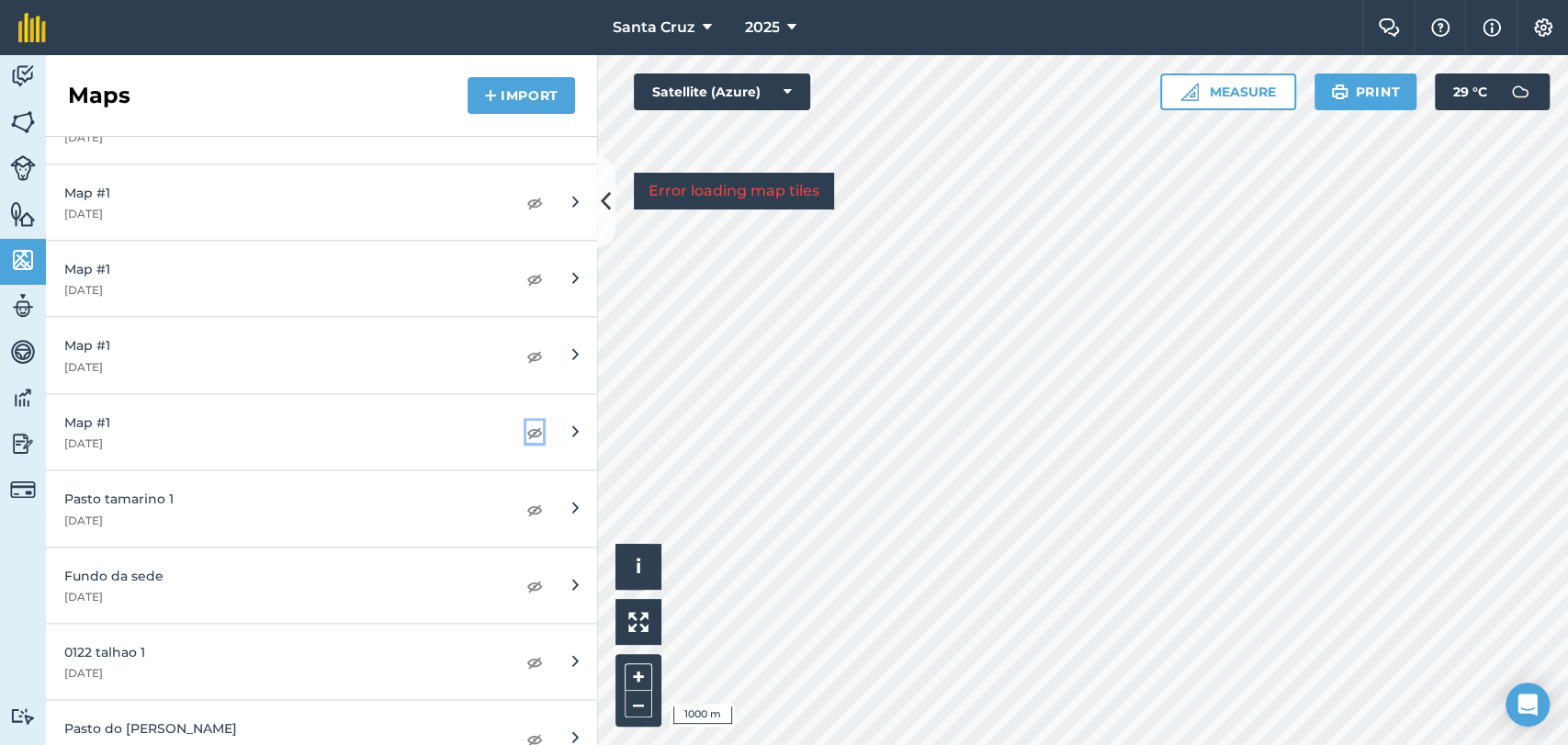
click at [526, 422] on img at bounding box center [534, 432] width 17 height 22
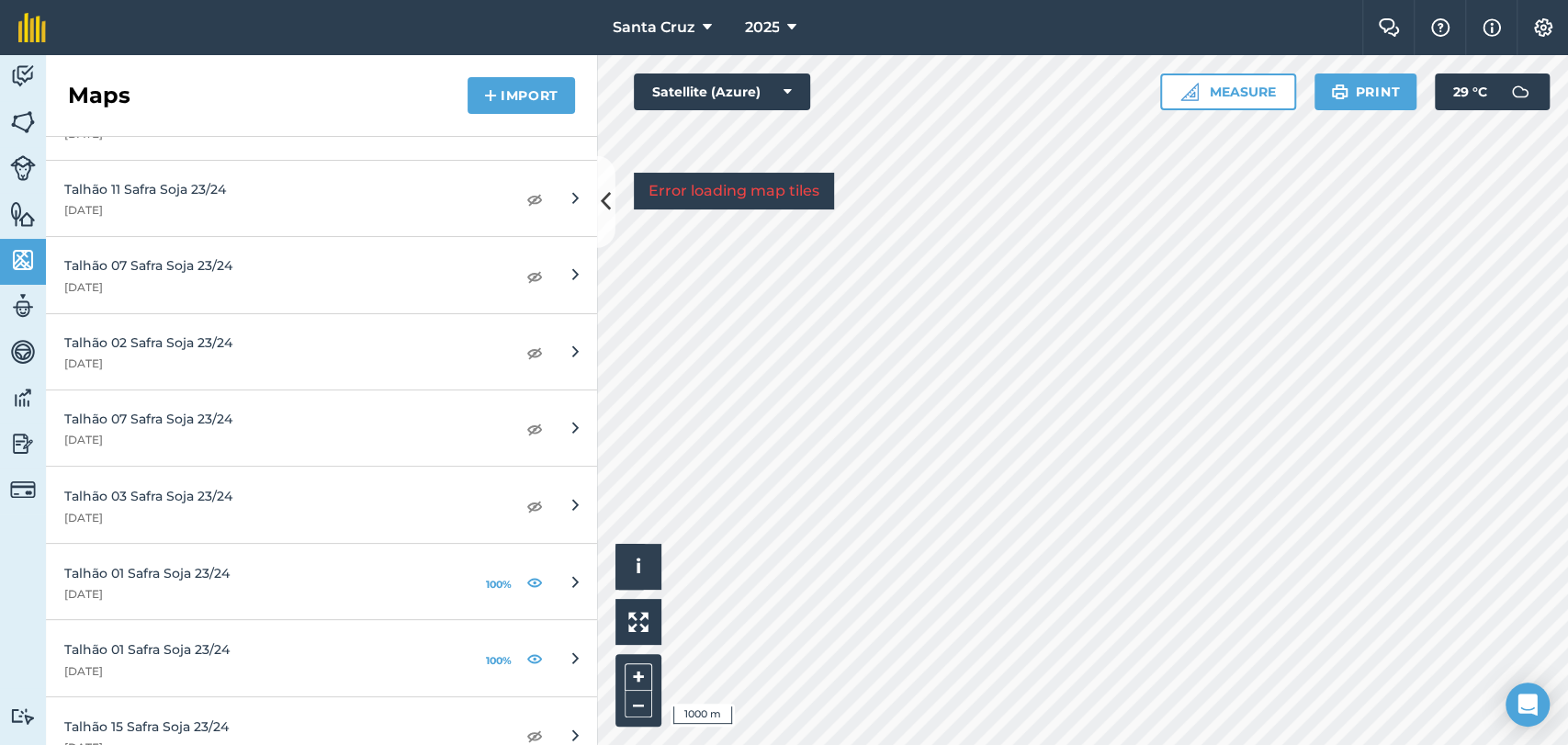
scroll to position [2450, 0]
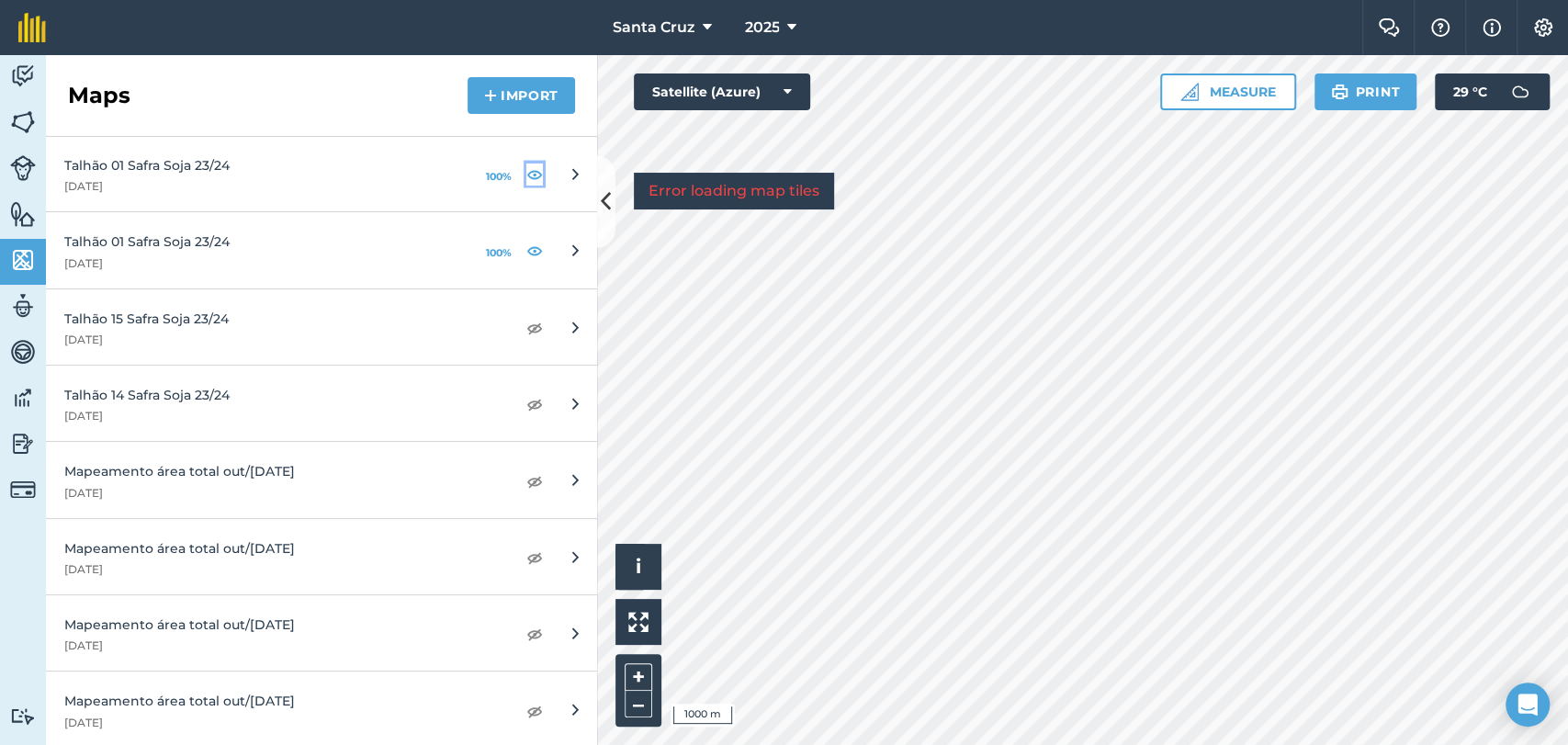
click at [526, 166] on img at bounding box center [534, 174] width 17 height 22
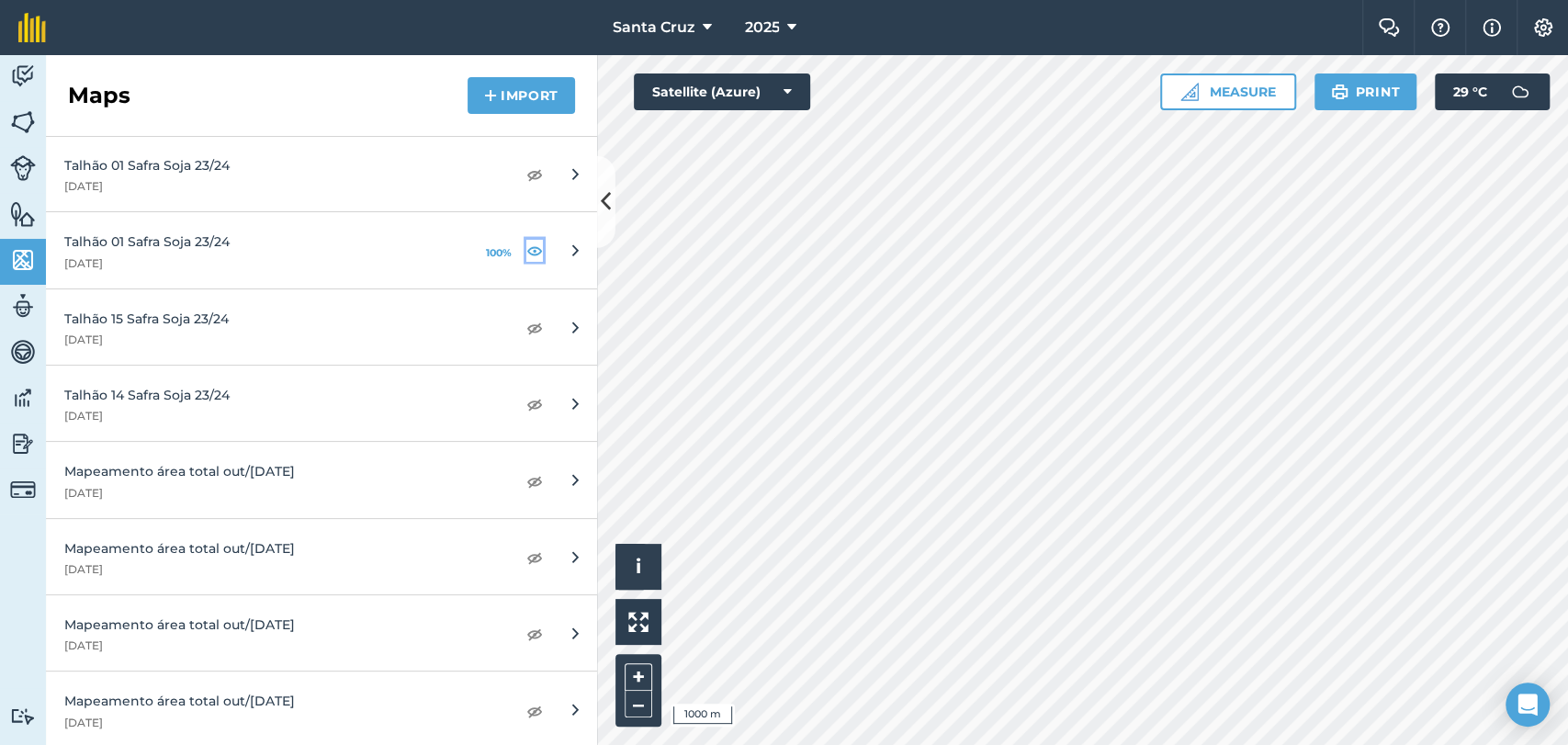
click at [526, 244] on img at bounding box center [534, 249] width 17 height 22
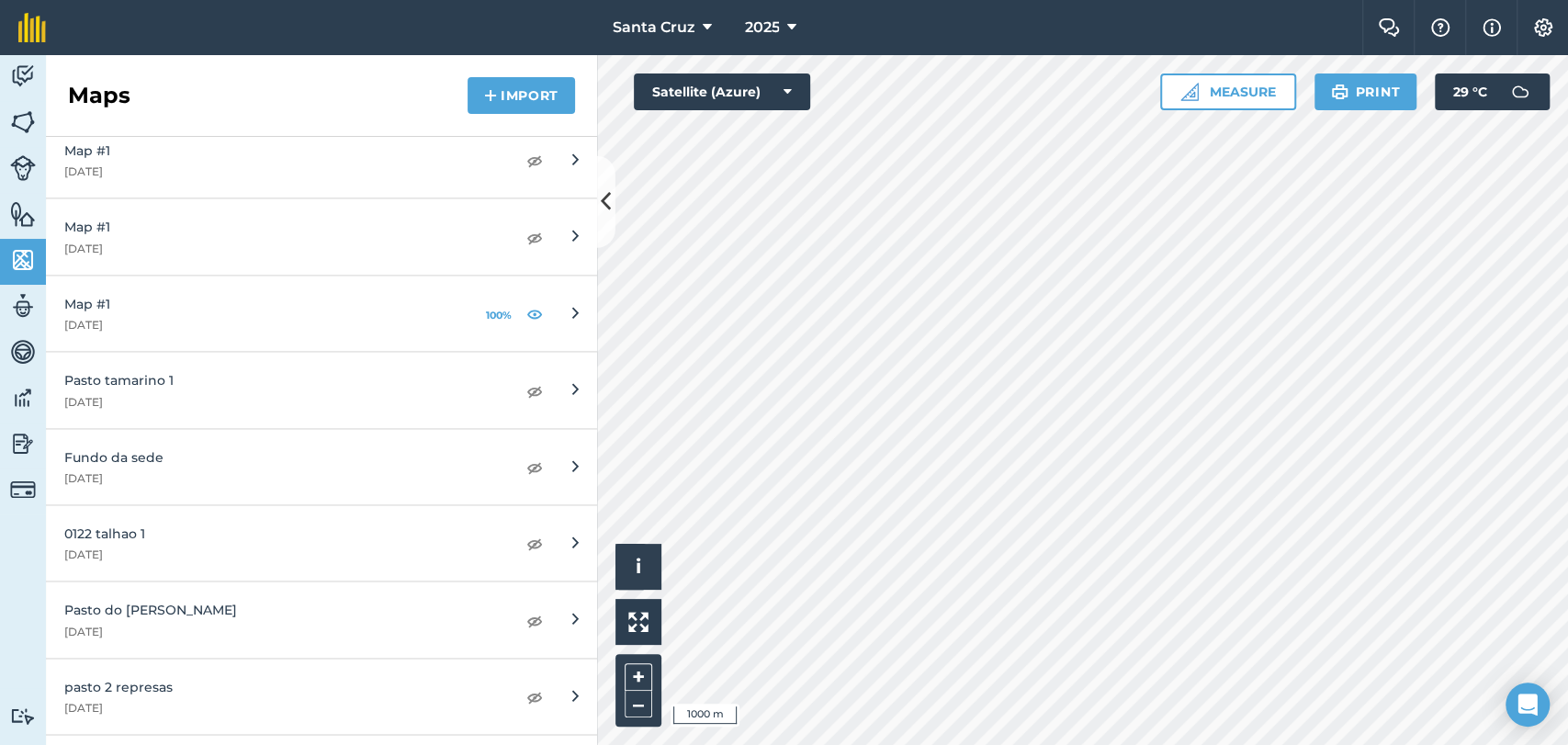
scroll to position [6226, 0]
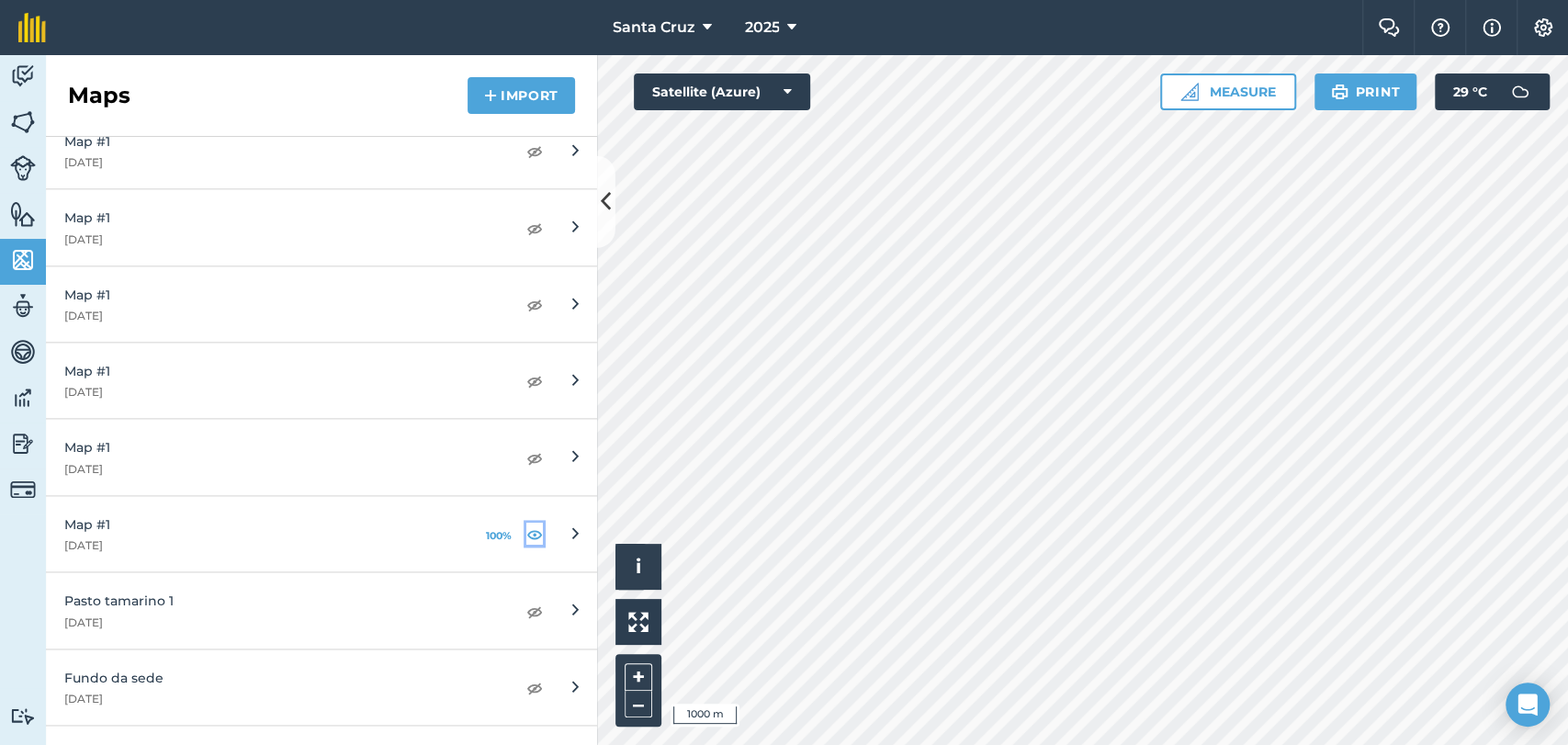
click at [526, 522] on img at bounding box center [534, 533] width 17 height 22
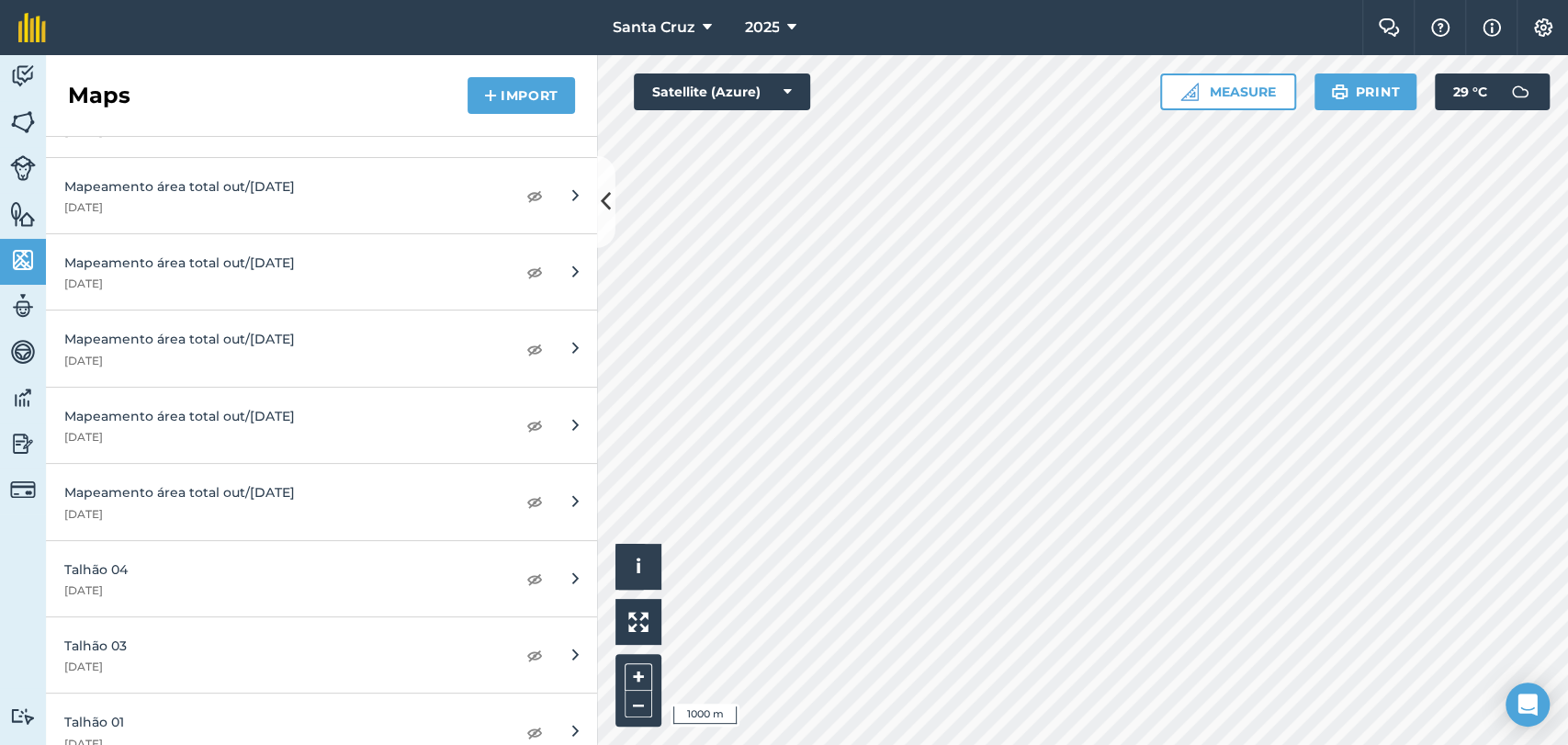
scroll to position [3572, 0]
click at [526, 350] on img at bounding box center [534, 354] width 17 height 22
click at [526, 265] on img at bounding box center [534, 276] width 17 height 22
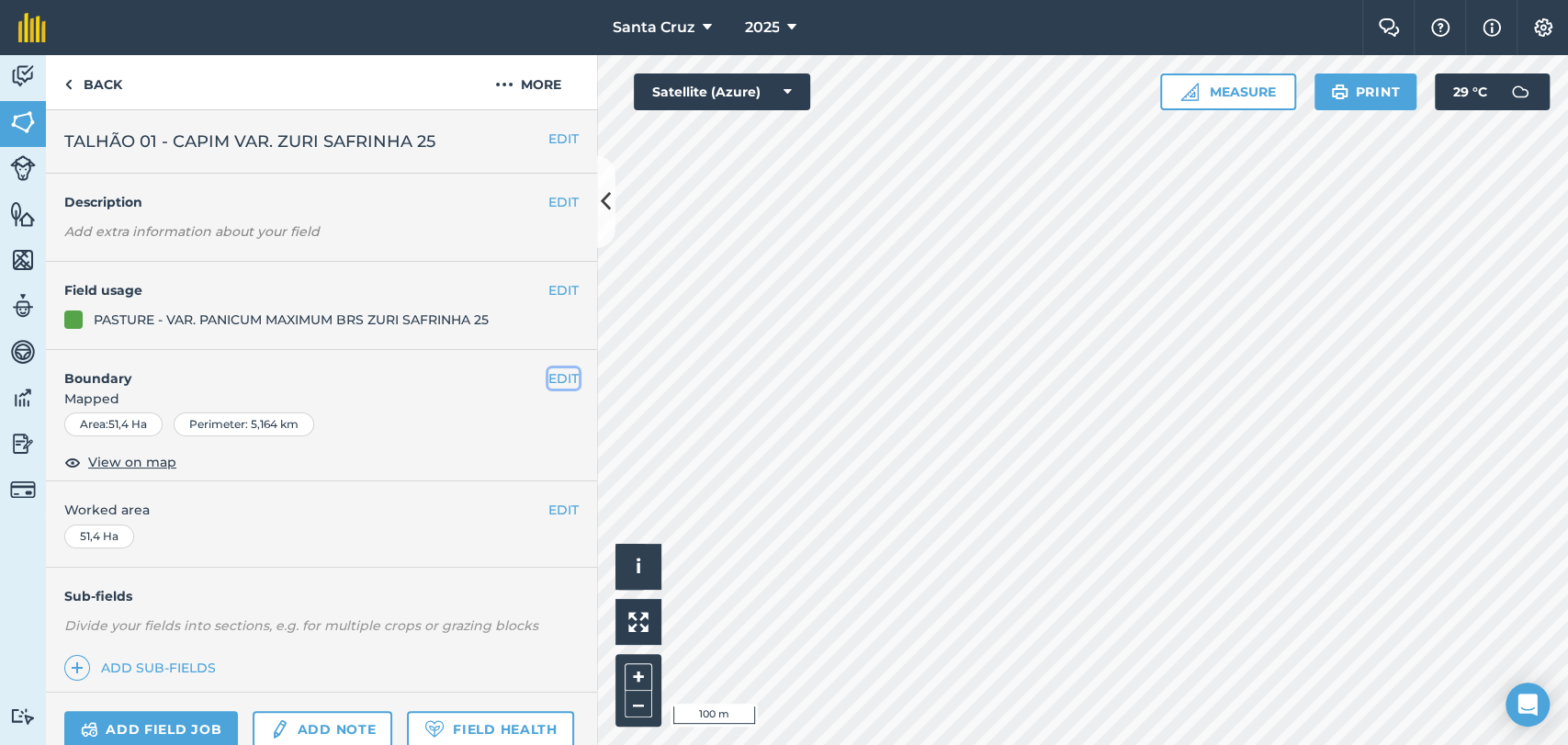
click at [551, 372] on button "EDIT" at bounding box center [563, 378] width 31 height 20
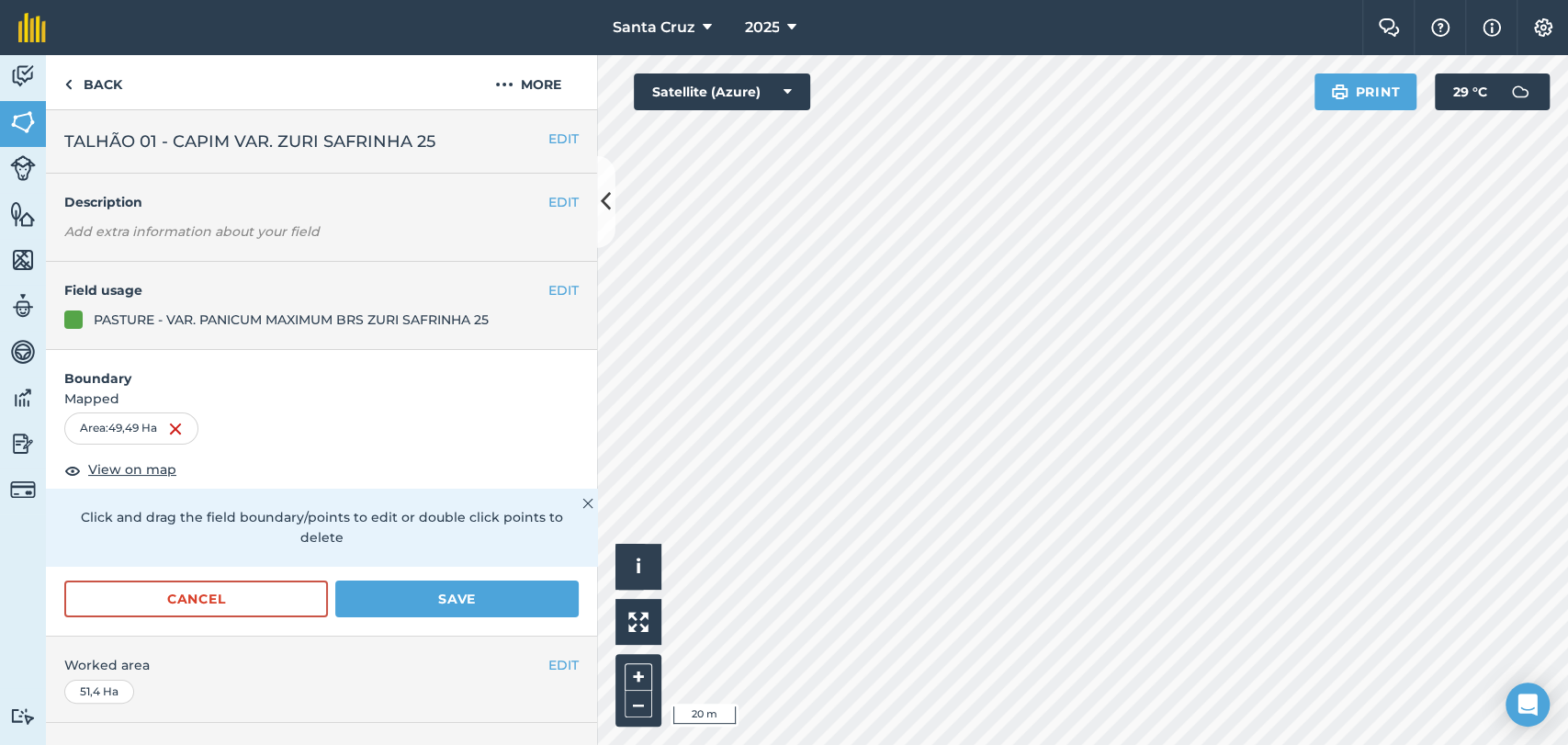
click at [578, 493] on div "Activity Fields Livestock Features Maps Team Vehicles Data Reporting Billing Tu…" at bounding box center [784, 399] width 1568 height 690
click at [423, 593] on button "Save" at bounding box center [457, 599] width 243 height 37
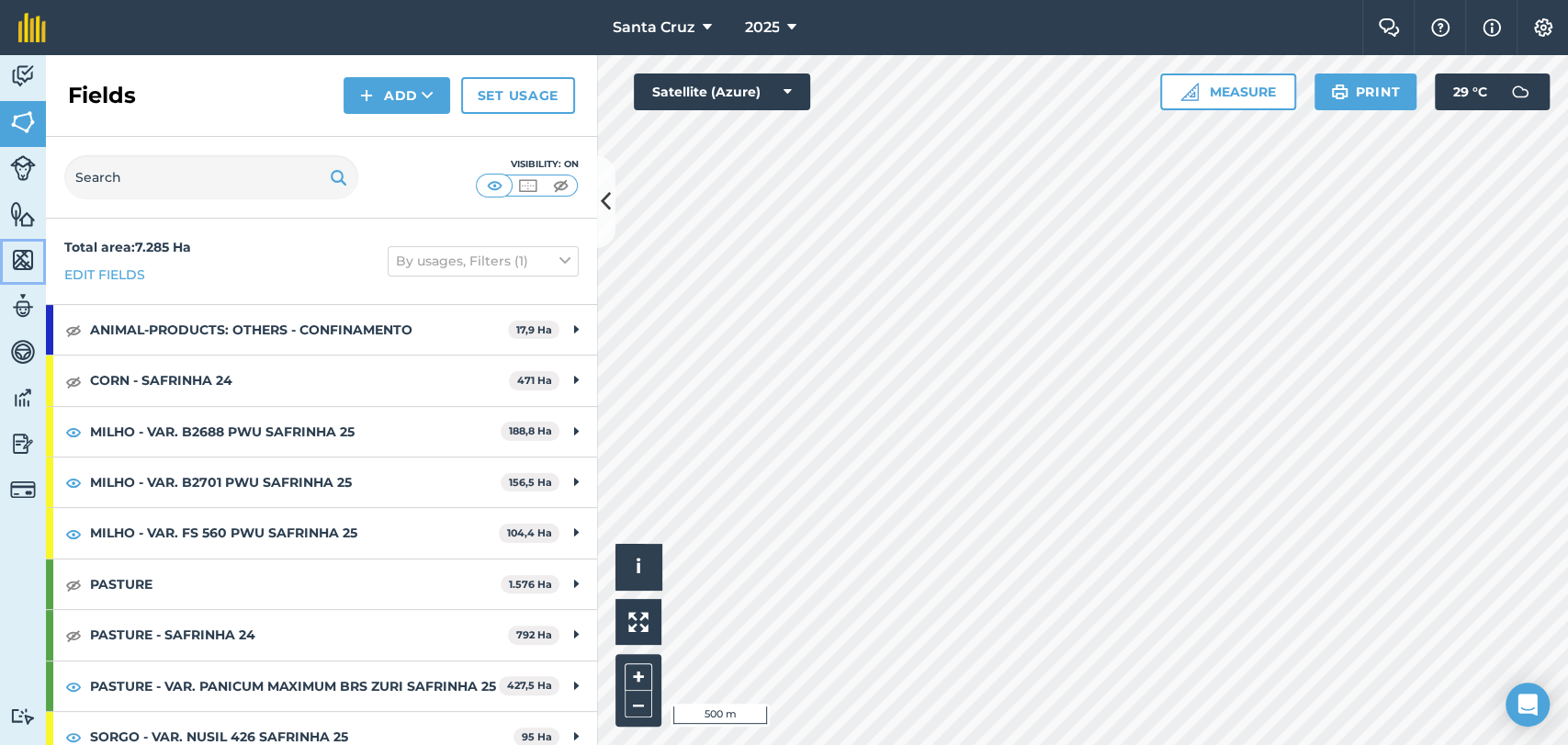
drag, startPoint x: 21, startPoint y: 258, endPoint x: 33, endPoint y: 269, distance: 16.3
click at [21, 258] on img at bounding box center [23, 260] width 26 height 28
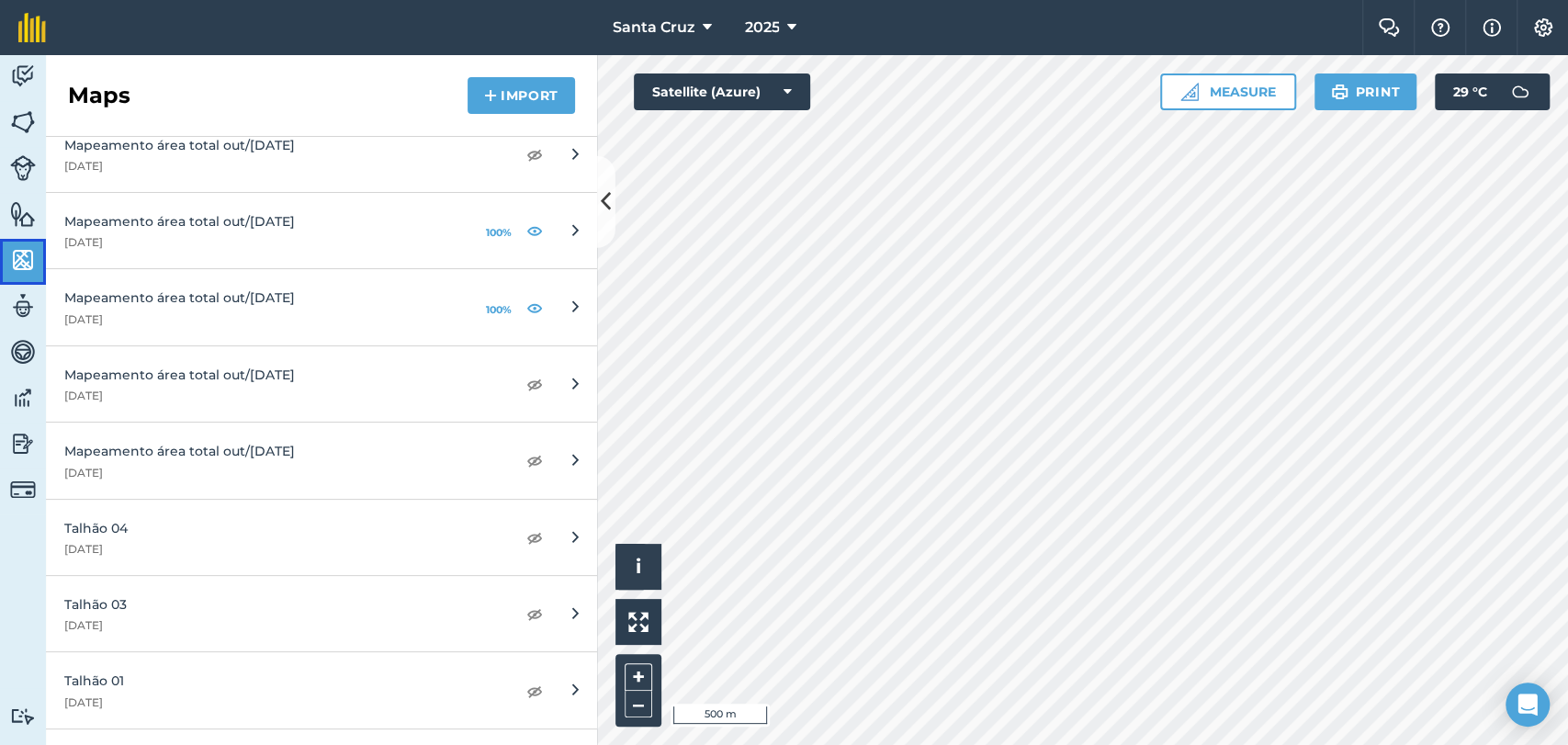
scroll to position [3470, 0]
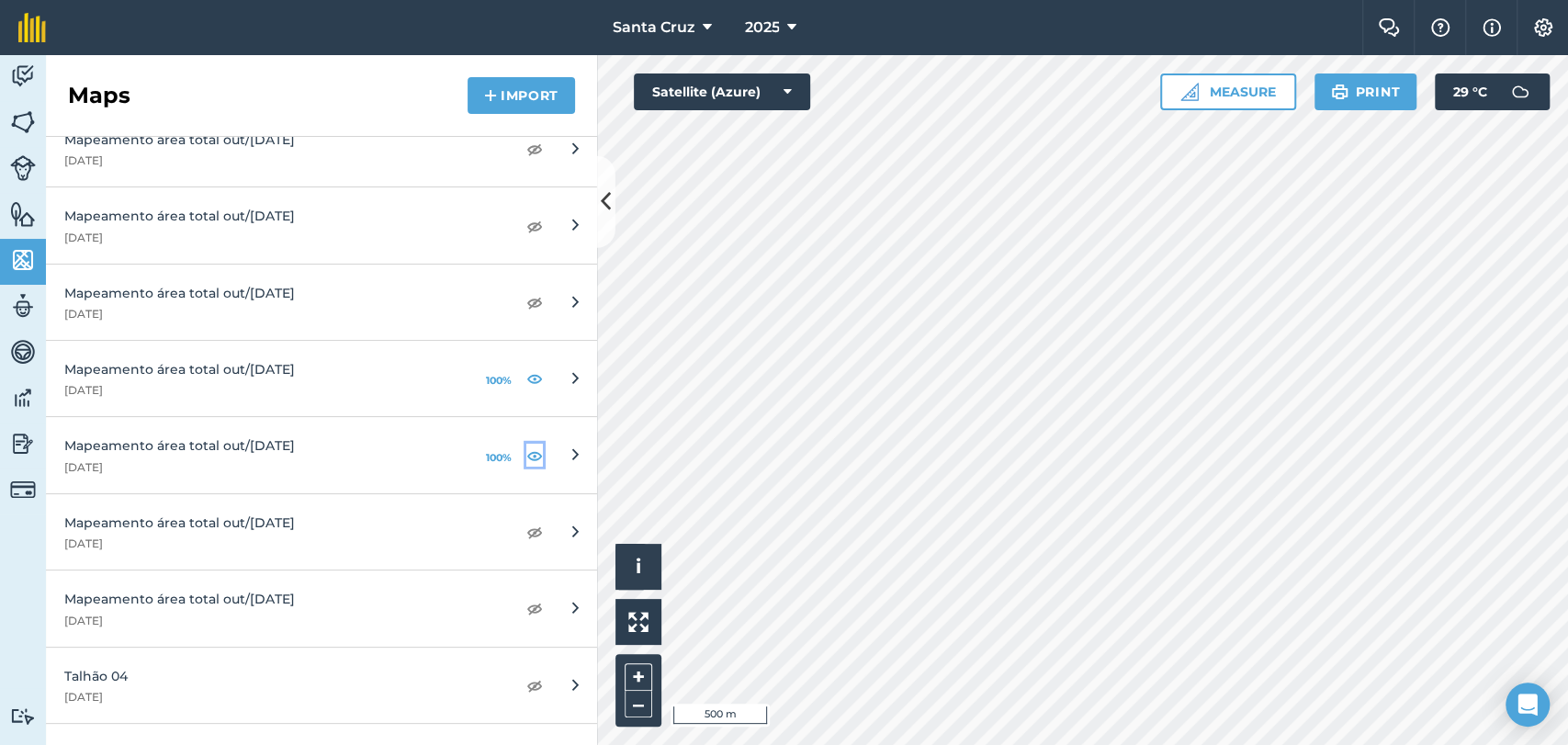
click at [526, 450] on img at bounding box center [534, 456] width 17 height 22
click at [526, 371] on img at bounding box center [534, 378] width 17 height 22
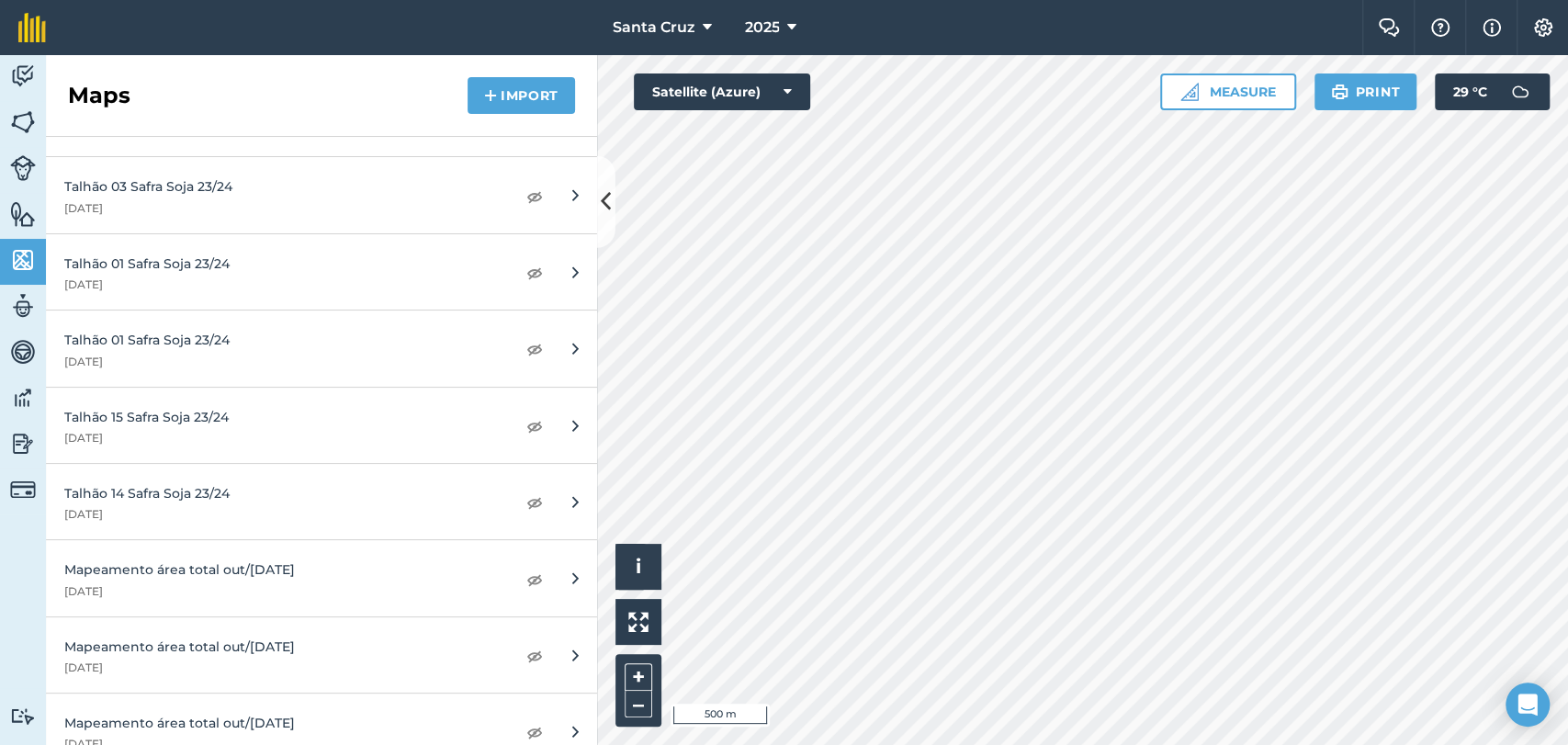
scroll to position [2347, 0]
click at [526, 347] on img at bounding box center [534, 352] width 17 height 22
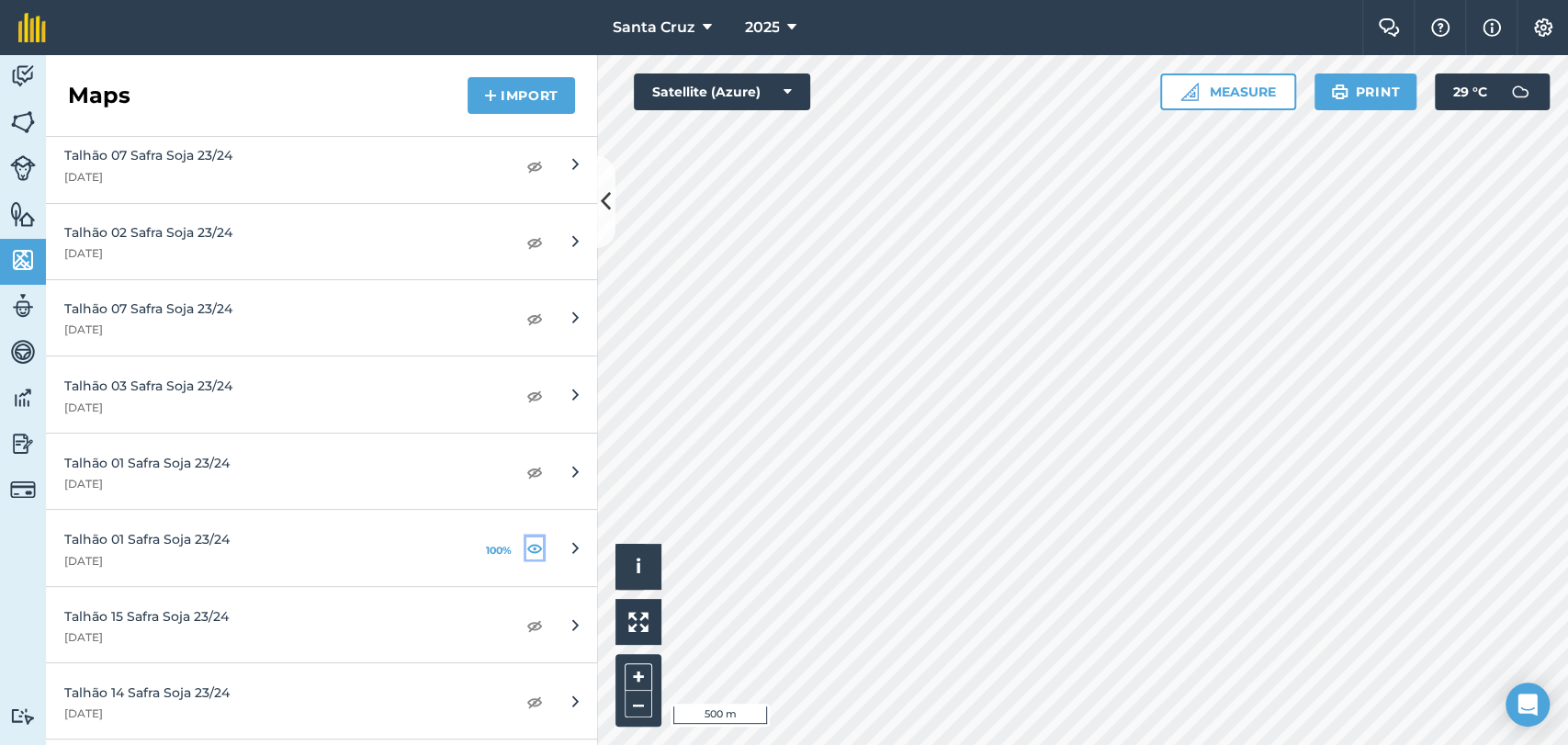
scroll to position [2144, 0]
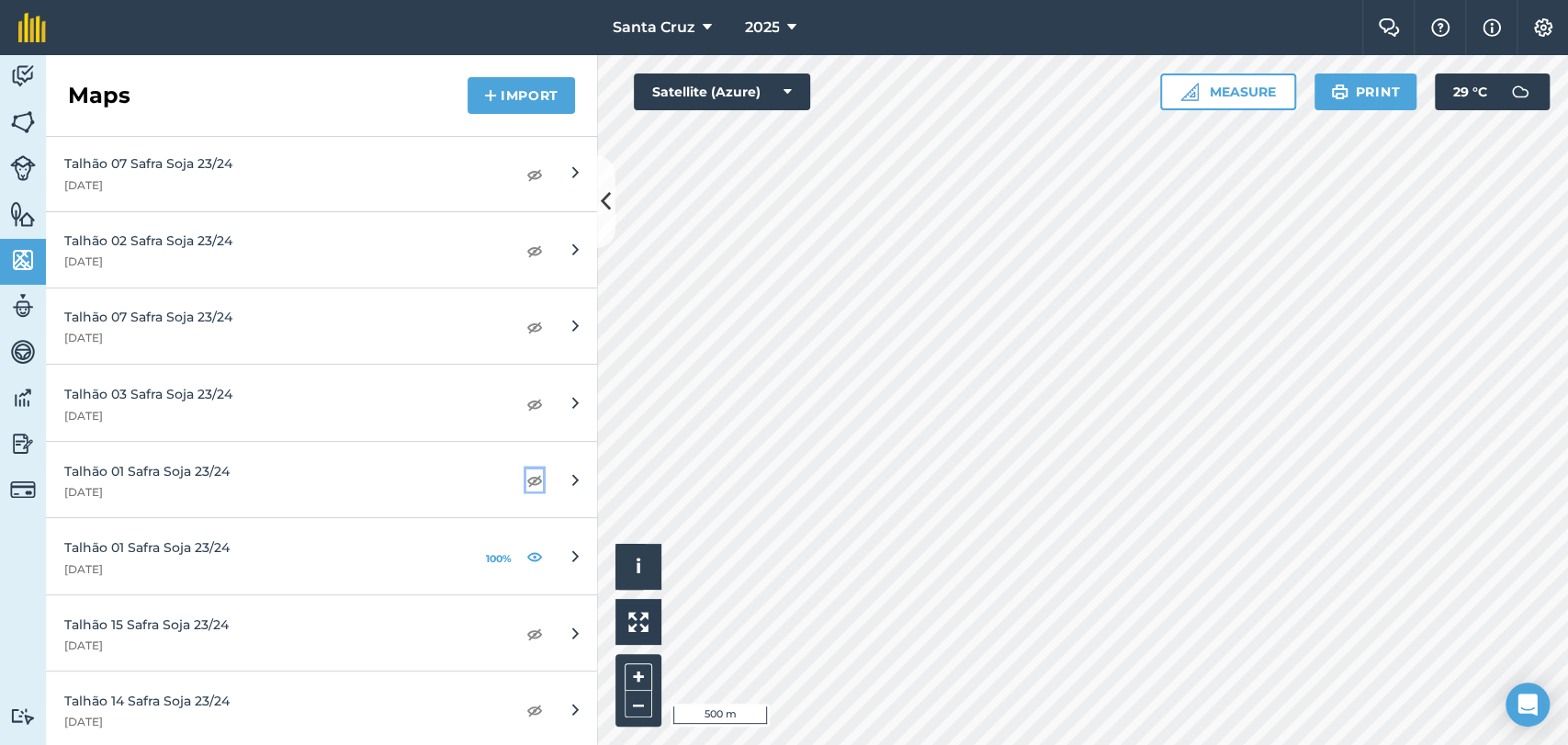
click at [526, 480] on img at bounding box center [534, 480] width 17 height 22
click at [526, 558] on img at bounding box center [534, 555] width 17 height 22
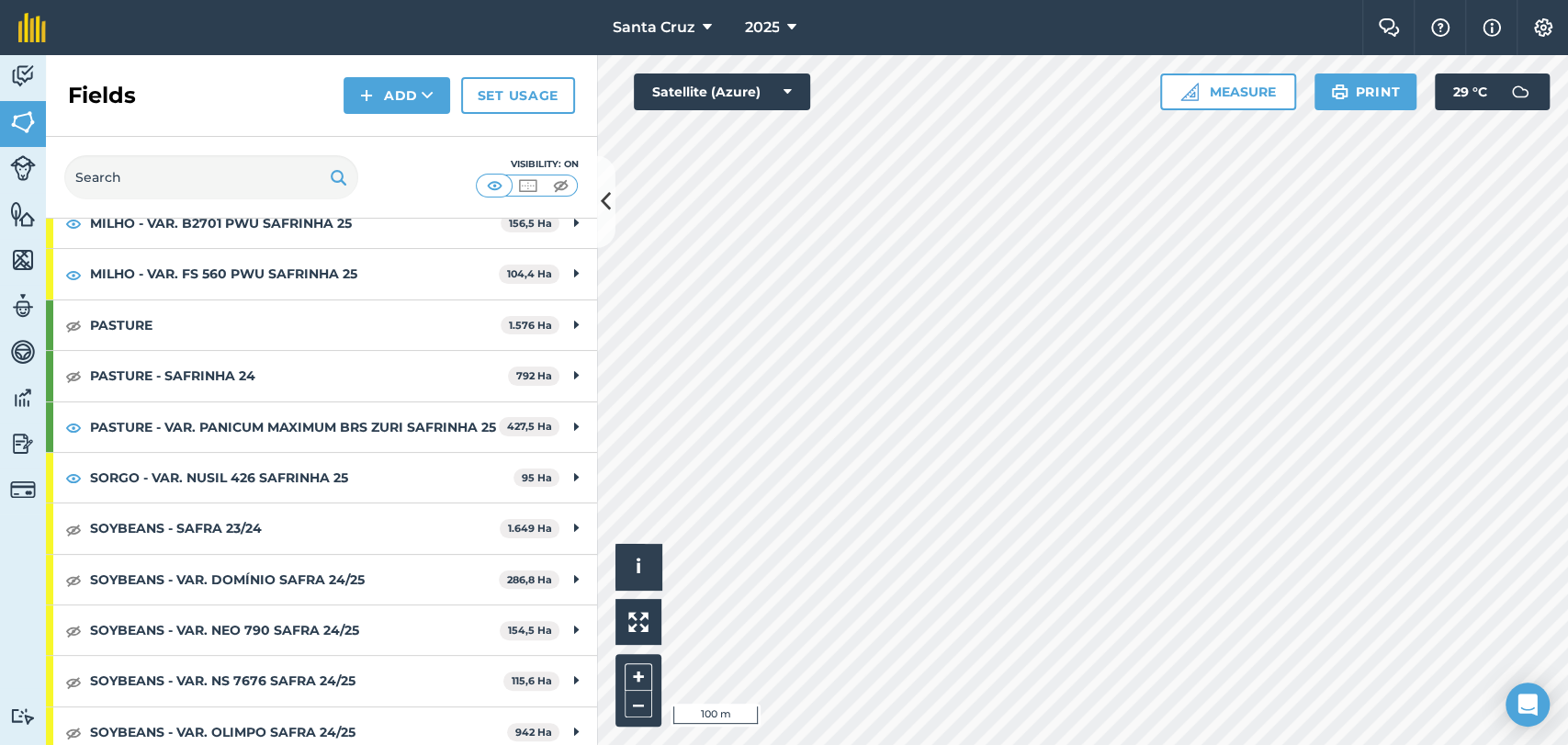
scroll to position [391, 0]
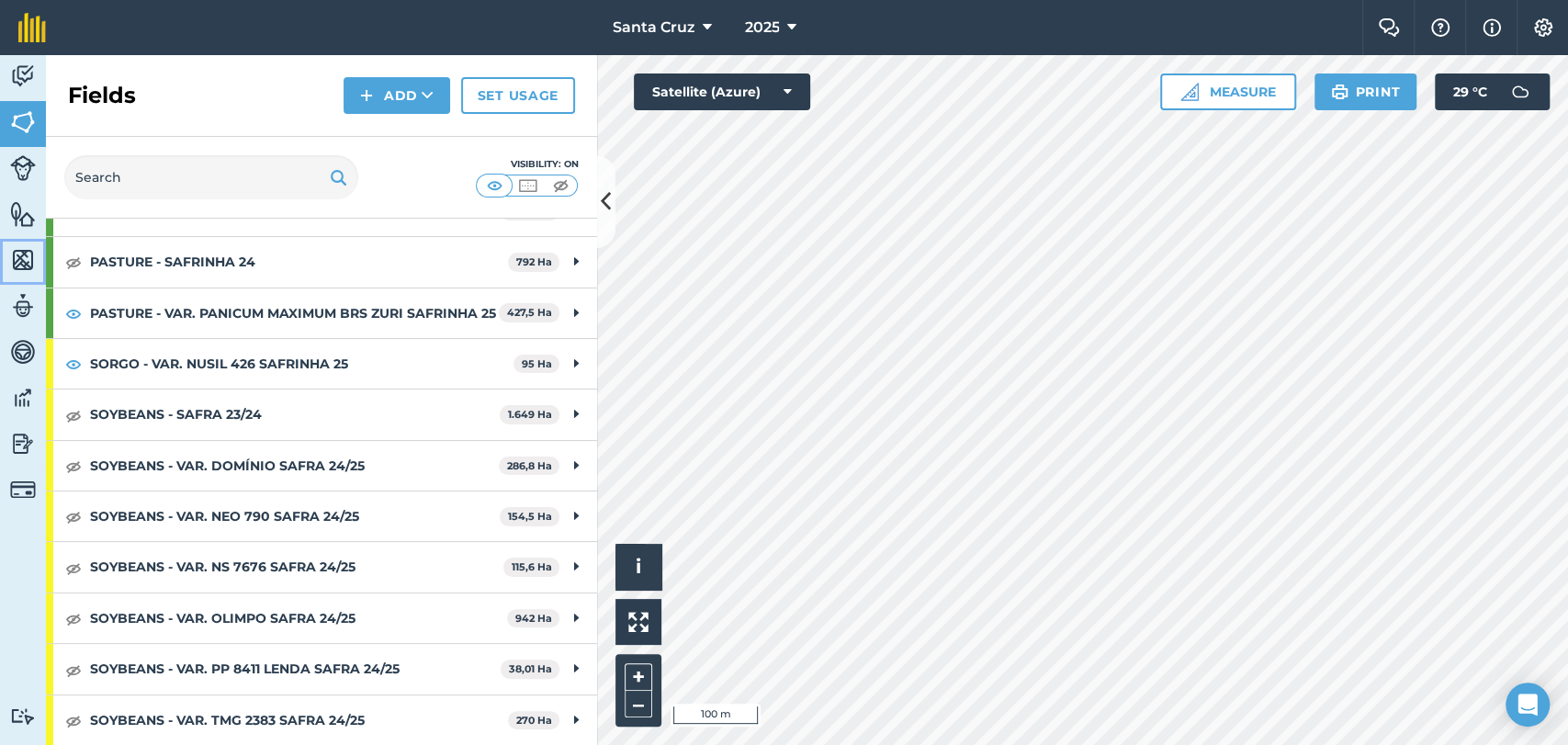
drag, startPoint x: 30, startPoint y: 257, endPoint x: 39, endPoint y: 260, distance: 9.5
click at [30, 256] on img at bounding box center [23, 260] width 26 height 28
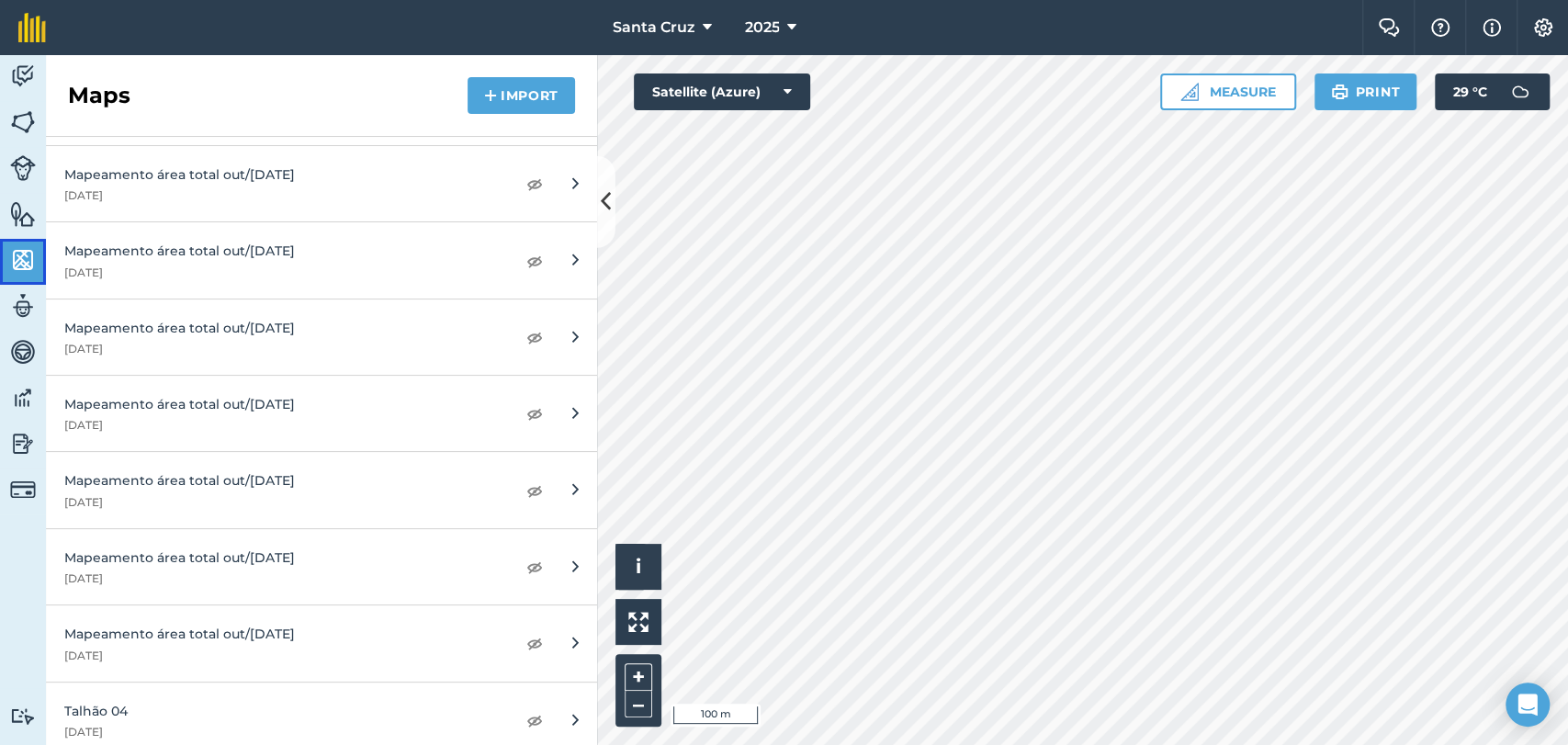
scroll to position [3470, 0]
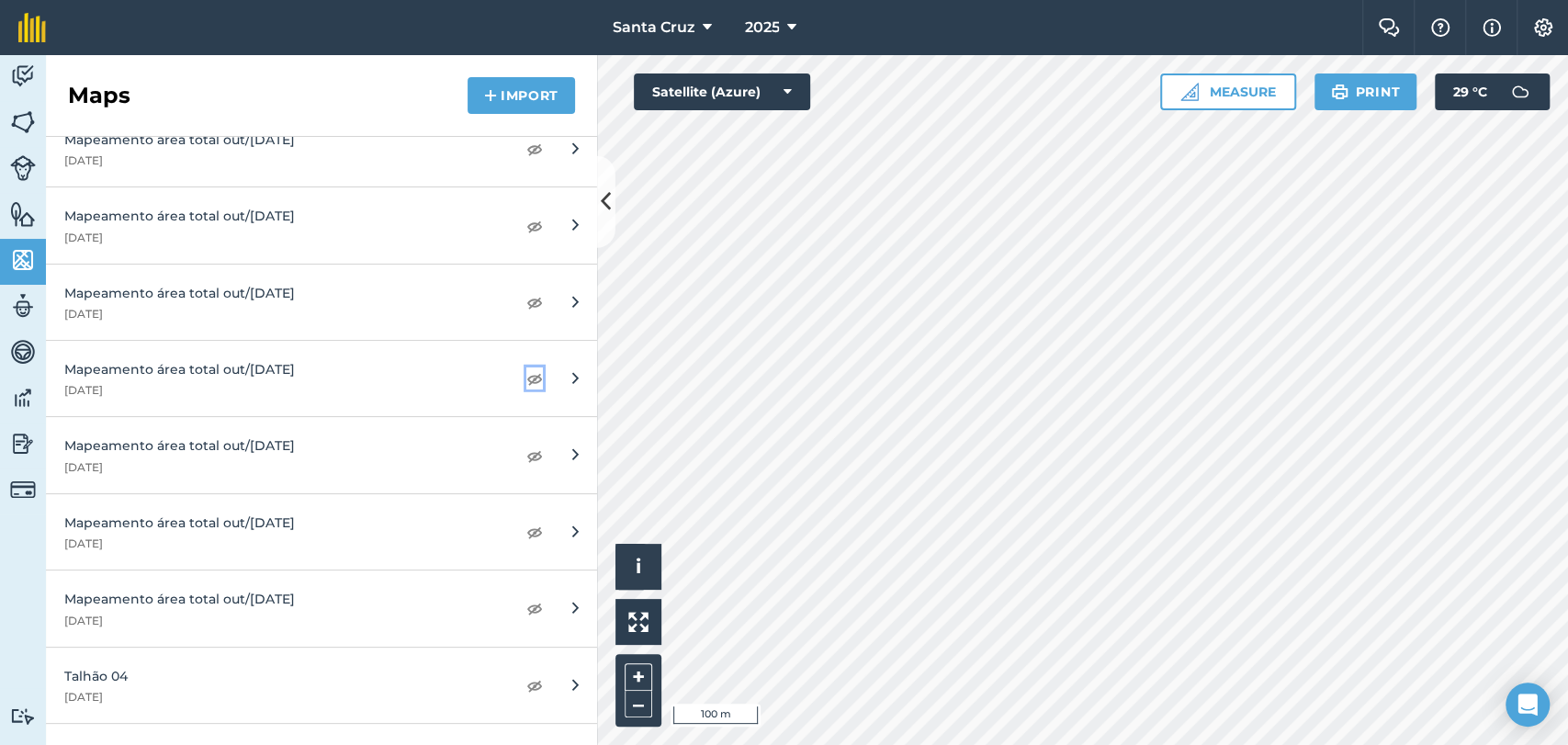
click at [526, 373] on img at bounding box center [534, 378] width 17 height 22
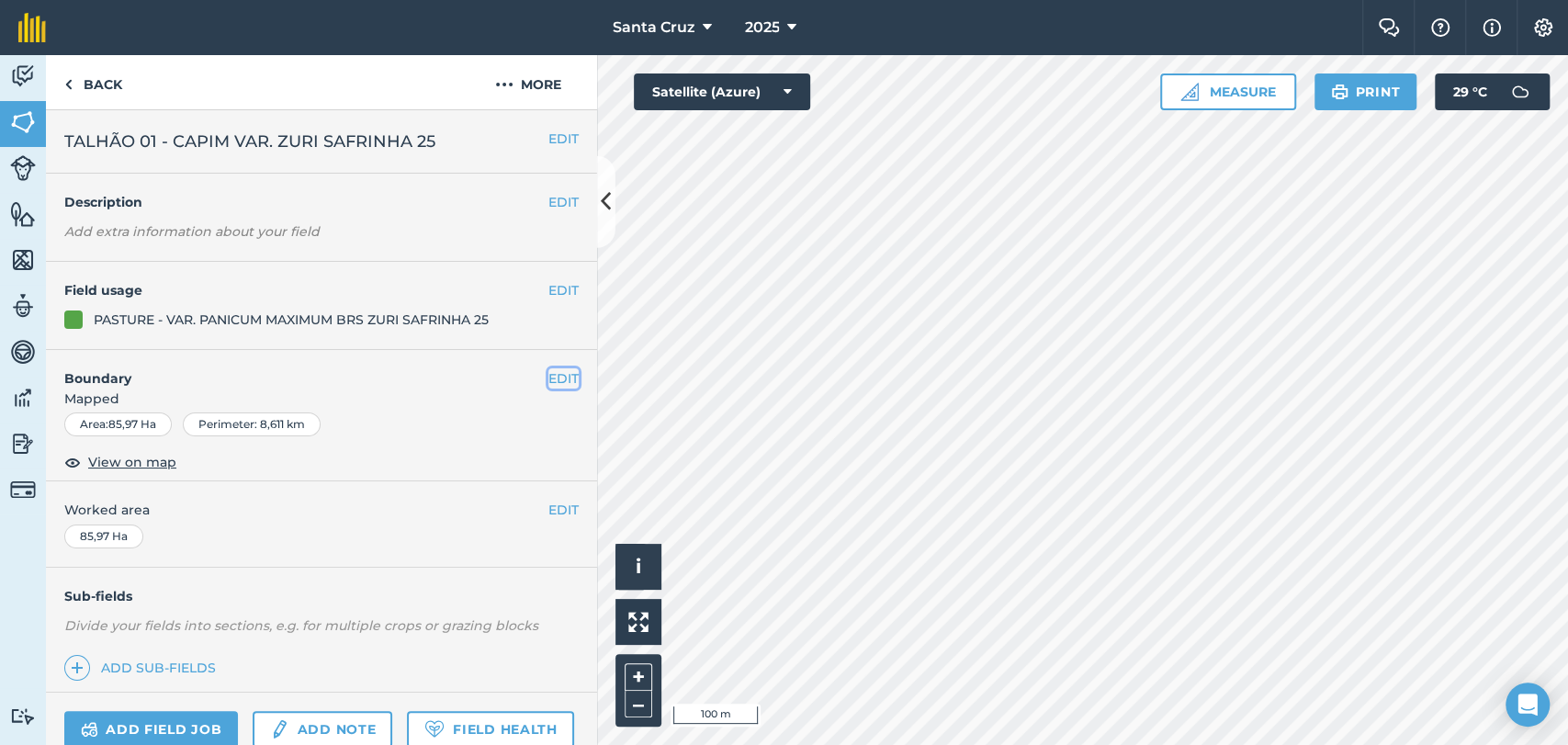
click at [551, 381] on button "EDIT" at bounding box center [563, 378] width 31 height 20
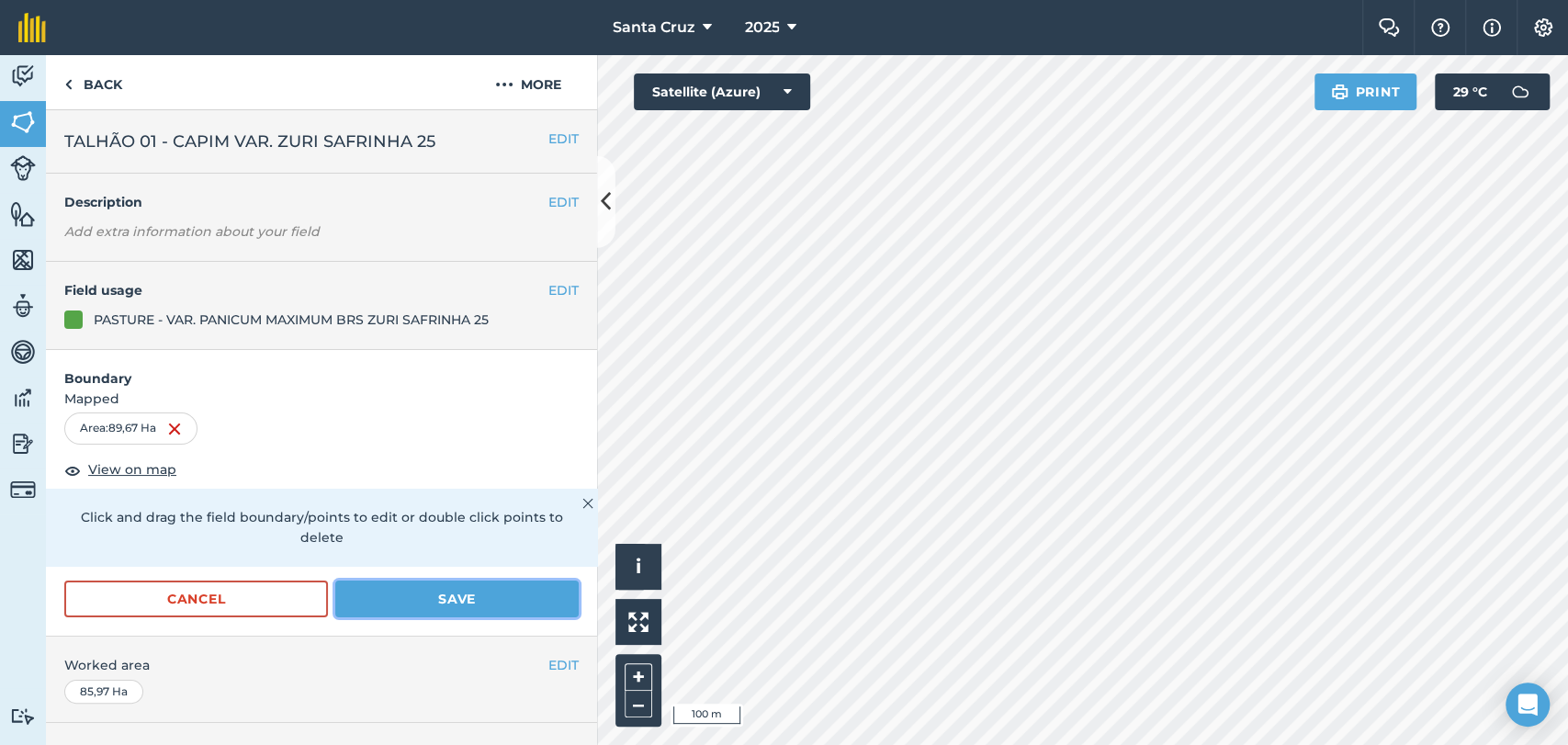
click at [348, 597] on button "Save" at bounding box center [457, 599] width 243 height 37
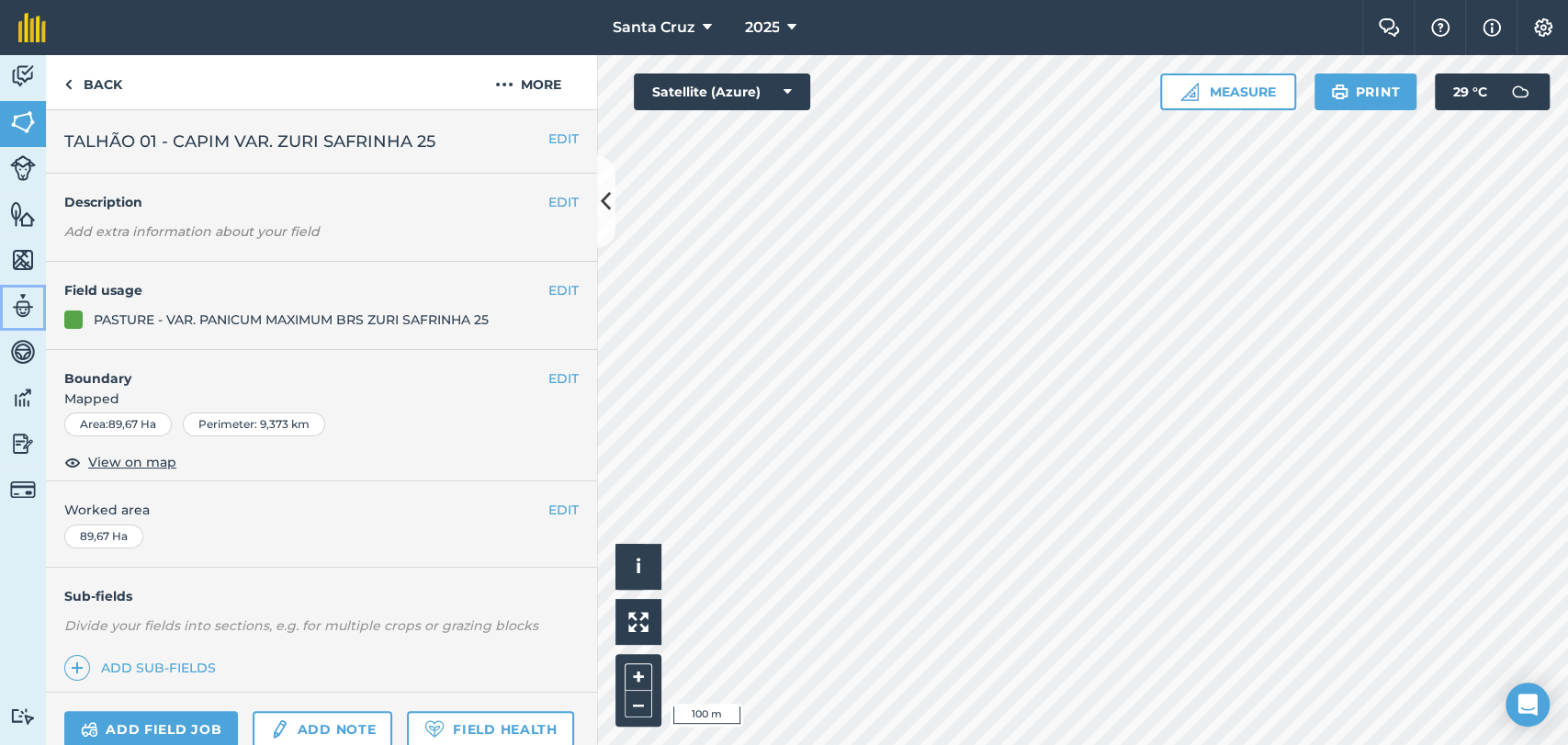
click at [27, 305] on img at bounding box center [23, 306] width 26 height 28
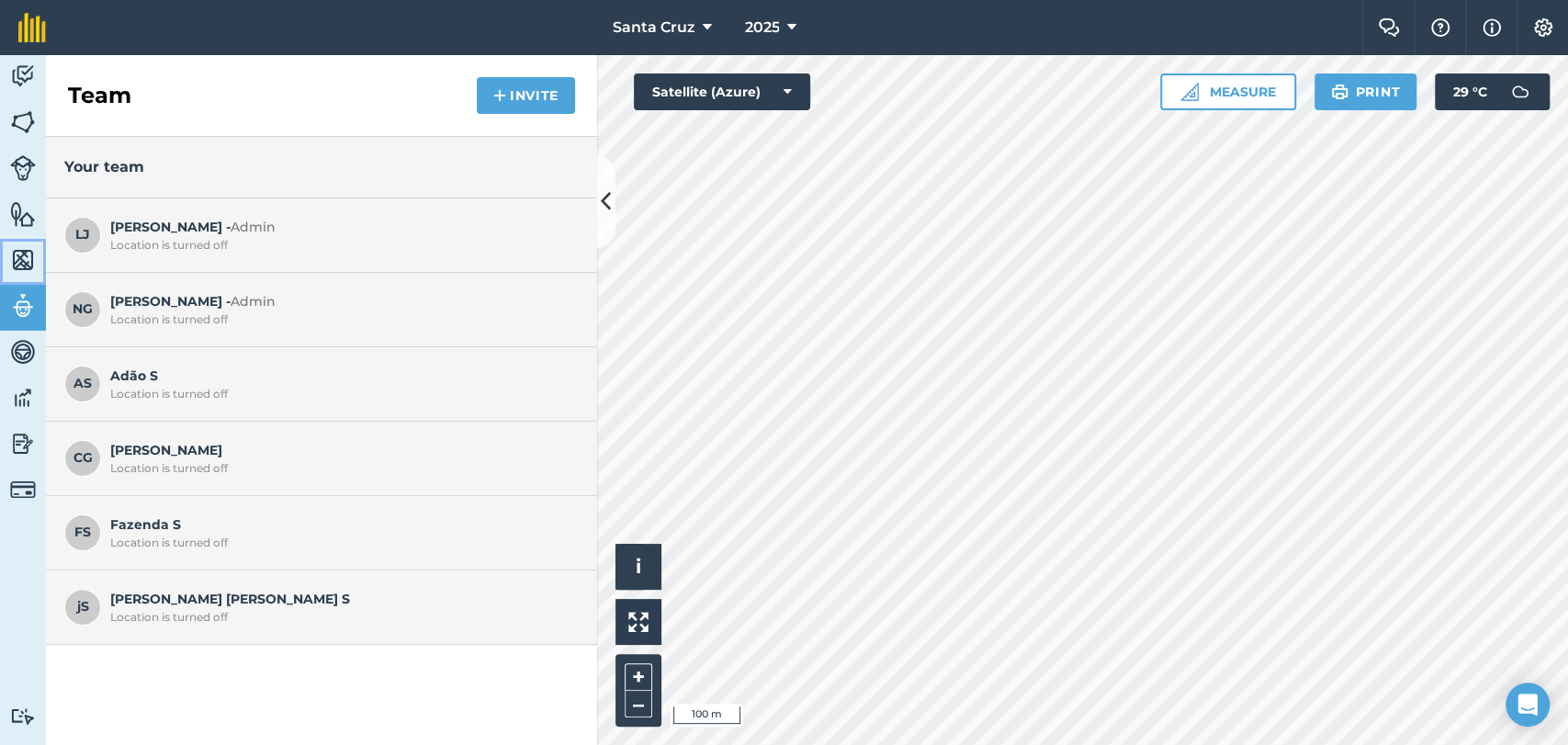
click at [21, 266] on img at bounding box center [23, 260] width 26 height 28
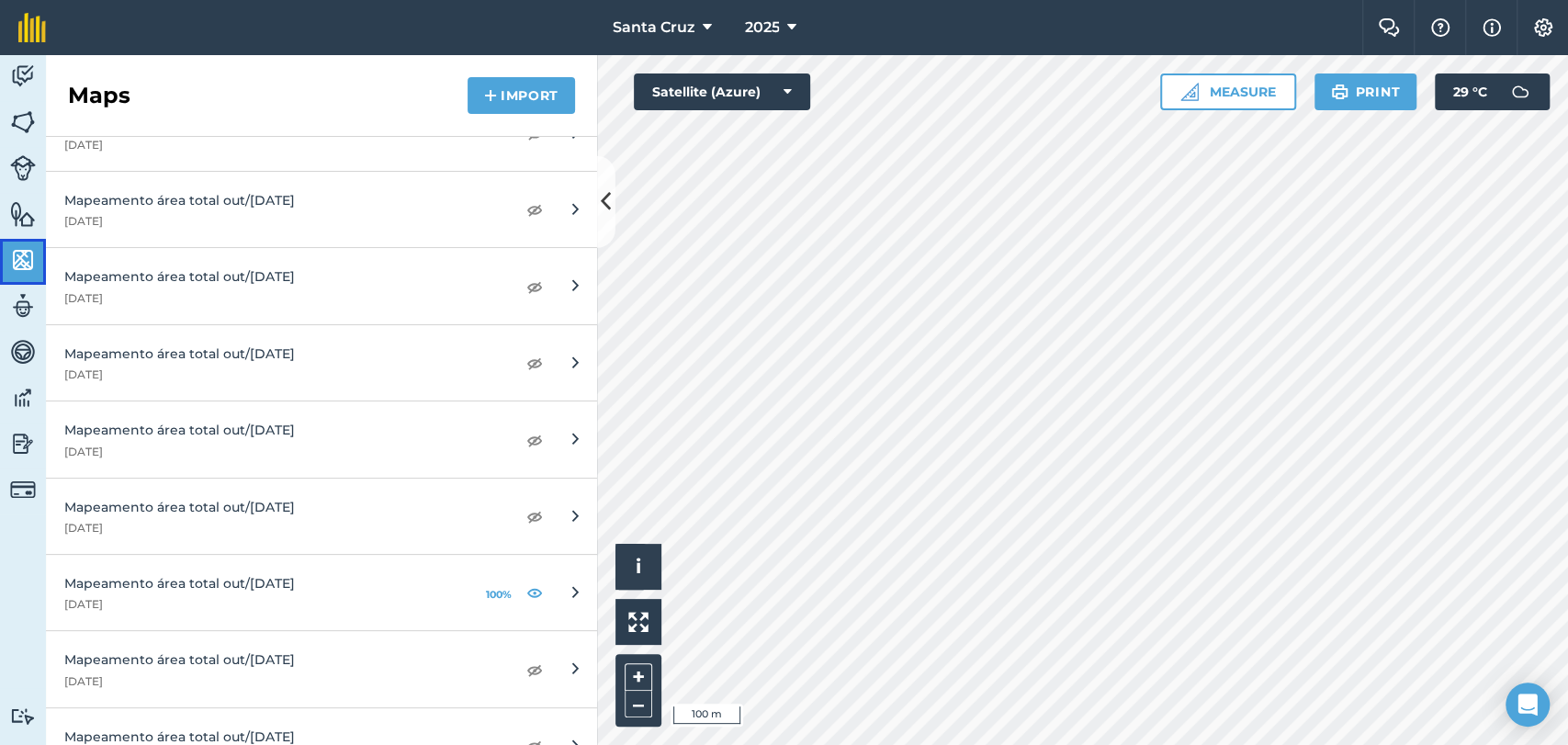
scroll to position [3266, 0]
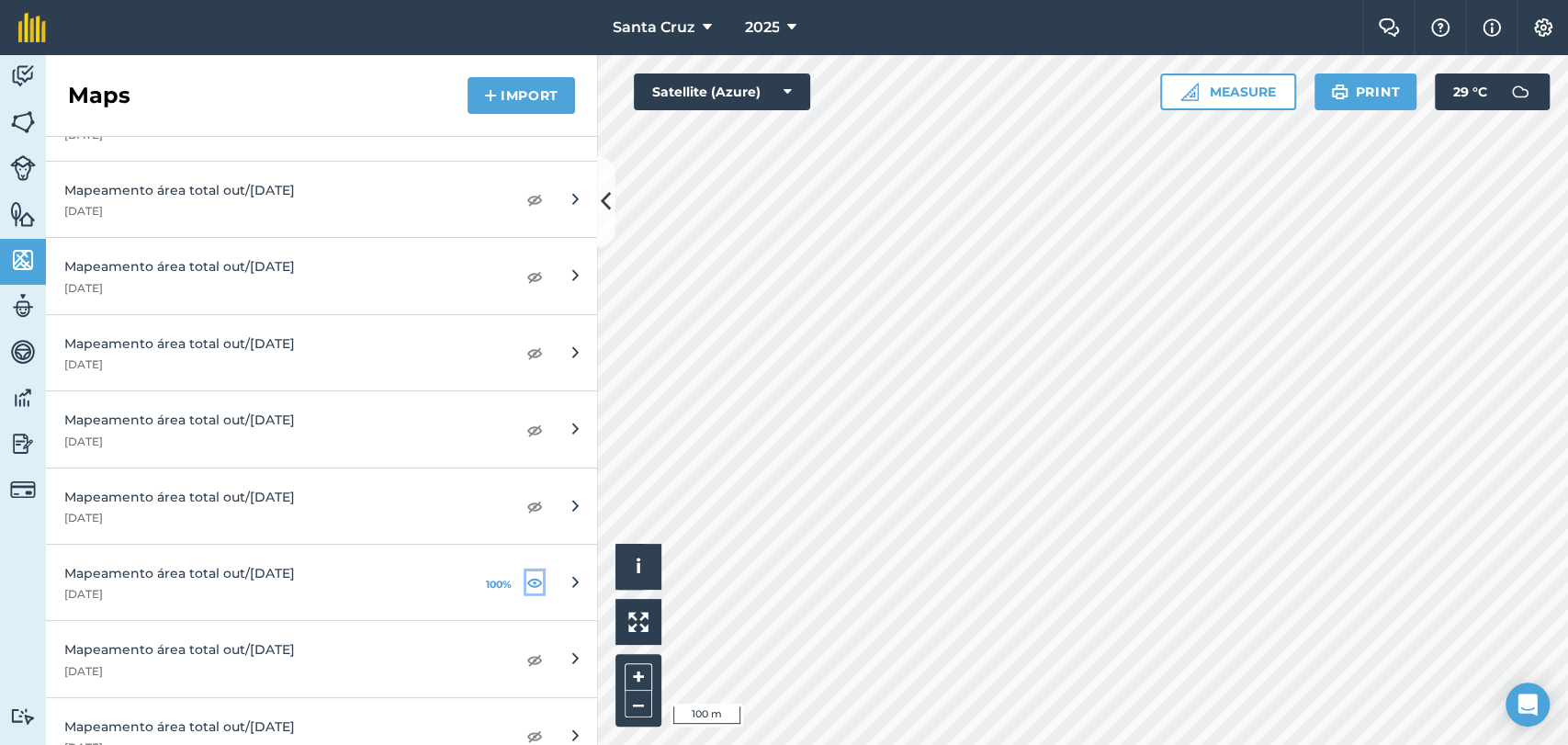
click at [526, 579] on img at bounding box center [534, 582] width 17 height 22
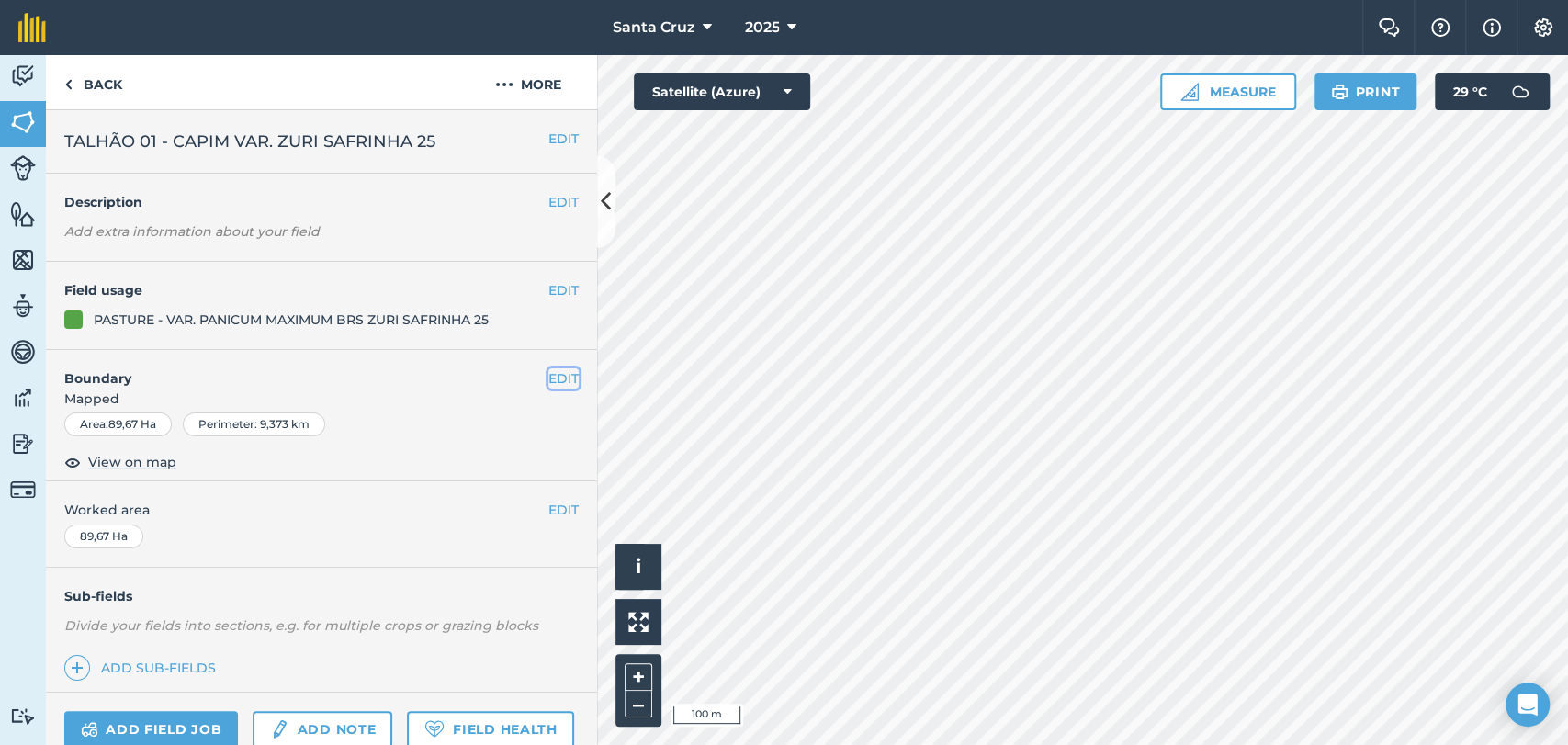
click at [549, 376] on button "EDIT" at bounding box center [563, 378] width 31 height 20
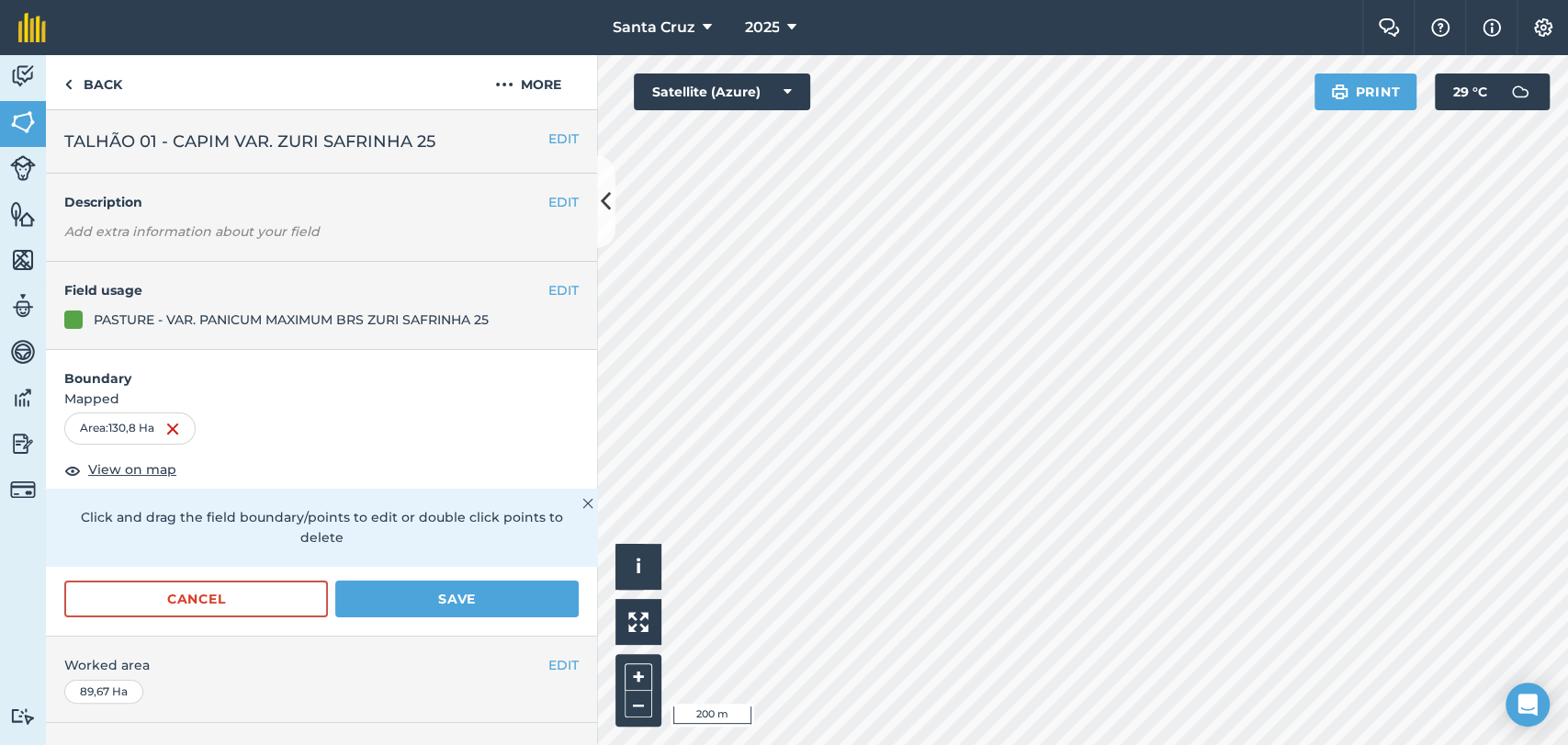
click at [718, 0] on html "Santa [PERSON_NAME] 2025 Farm Chat Help Info Settings Santa [PERSON_NAME] - 202…" at bounding box center [784, 372] width 1568 height 745
click at [527, 196] on div "Activity Fields Livestock Features Maps Team Vehicles Data Reporting Billing Tu…" at bounding box center [784, 399] width 1568 height 690
click at [479, 180] on div "Activity Fields Livestock Features Maps Team Vehicles Data Reporting Billing Tu…" at bounding box center [784, 399] width 1568 height 690
click at [569, 464] on div "Activity Fields Livestock Features Maps Team Vehicles Data Reporting Billing Tu…" at bounding box center [784, 399] width 1568 height 690
click at [1095, 17] on div "Santa [PERSON_NAME] 2025 Farm Chat Help Info Settings Santa [PERSON_NAME] - 202…" at bounding box center [784, 372] width 1568 height 745
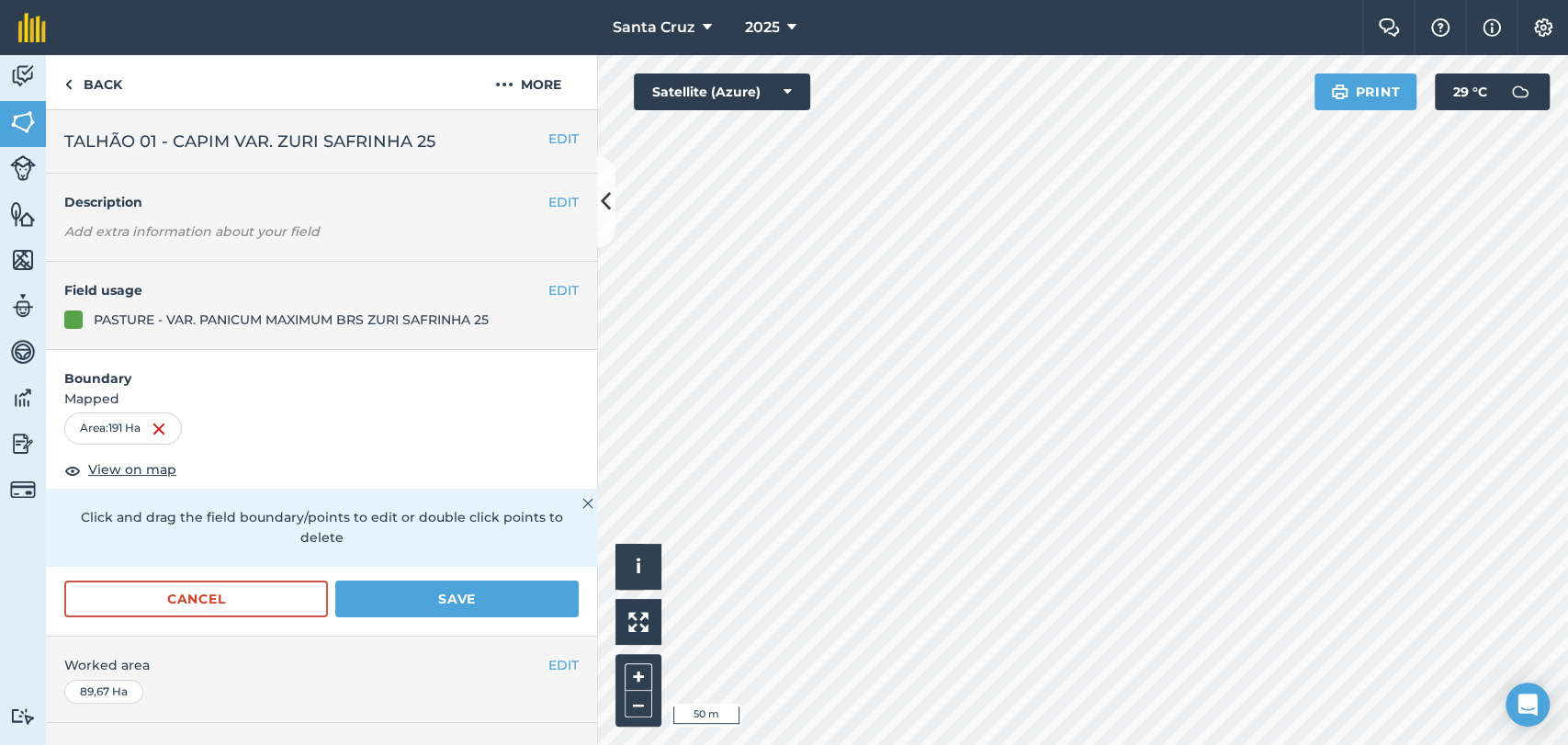
click at [1044, 35] on div "Santa [PERSON_NAME] 2025 Farm Chat Help Info Settings Santa [PERSON_NAME] - 202…" at bounding box center [784, 372] width 1568 height 745
click at [324, 475] on div "Activity Fields Livestock Features Maps Team Vehicles Data Reporting Billing Tu…" at bounding box center [784, 399] width 1568 height 690
click at [454, 570] on div "Activity Fields Livestock Features Maps Team Vehicles Data Reporting Billing Tu…" at bounding box center [784, 399] width 1568 height 690
click at [134, 410] on div "Activity Fields Livestock Features Maps Team Vehicles Data Reporting Billing Tu…" at bounding box center [784, 399] width 1568 height 690
click at [659, 575] on div "Click to start drawing i © 2025 TomTom, Microsoft 10 m + –" at bounding box center [1082, 399] width 971 height 690
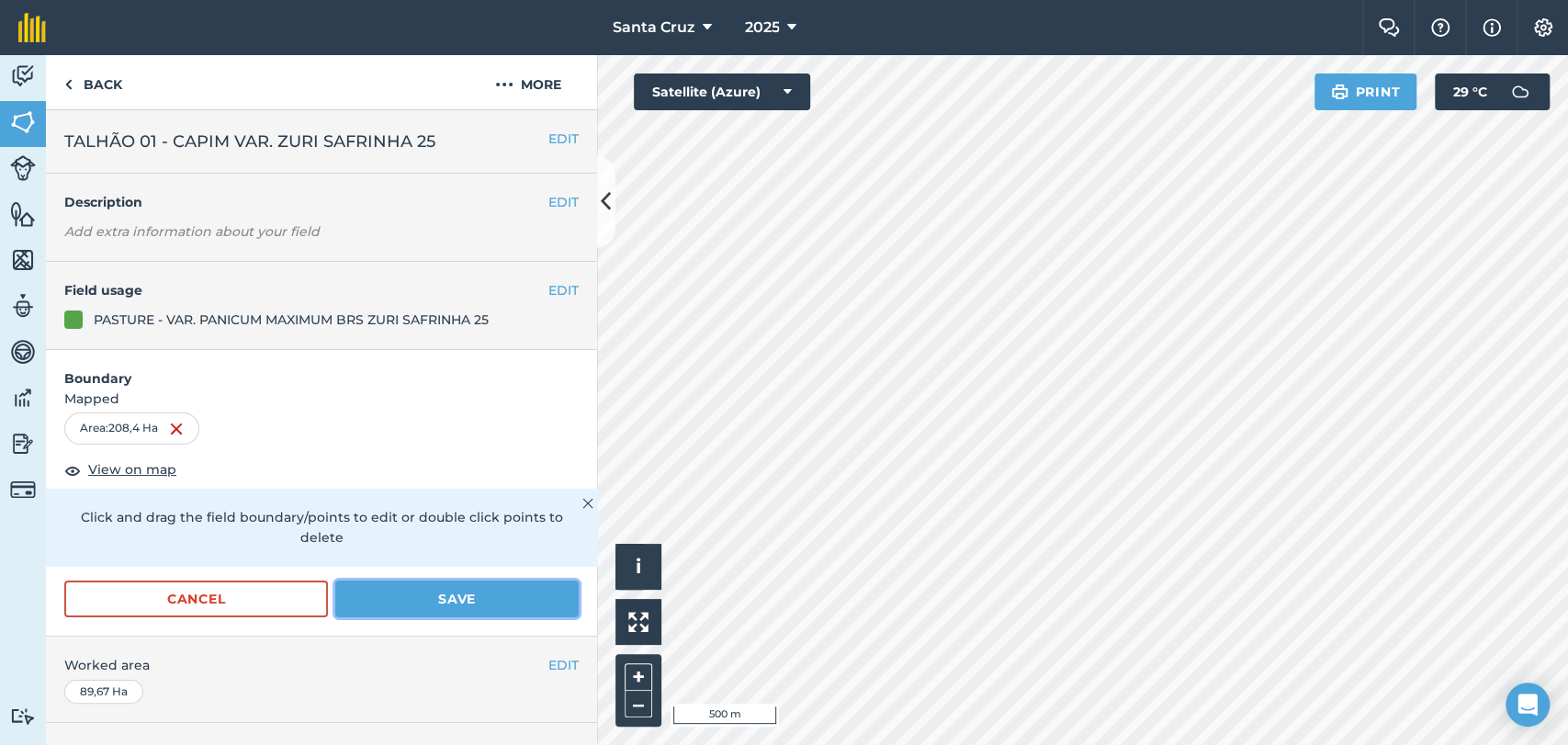
click at [427, 602] on button "Save" at bounding box center [457, 599] width 243 height 37
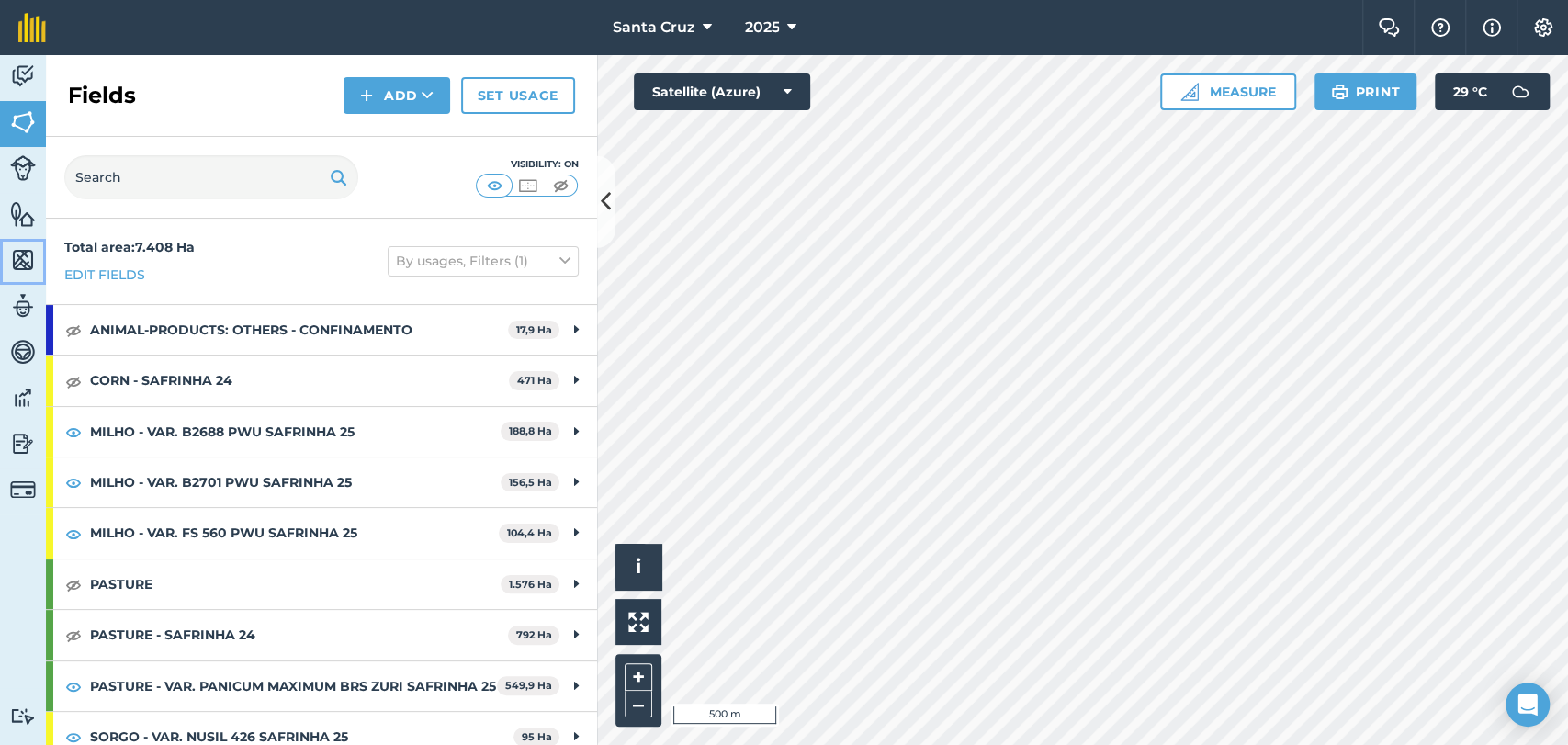
click at [18, 266] on img at bounding box center [23, 260] width 26 height 28
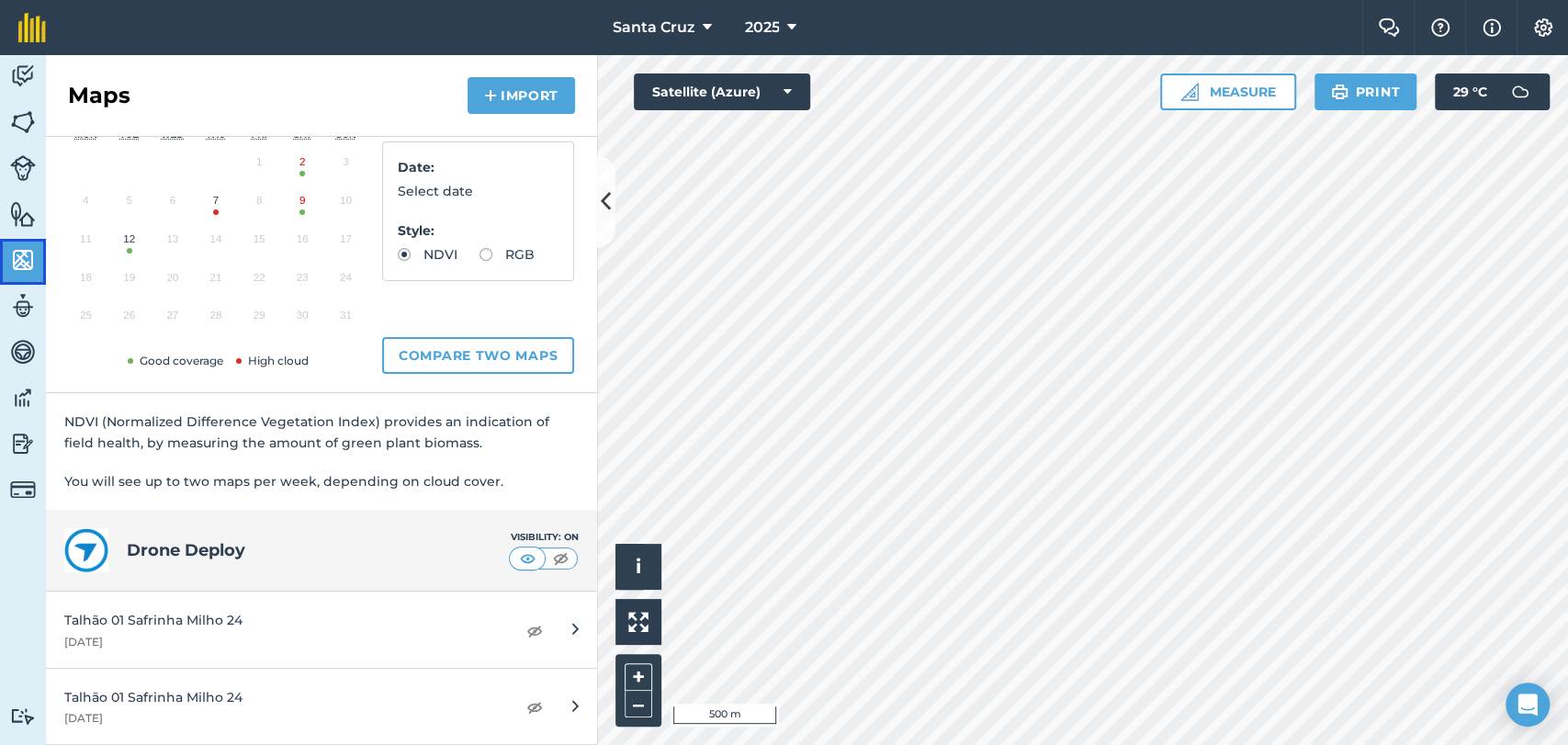
scroll to position [408, 0]
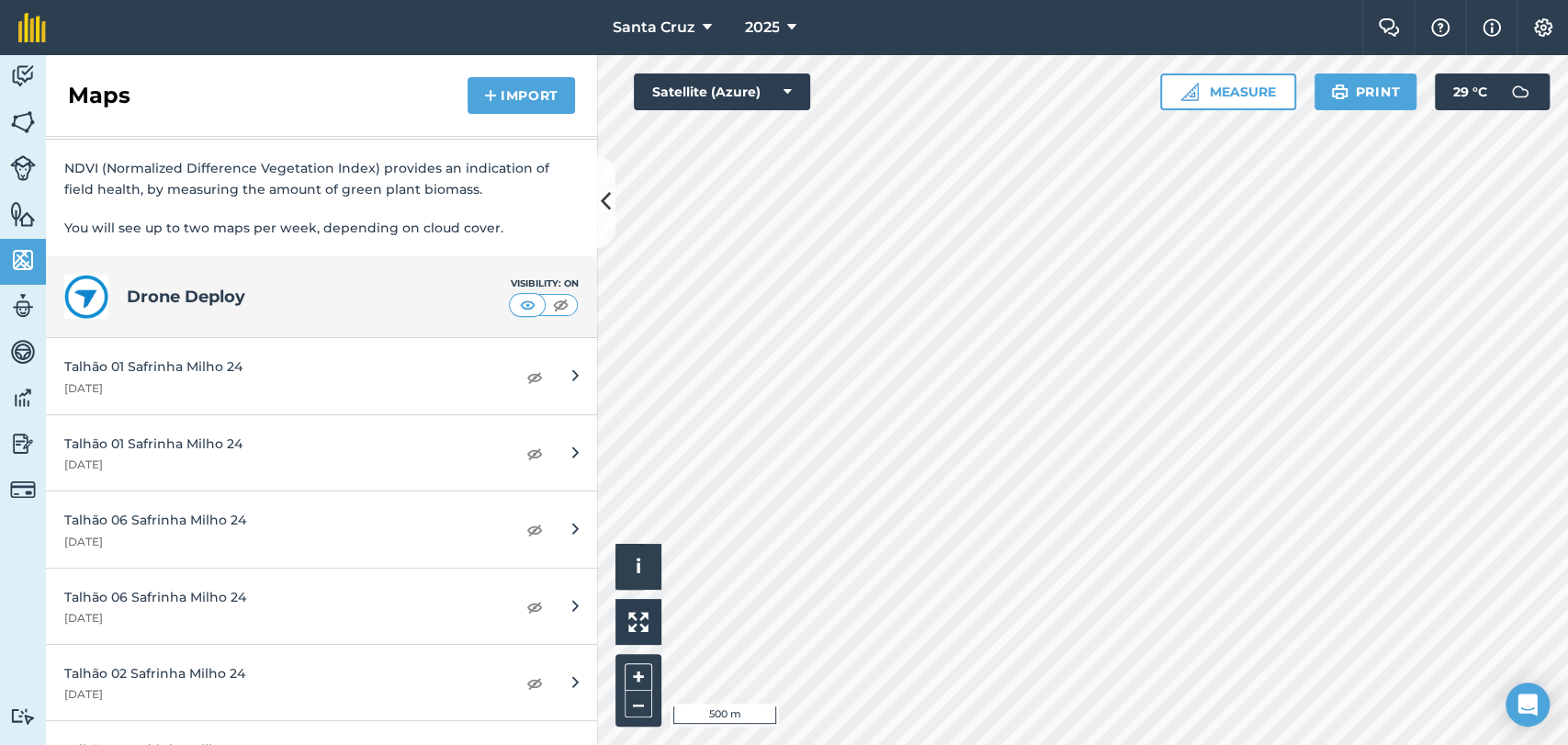
click at [545, 318] on div "Drone Deploy Visibility: On" at bounding box center [321, 297] width 551 height 81
click at [554, 296] on img at bounding box center [560, 305] width 23 height 18
click at [62, 115] on div "Maps Import" at bounding box center [321, 95] width 551 height 81
click at [38, 114] on link "Fields" at bounding box center [23, 124] width 46 height 46
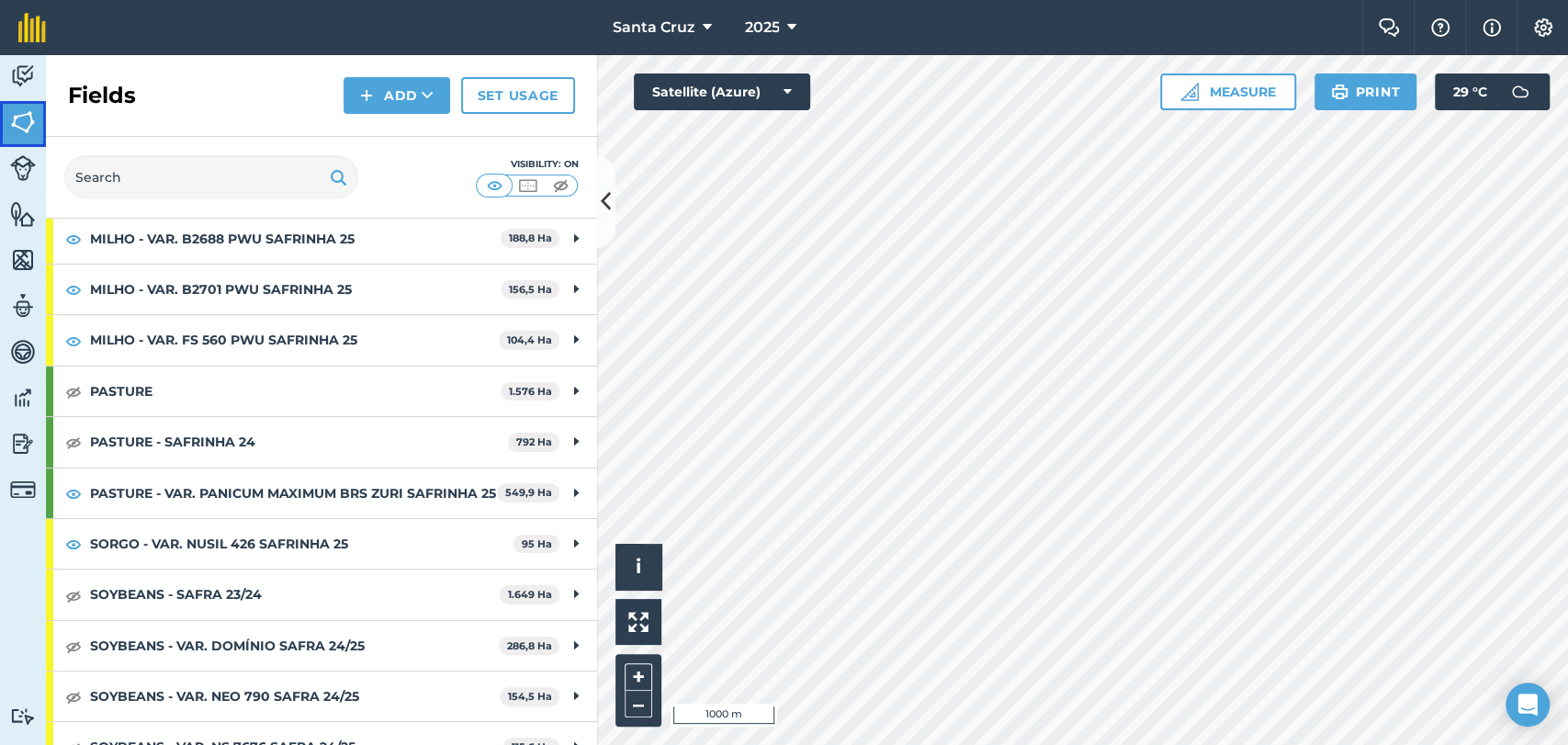
scroll to position [204, 0]
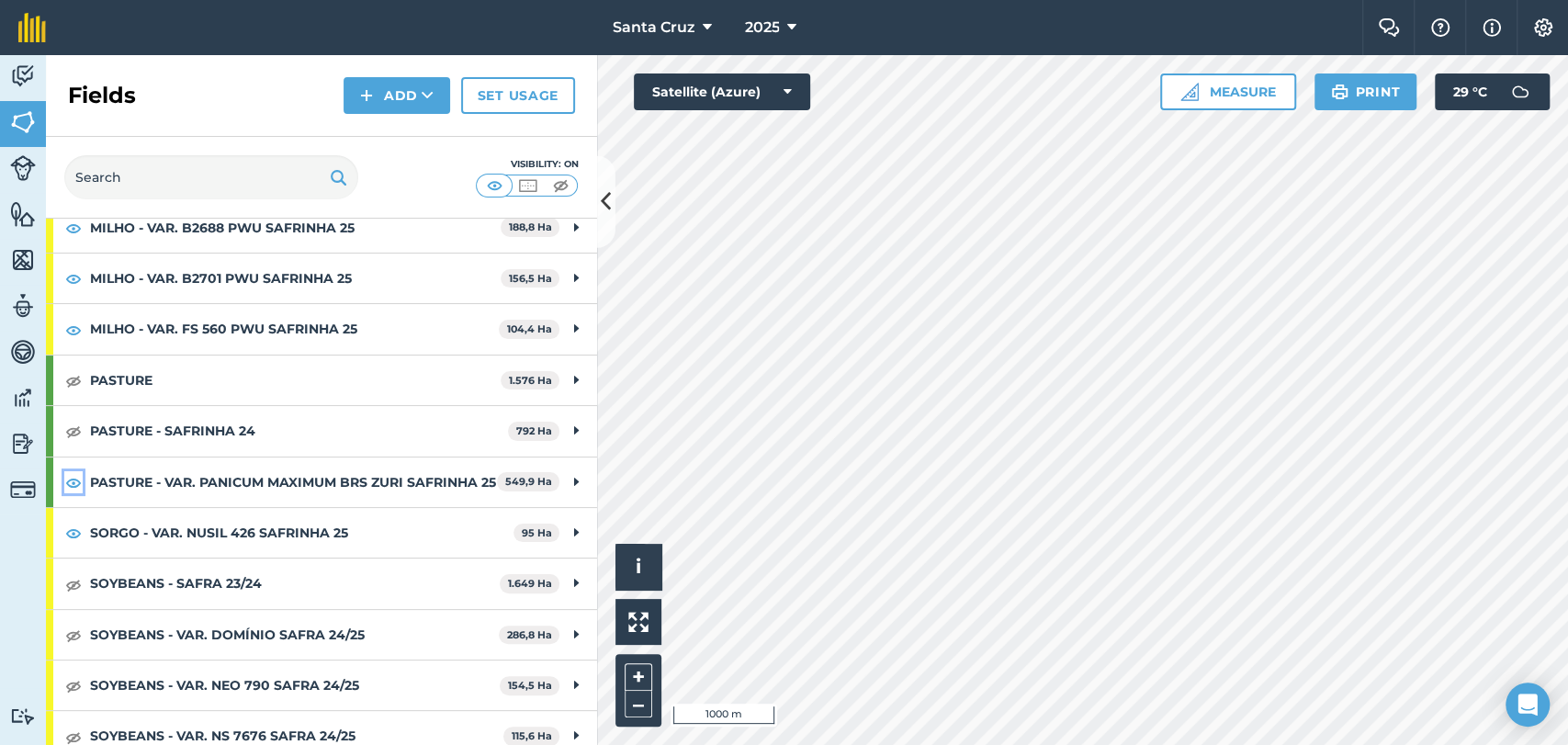
click at [74, 494] on img at bounding box center [73, 482] width 17 height 22
click at [72, 385] on img at bounding box center [73, 380] width 17 height 22
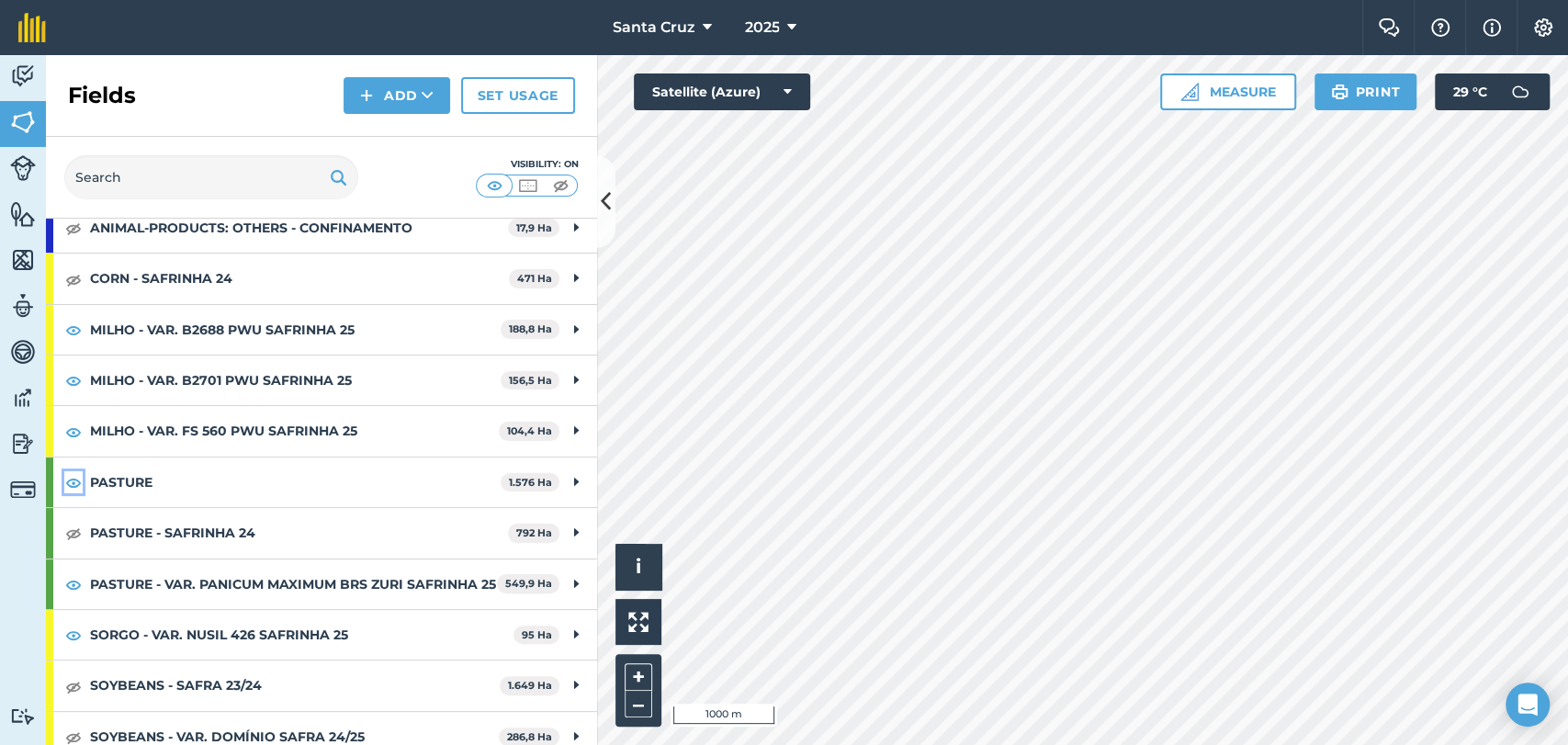
scroll to position [0, 0]
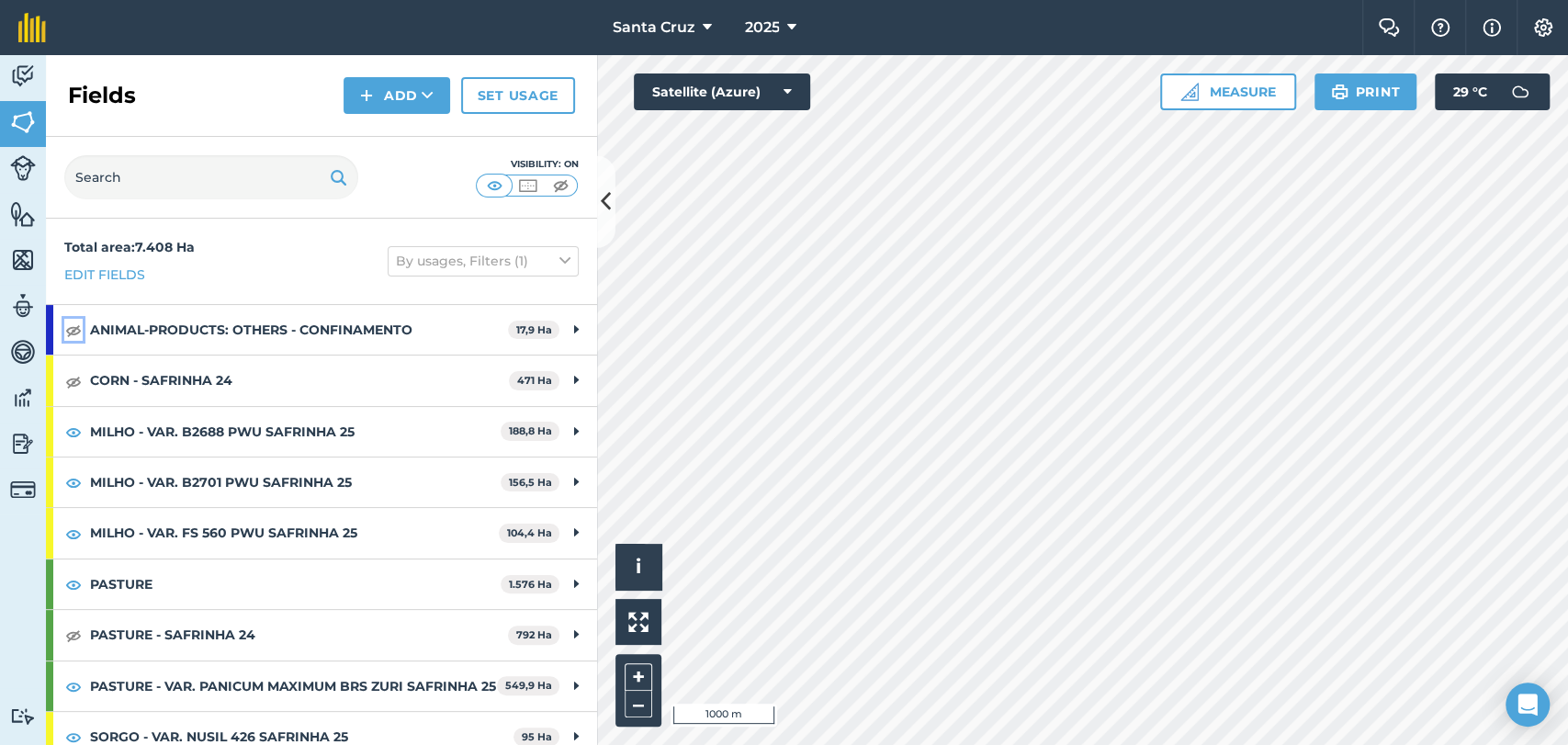
click at [73, 330] on img at bounding box center [73, 330] width 17 height 22
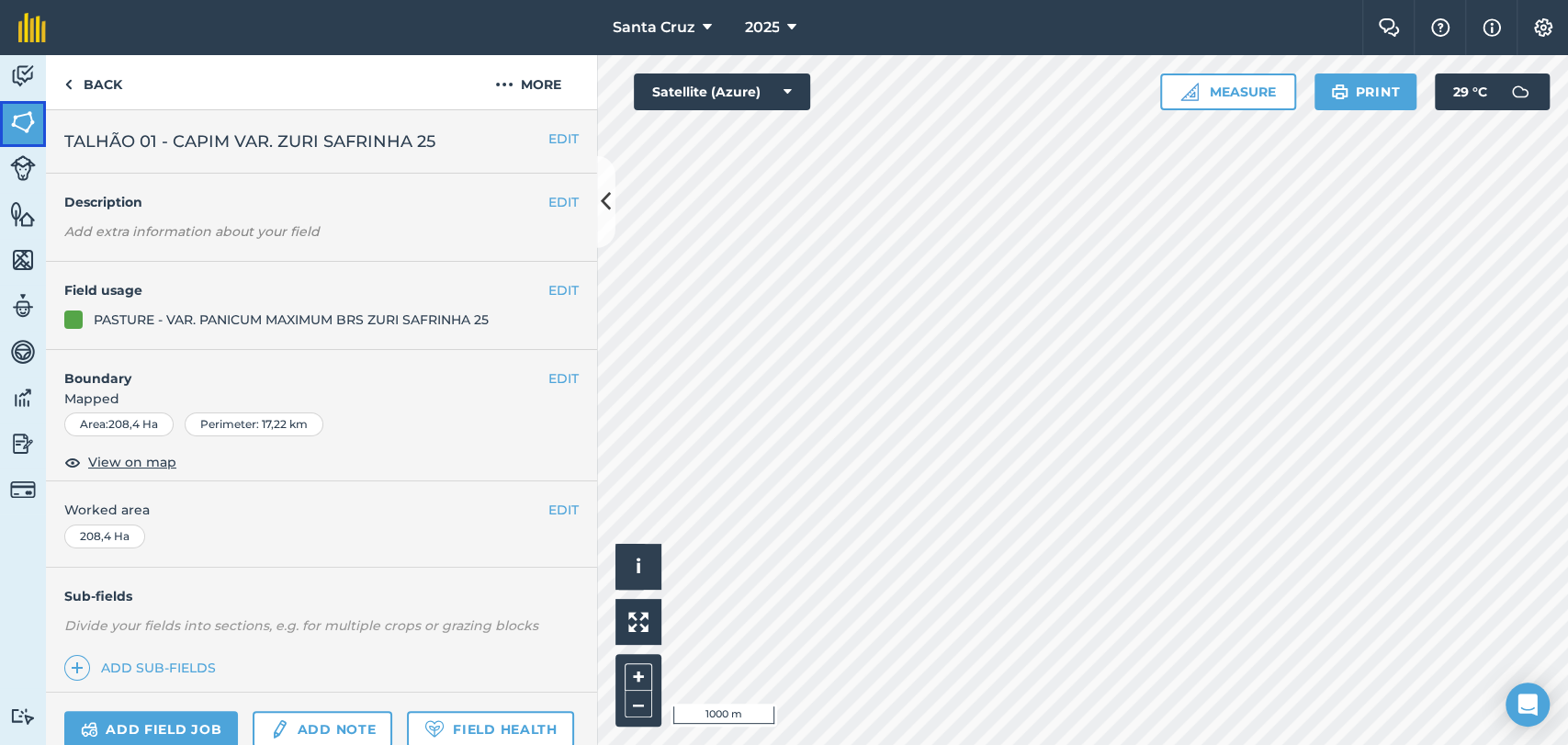
click at [12, 105] on link "Fields" at bounding box center [23, 124] width 46 height 46
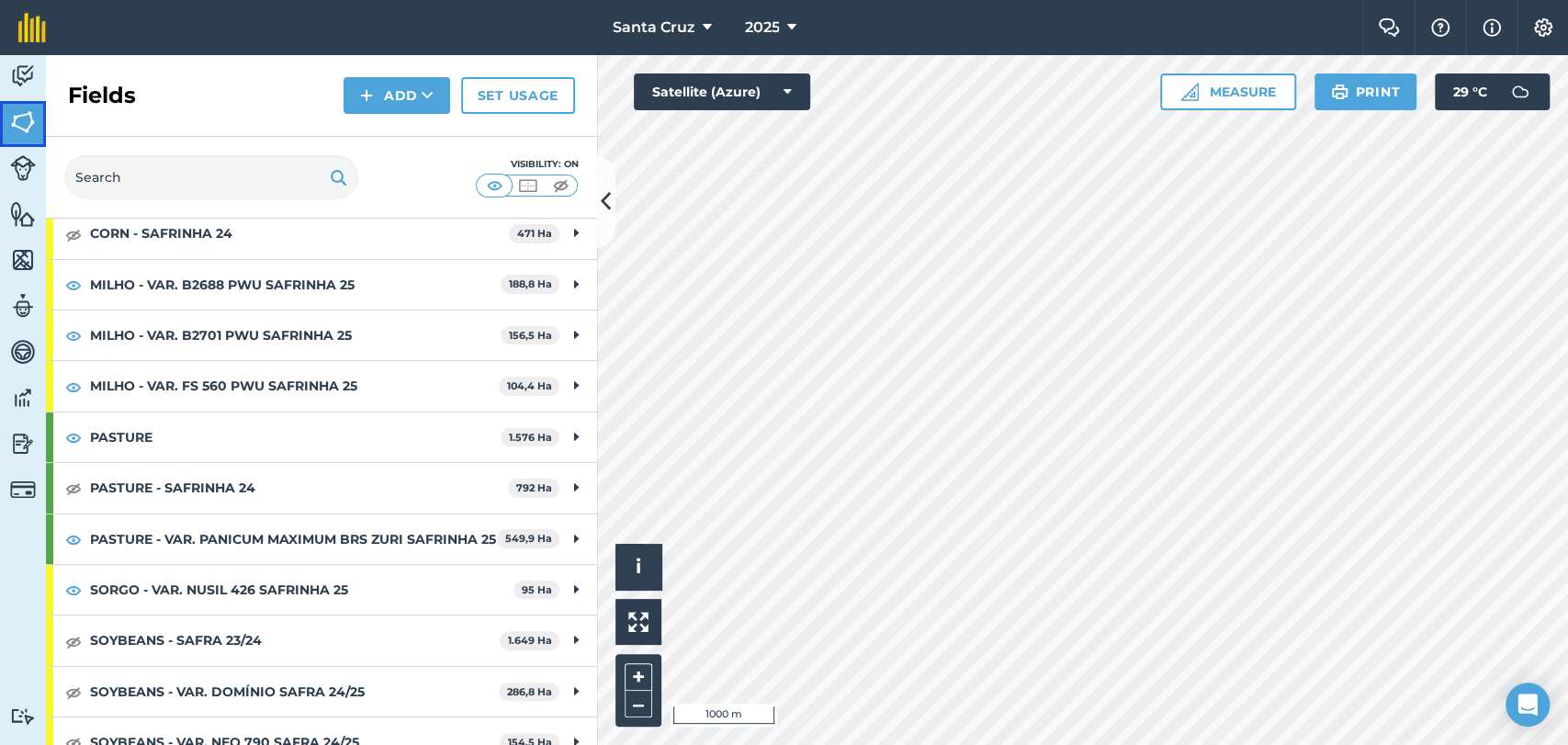
scroll to position [306, 0]
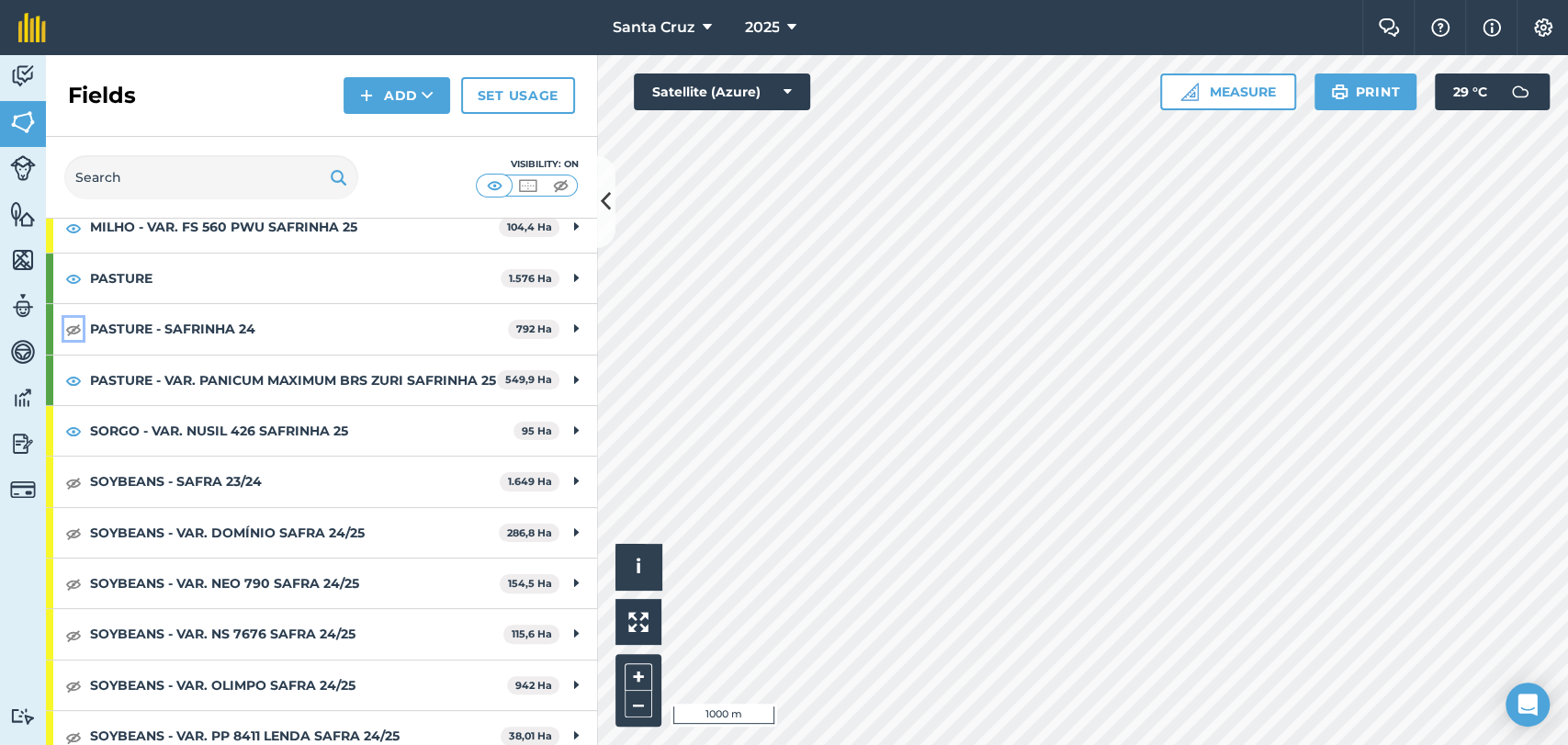
click at [69, 326] on img at bounding box center [73, 329] width 17 height 22
click at [68, 327] on img at bounding box center [73, 329] width 17 height 22
click at [73, 389] on img at bounding box center [73, 380] width 17 height 22
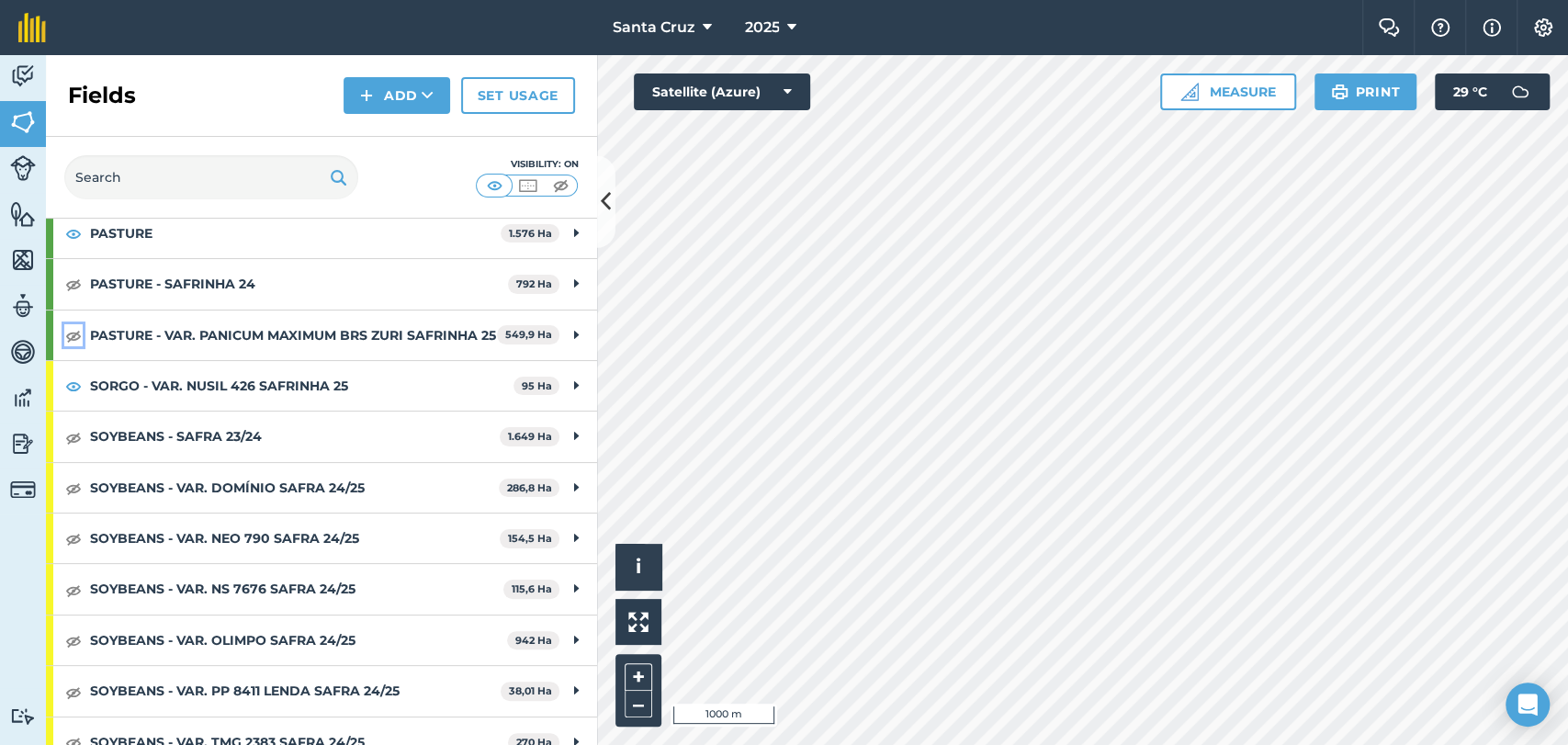
scroll to position [391, 0]
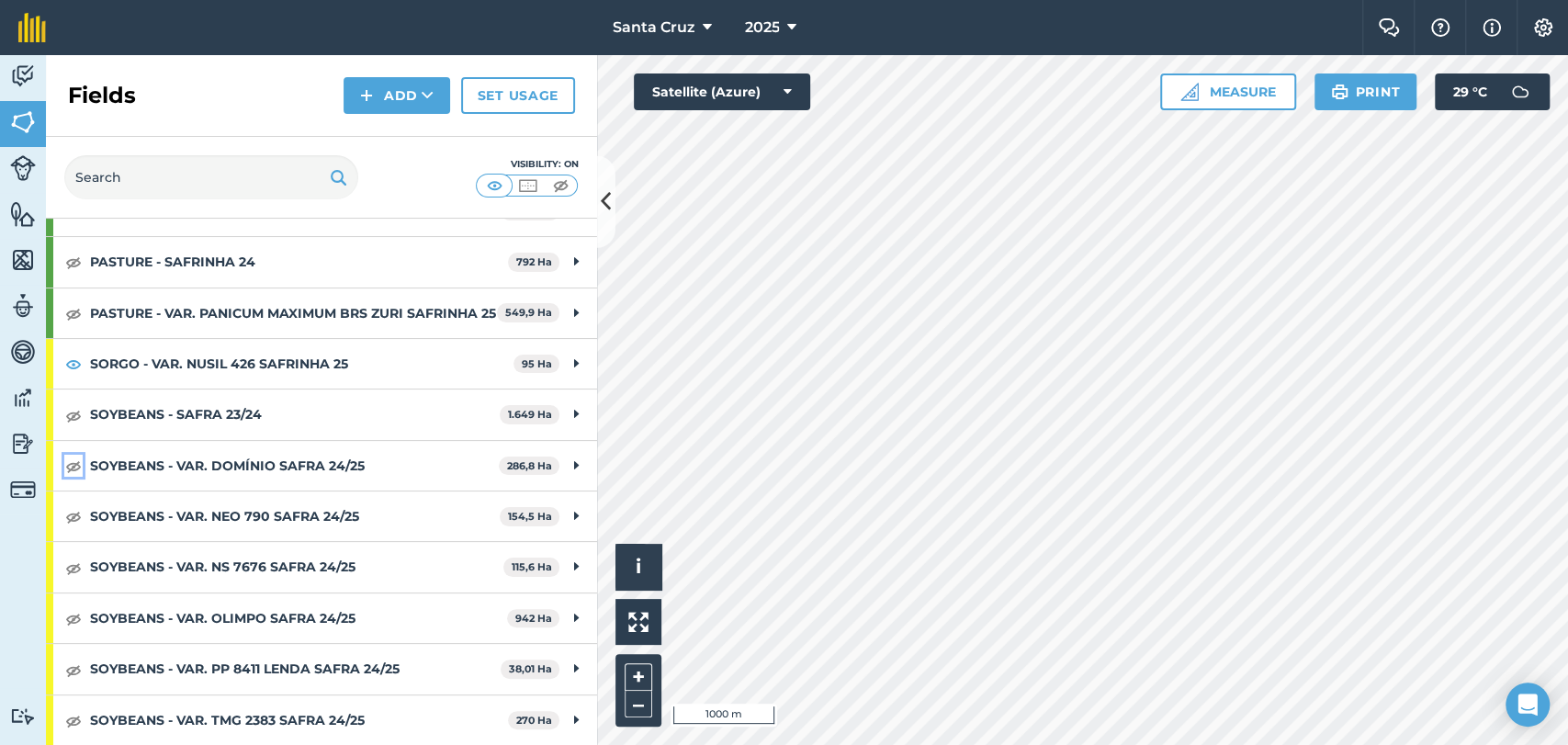
click at [66, 465] on img at bounding box center [73, 466] width 17 height 22
click at [73, 517] on img at bounding box center [73, 517] width 17 height 22
click at [71, 560] on img at bounding box center [73, 568] width 17 height 22
click at [73, 619] on img at bounding box center [73, 618] width 17 height 22
click at [79, 614] on img at bounding box center [73, 618] width 17 height 22
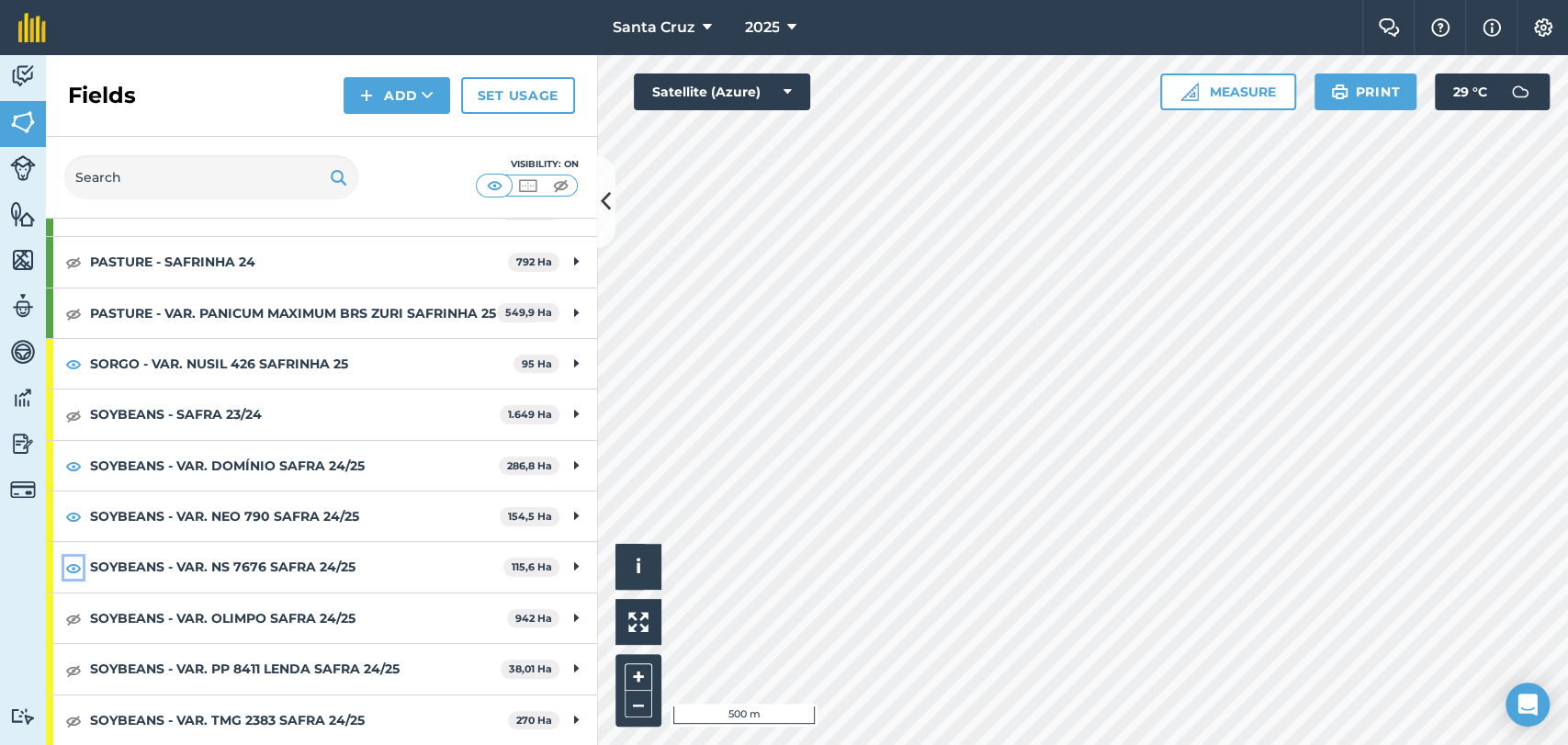
click at [75, 570] on img at bounding box center [73, 568] width 17 height 22
click at [72, 521] on img at bounding box center [73, 517] width 17 height 22
click at [68, 473] on img at bounding box center [73, 466] width 17 height 22
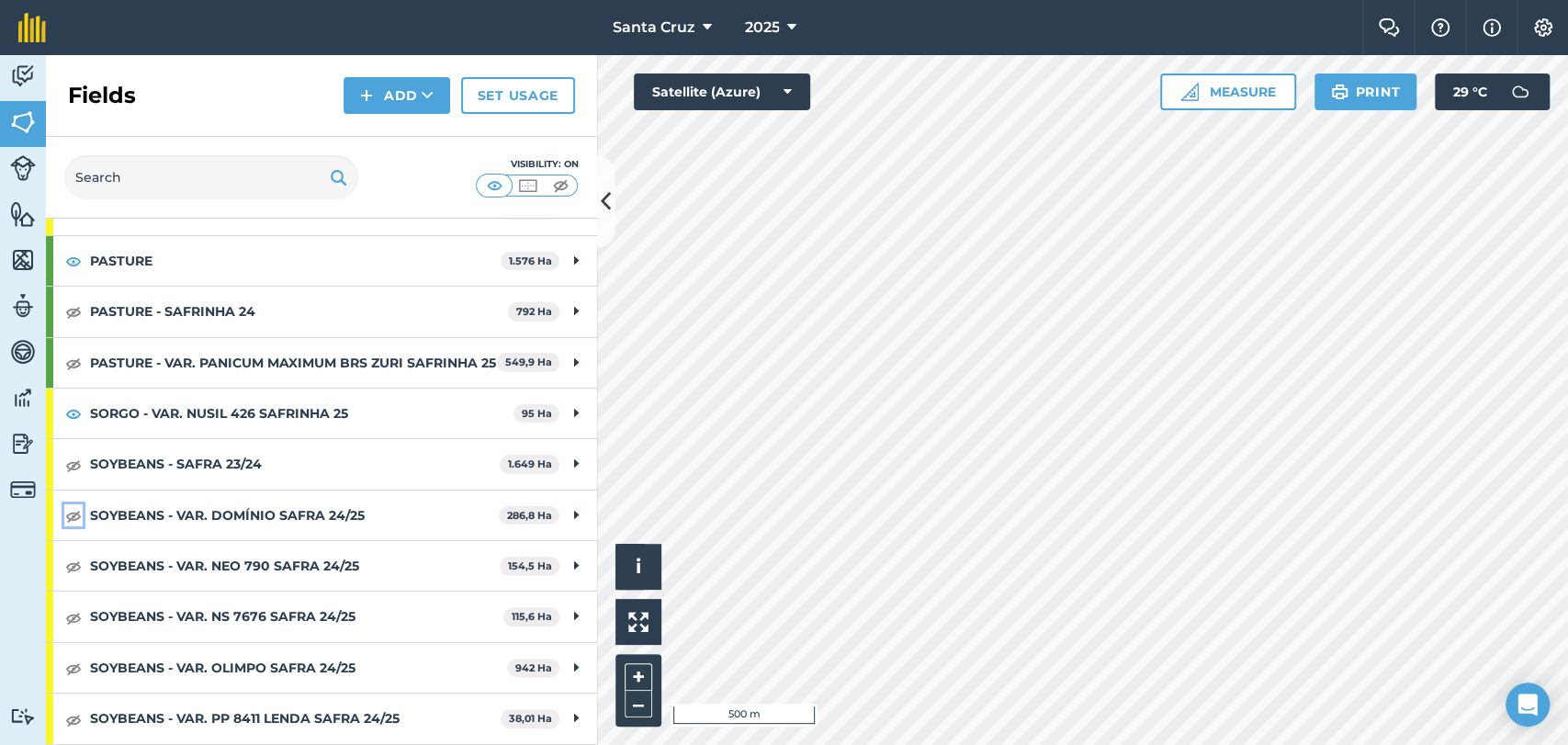
scroll to position [289, 0]
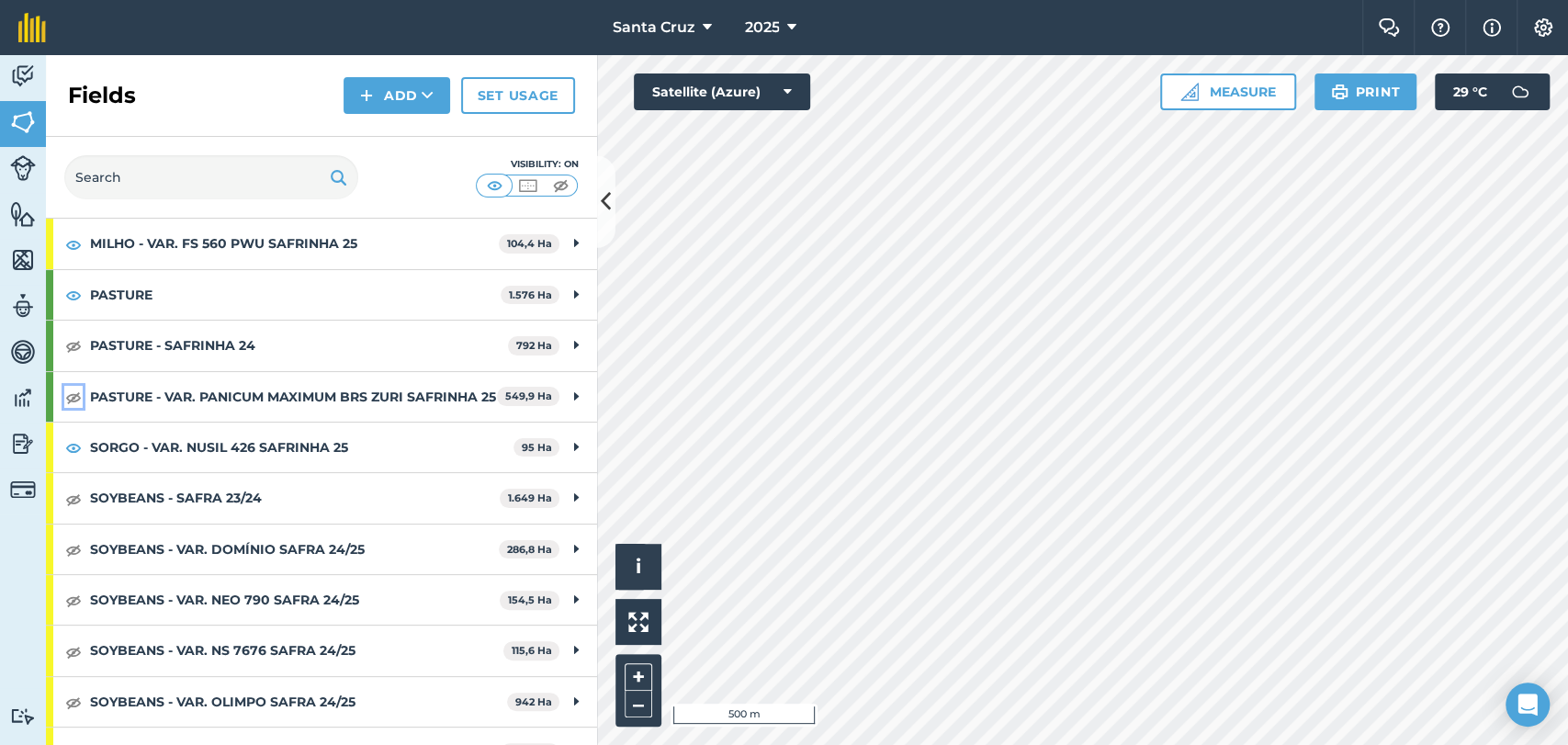
click at [66, 401] on img at bounding box center [73, 396] width 17 height 22
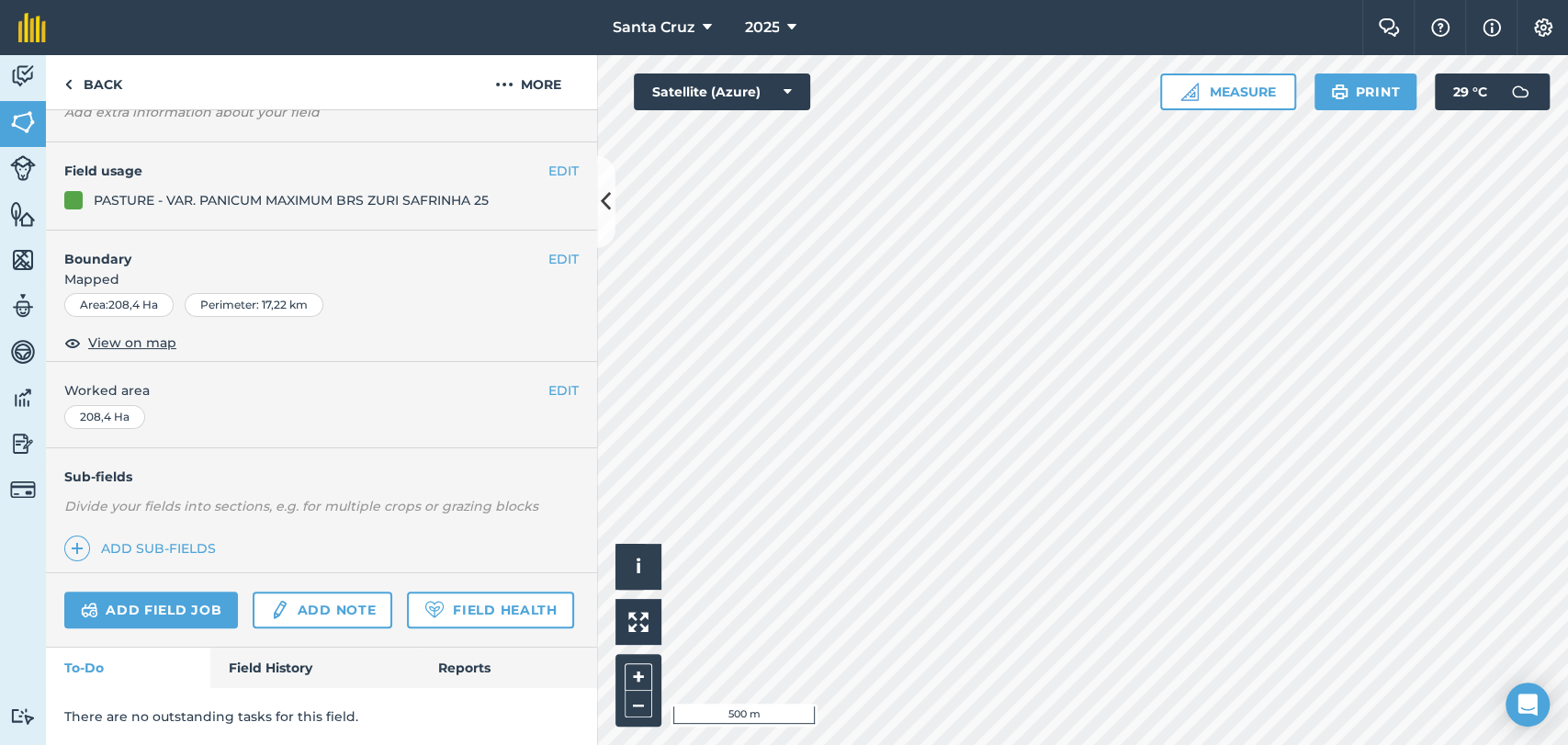
scroll to position [169, 0]
click at [556, 380] on button "EDIT" at bounding box center [563, 390] width 31 height 20
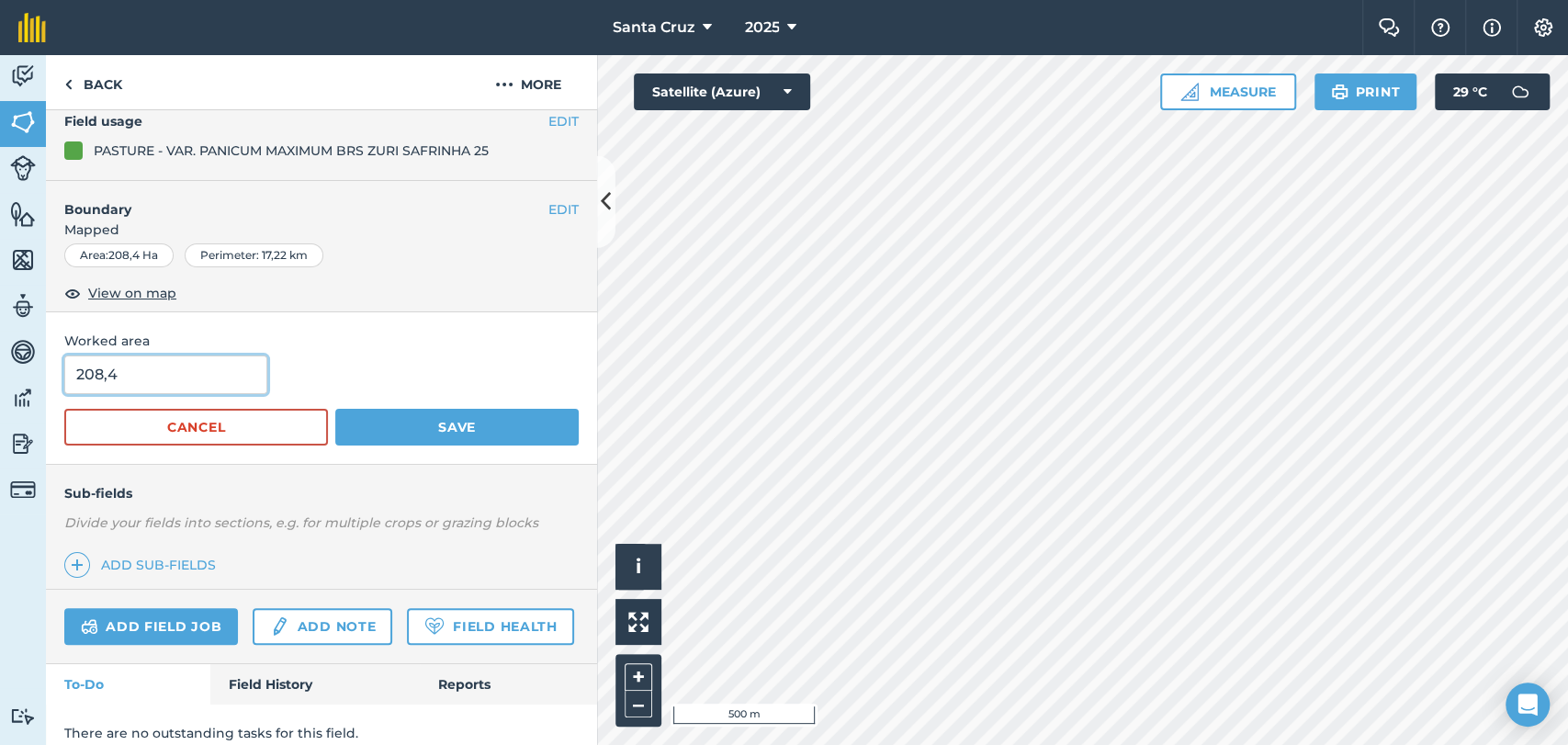
click at [214, 379] on input "208,4" at bounding box center [166, 374] width 203 height 39
type input "202,47"
click at [447, 428] on button "Save" at bounding box center [457, 427] width 243 height 37
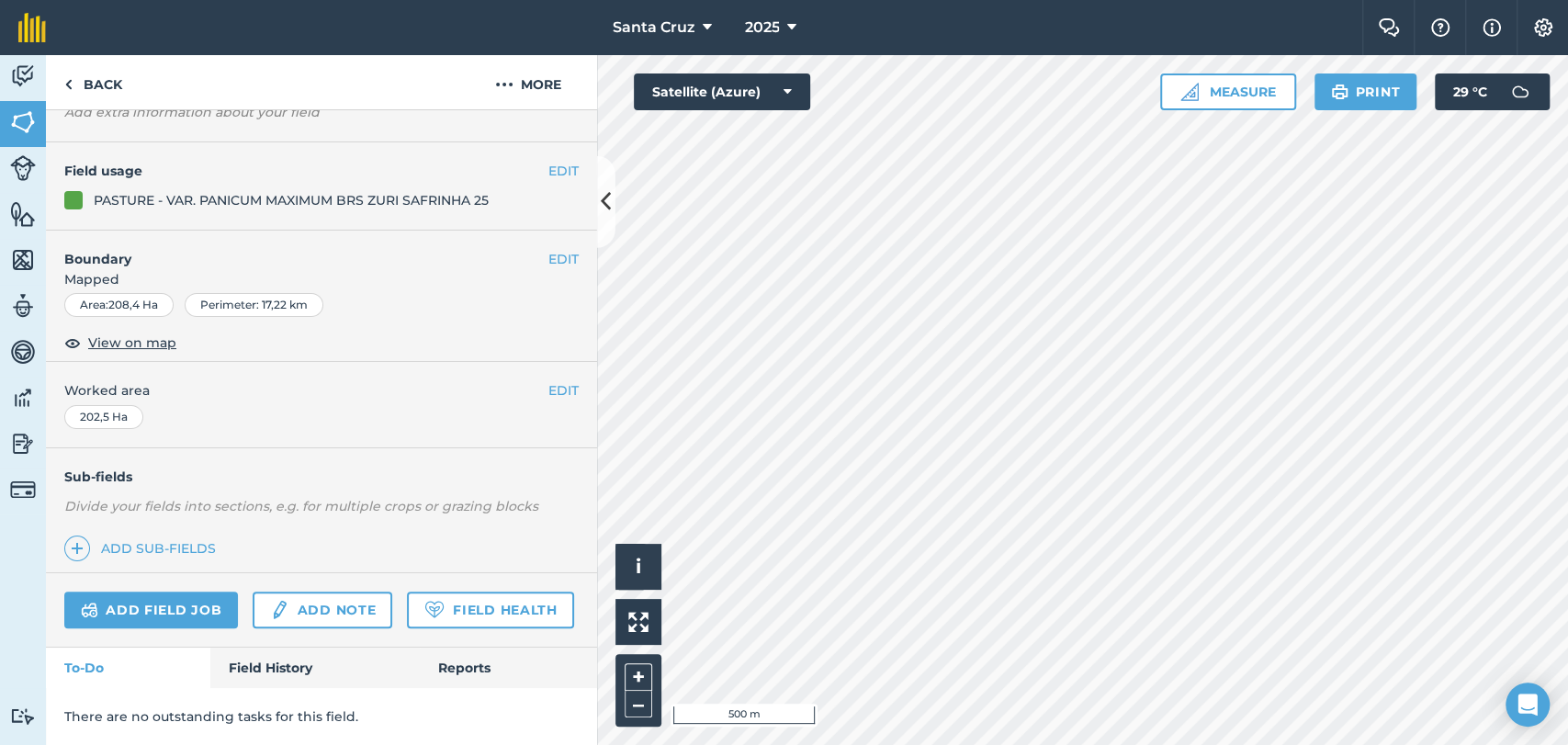
scroll to position [0, 0]
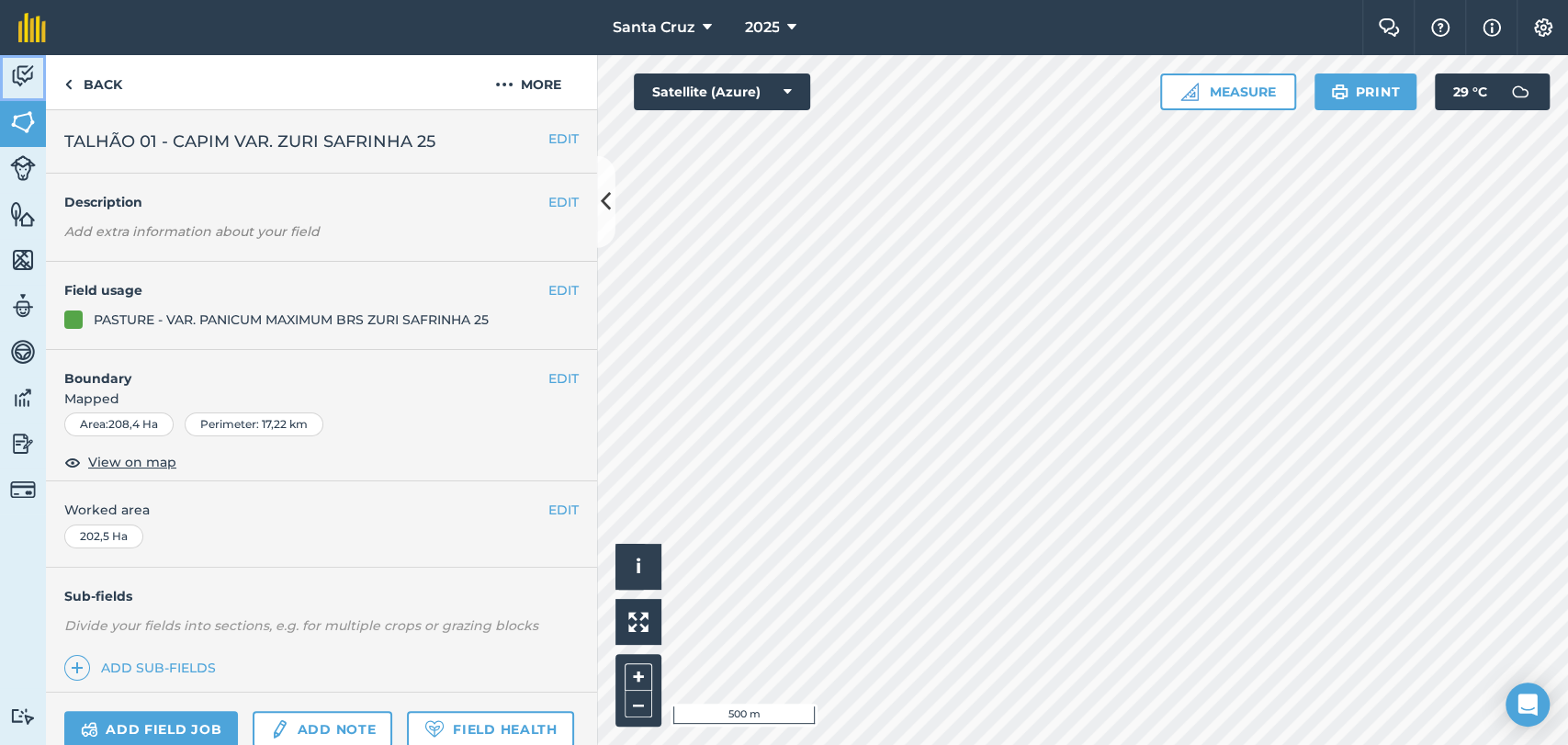
drag, startPoint x: 22, startPoint y: 91, endPoint x: 22, endPoint y: 108, distance: 17.0
click at [22, 91] on link "Activity" at bounding box center [23, 77] width 46 height 46
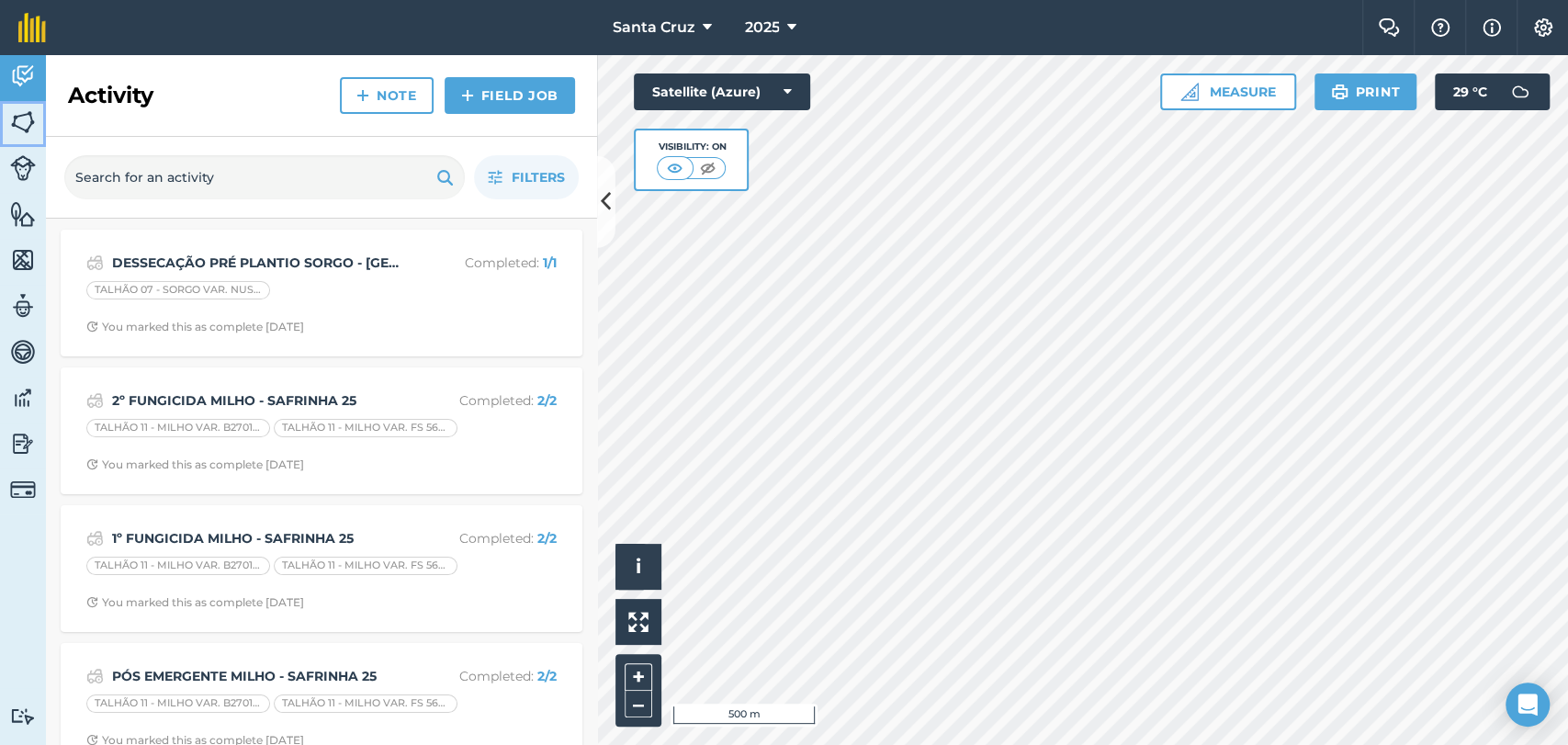
click at [21, 116] on img at bounding box center [23, 122] width 26 height 28
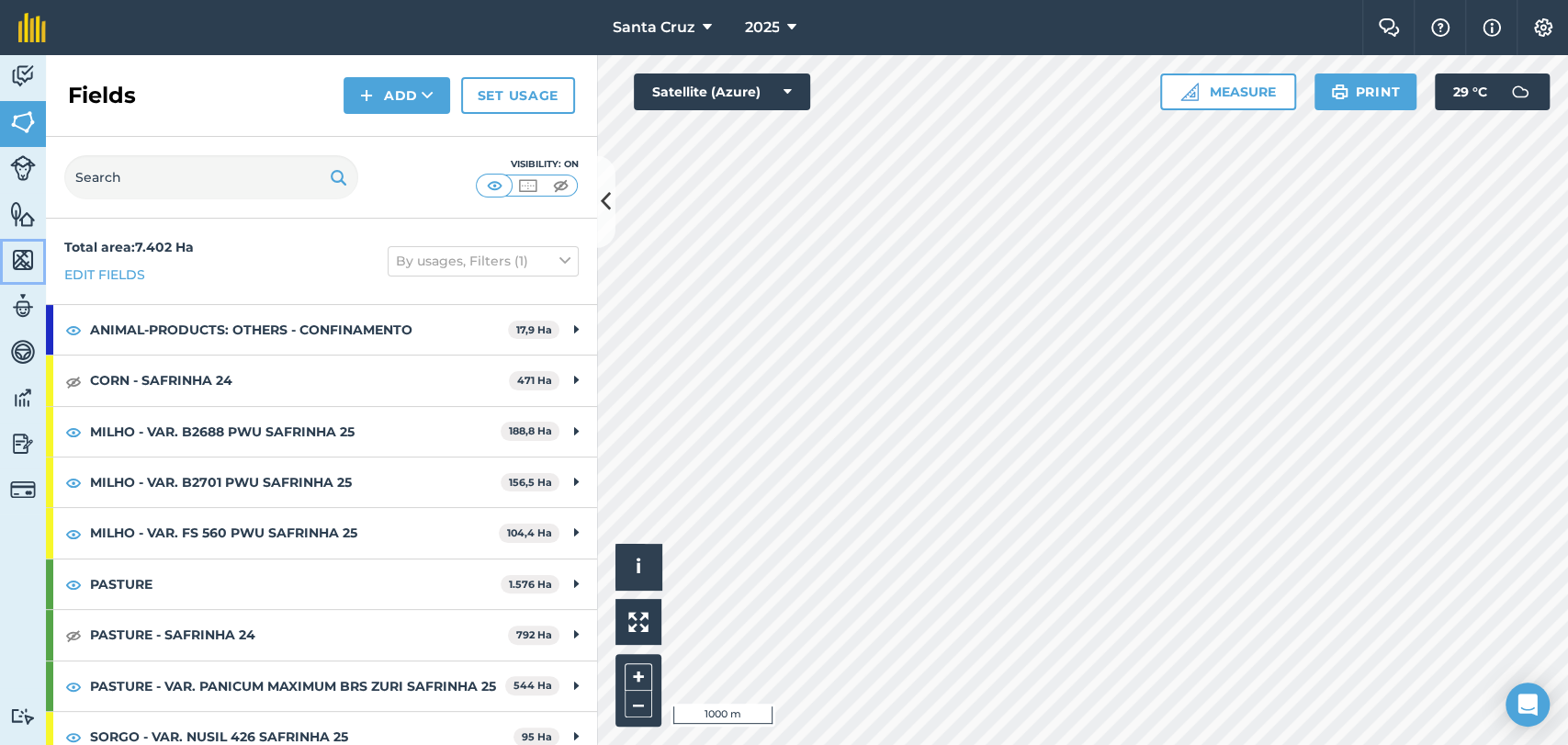
click at [6, 242] on link "Maps" at bounding box center [23, 261] width 46 height 46
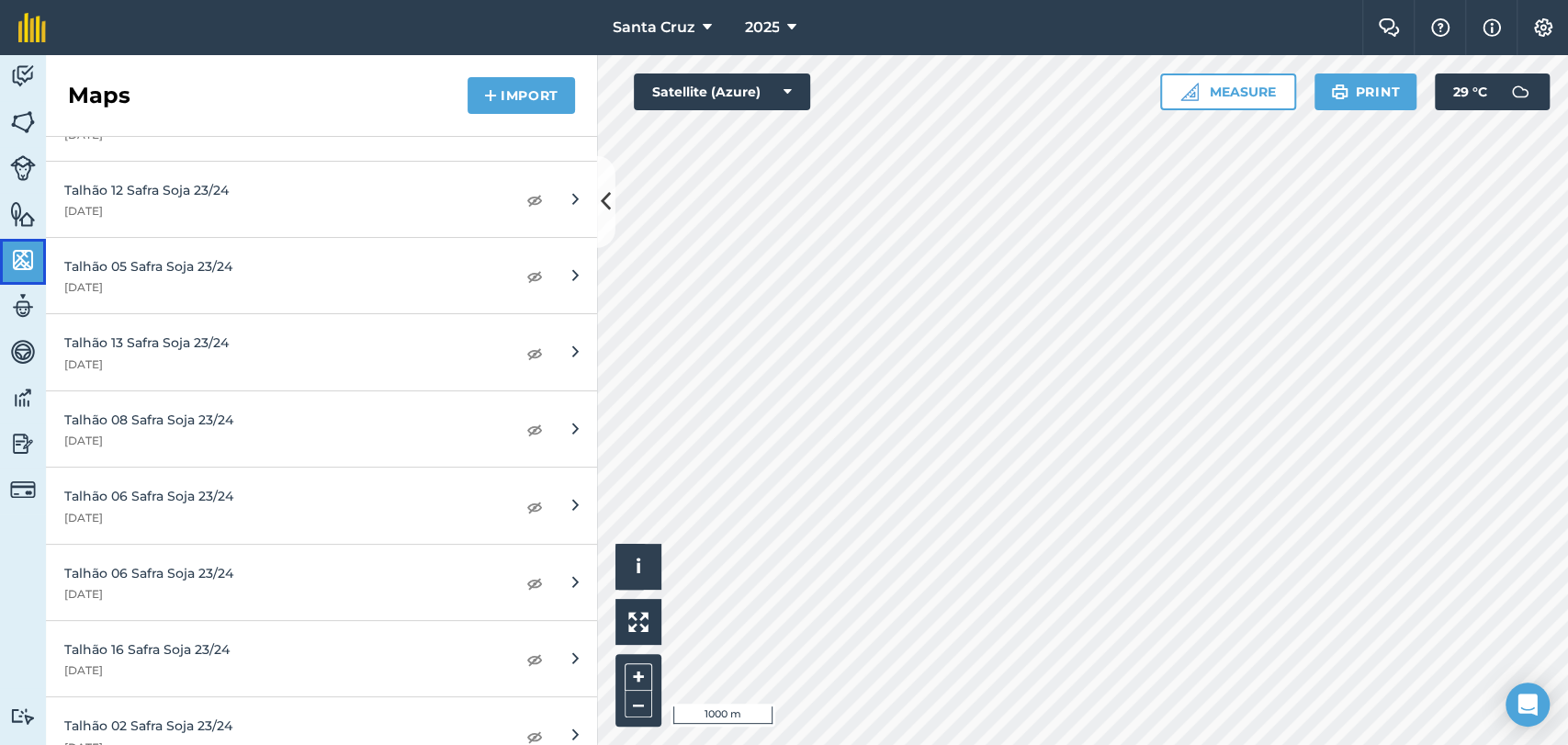
scroll to position [1428, 0]
click at [526, 348] on img at bounding box center [534, 352] width 17 height 22
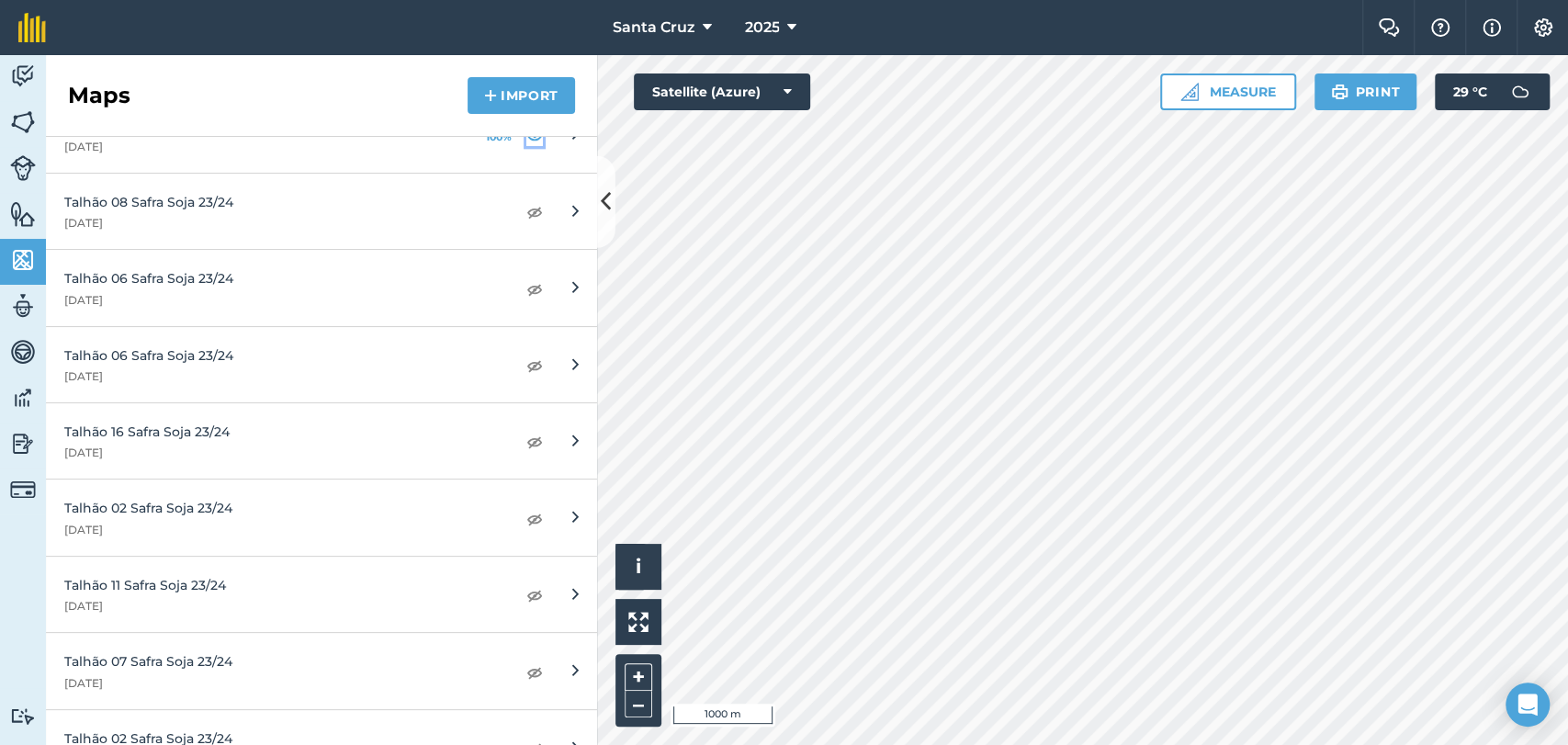
scroll to position [1734, 0]
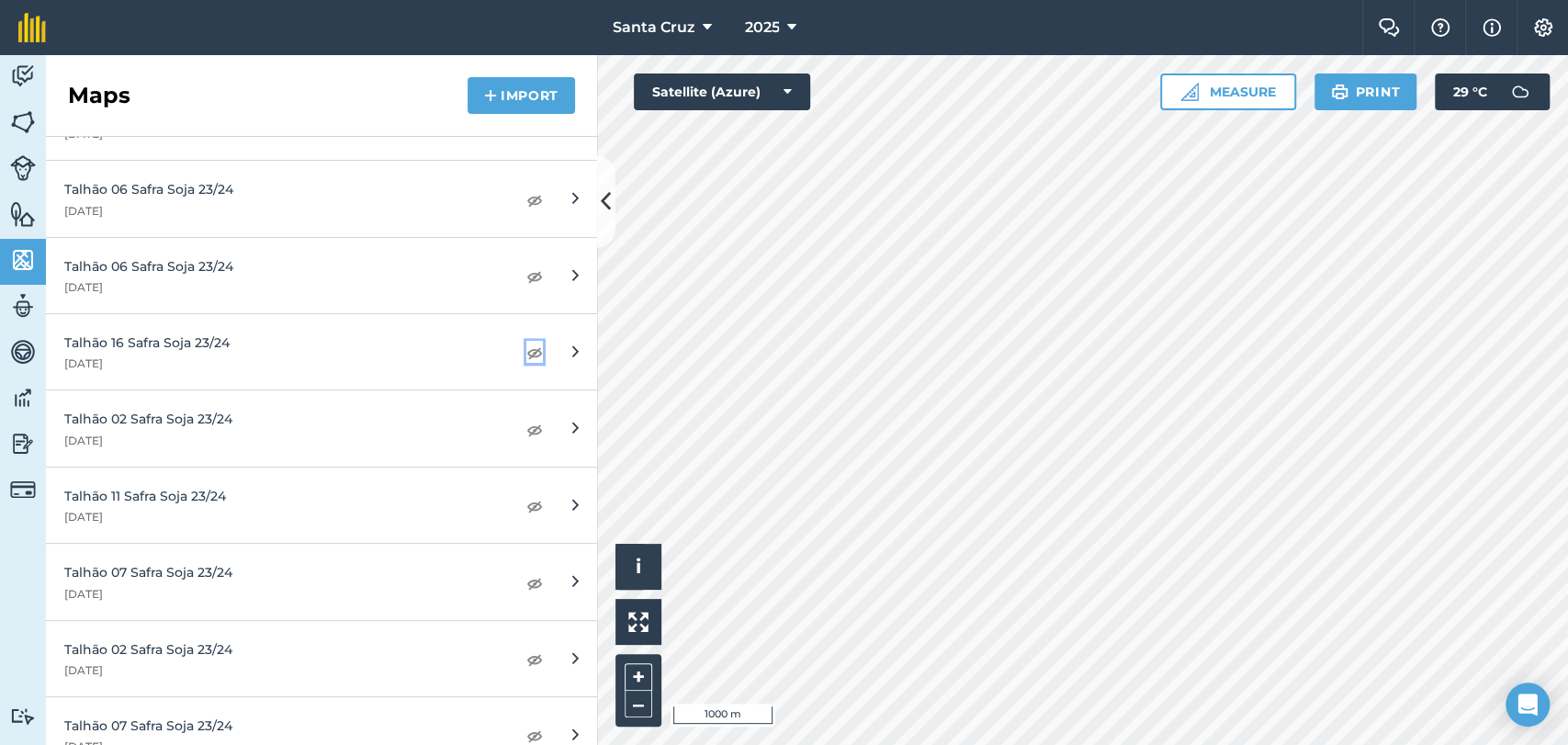
click at [526, 348] on img at bounding box center [534, 352] width 17 height 22
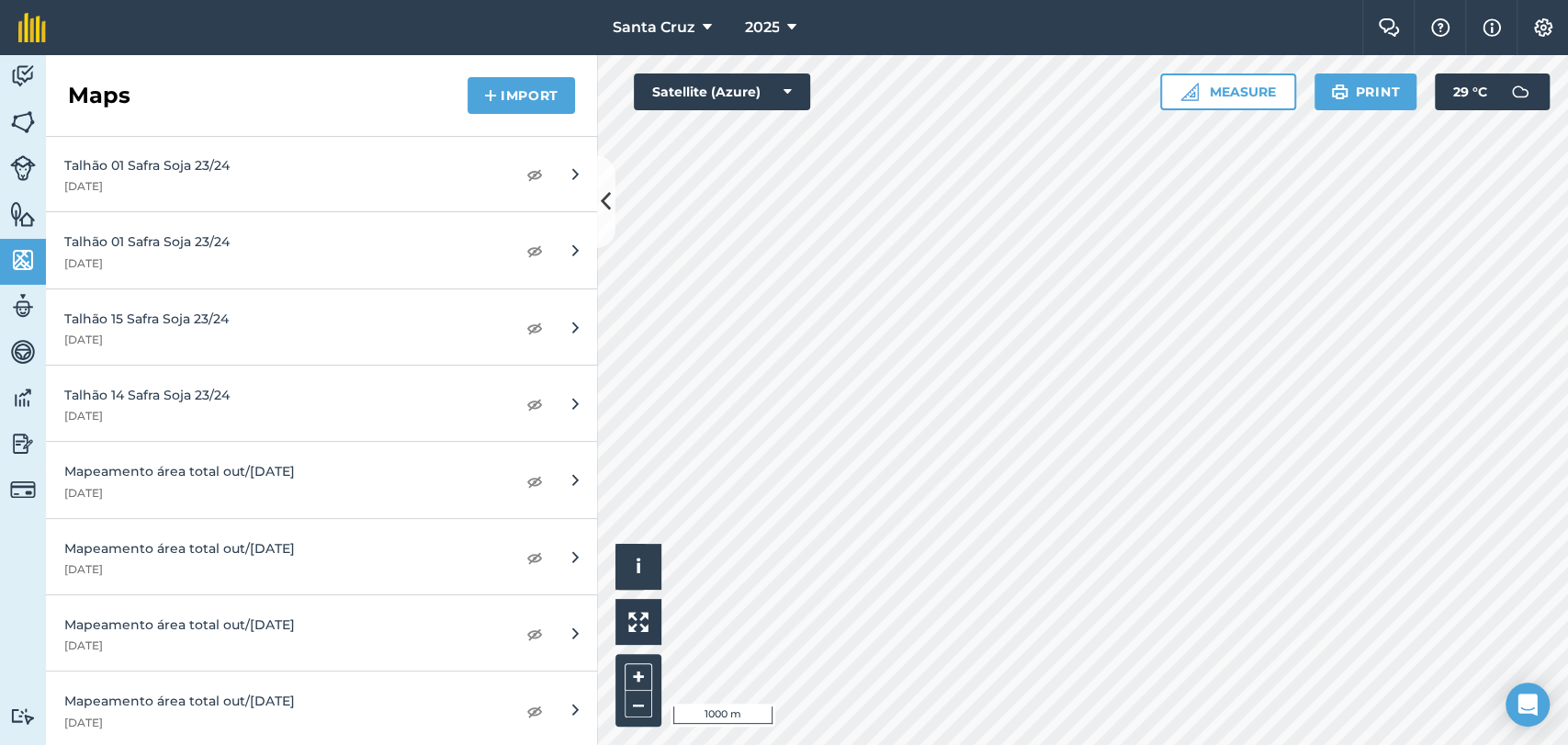
scroll to position [2551, 0]
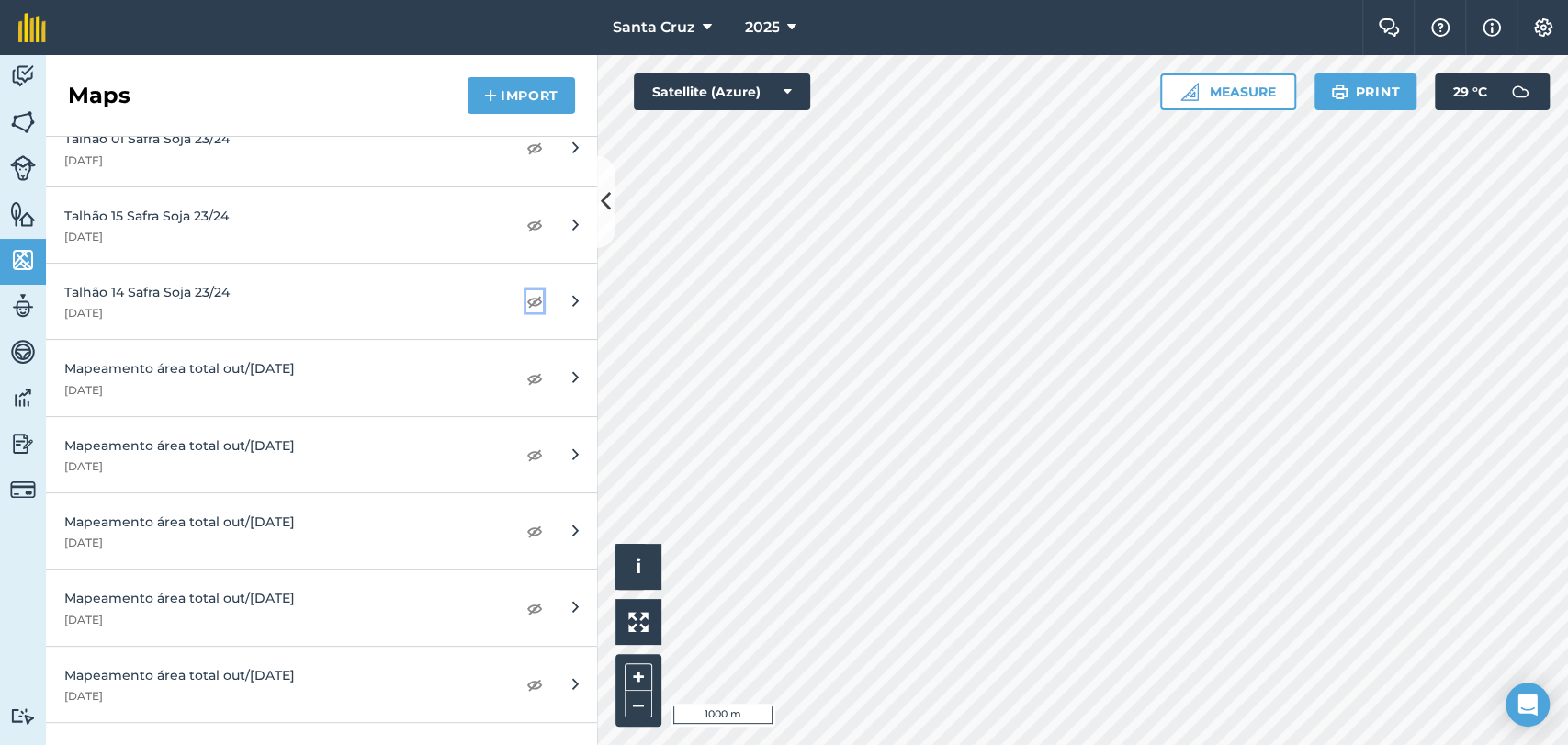
click at [526, 295] on img at bounding box center [534, 301] width 17 height 22
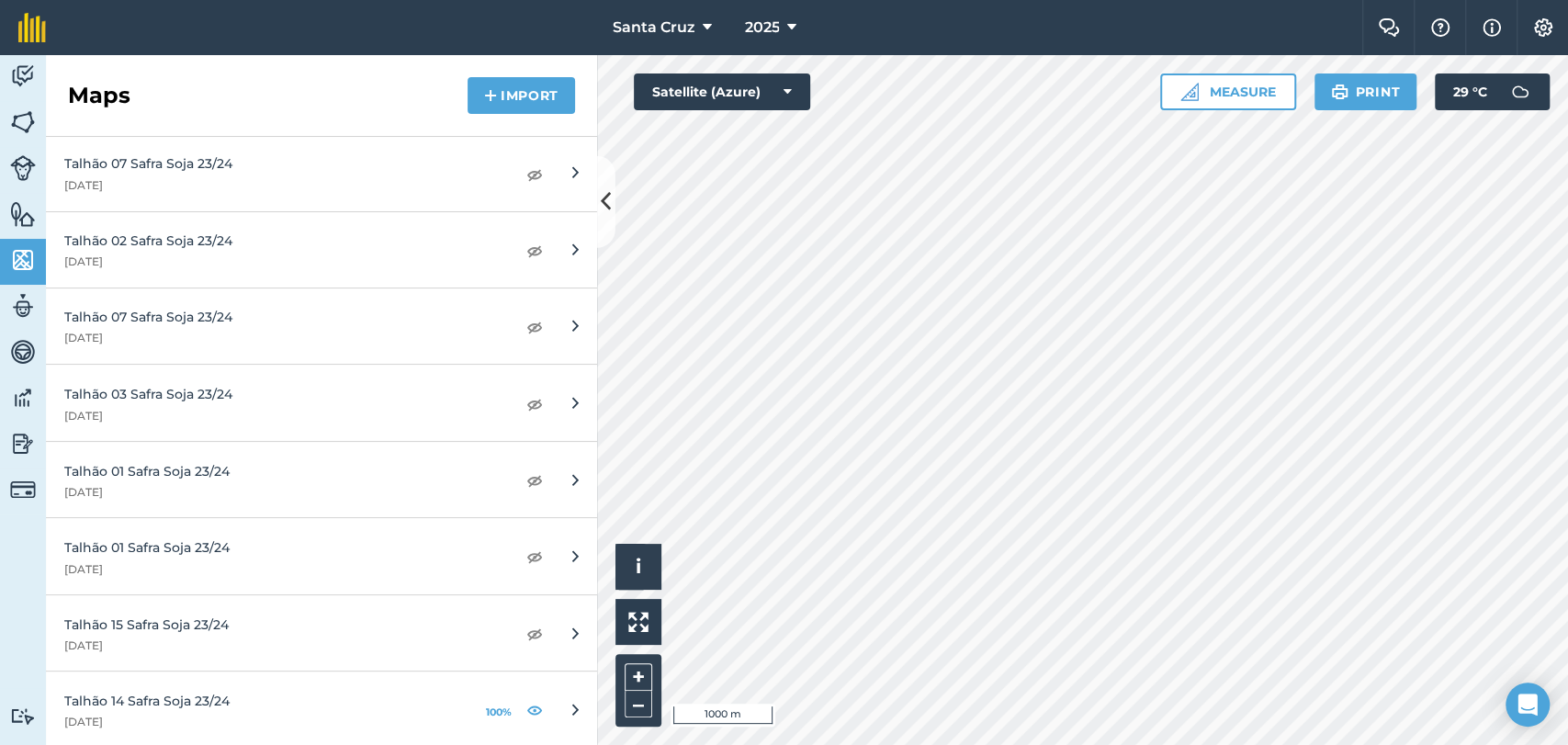
scroll to position [2245, 0]
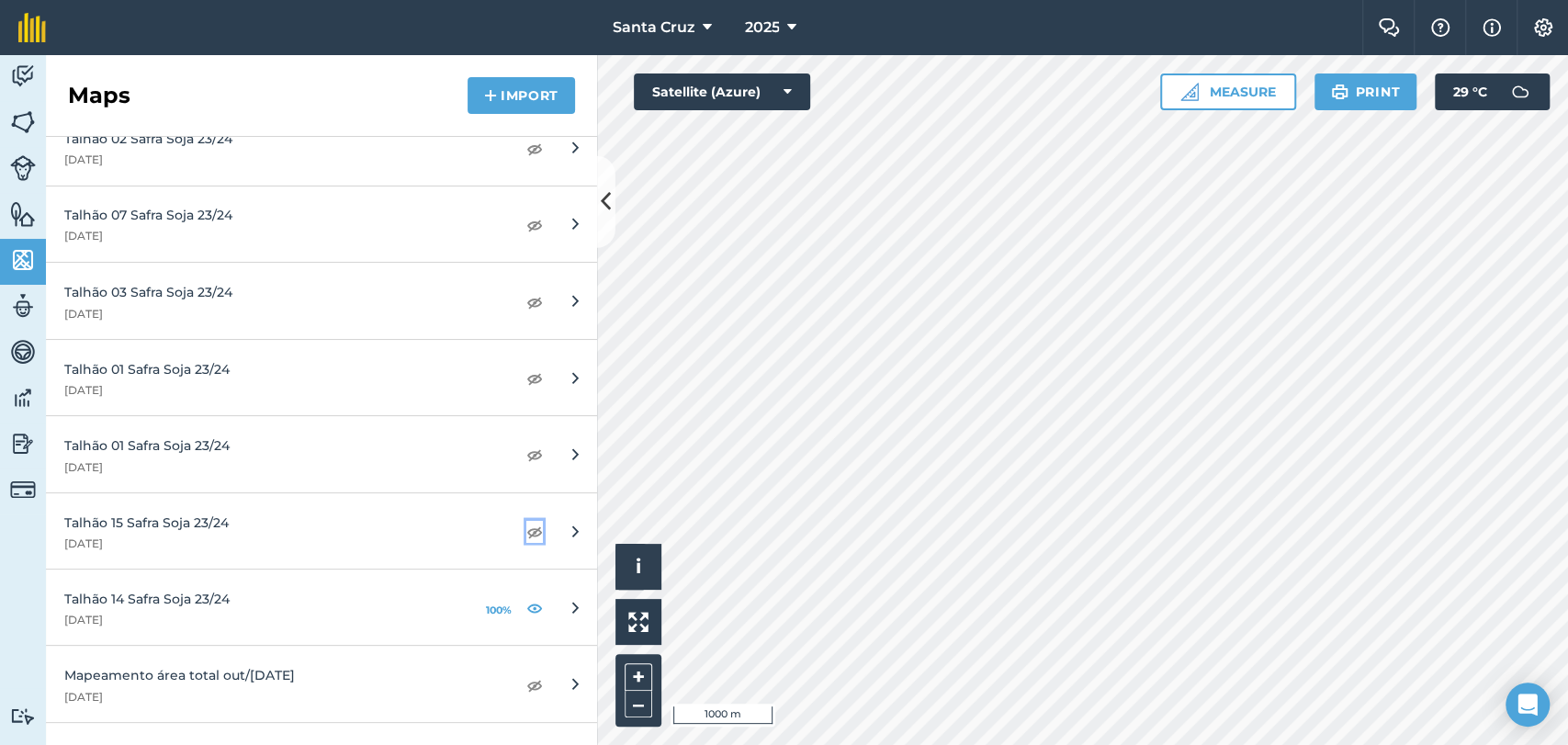
click at [526, 533] on img at bounding box center [534, 531] width 17 height 22
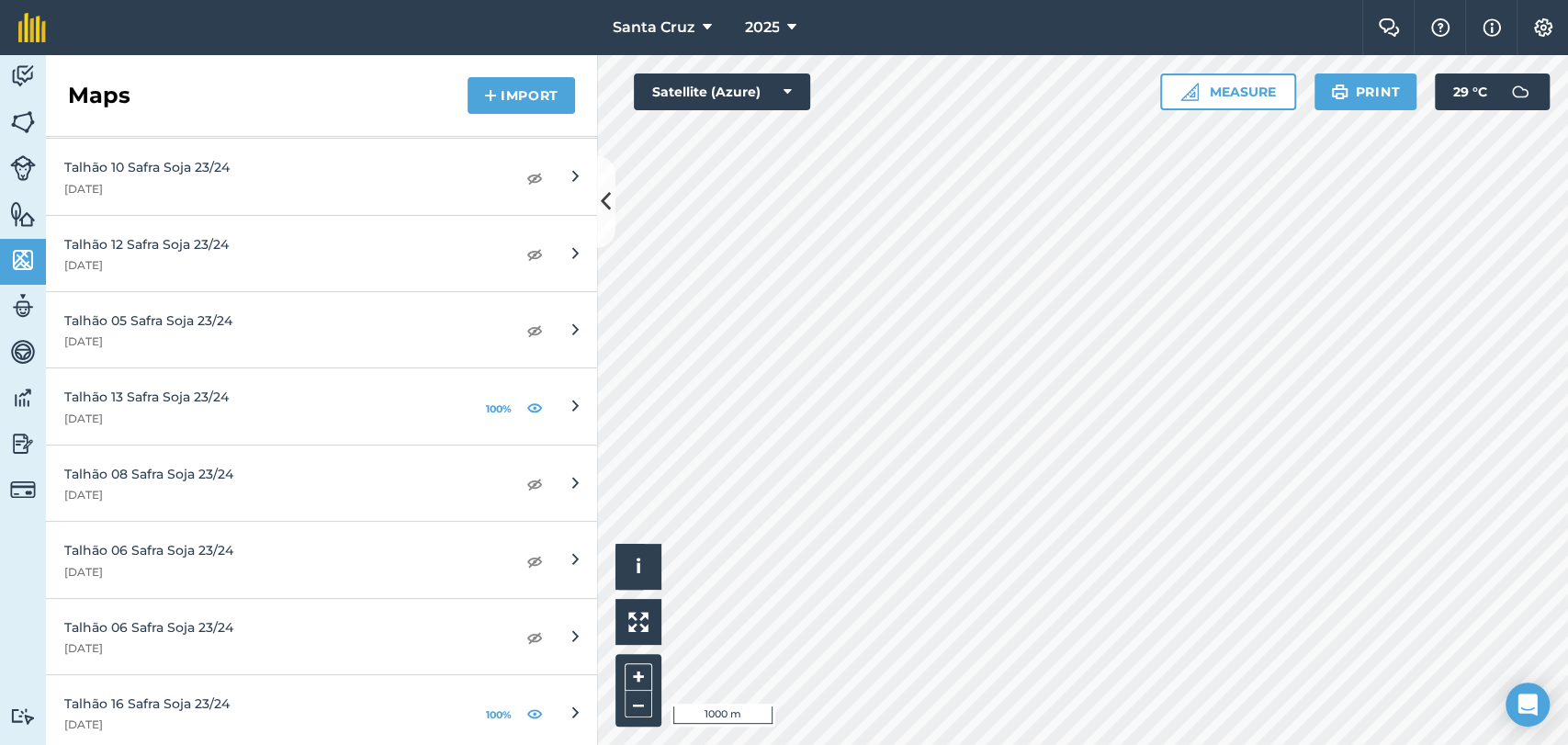
scroll to position [1327, 0]
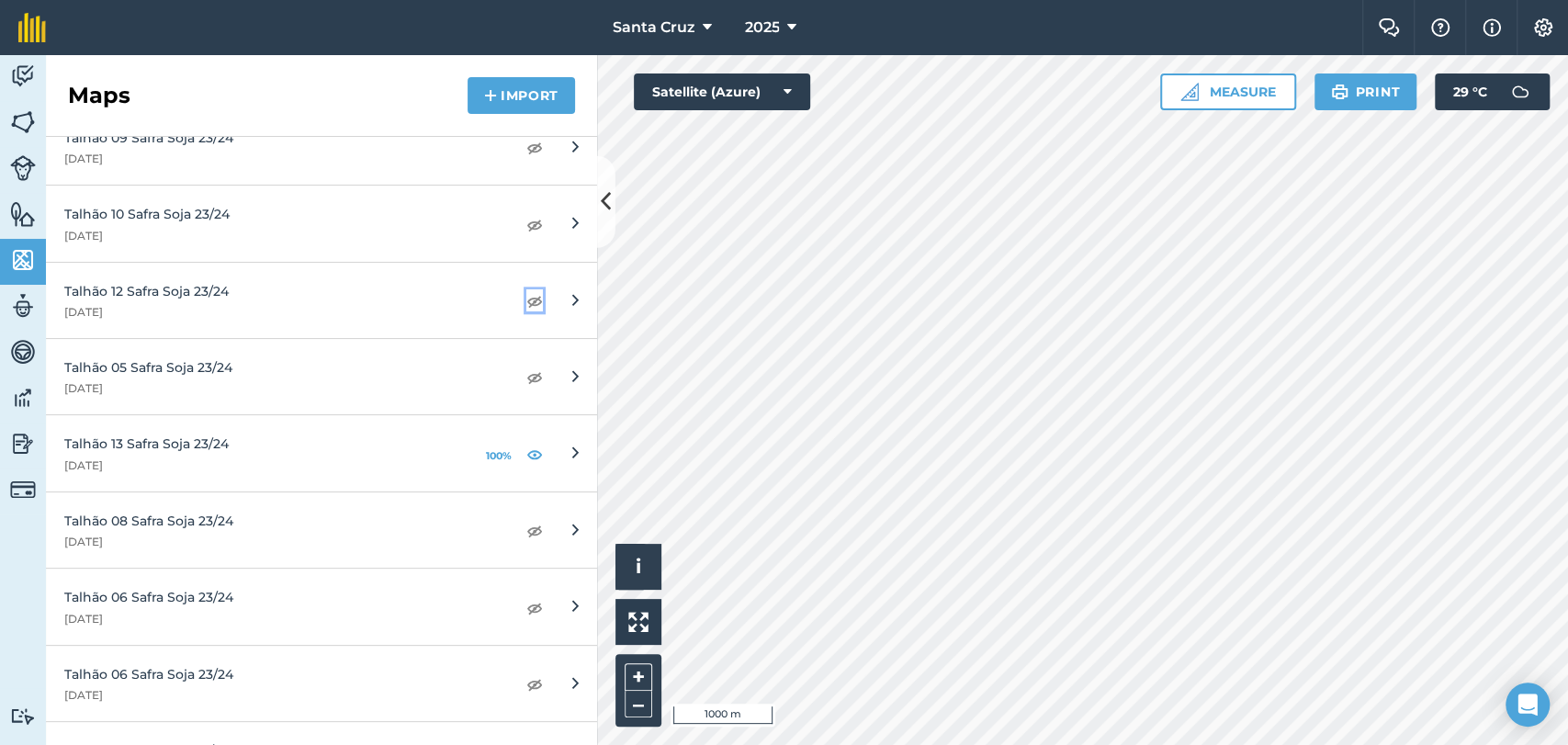
click at [526, 289] on img at bounding box center [534, 300] width 17 height 22
